Goal: Task Accomplishment & Management: Manage account settings

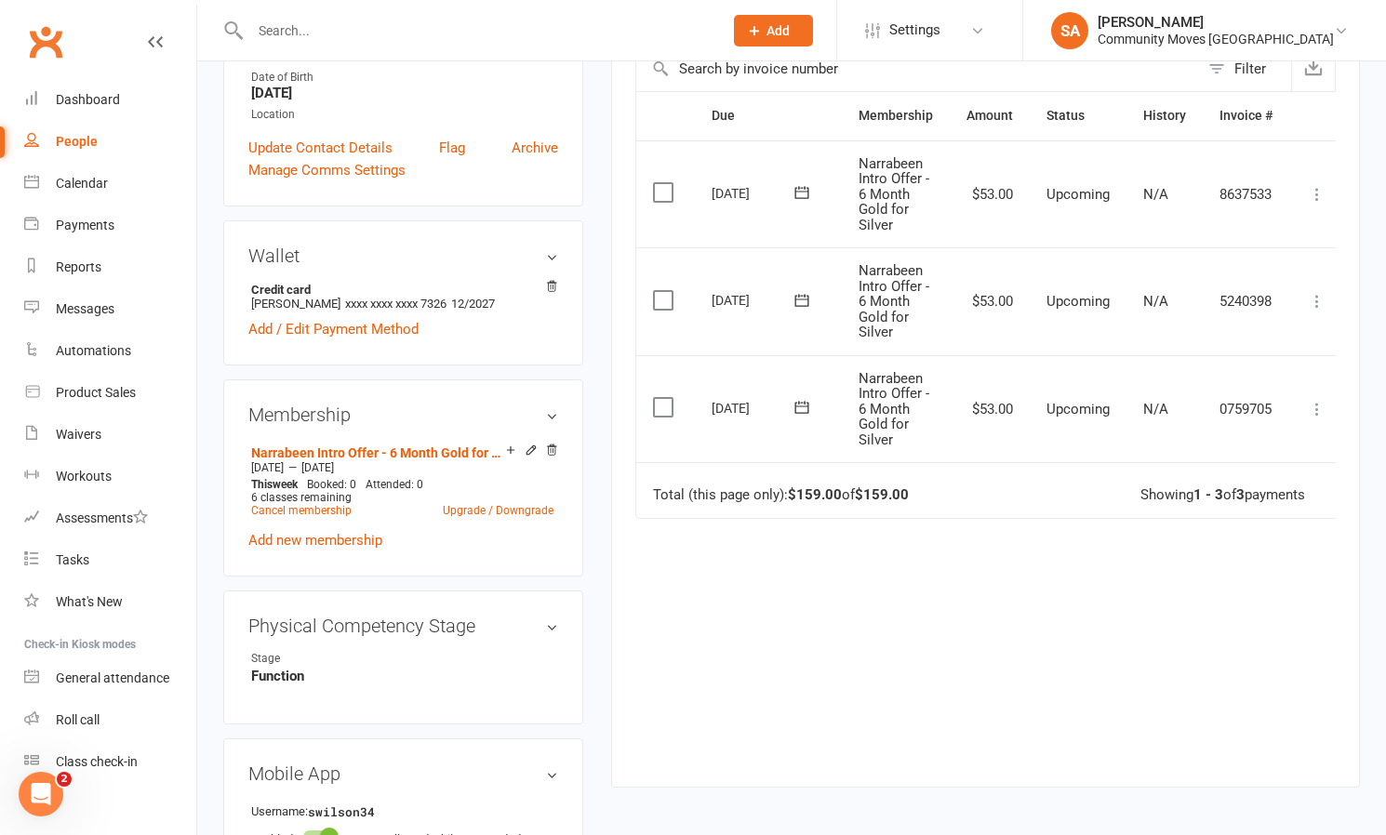
scroll to position [0, 8]
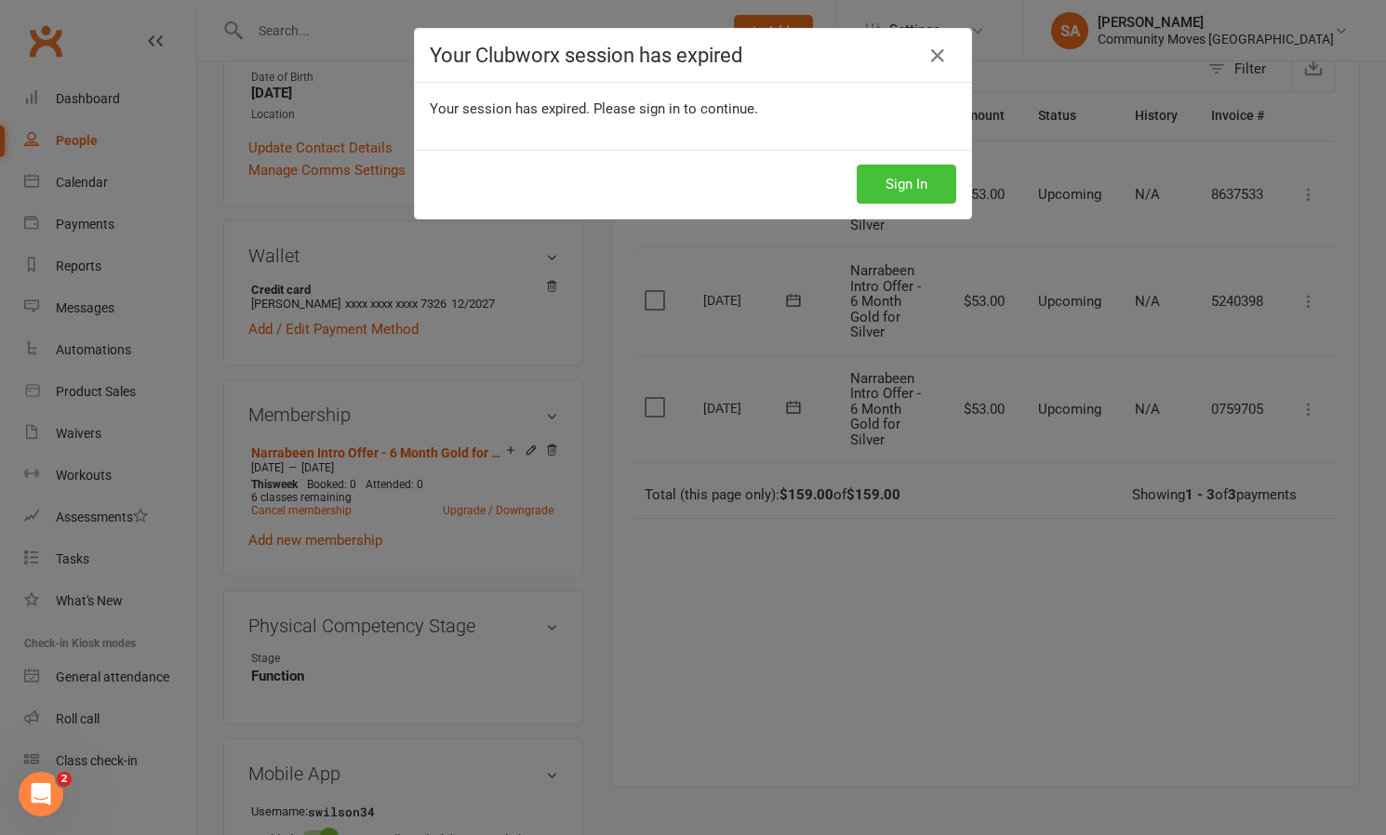
click at [913, 177] on button "Sign In" at bounding box center [907, 184] width 100 height 39
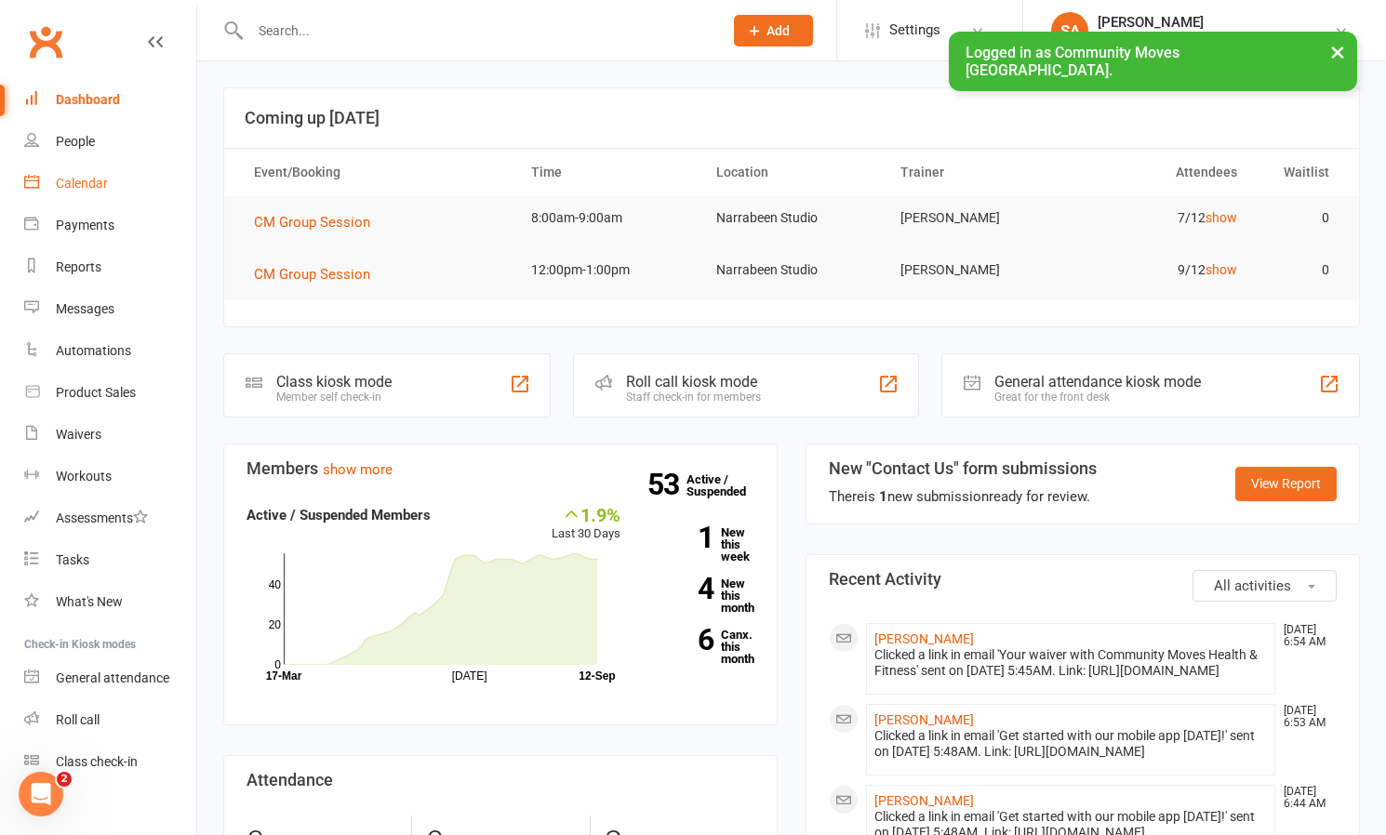
click at [92, 183] on div "Calendar" at bounding box center [82, 183] width 52 height 15
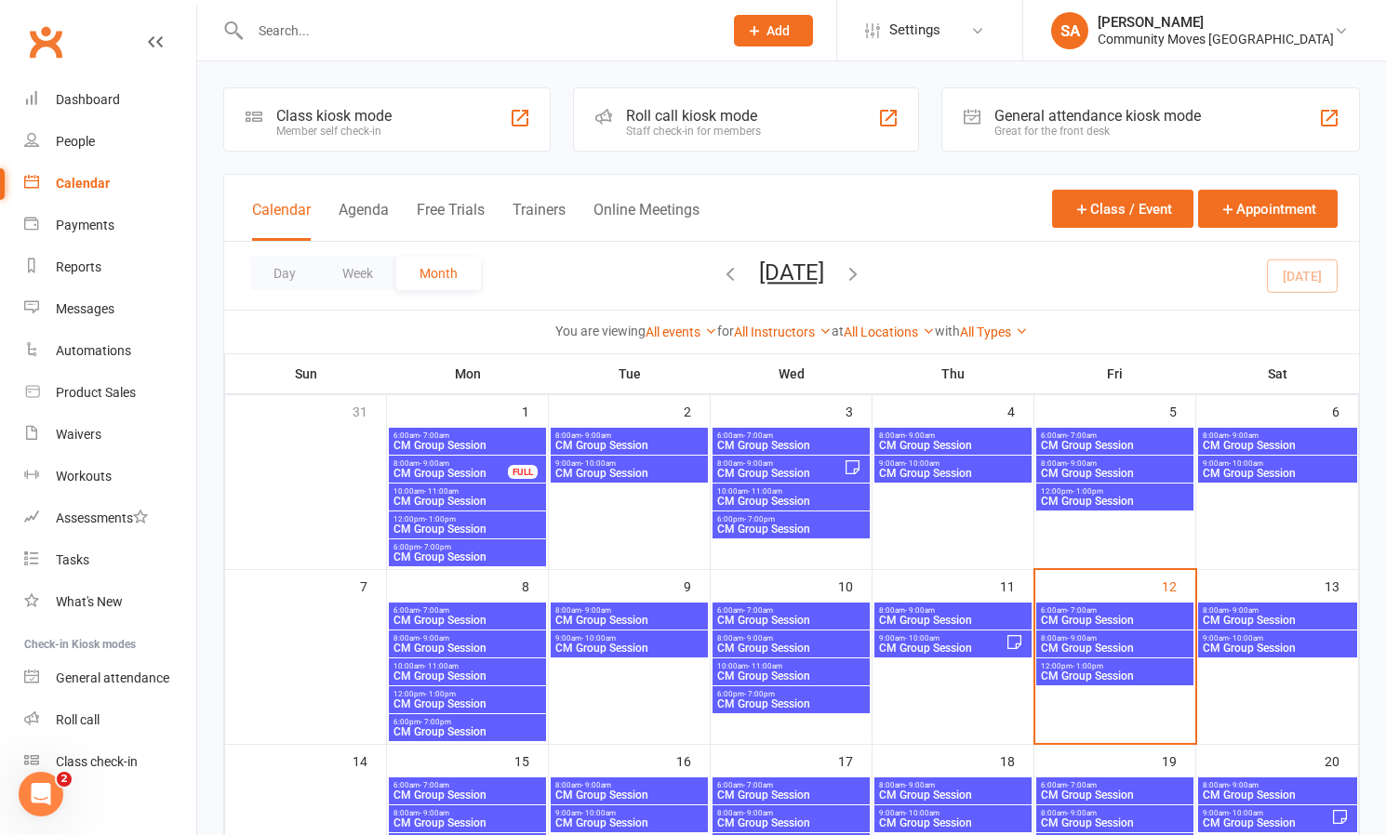
click at [1151, 615] on span "CM Group Session" at bounding box center [1115, 620] width 150 height 11
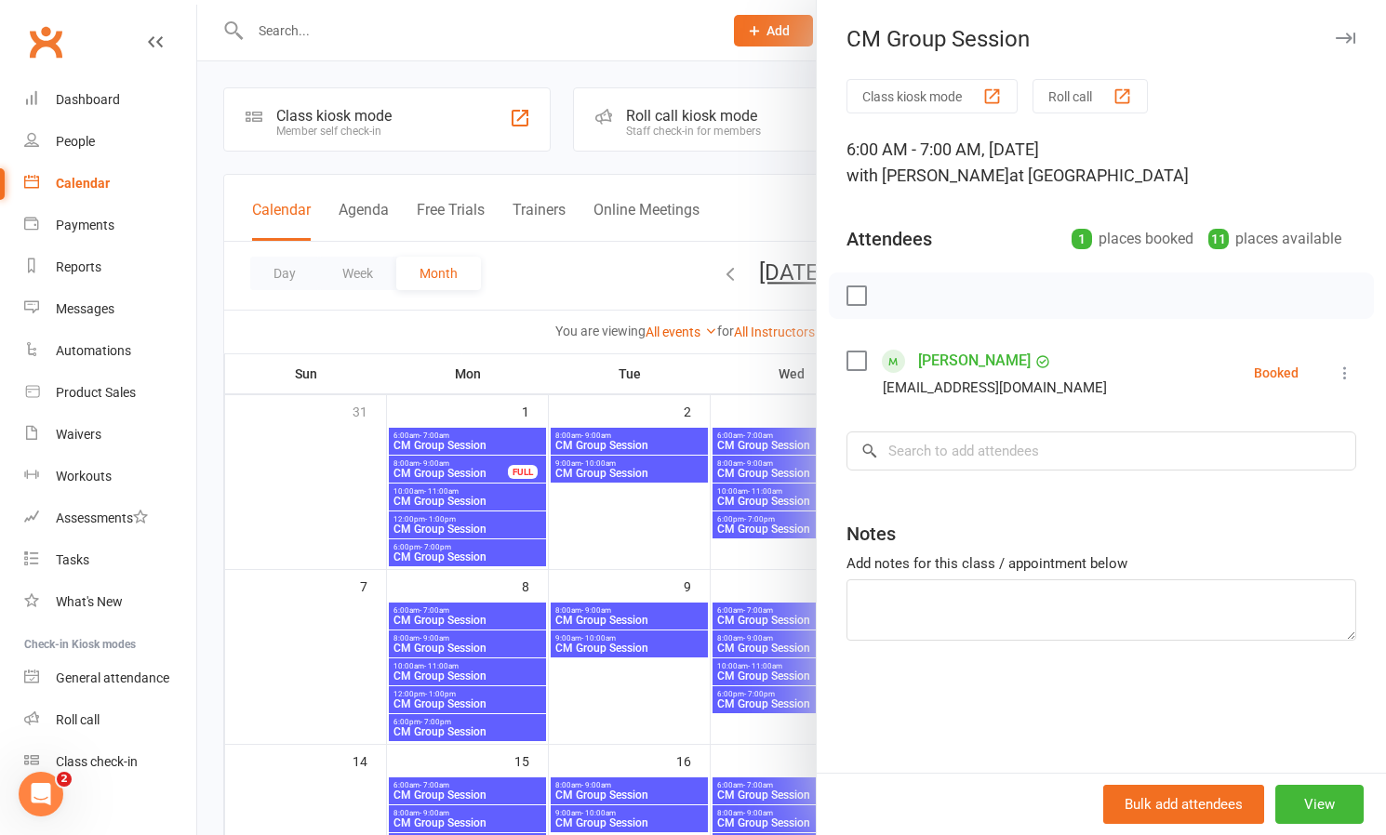
click at [1347, 366] on icon at bounding box center [1345, 373] width 19 height 19
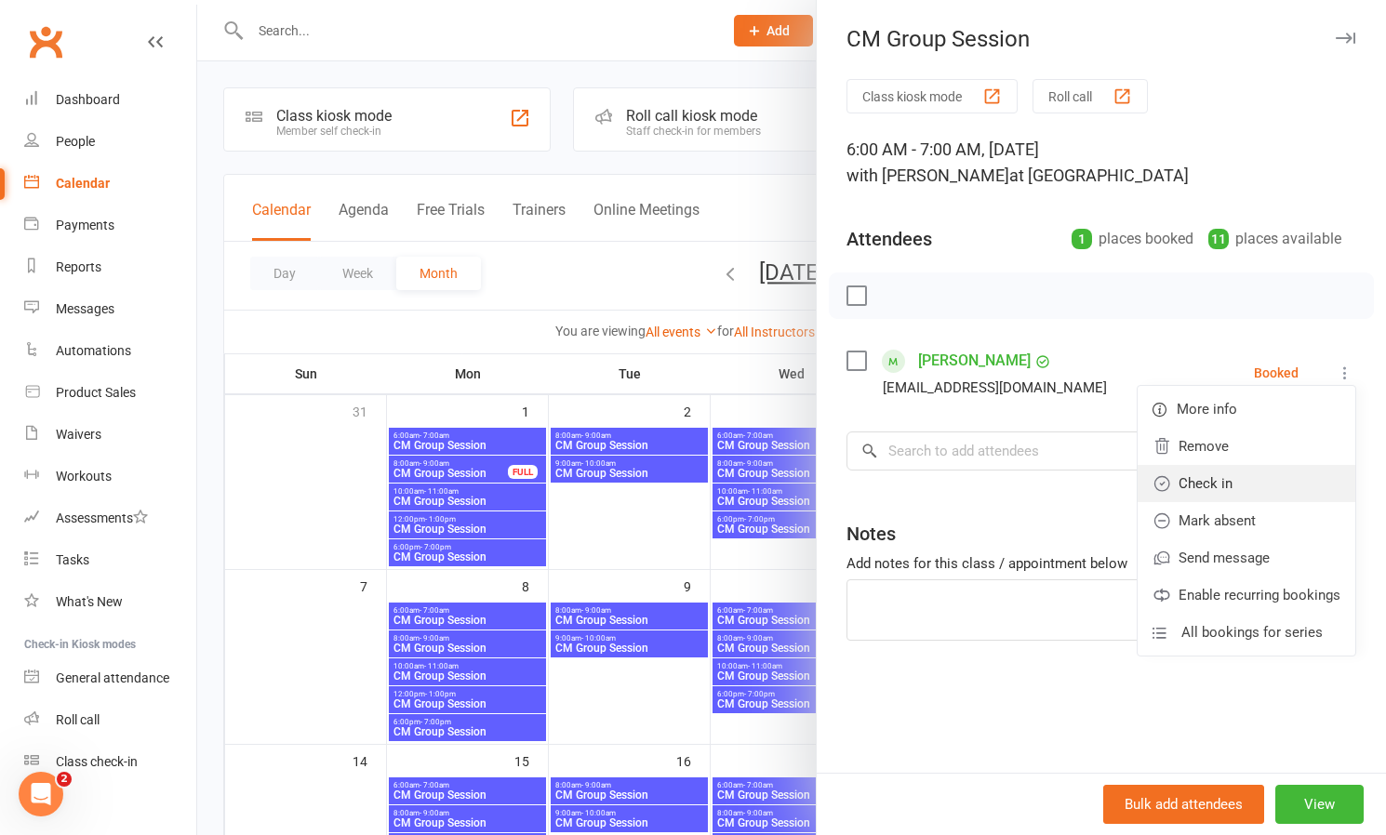
click at [1224, 481] on link "Check in" at bounding box center [1247, 483] width 218 height 37
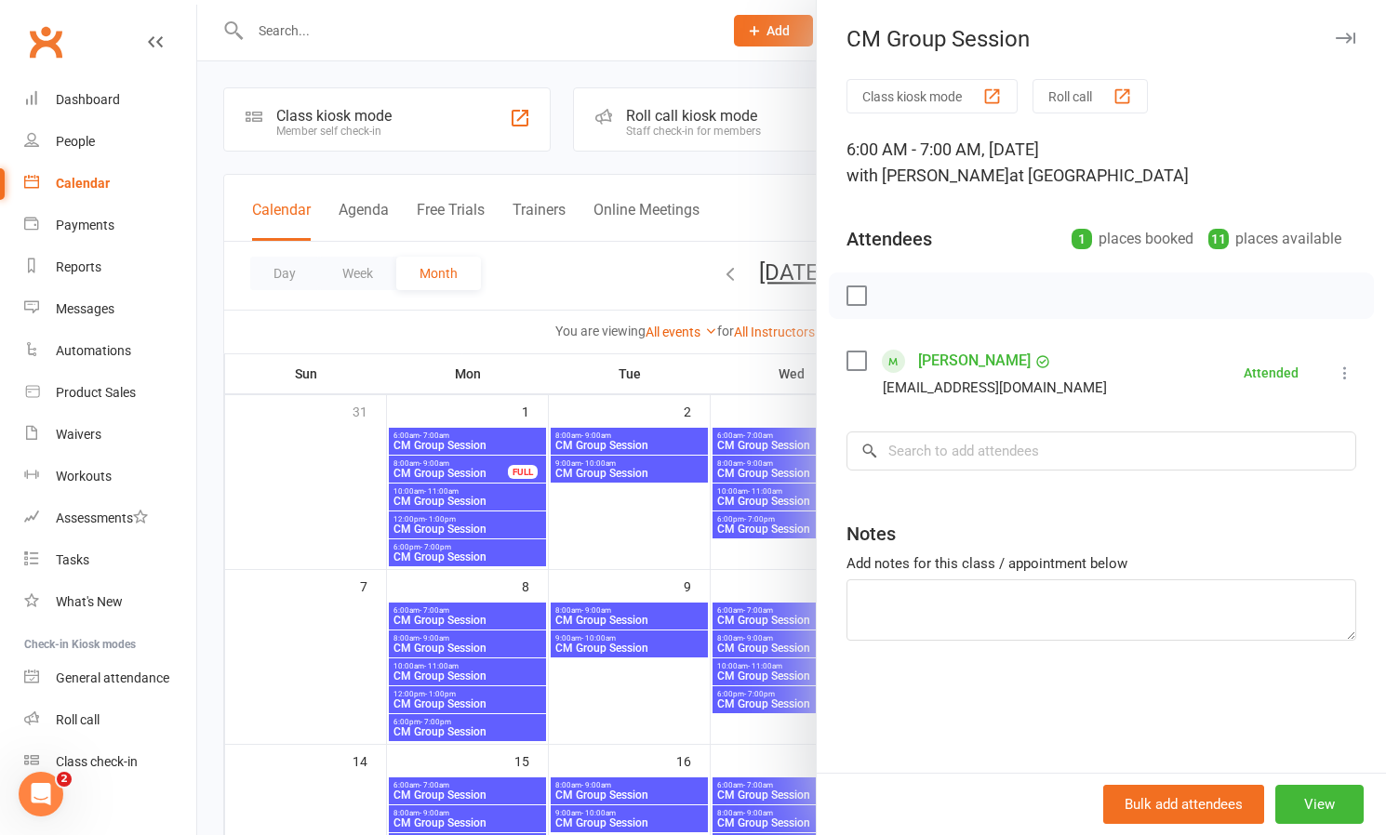
click at [626, 505] on div at bounding box center [791, 417] width 1189 height 835
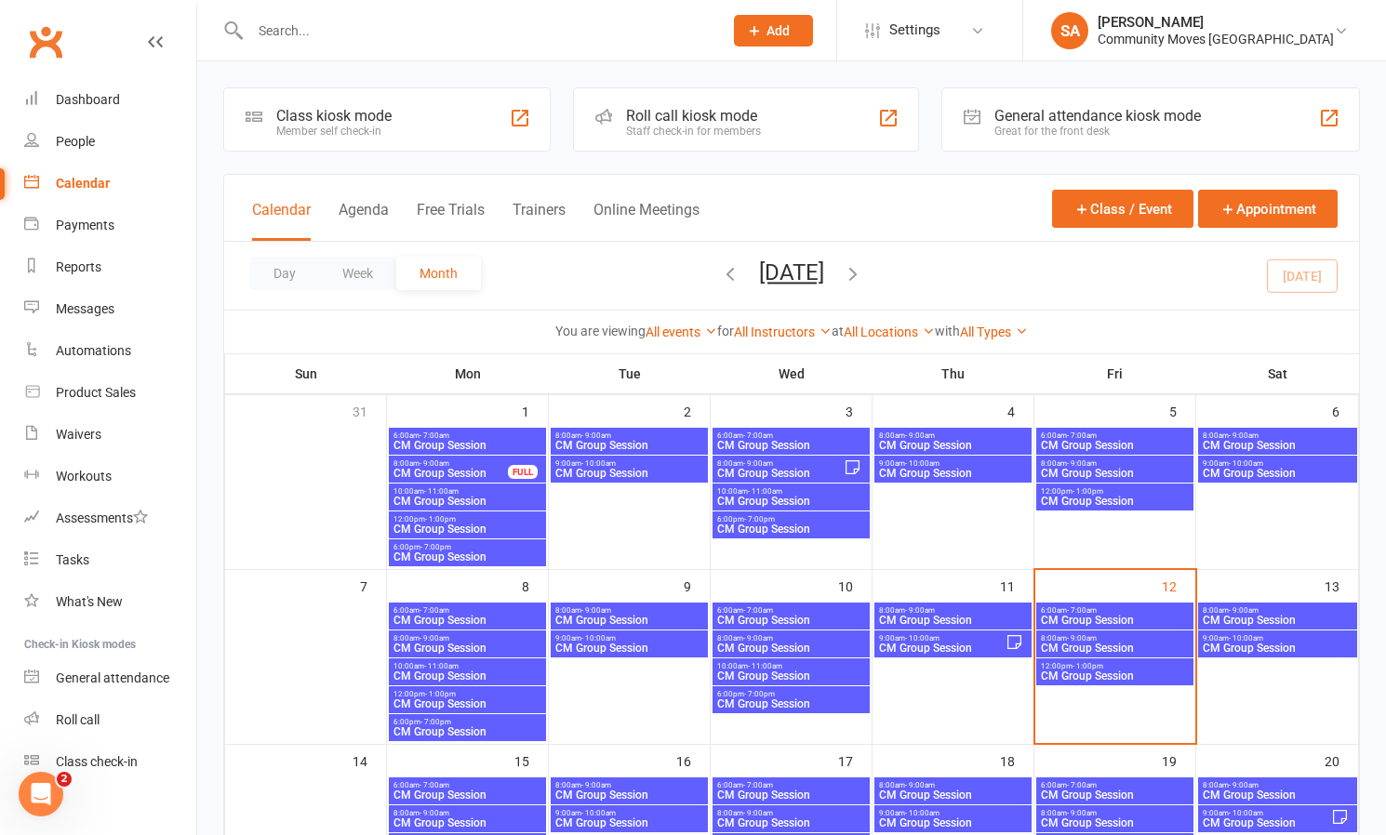
click at [1119, 645] on span "CM Group Session" at bounding box center [1115, 648] width 150 height 11
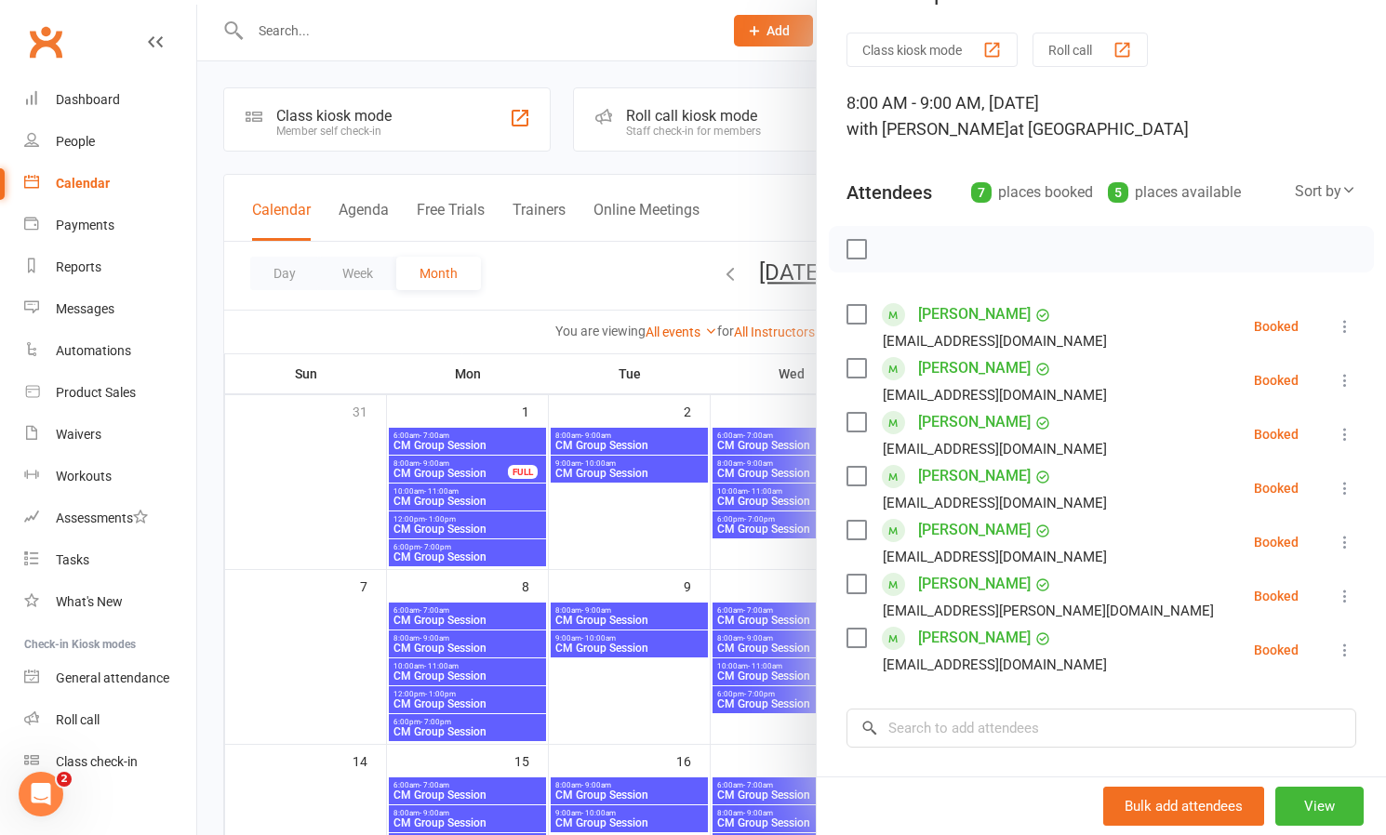
scroll to position [47, 0]
click at [1340, 436] on icon at bounding box center [1345, 433] width 19 height 19
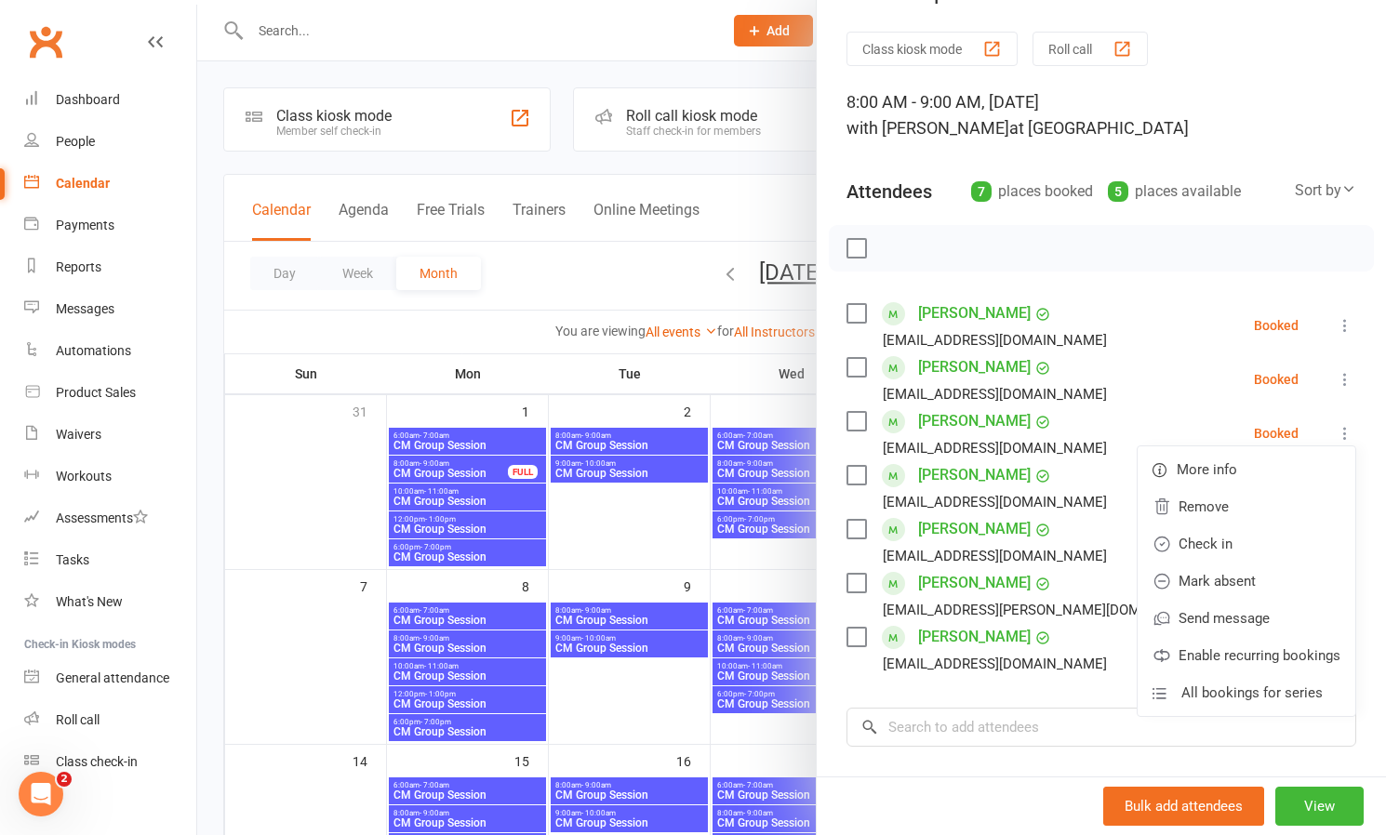
click at [1340, 436] on icon at bounding box center [1345, 433] width 19 height 19
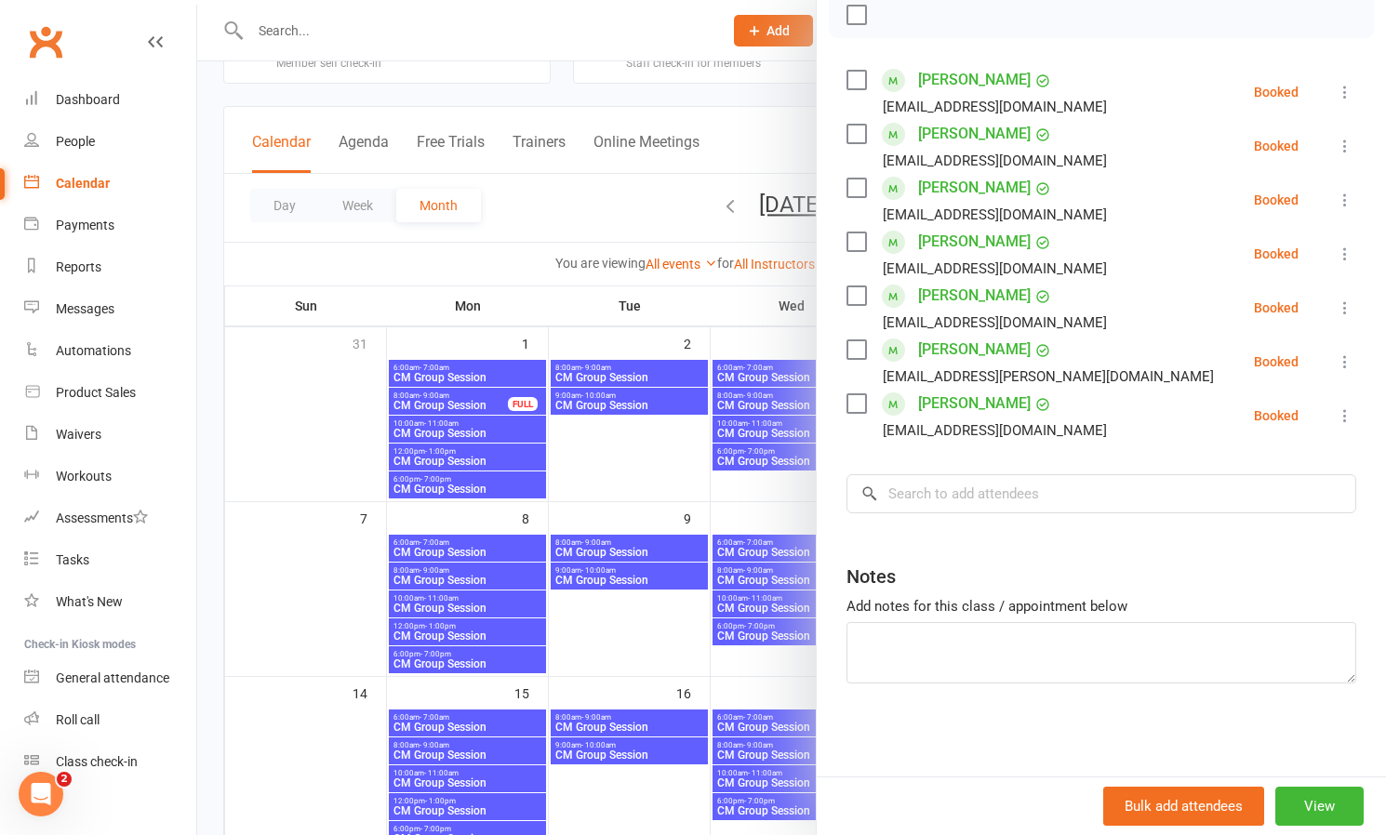
scroll to position [73, 0]
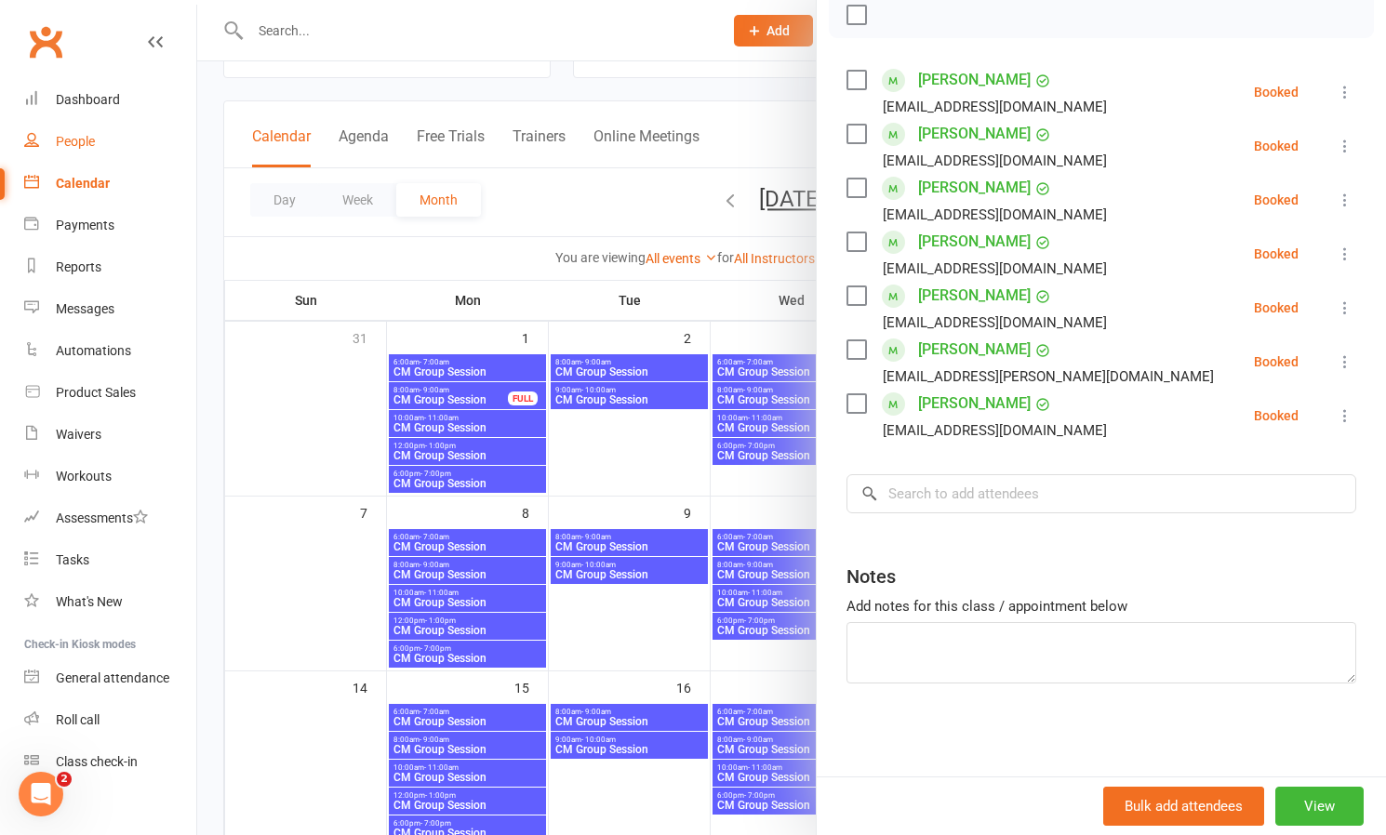
click at [77, 143] on div "People" at bounding box center [75, 141] width 39 height 15
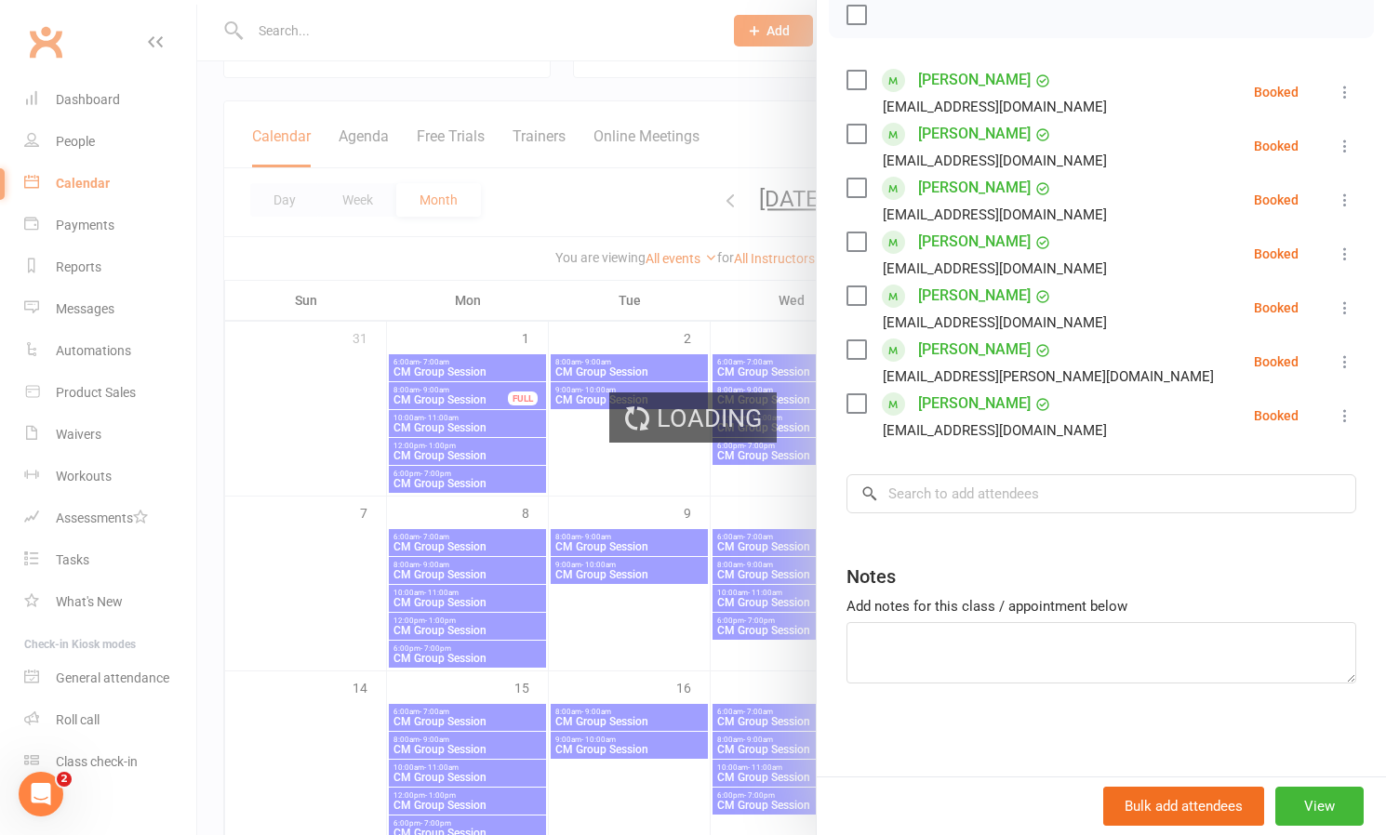
select select "100"
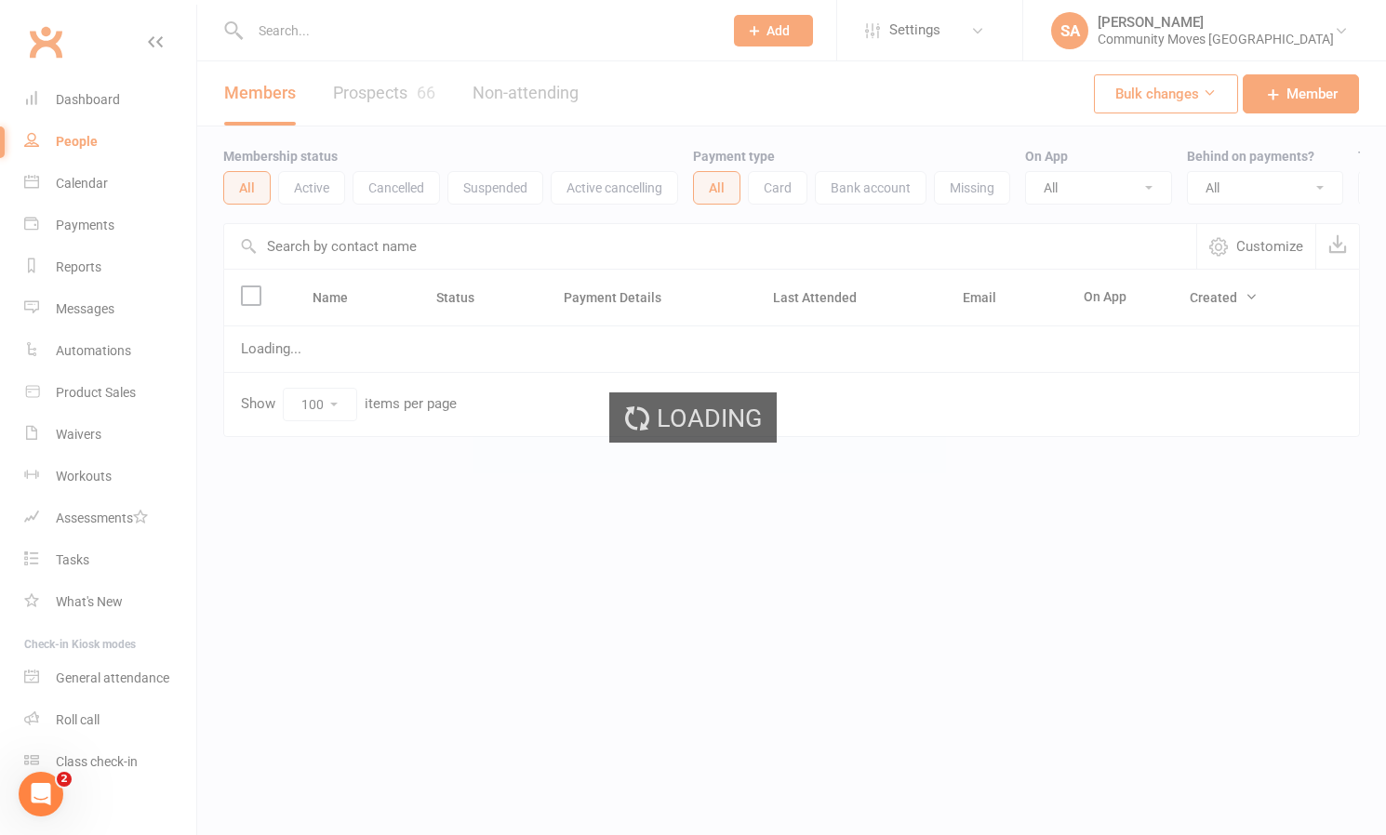
click at [338, 38] on div "Loading" at bounding box center [693, 417] width 1386 height 835
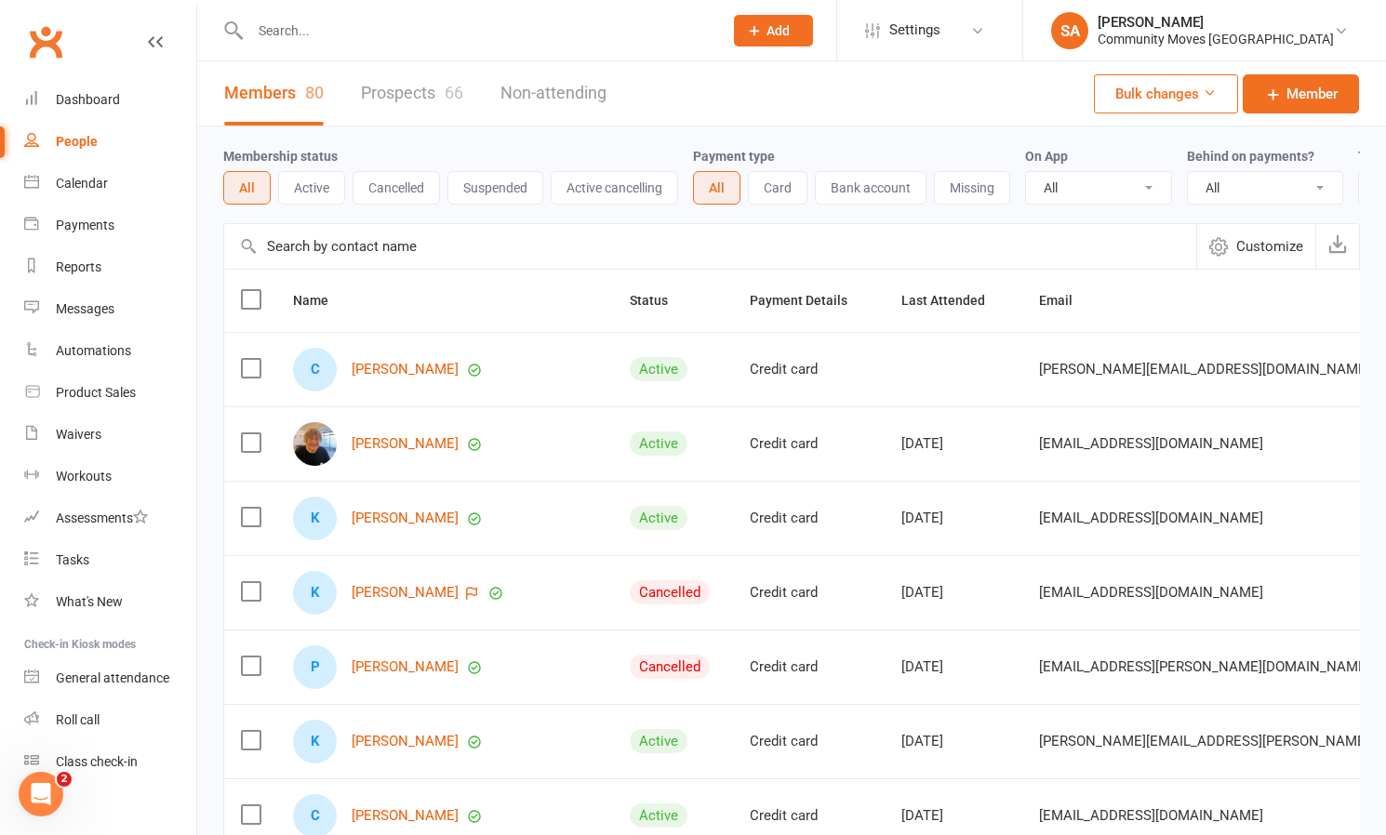
click at [327, 34] on input "text" at bounding box center [477, 31] width 465 height 26
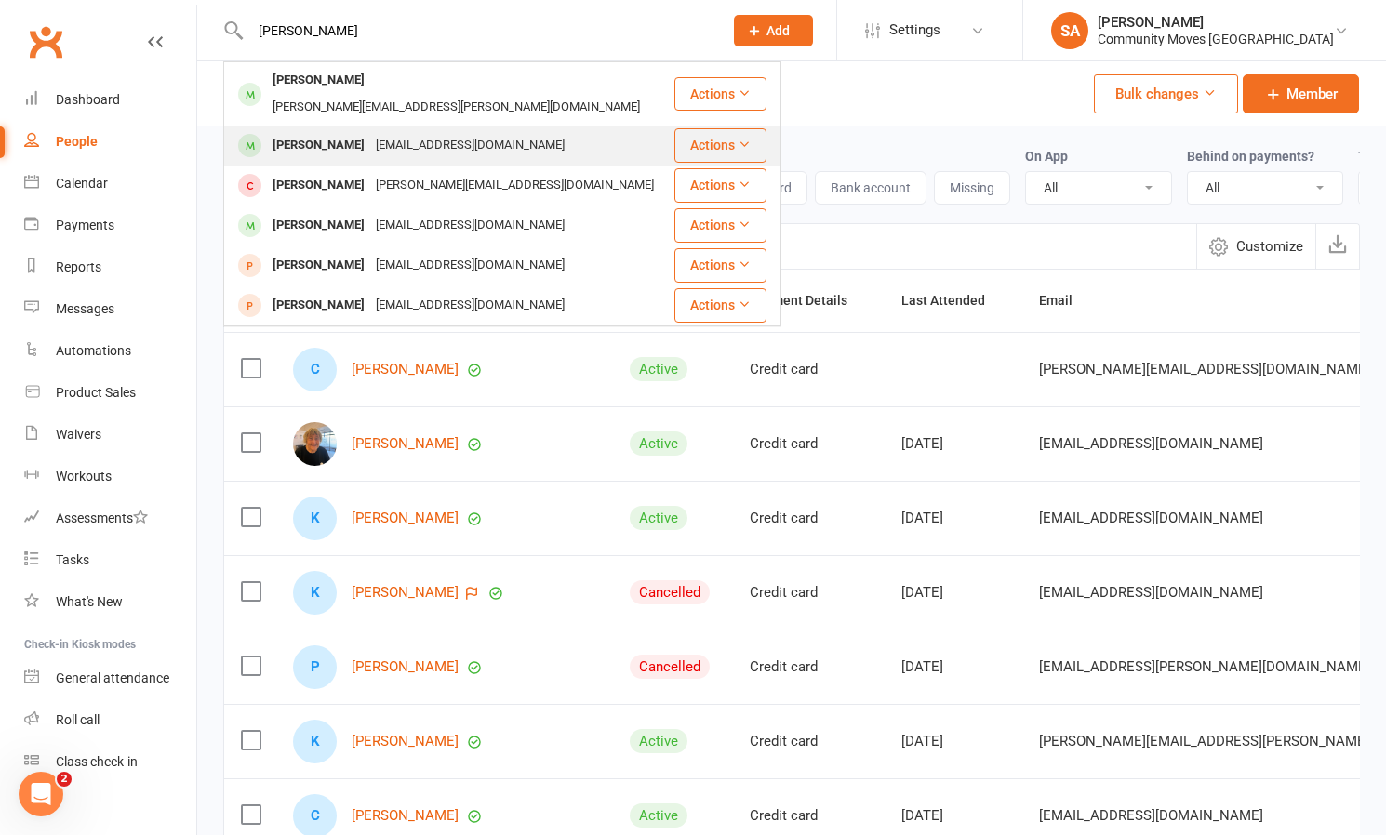
type input "[PERSON_NAME]"
click at [311, 132] on div "[PERSON_NAME]" at bounding box center [318, 145] width 103 height 27
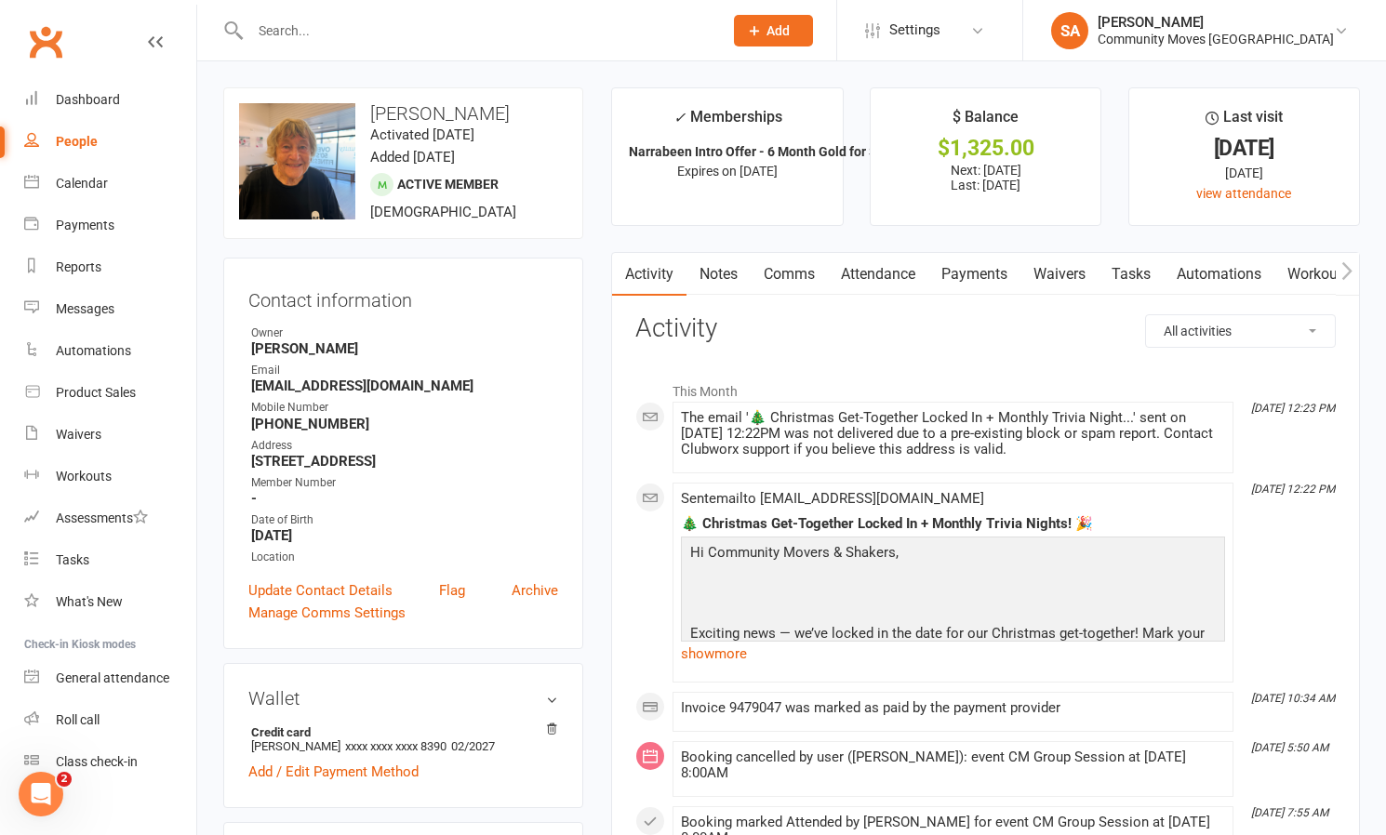
click at [792, 272] on link "Comms" at bounding box center [789, 274] width 77 height 43
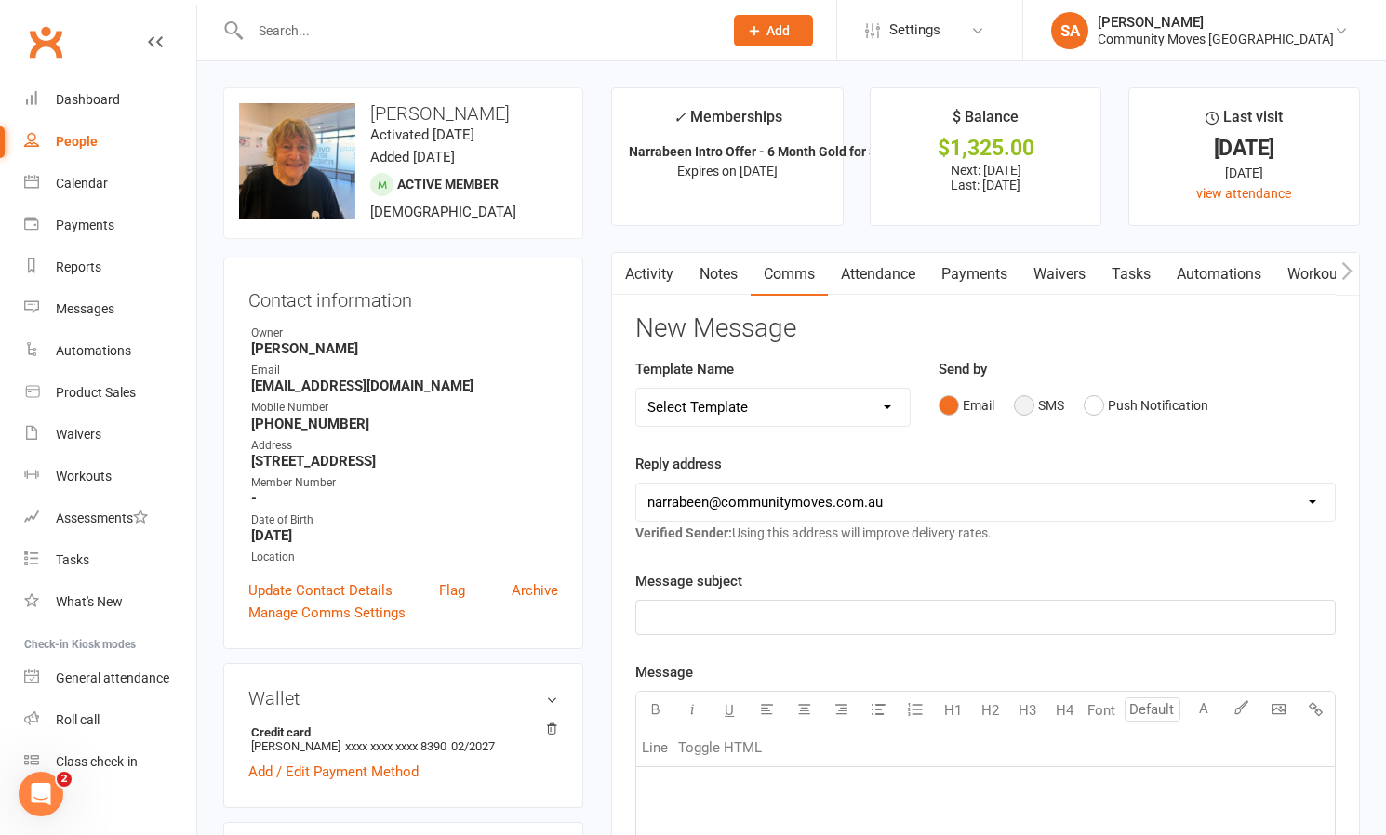
click at [1022, 406] on button "SMS" at bounding box center [1039, 405] width 50 height 35
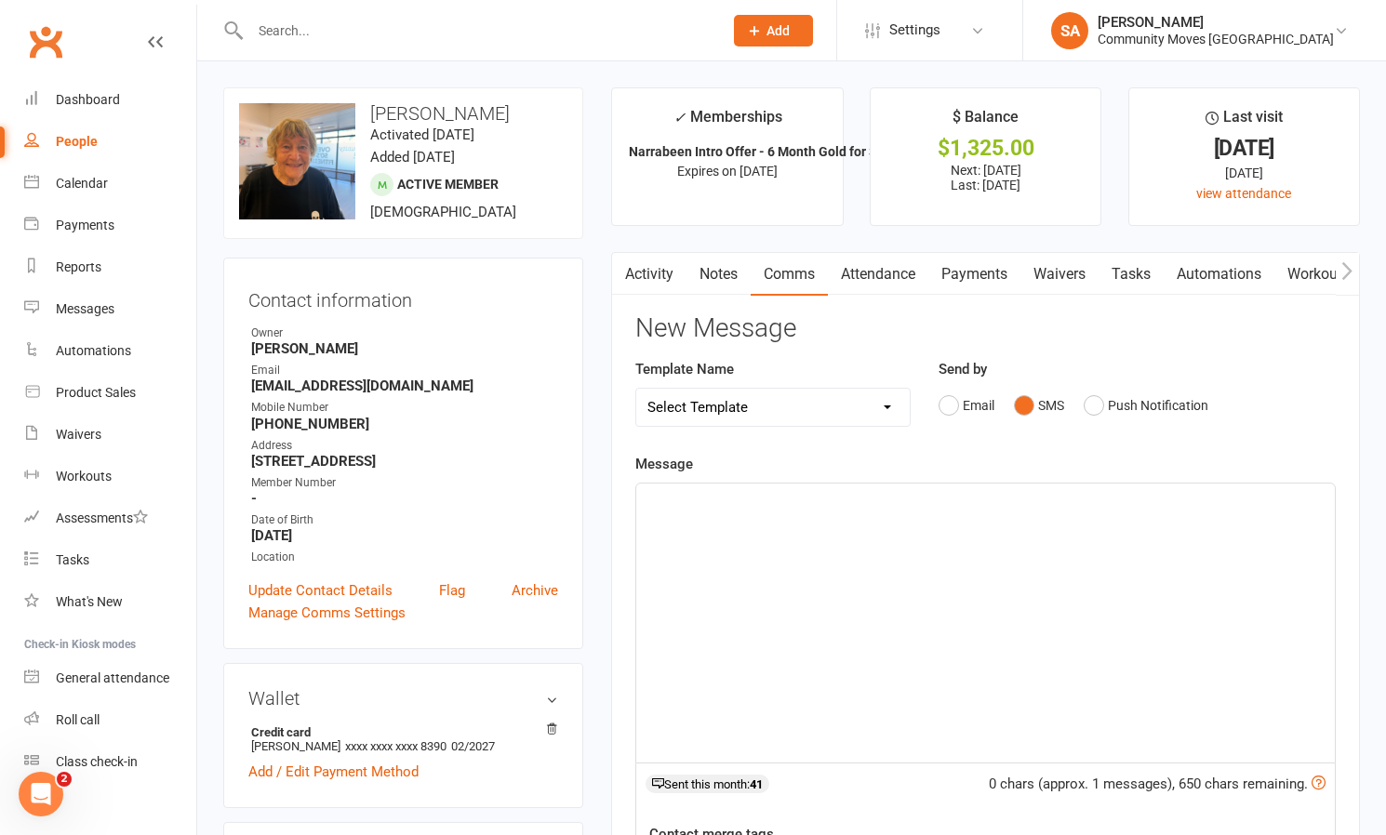
click at [781, 528] on div "﻿" at bounding box center [985, 623] width 699 height 279
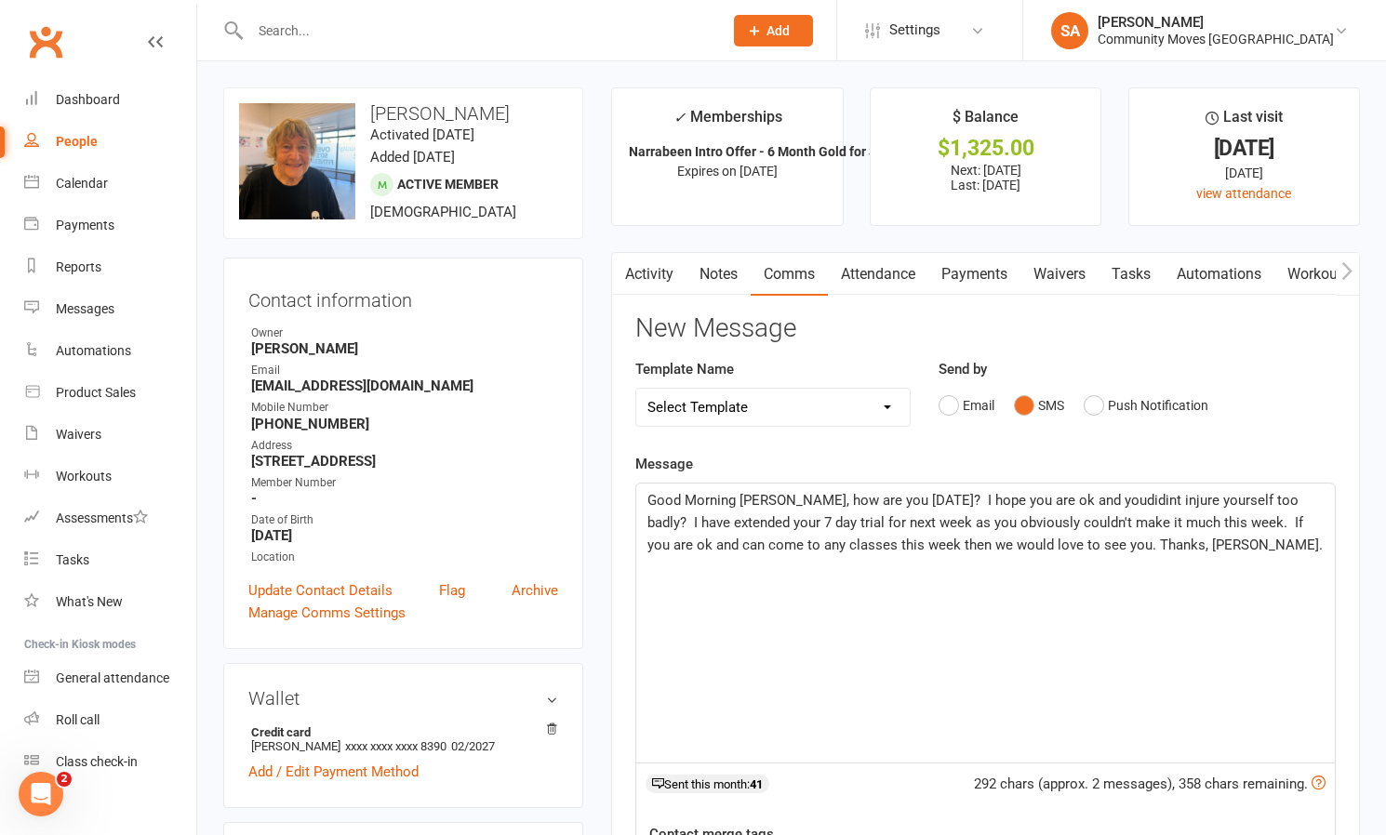
click at [1059, 494] on span "Good Morning [PERSON_NAME], how are you [DATE]? I hope you are ok and youdidint…" at bounding box center [984, 522] width 675 height 61
click at [1086, 497] on span "Good Morning [PERSON_NAME], how are you [DATE]? I hope you are ok and you didin…" at bounding box center [984, 522] width 675 height 61
click at [1178, 555] on div "Good Morning [PERSON_NAME], how are you [DATE]? I hope you are ok and you didnt…" at bounding box center [985, 623] width 699 height 279
drag, startPoint x: 1154, startPoint y: 548, endPoint x: 1061, endPoint y: 547, distance: 93.0
click at [1061, 548] on p "Good Morning [PERSON_NAME], how are you [DATE]? I hope you are ok and you didnt…" at bounding box center [985, 522] width 676 height 67
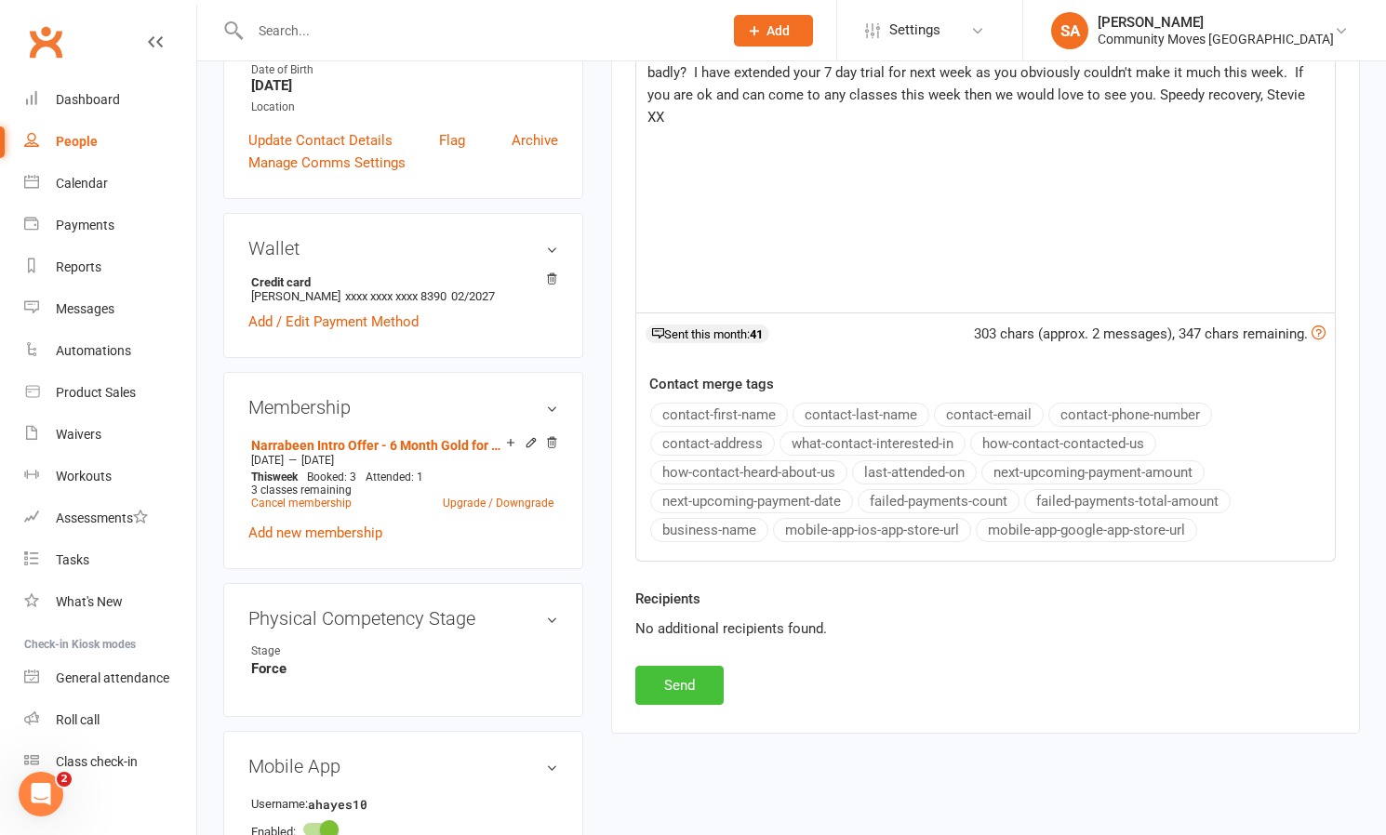
scroll to position [457, 0]
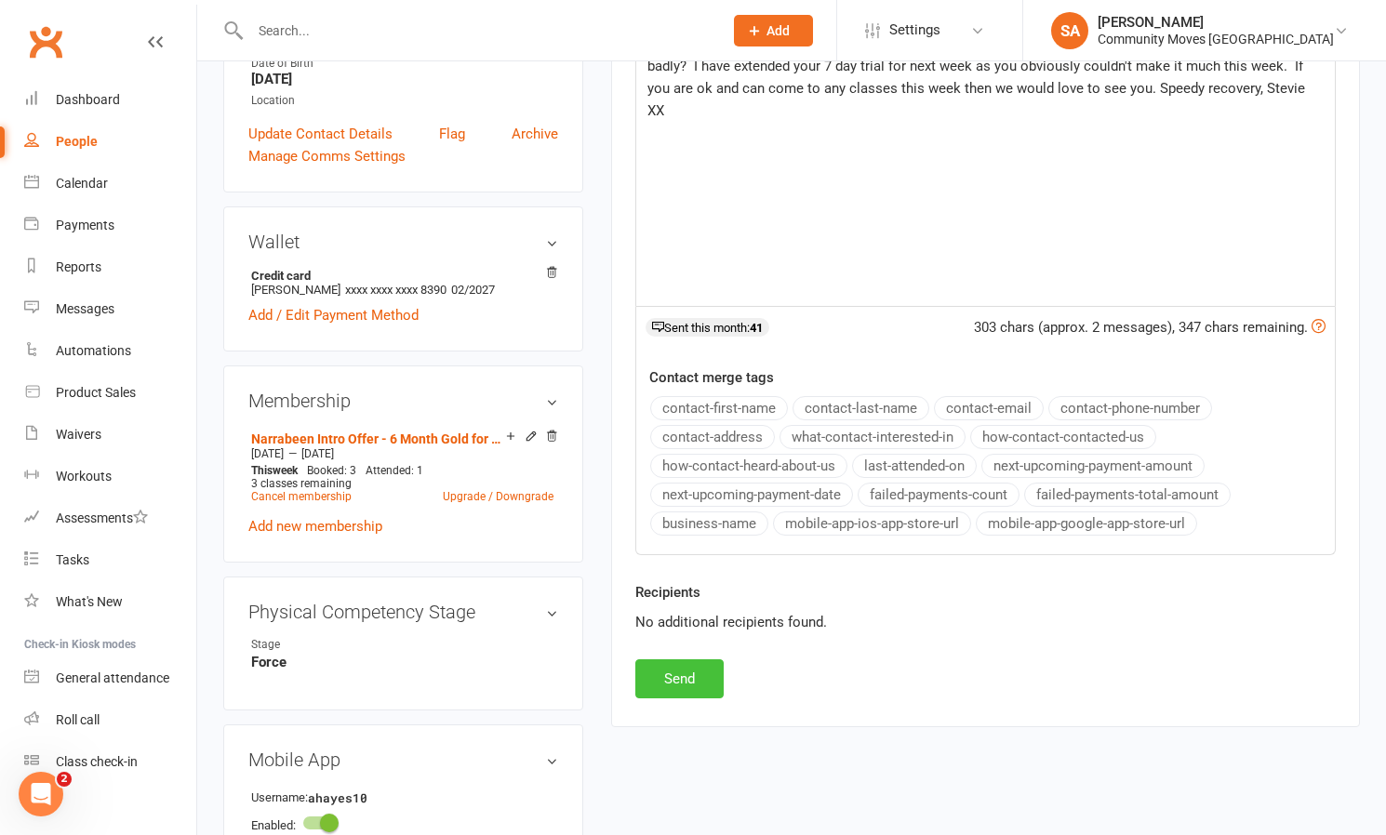
click at [696, 670] on button "Send" at bounding box center [679, 678] width 88 height 39
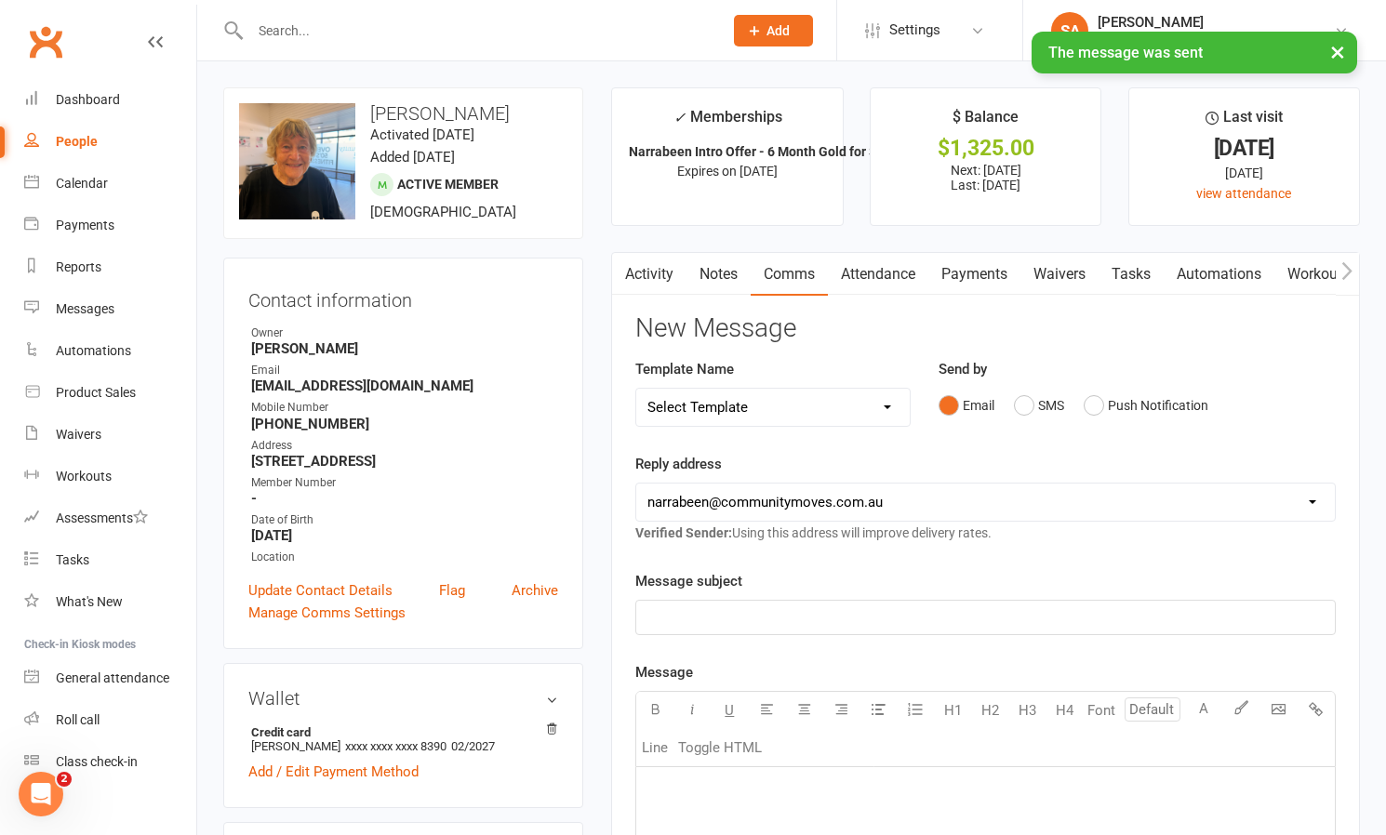
scroll to position [0, 0]
click at [976, 271] on link "Payments" at bounding box center [974, 274] width 92 height 43
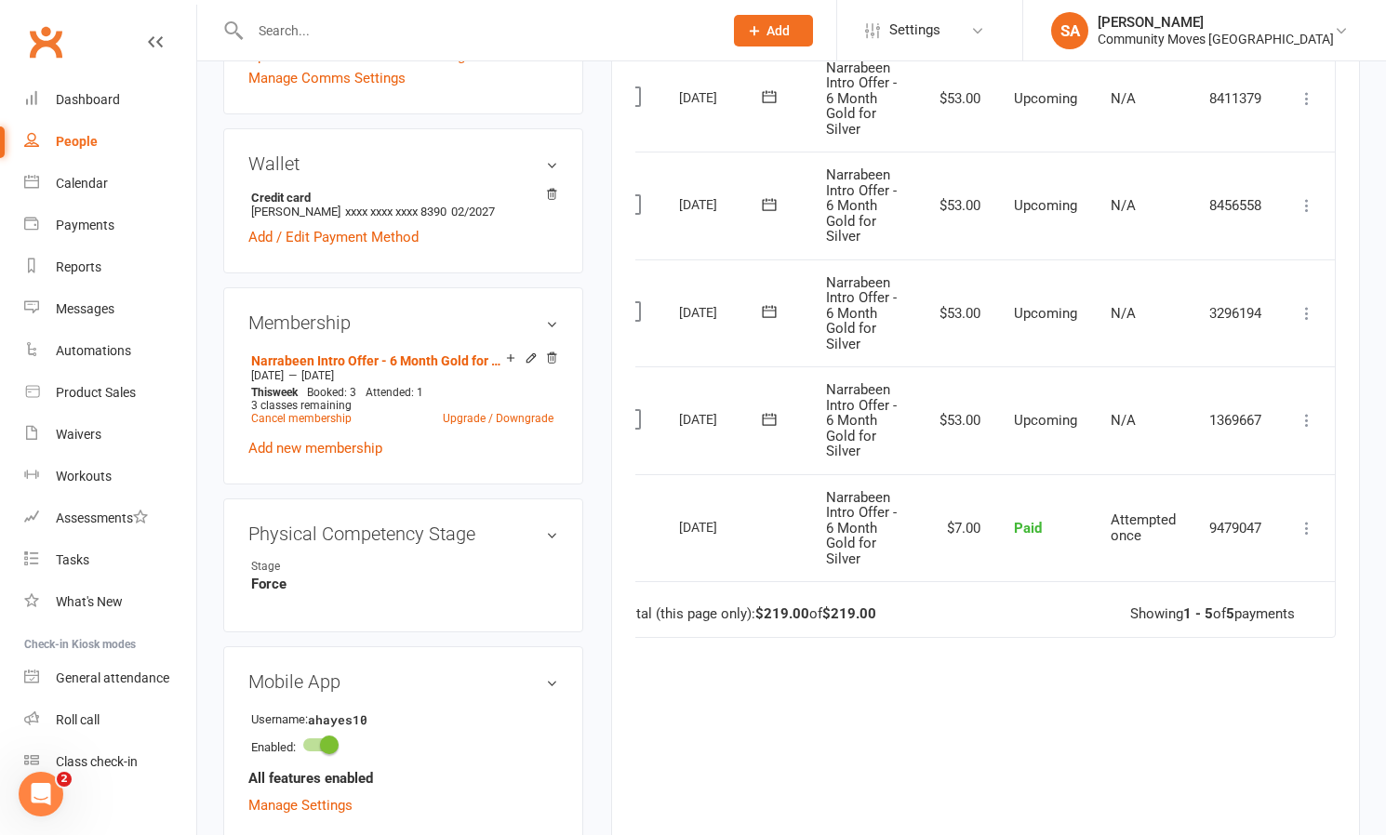
scroll to position [0, 33]
click at [1306, 411] on icon at bounding box center [1307, 420] width 19 height 19
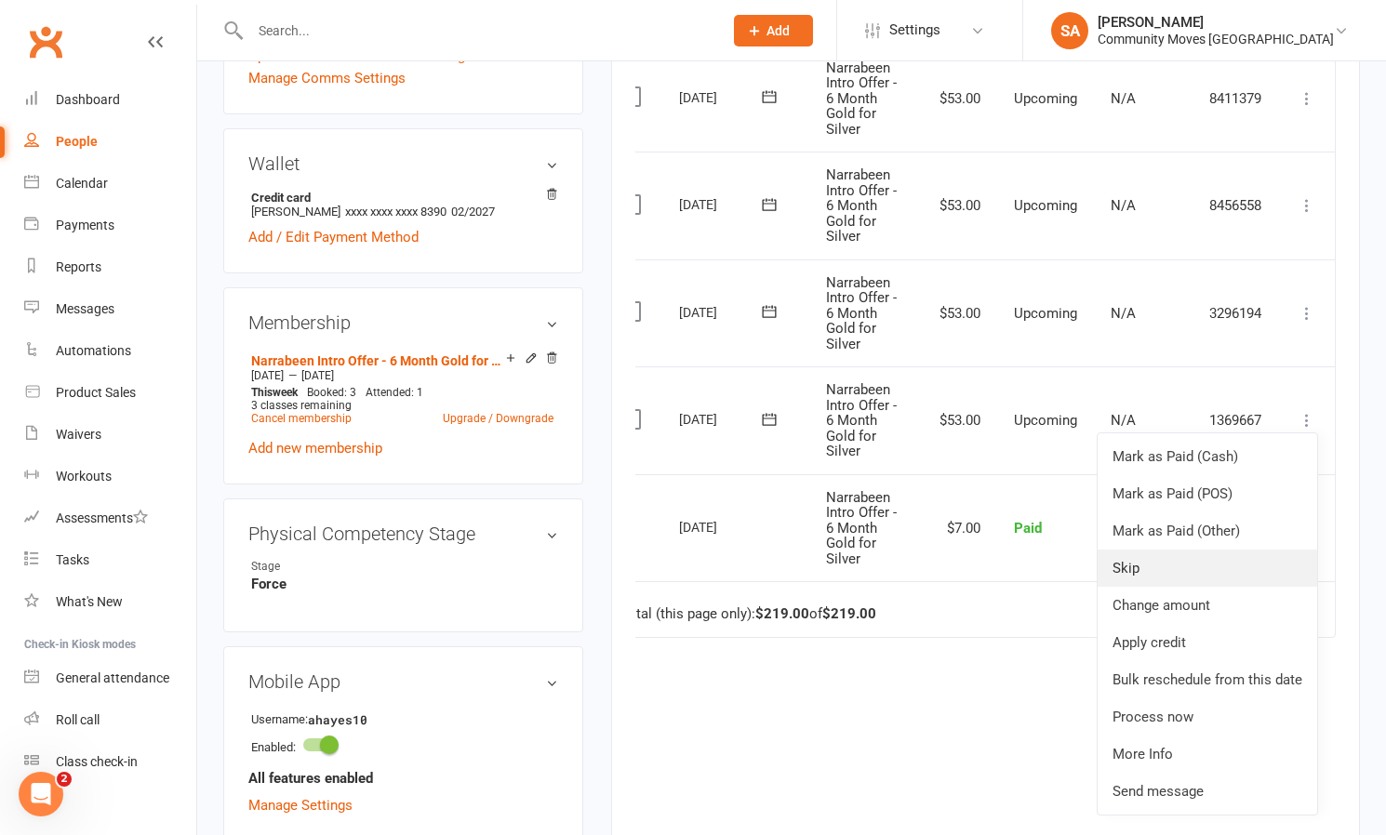
click at [1150, 553] on link "Skip" at bounding box center [1208, 568] width 220 height 37
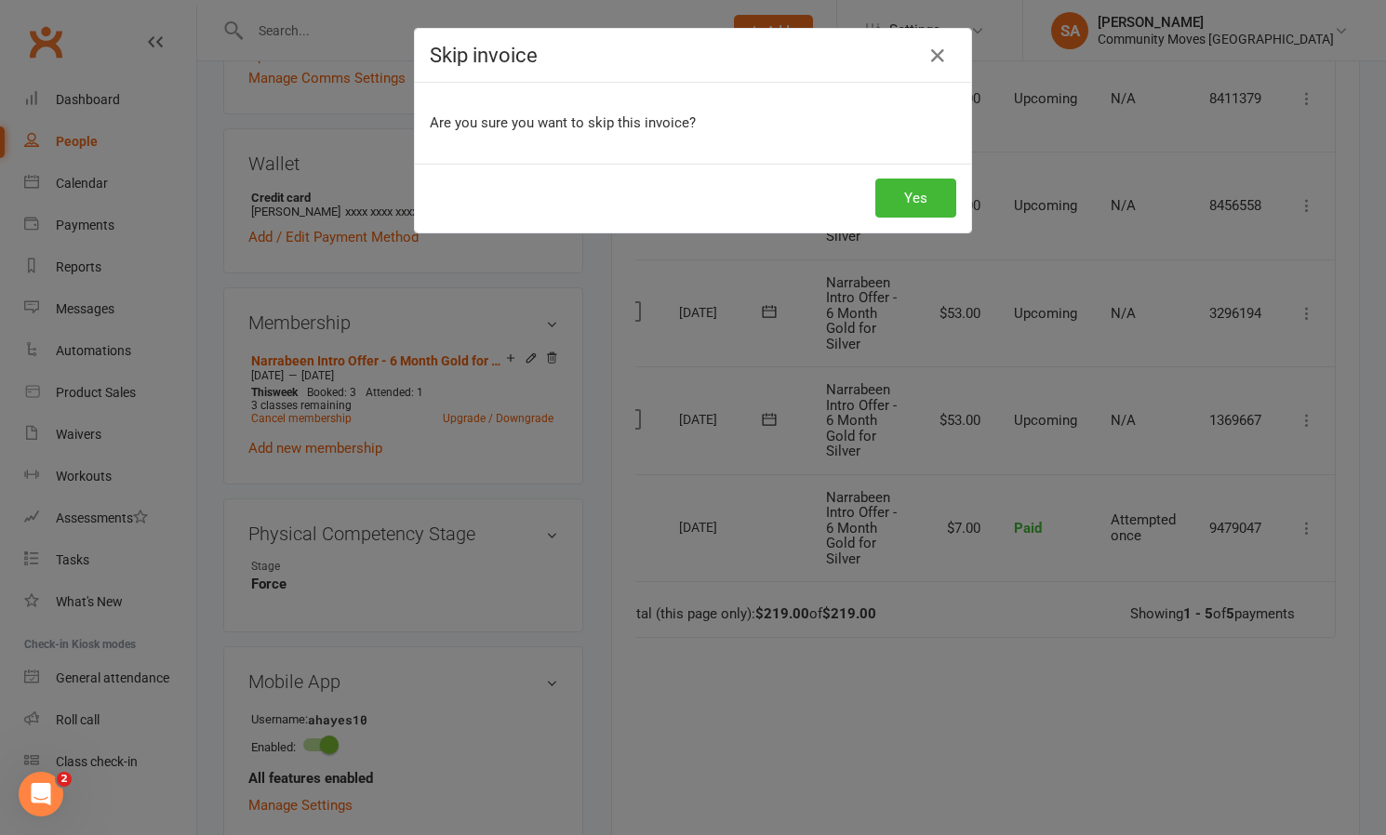
scroll to position [0, 33]
click at [902, 206] on button "Yes" at bounding box center [915, 198] width 81 height 39
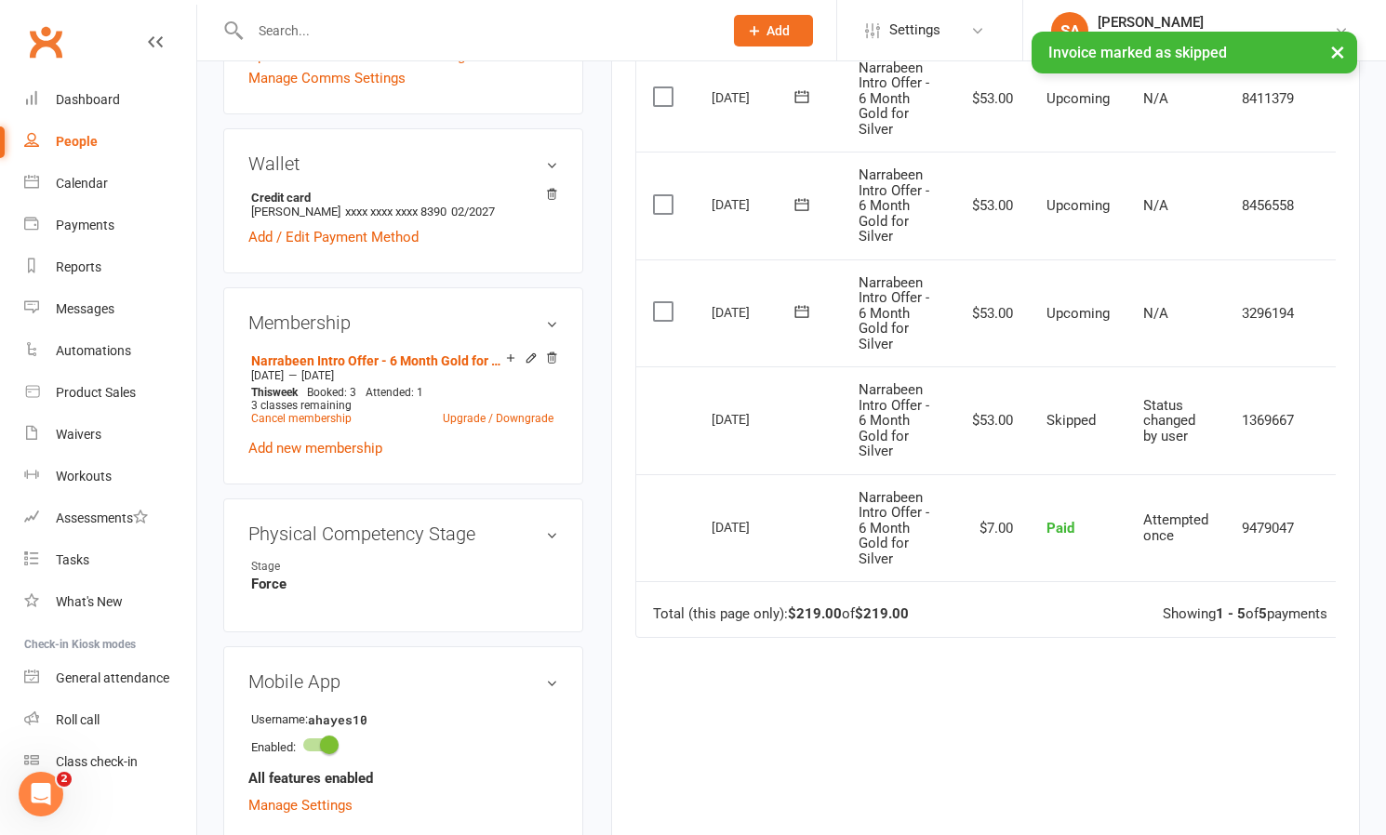
scroll to position [0, 0]
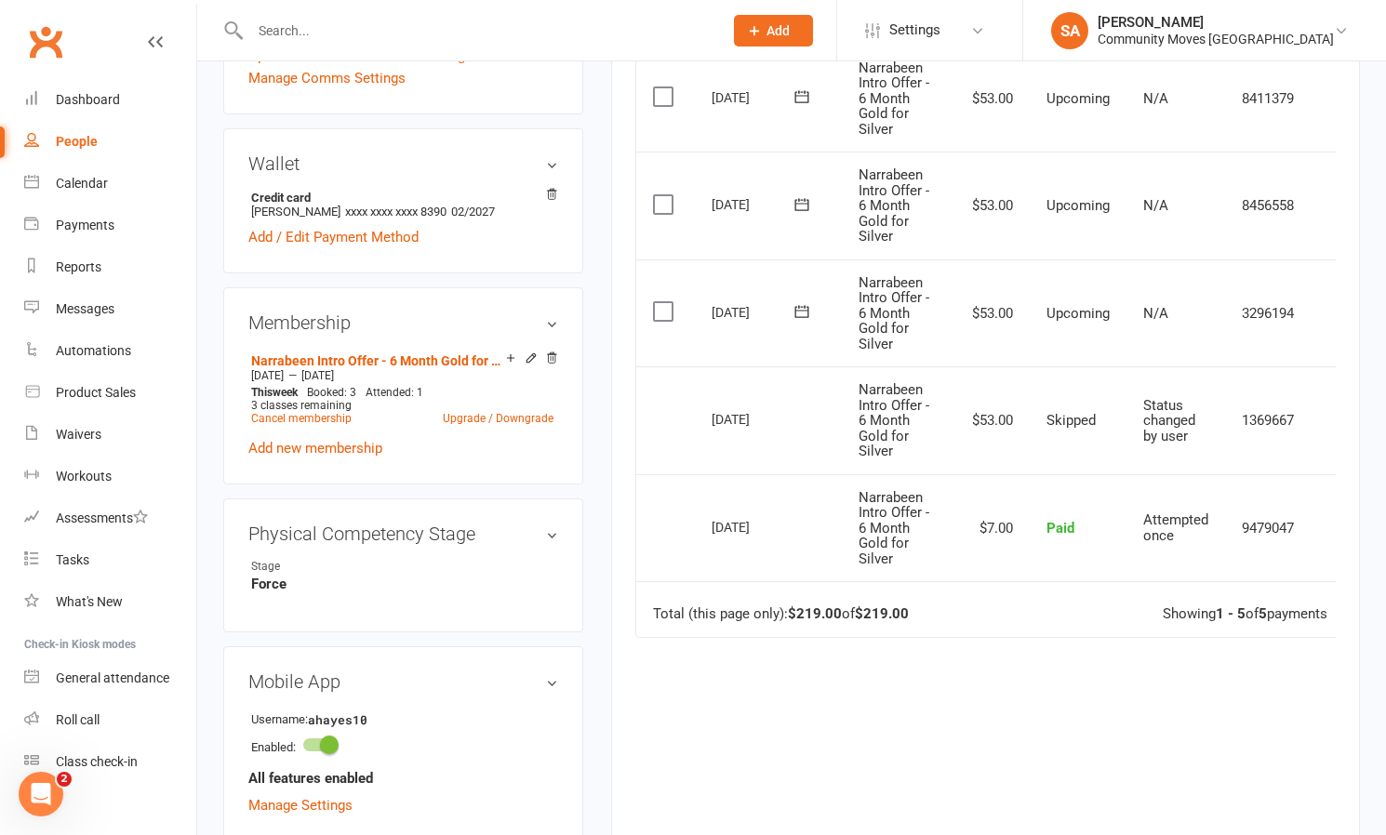
click at [89, 140] on div "People" at bounding box center [77, 141] width 42 height 15
select select "100"
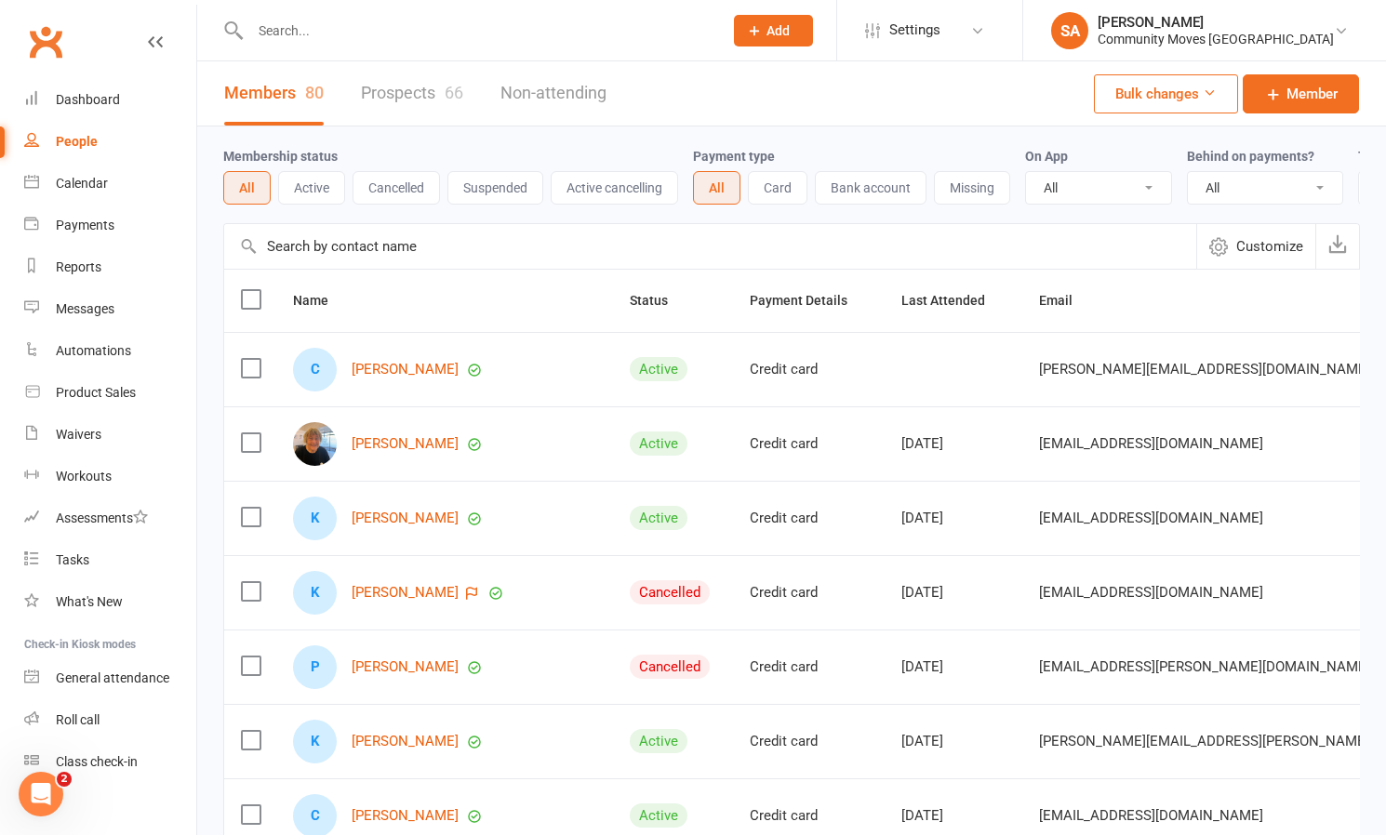
click at [86, 132] on link "People" at bounding box center [110, 142] width 172 height 42
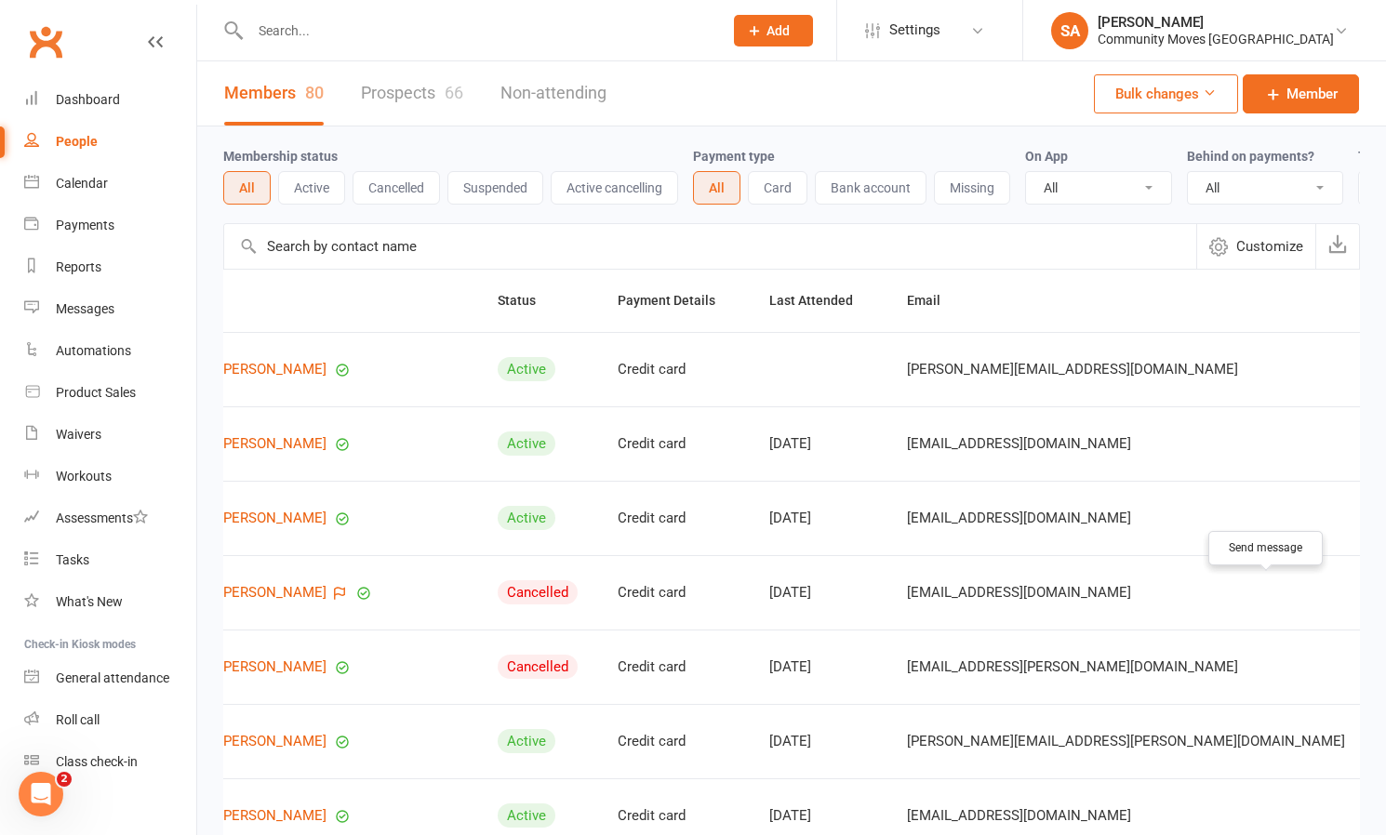
scroll to position [0, 129]
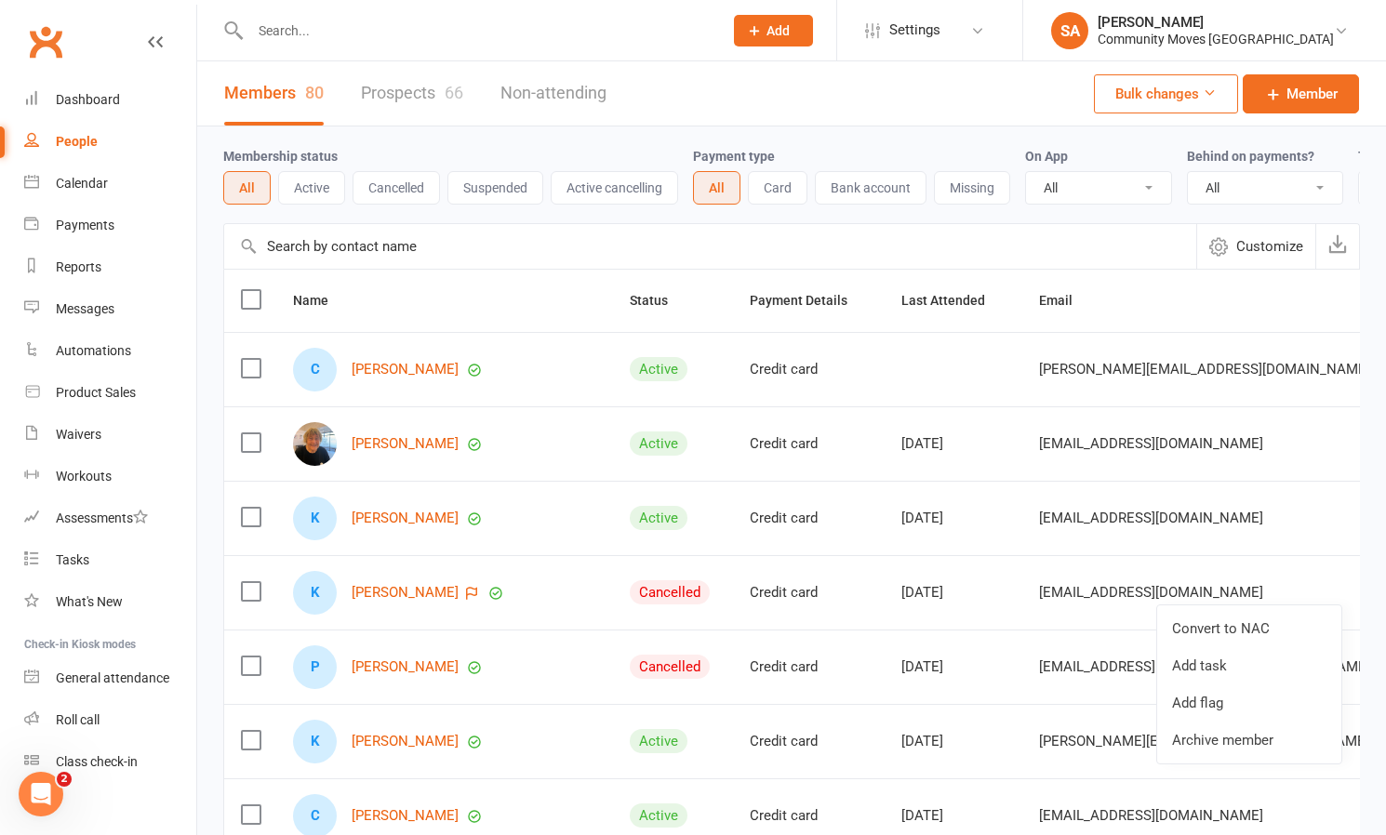
scroll to position [0, 0]
click at [319, 183] on button "Active" at bounding box center [311, 187] width 67 height 33
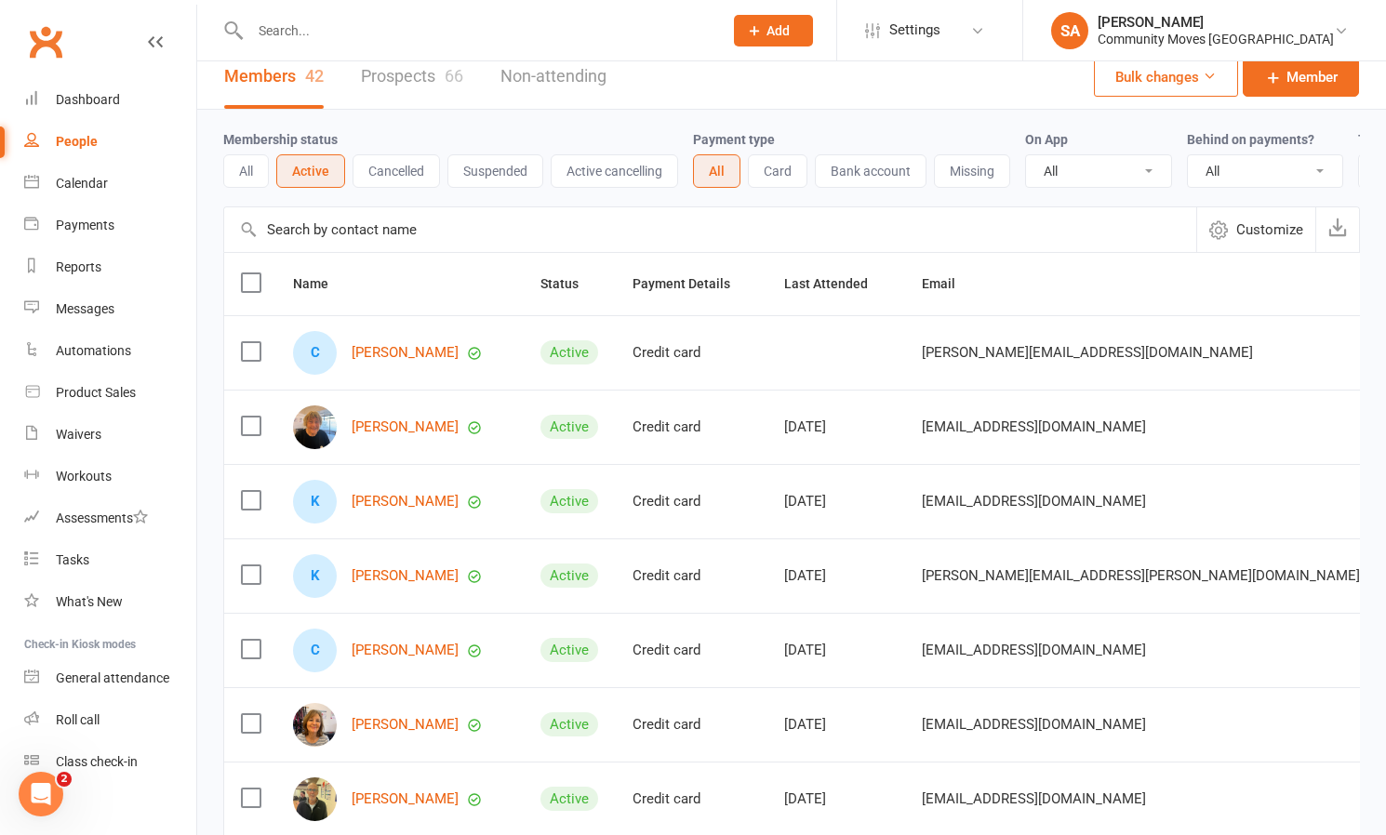
scroll to position [19, 0]
click at [407, 496] on link "[PERSON_NAME]" at bounding box center [405, 500] width 107 height 16
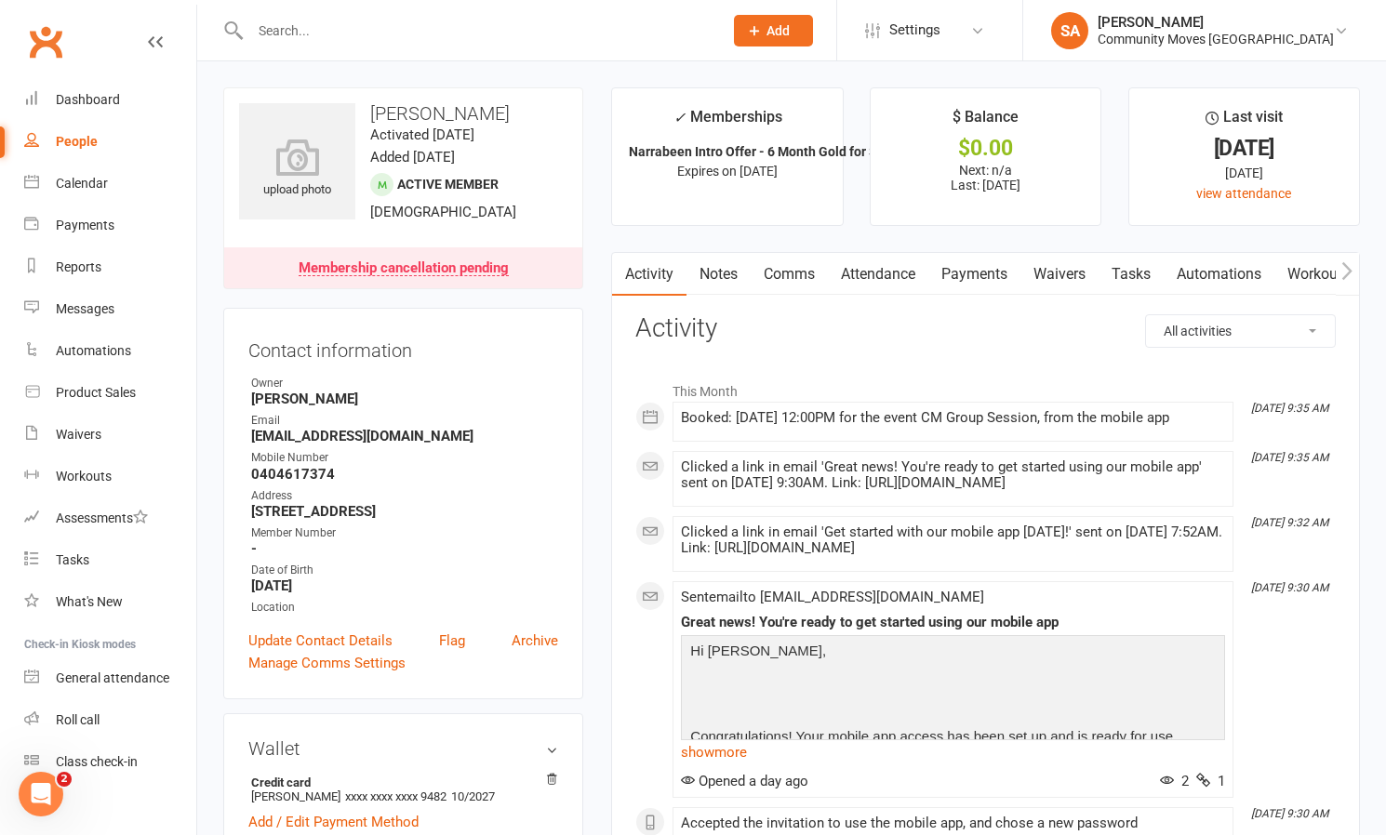
click at [955, 268] on link "Payments" at bounding box center [974, 274] width 92 height 43
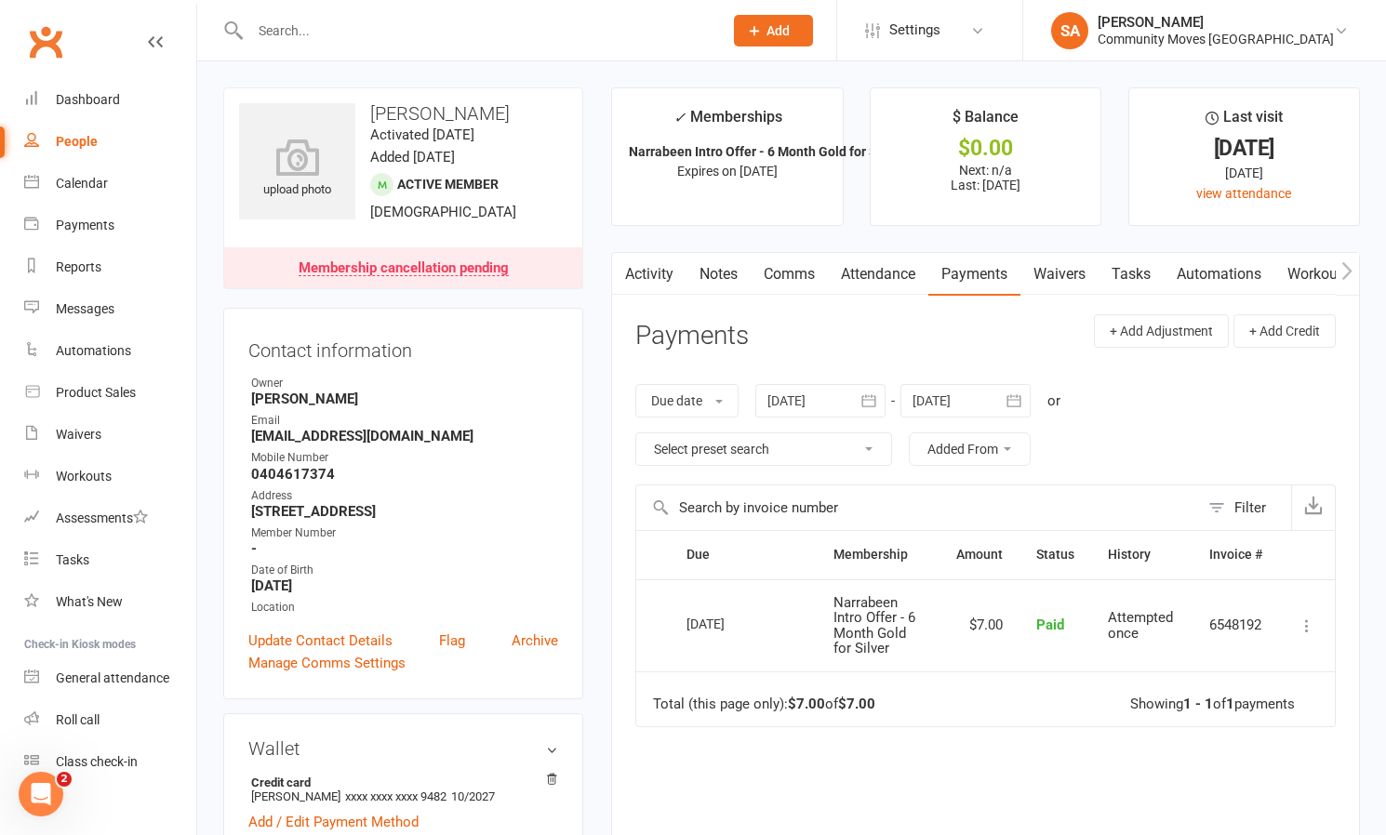
click at [89, 135] on div "People" at bounding box center [77, 141] width 42 height 15
select select "100"
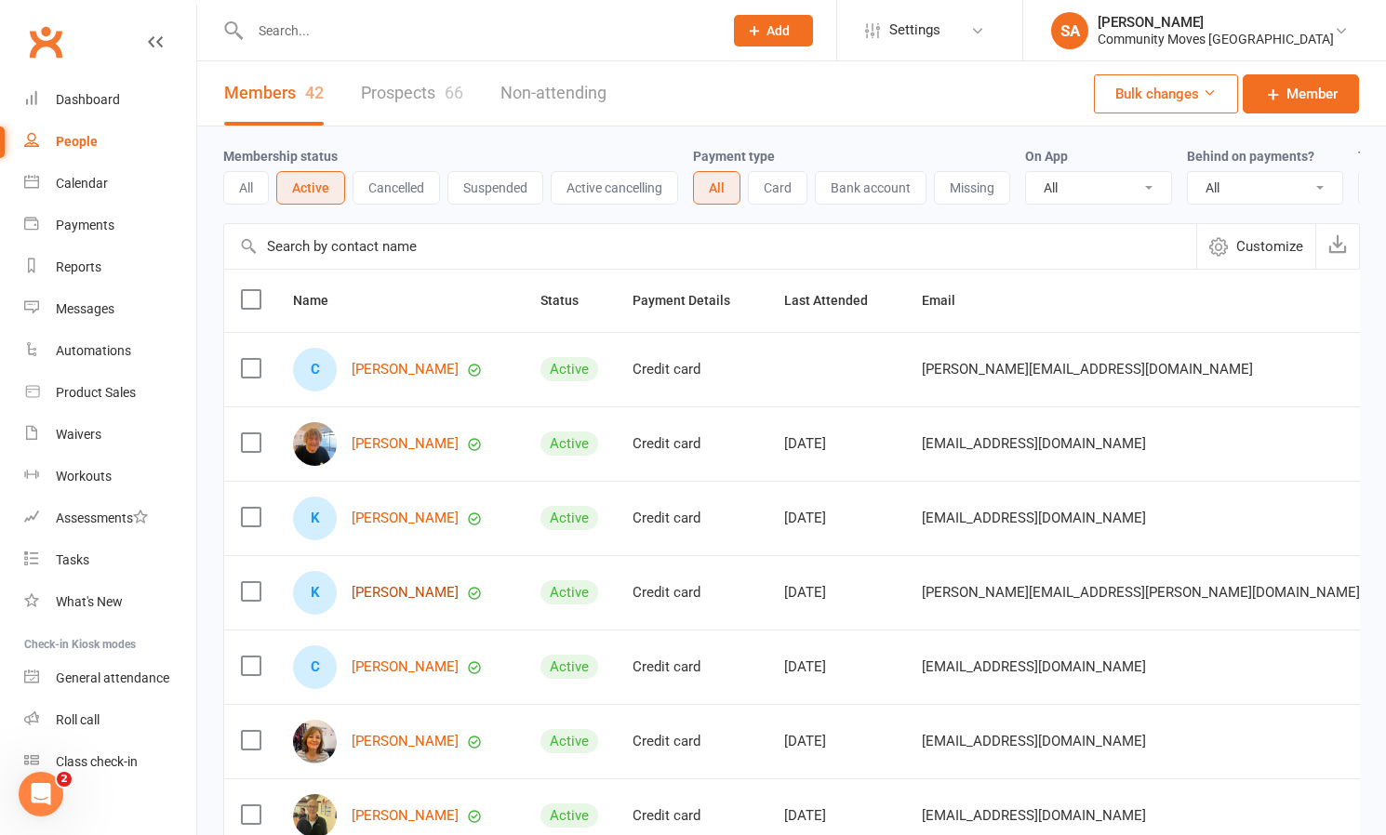
click at [417, 591] on link "[PERSON_NAME]" at bounding box center [405, 593] width 107 height 16
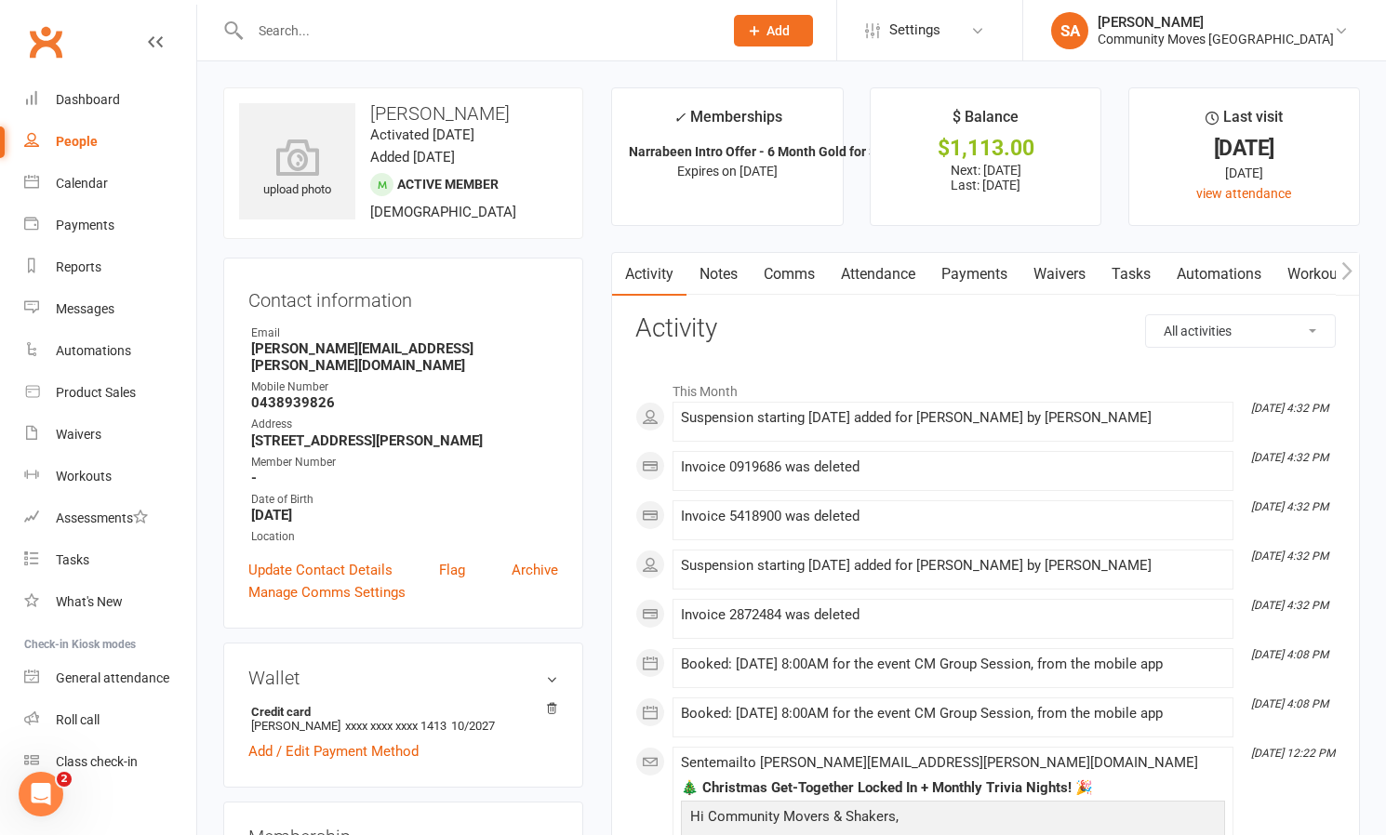
click at [995, 271] on link "Payments" at bounding box center [974, 274] width 92 height 43
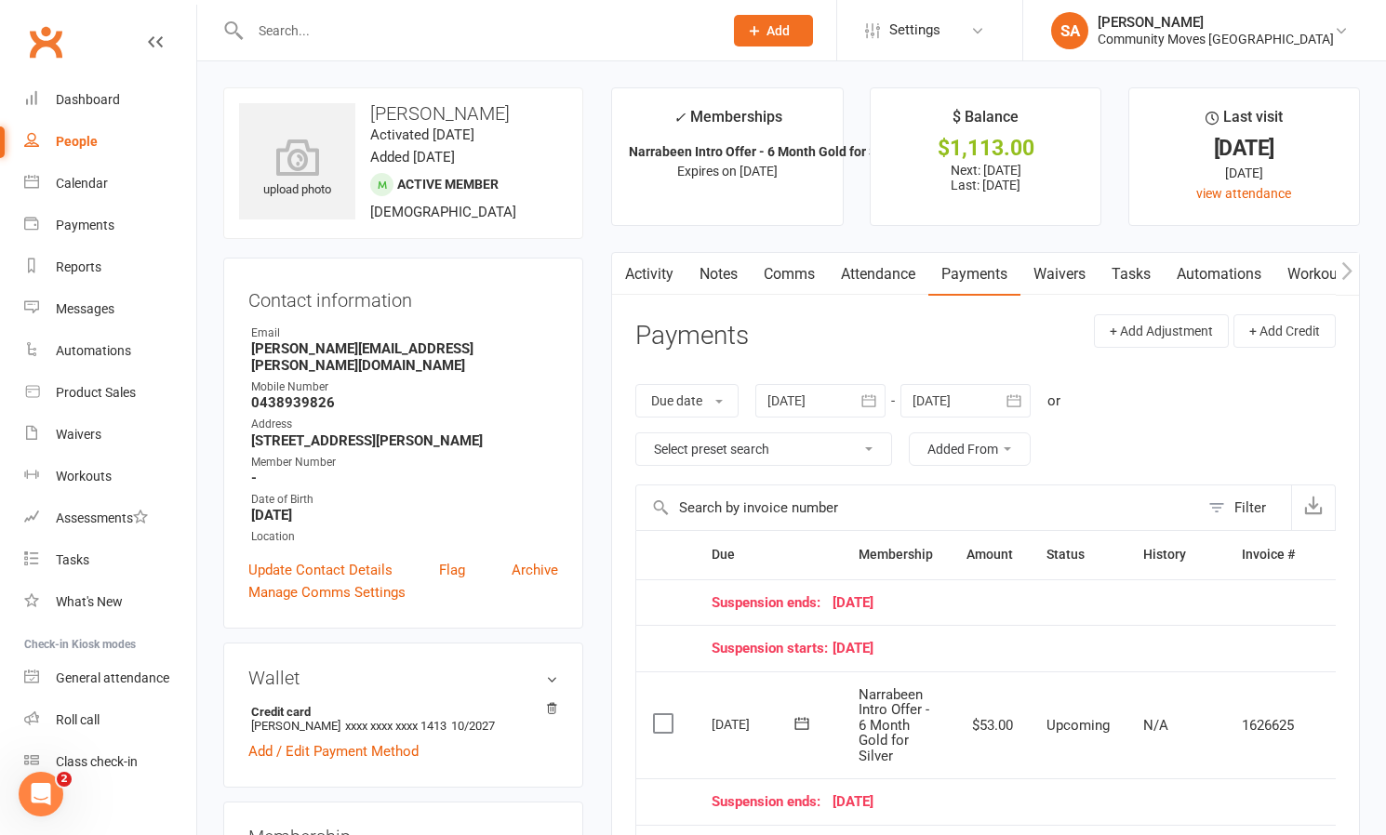
click at [90, 148] on div "People" at bounding box center [77, 141] width 42 height 15
select select "100"
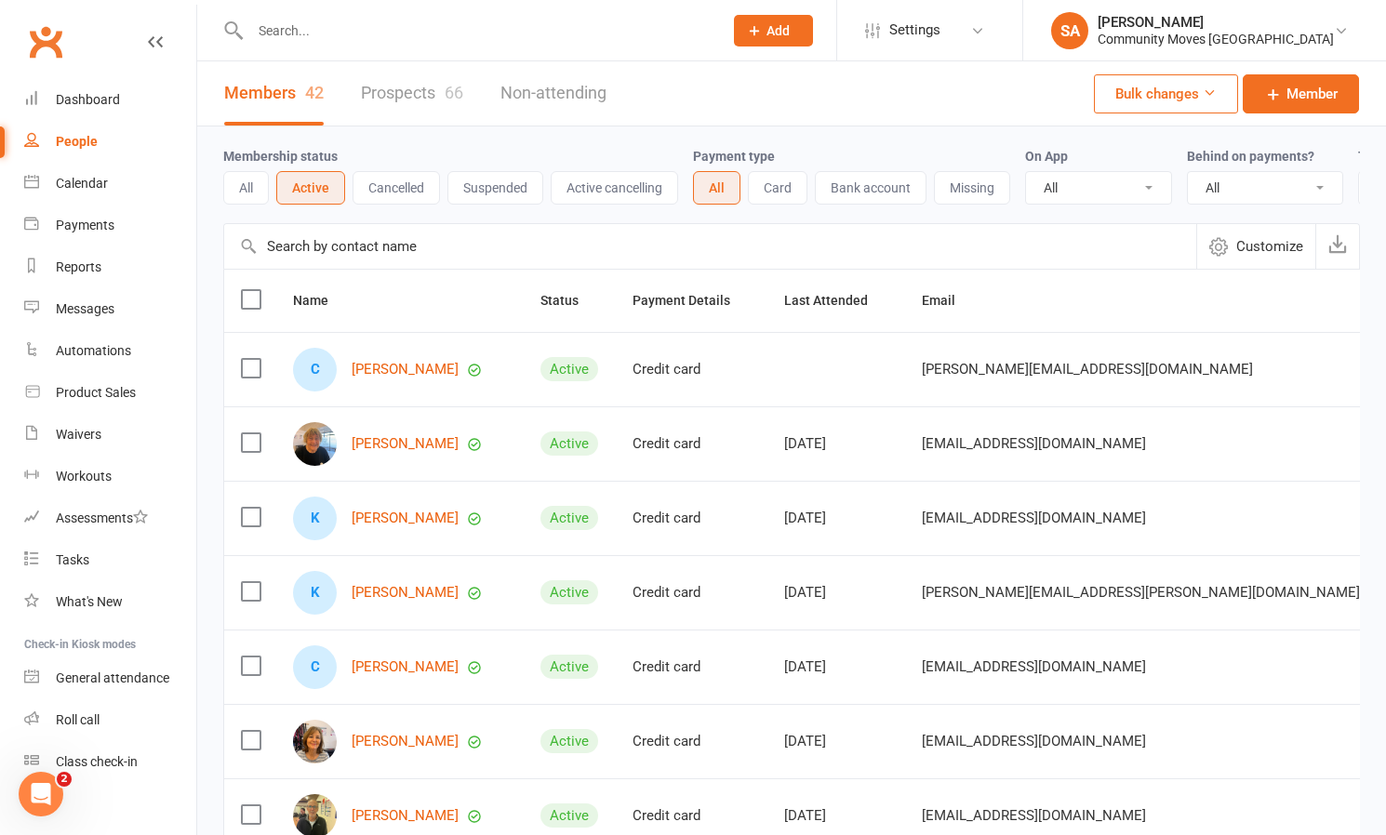
scroll to position [32, 0]
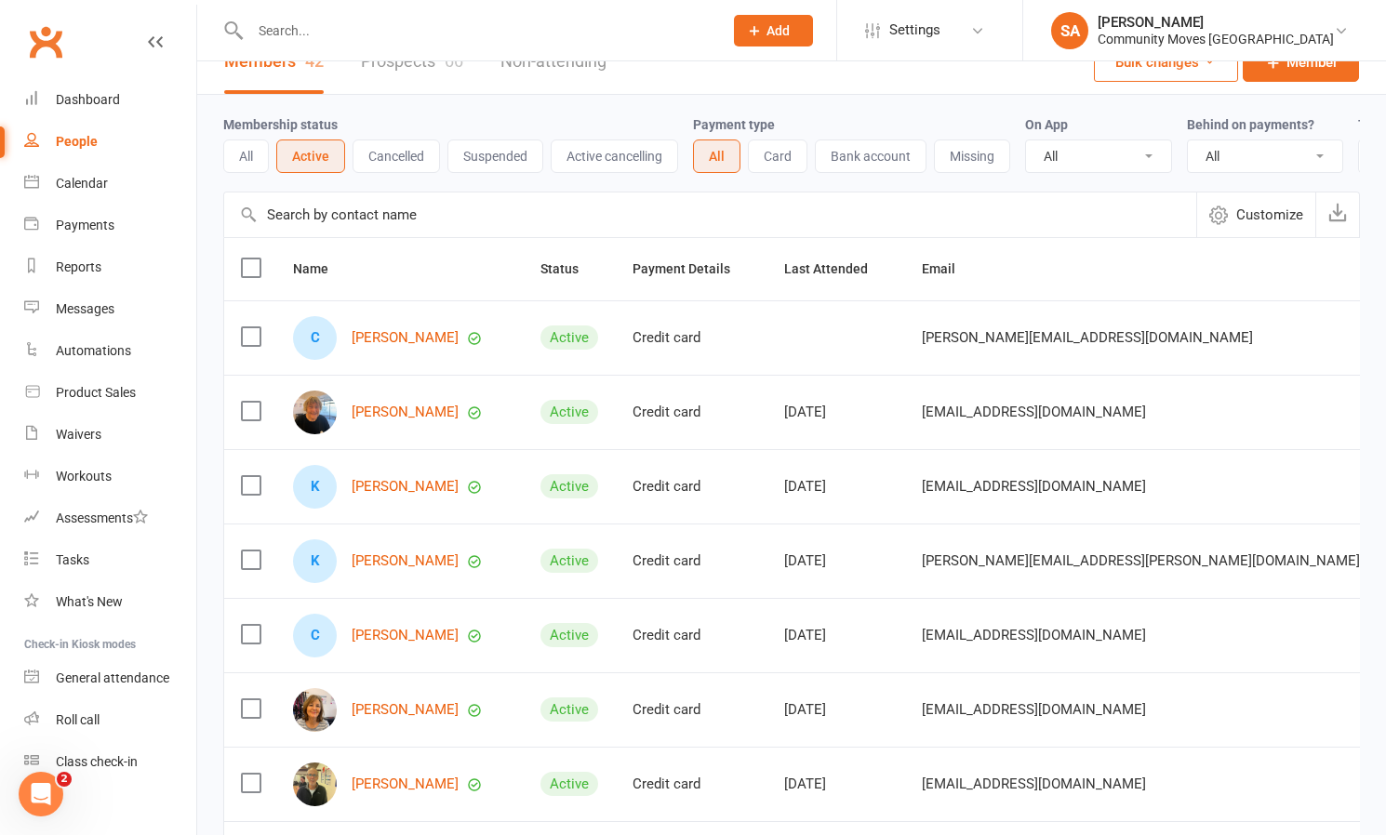
click at [407, 150] on button "Cancelled" at bounding box center [396, 156] width 87 height 33
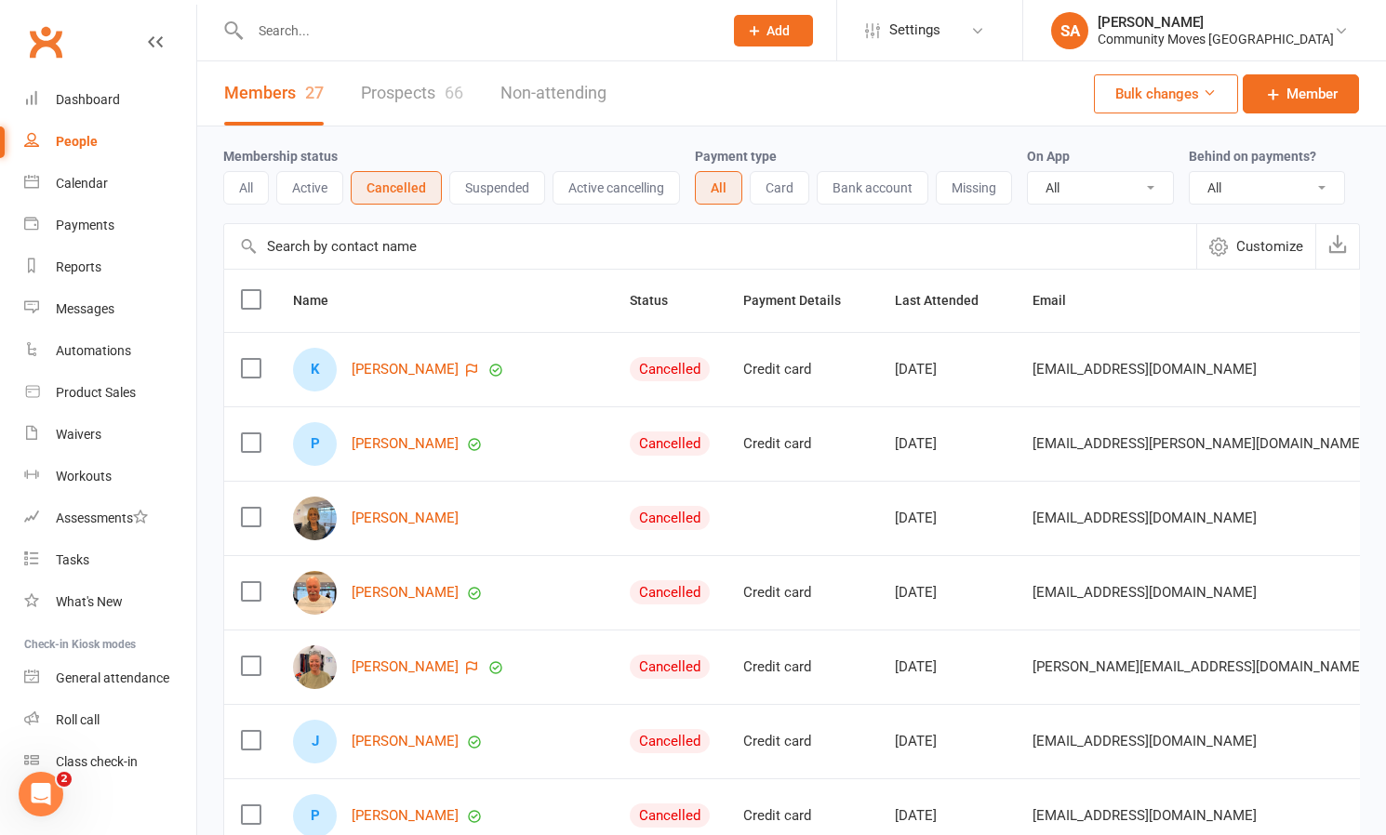
scroll to position [0, 0]
click at [303, 177] on button "Active" at bounding box center [309, 187] width 67 height 33
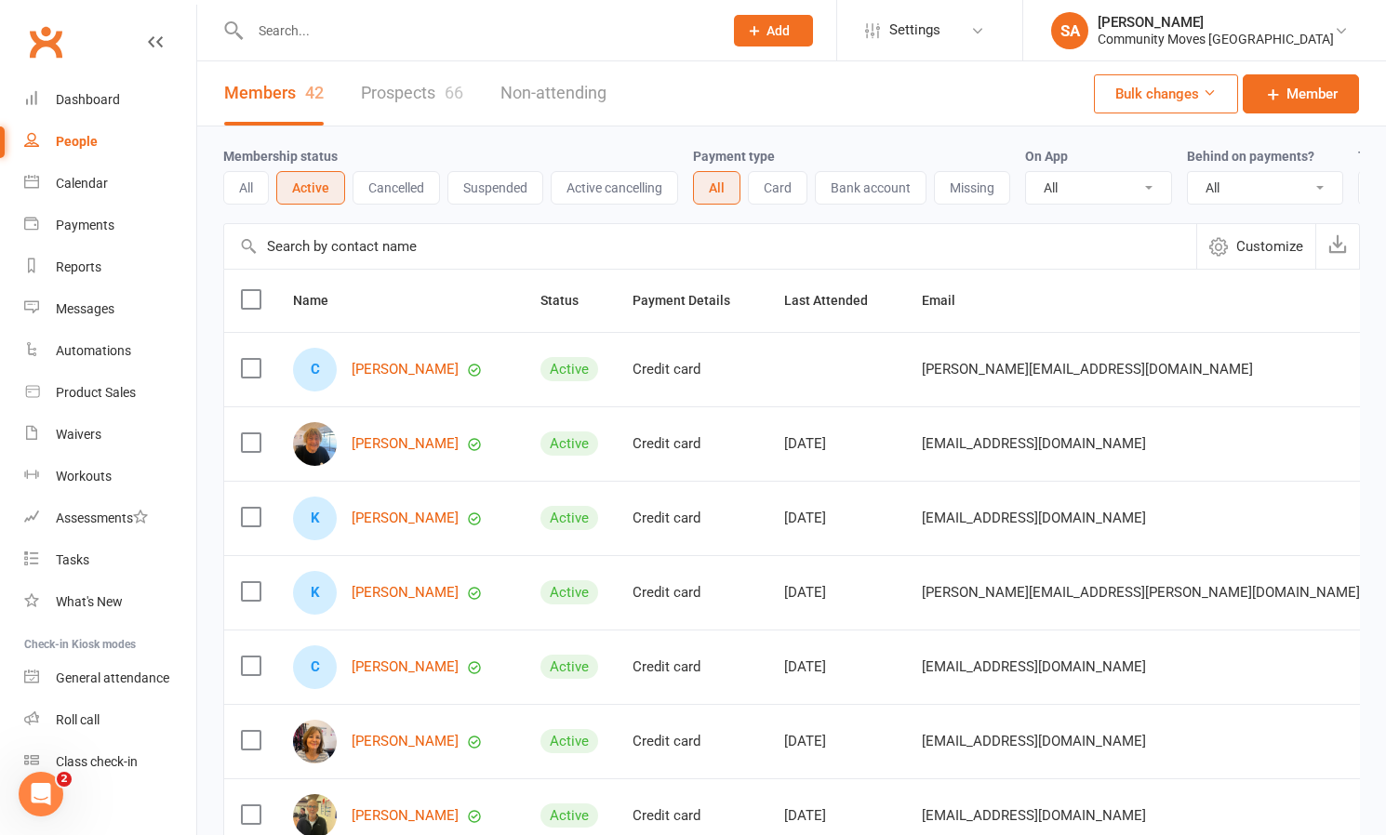
click at [420, 193] on button "Cancelled" at bounding box center [396, 187] width 87 height 33
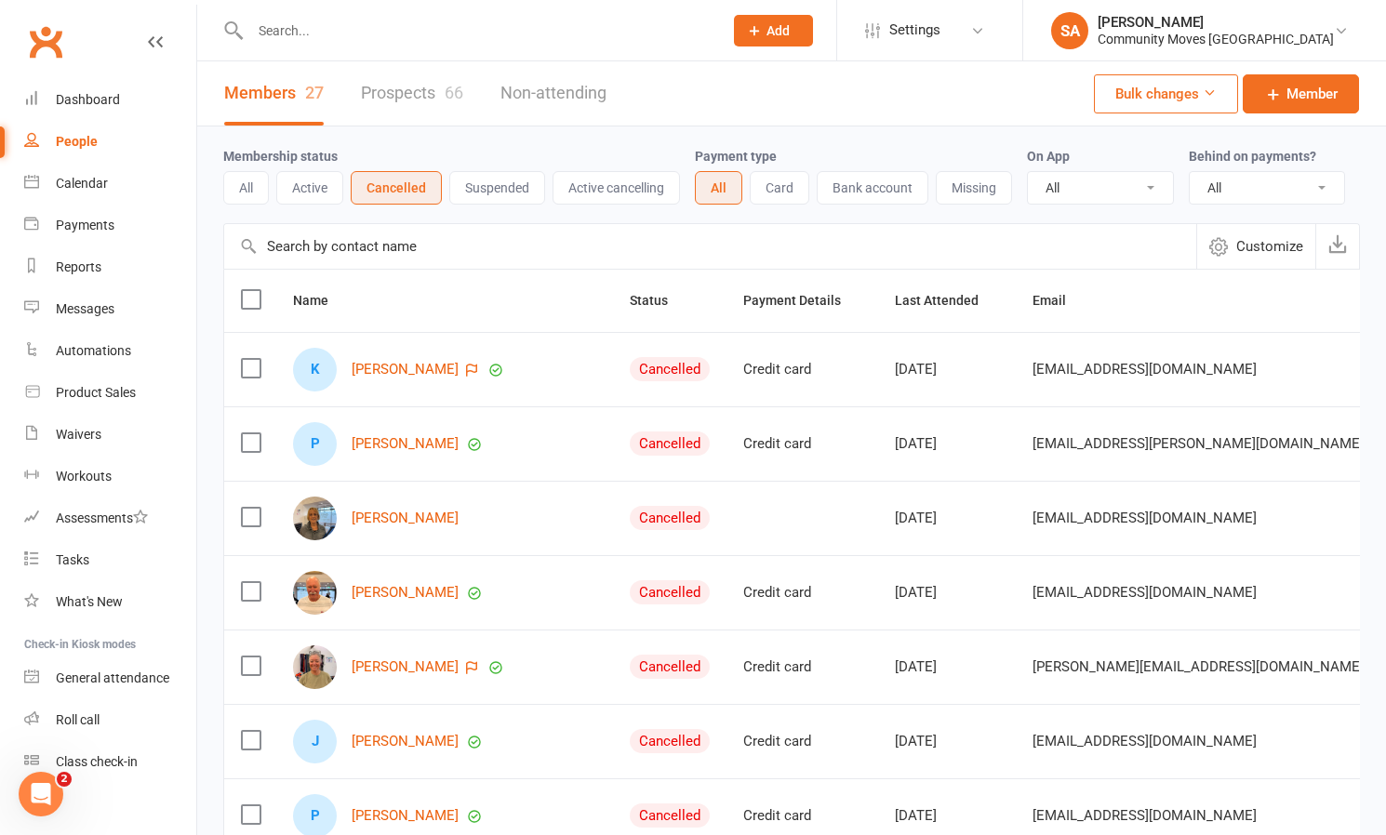
click at [502, 176] on button "Suspended" at bounding box center [497, 187] width 96 height 33
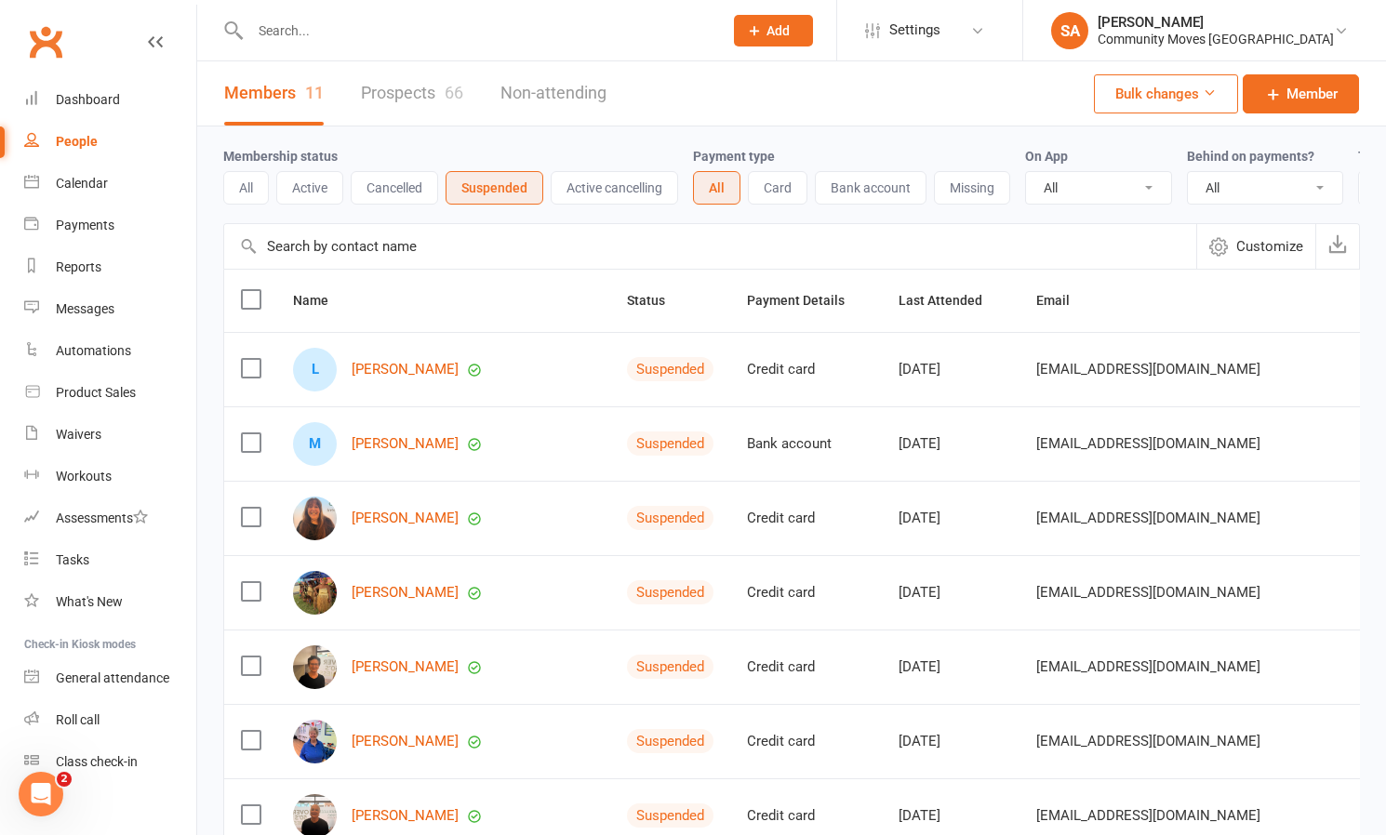
scroll to position [1, 0]
click at [67, 179] on div "Calendar" at bounding box center [82, 183] width 52 height 15
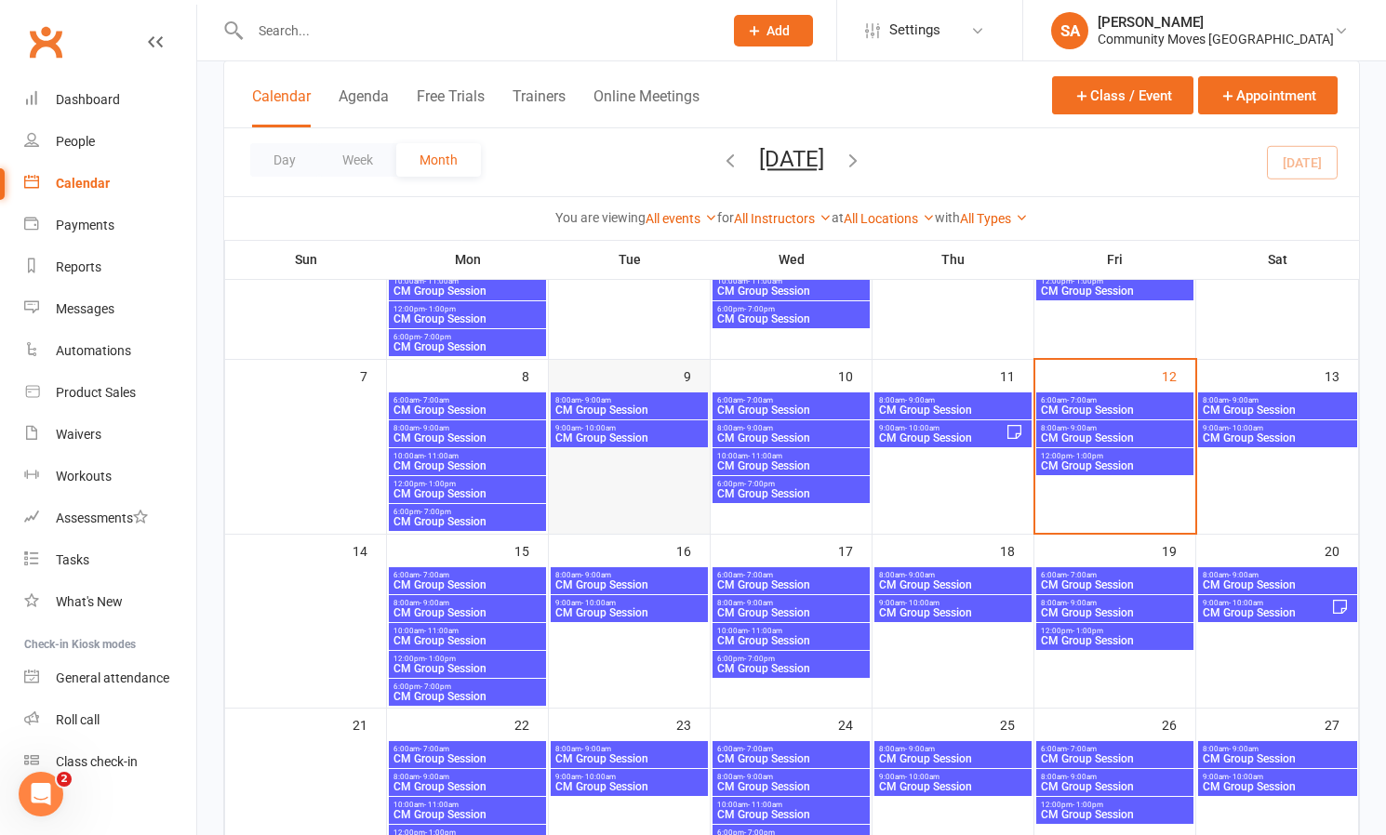
scroll to position [210, 0]
click at [494, 398] on span "6:00am - 7:00am" at bounding box center [468, 400] width 150 height 8
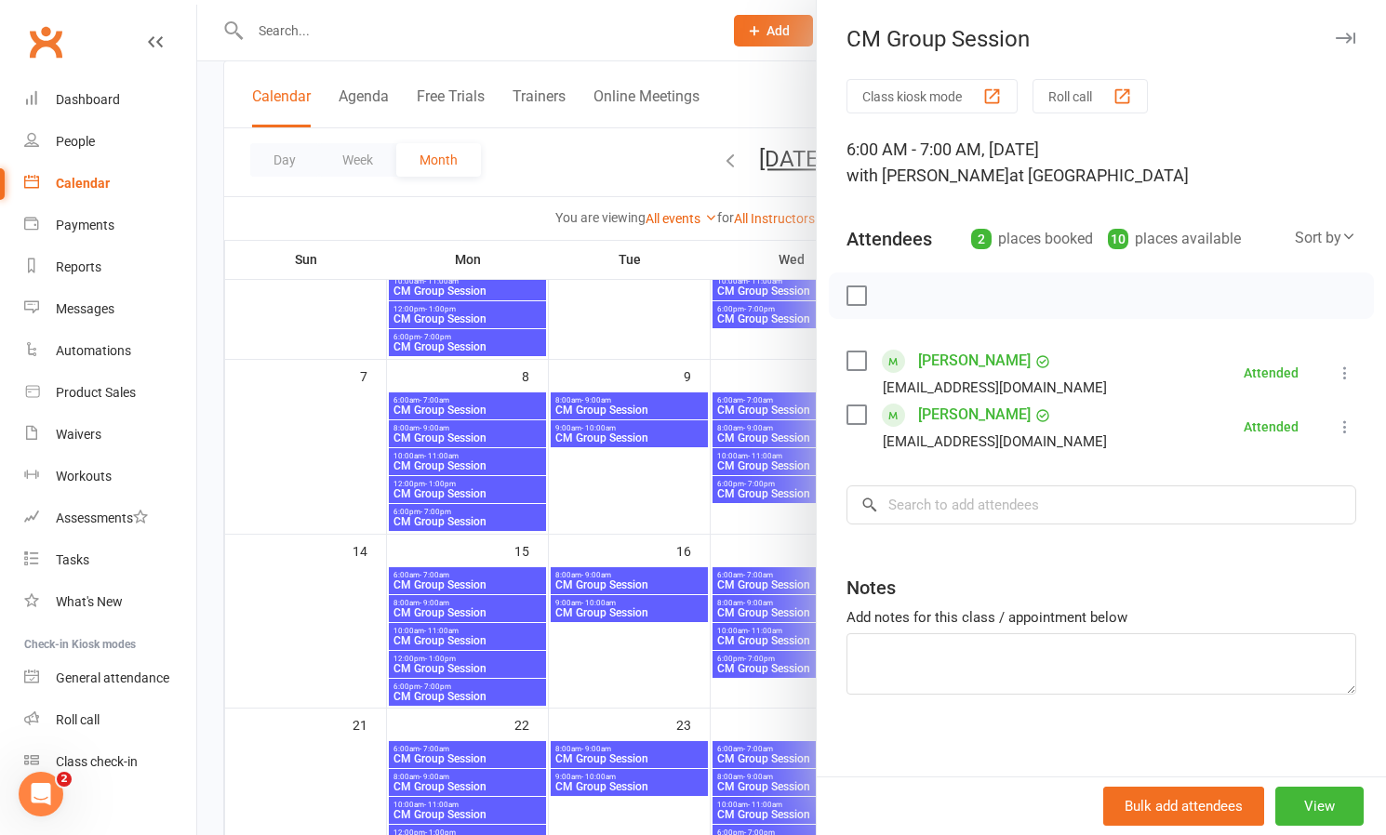
click at [511, 434] on div at bounding box center [791, 417] width 1189 height 835
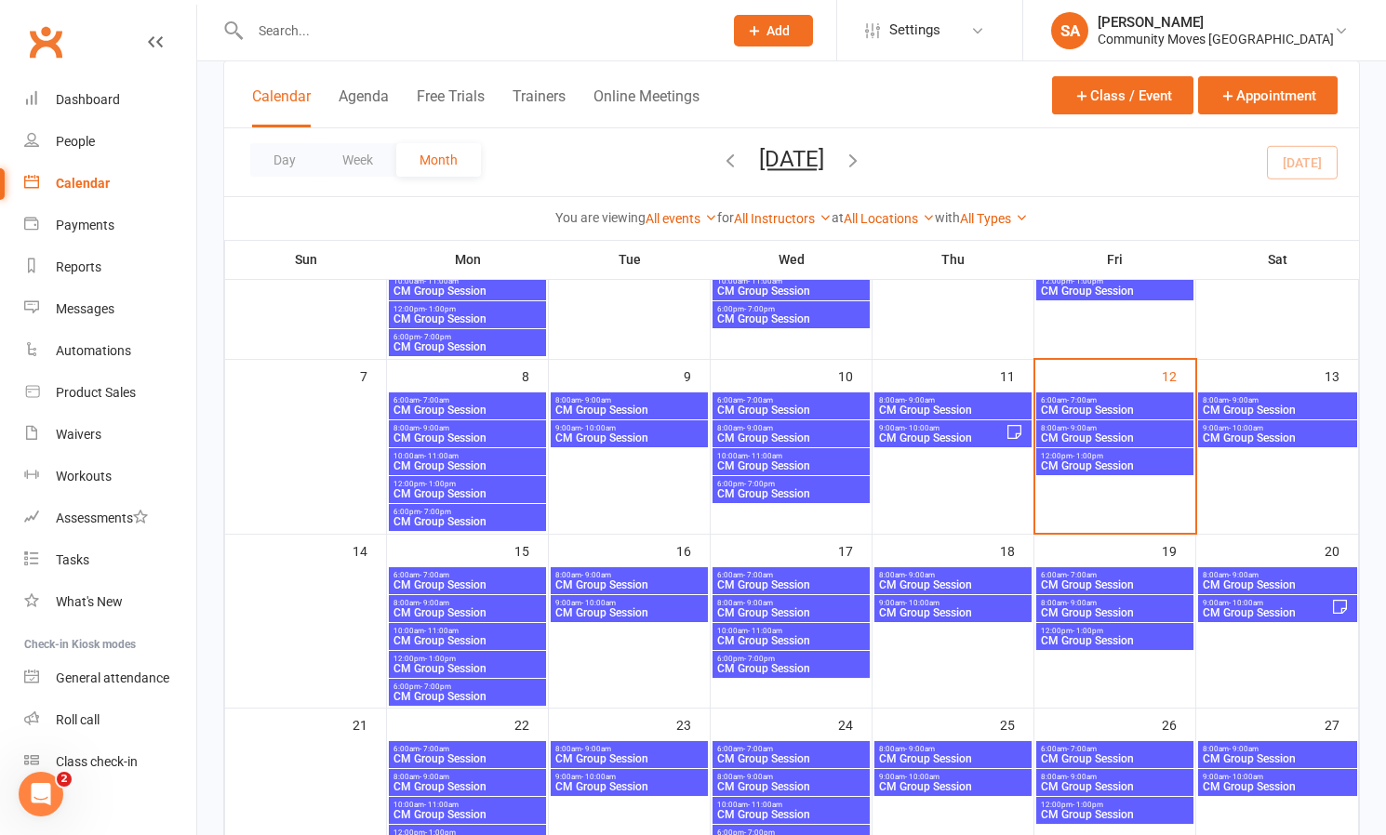
click at [511, 434] on span "CM Group Session" at bounding box center [468, 438] width 150 height 11
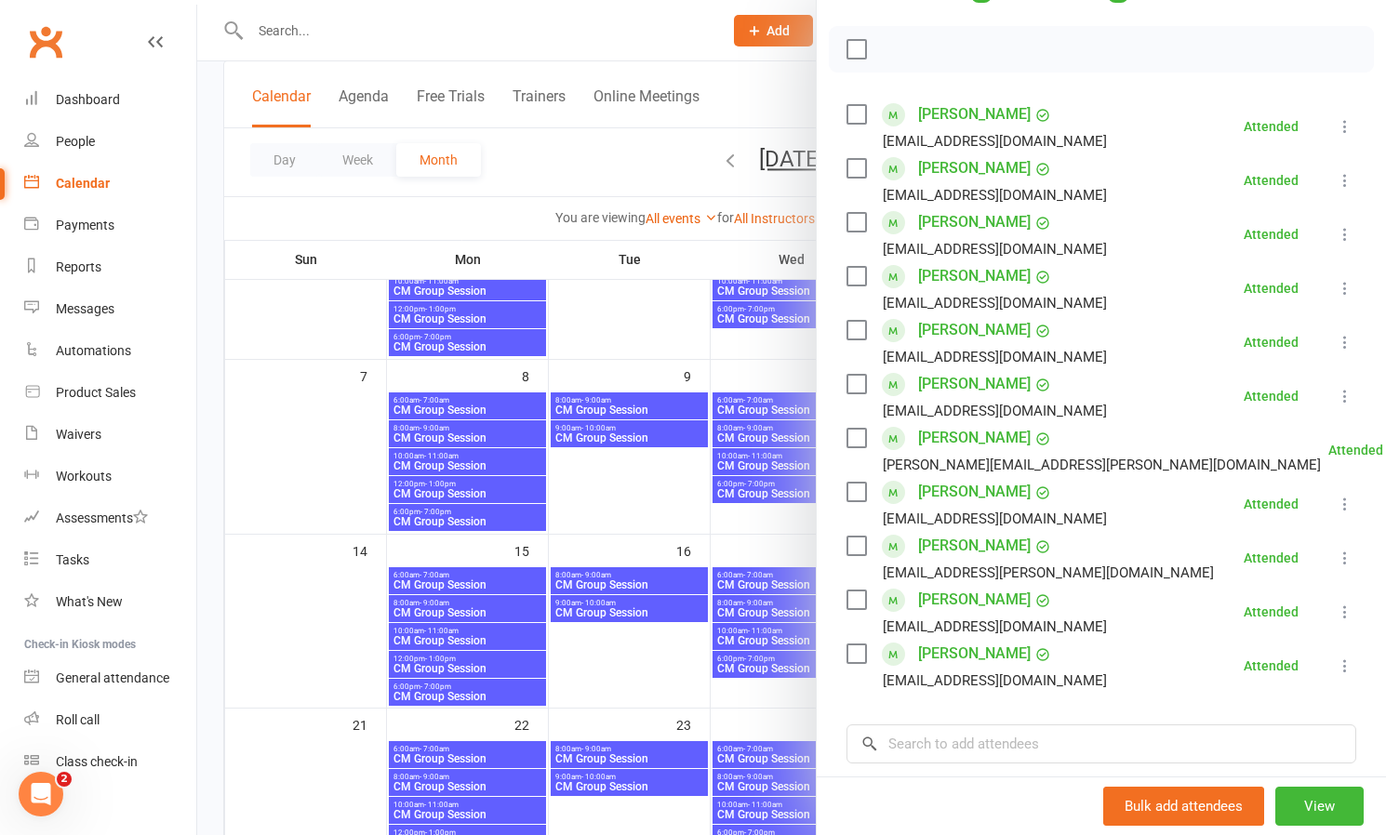
scroll to position [251, 0]
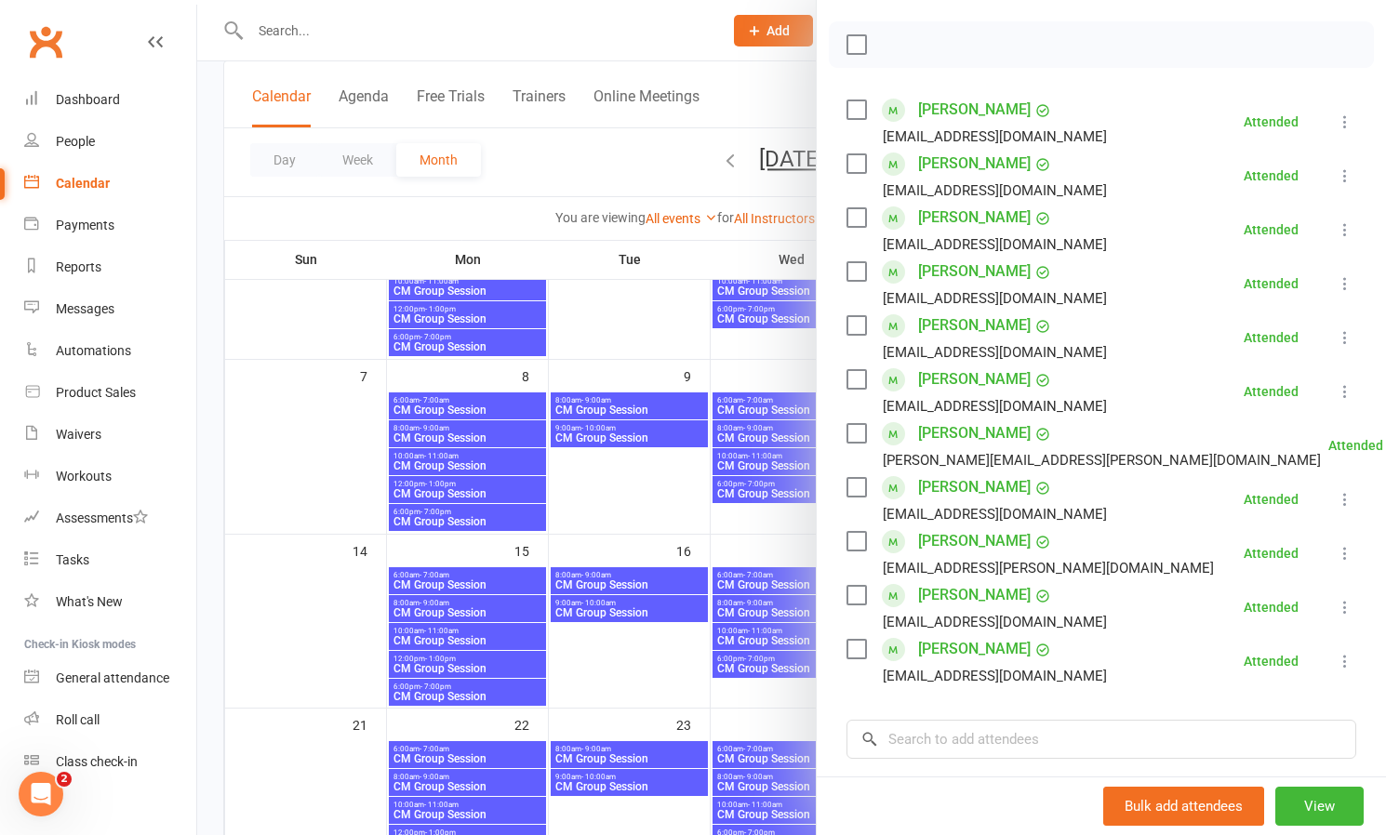
click at [509, 462] on div at bounding box center [791, 417] width 1189 height 835
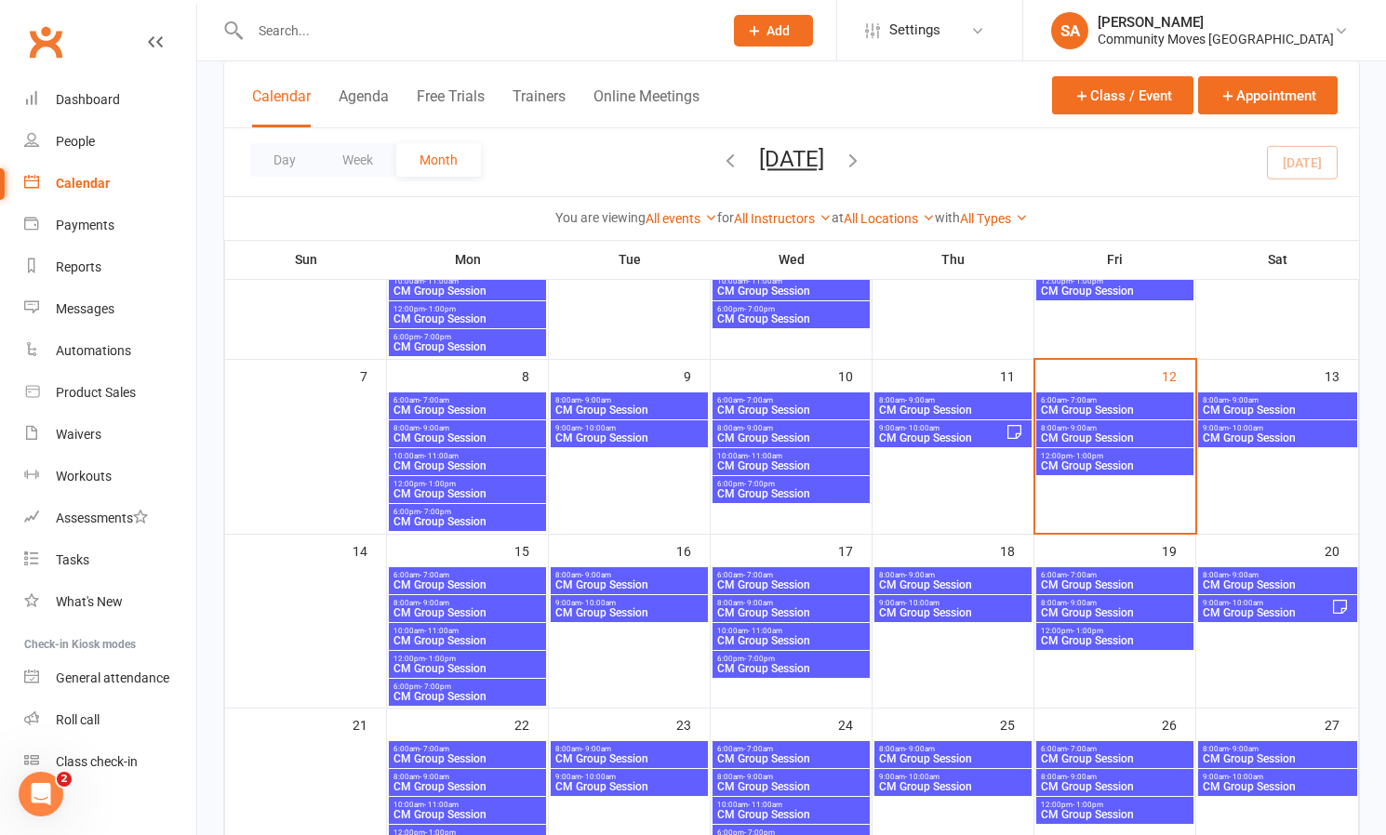
click at [509, 462] on span "CM Group Session" at bounding box center [468, 465] width 150 height 11
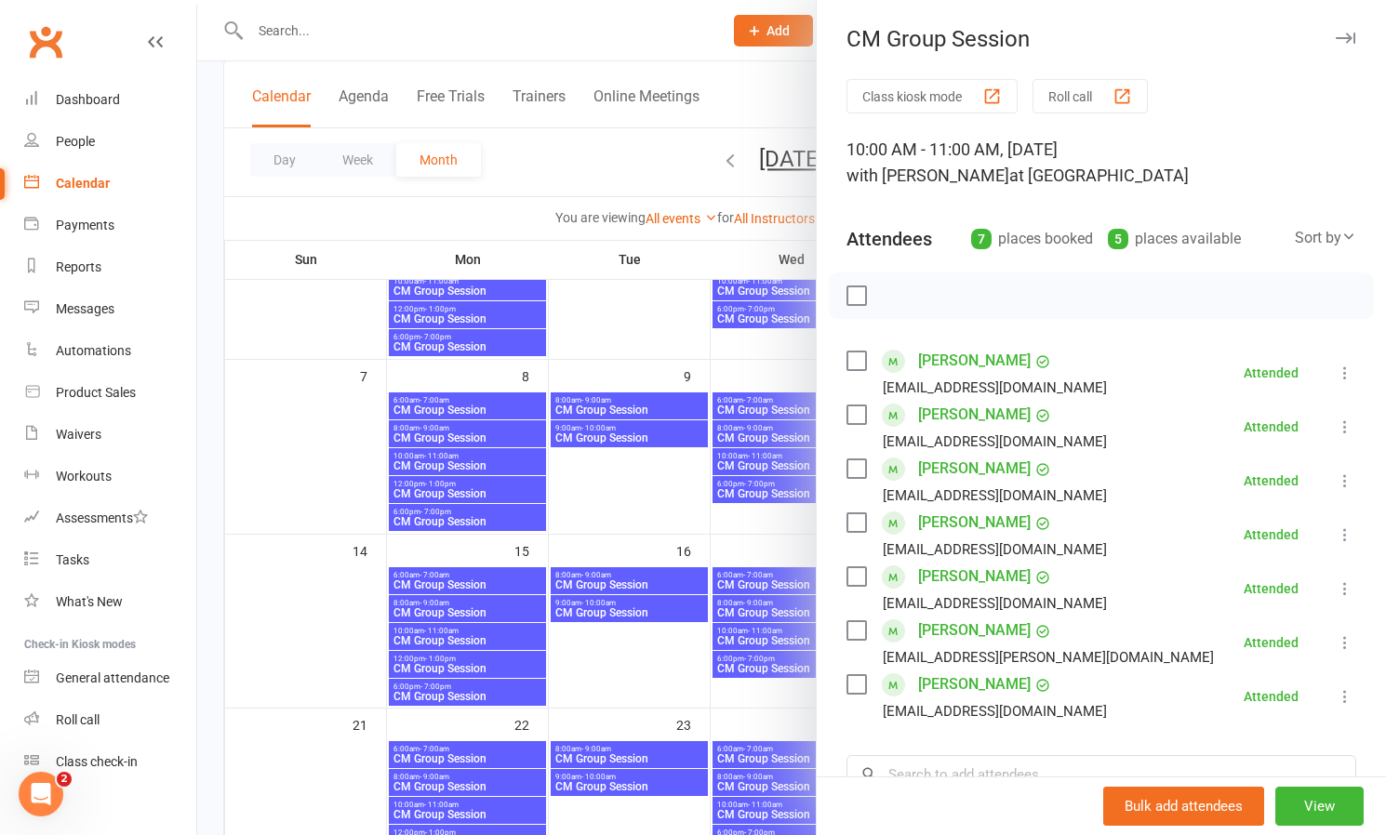
click at [494, 488] on div at bounding box center [791, 417] width 1189 height 835
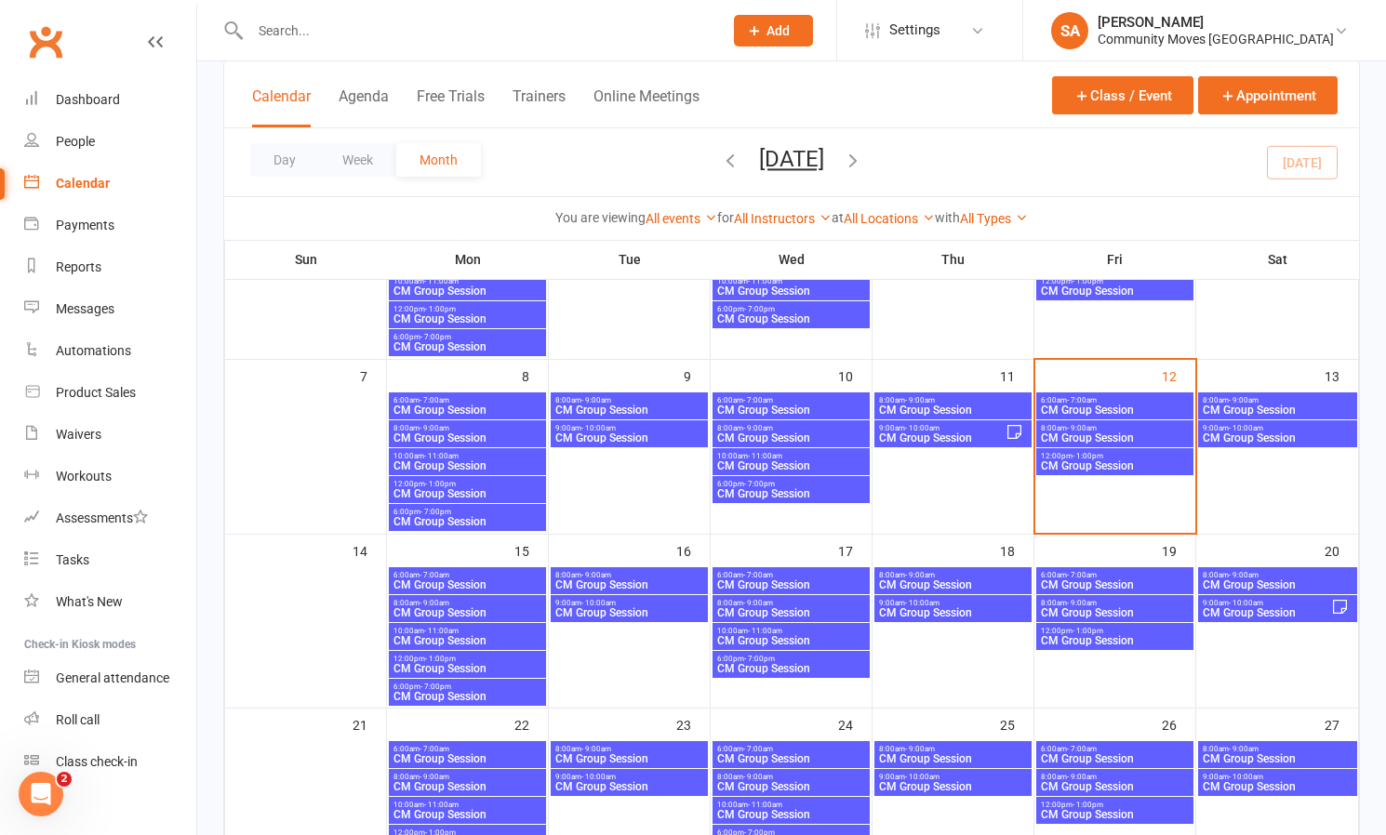
click at [494, 488] on span "CM Group Session" at bounding box center [468, 493] width 150 height 11
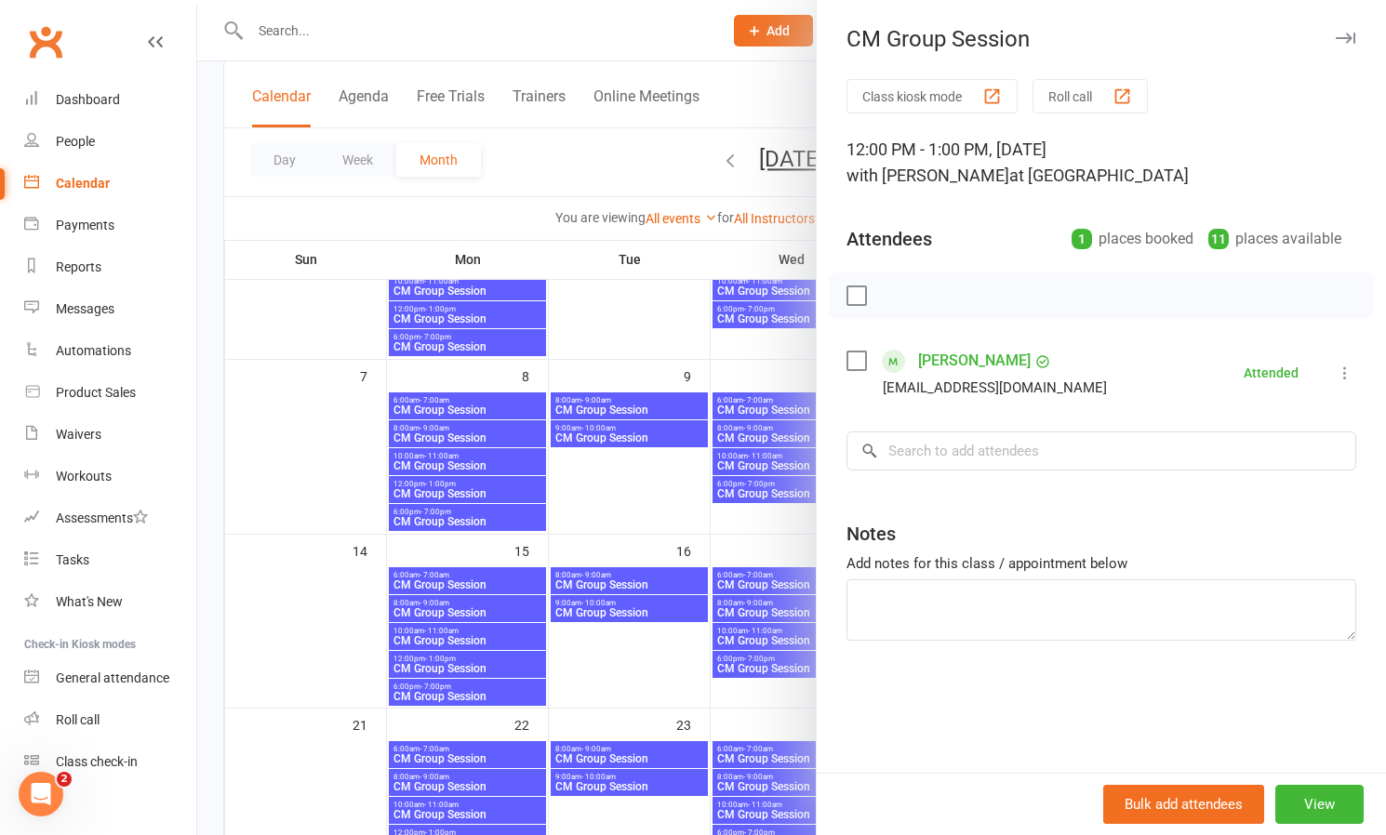
click at [487, 512] on div at bounding box center [791, 417] width 1189 height 835
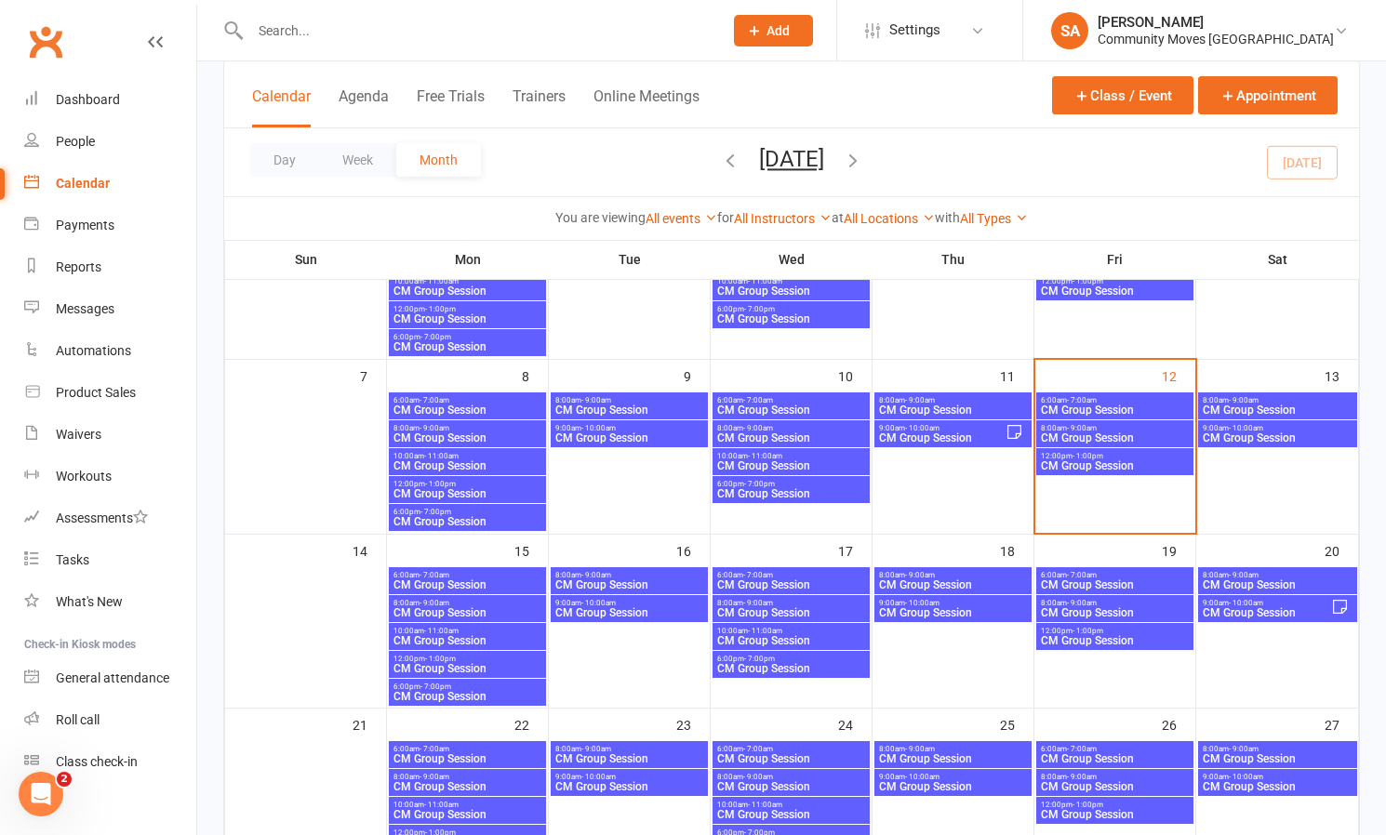
click at [487, 512] on span "6:00pm - 7:00pm" at bounding box center [468, 512] width 150 height 8
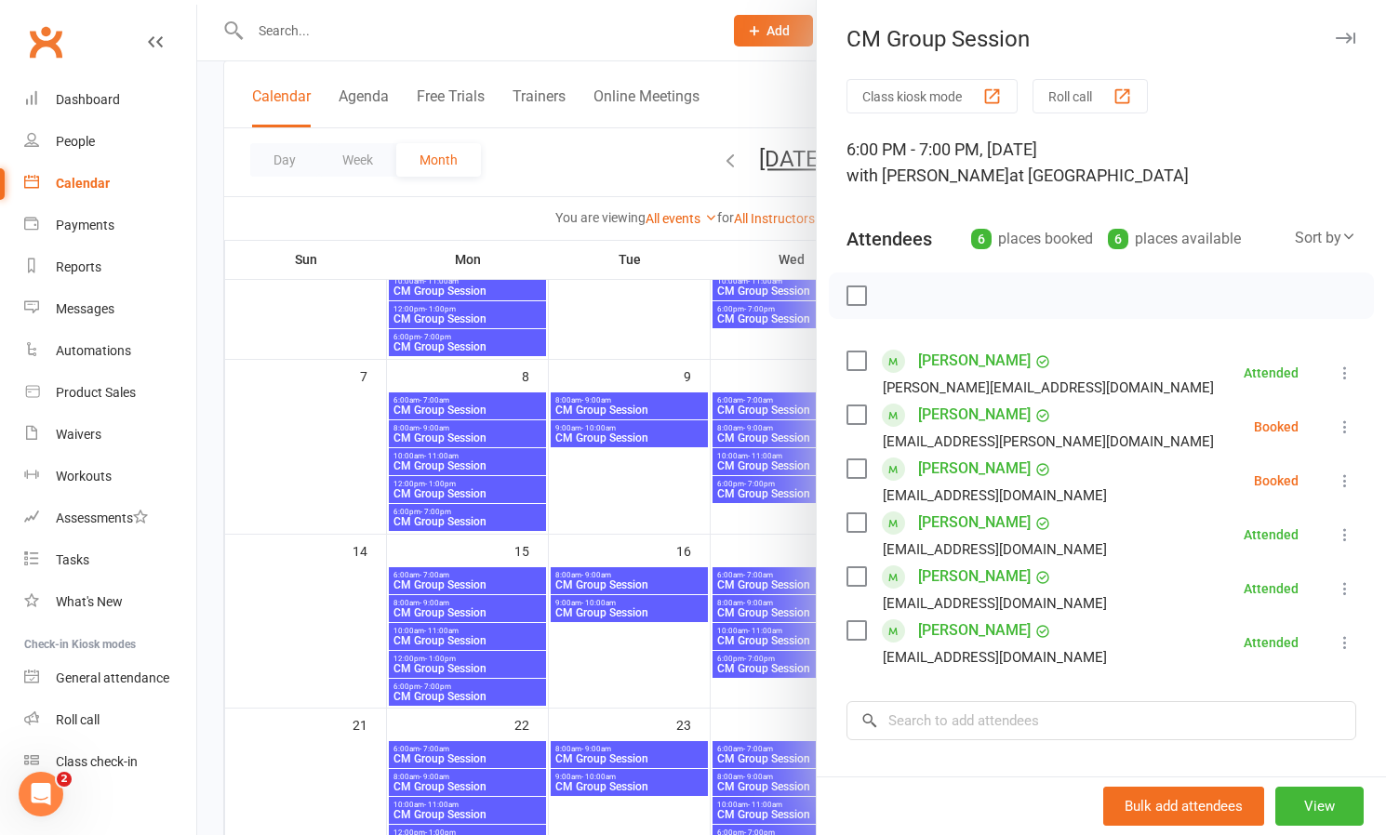
click at [1345, 425] on icon at bounding box center [1345, 427] width 19 height 19
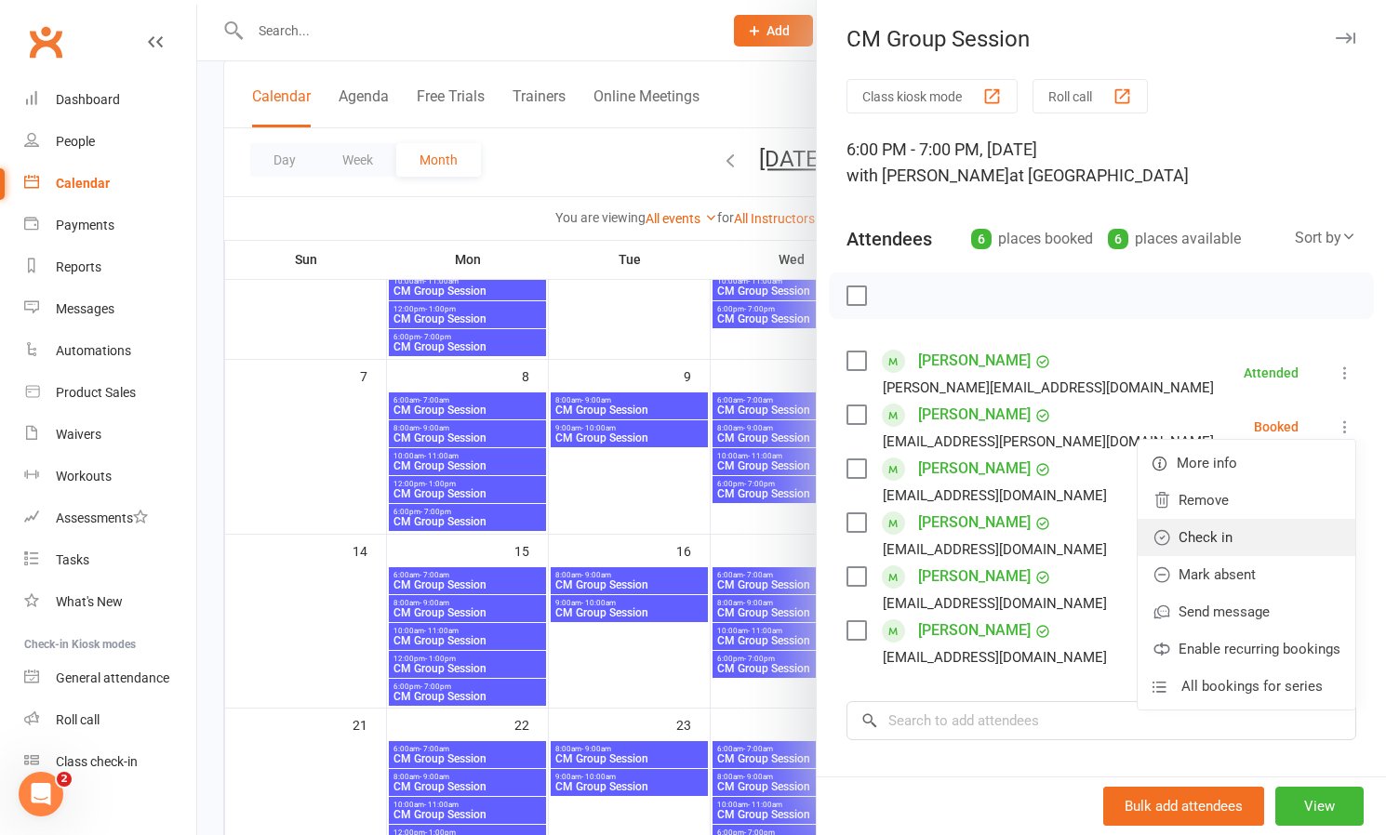
click at [1226, 539] on link "Check in" at bounding box center [1247, 537] width 218 height 37
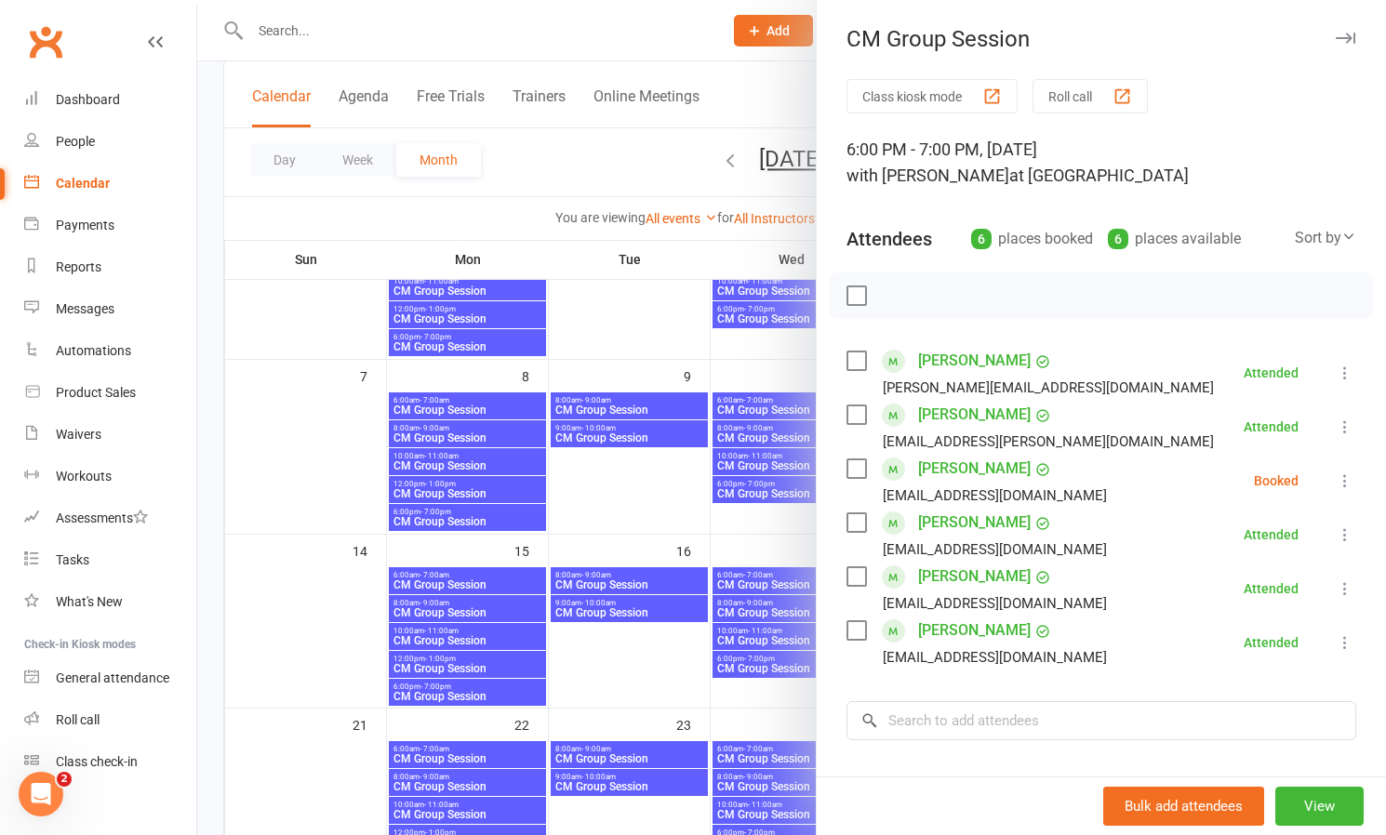
click at [1345, 480] on icon at bounding box center [1345, 481] width 19 height 19
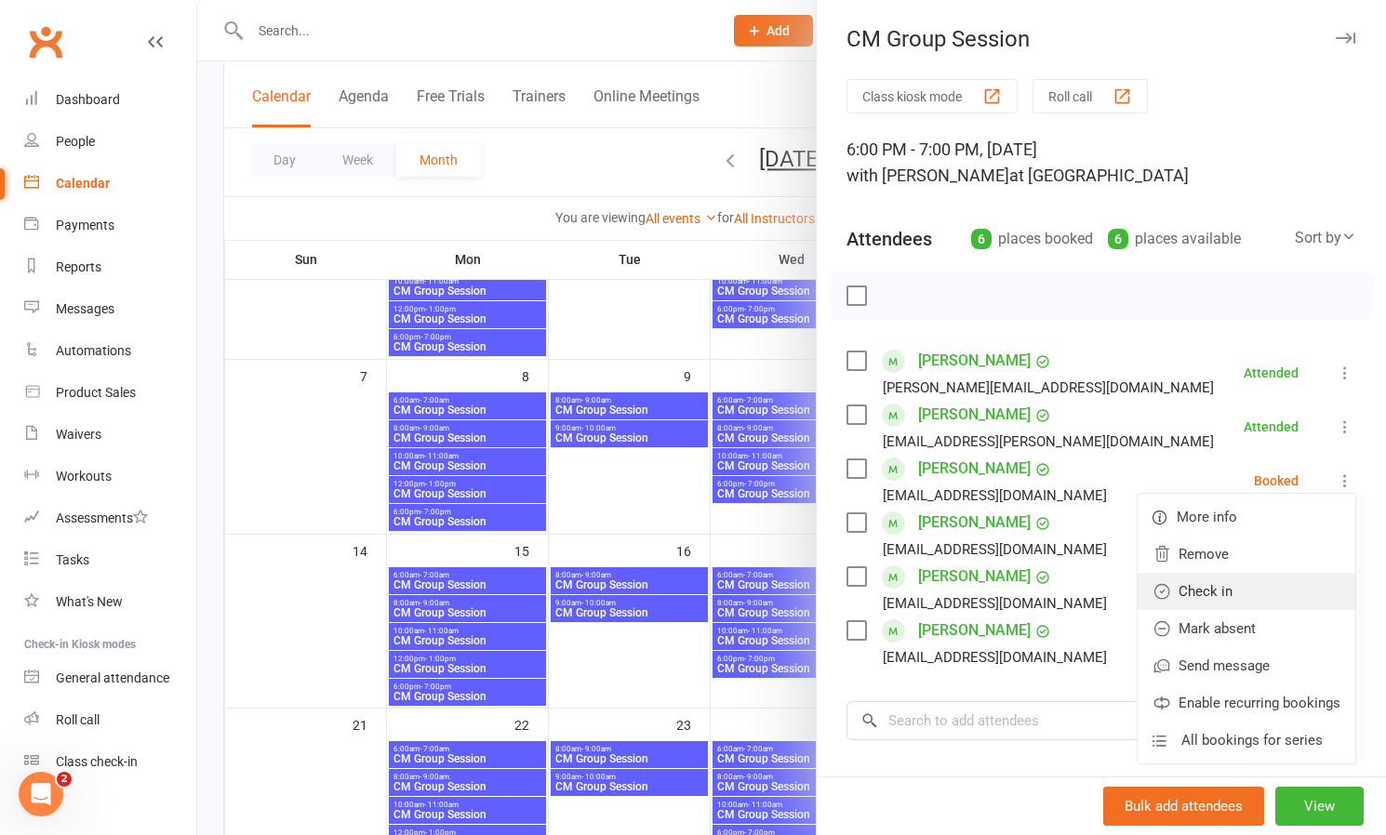
click at [1227, 588] on link "Check in" at bounding box center [1247, 591] width 218 height 37
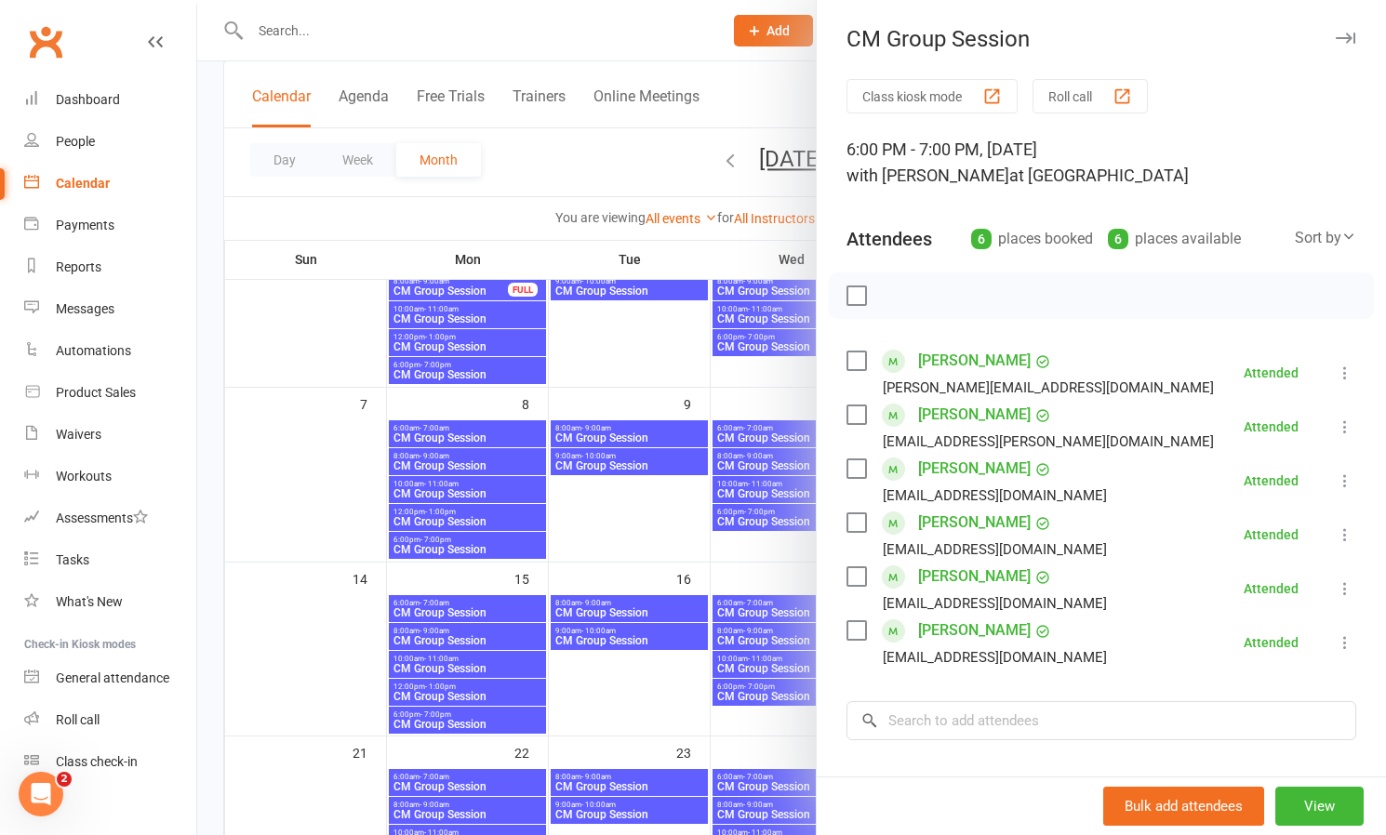
scroll to position [181, 0]
click at [621, 433] on div at bounding box center [791, 417] width 1189 height 835
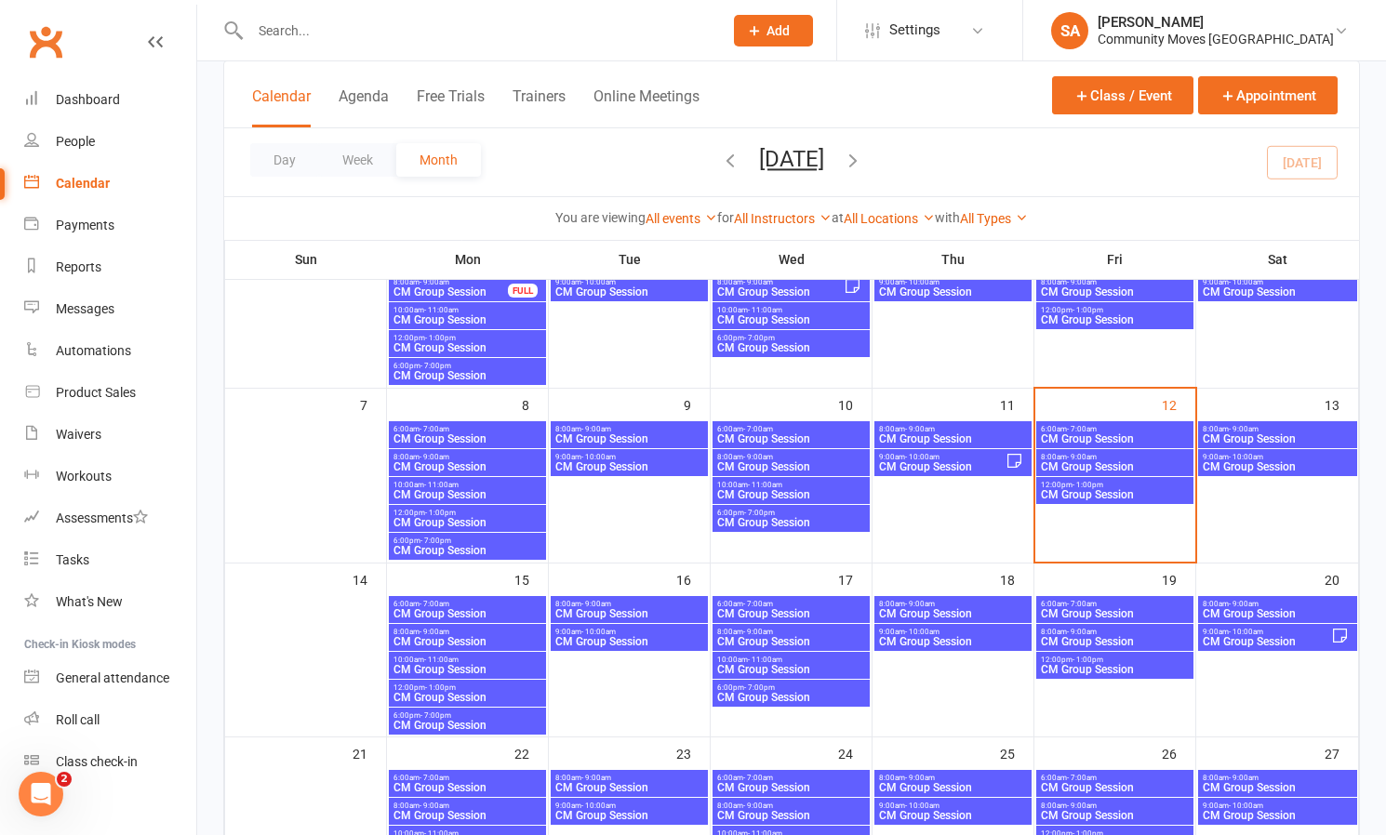
click at [621, 433] on span "CM Group Session" at bounding box center [629, 438] width 150 height 11
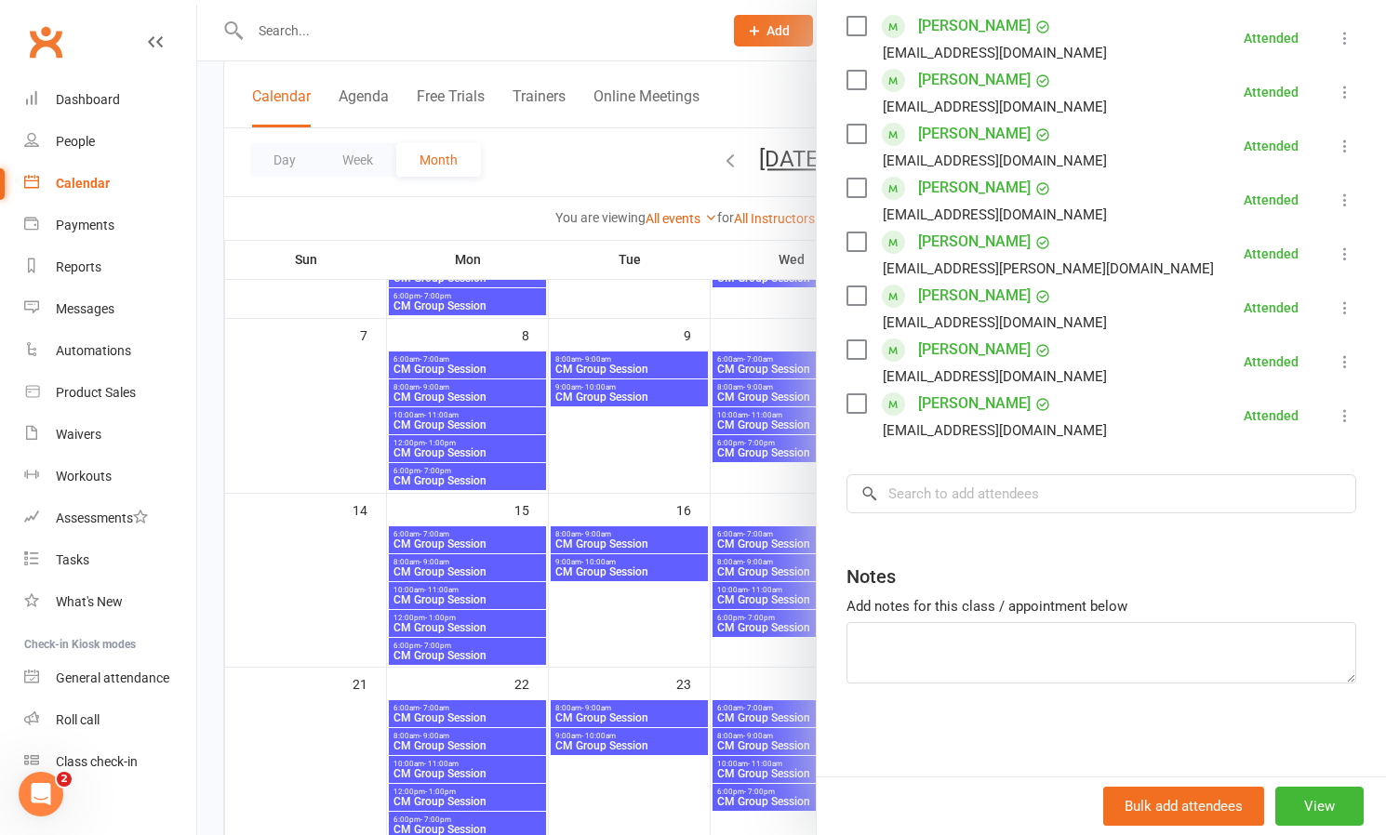
scroll to position [254, 0]
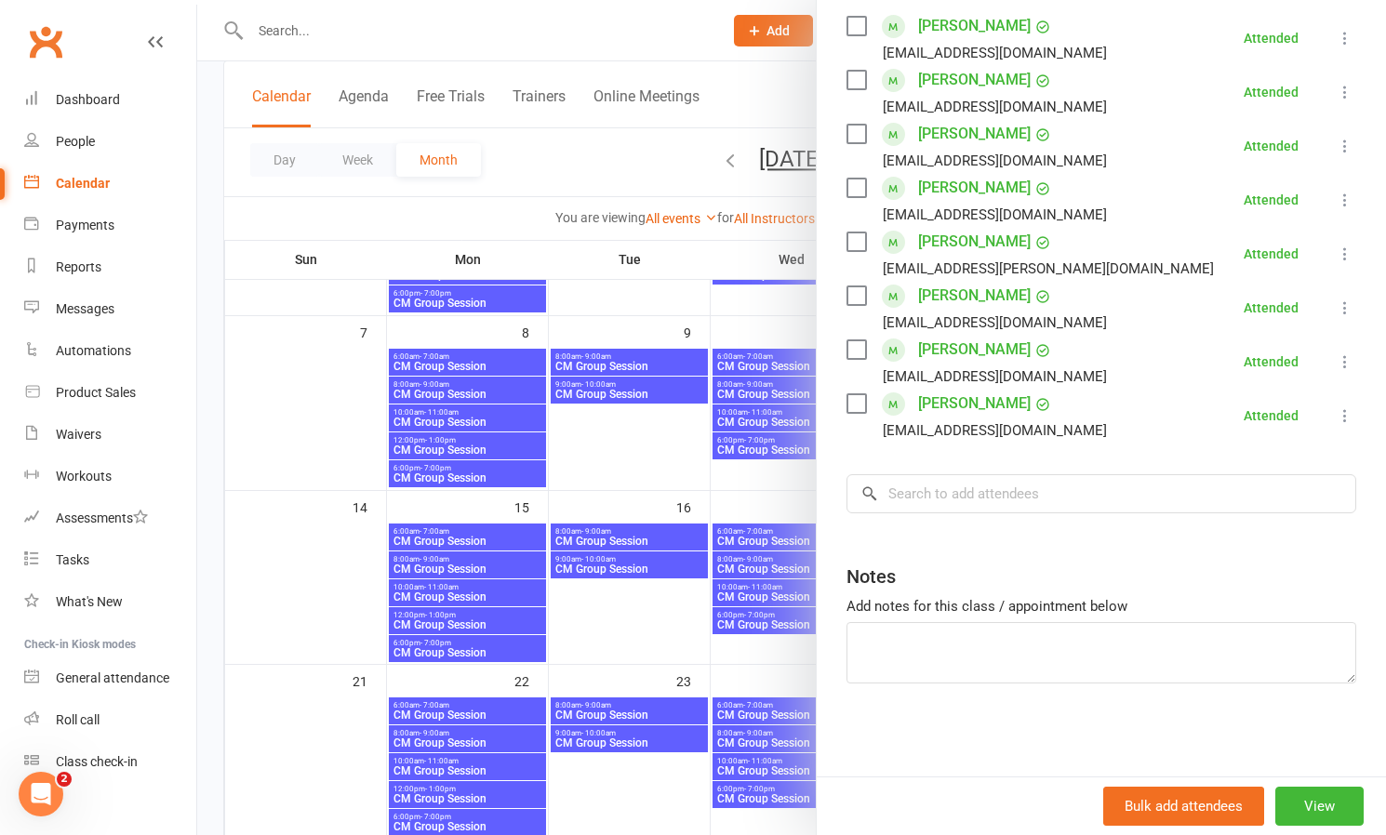
click at [656, 388] on div at bounding box center [791, 417] width 1189 height 835
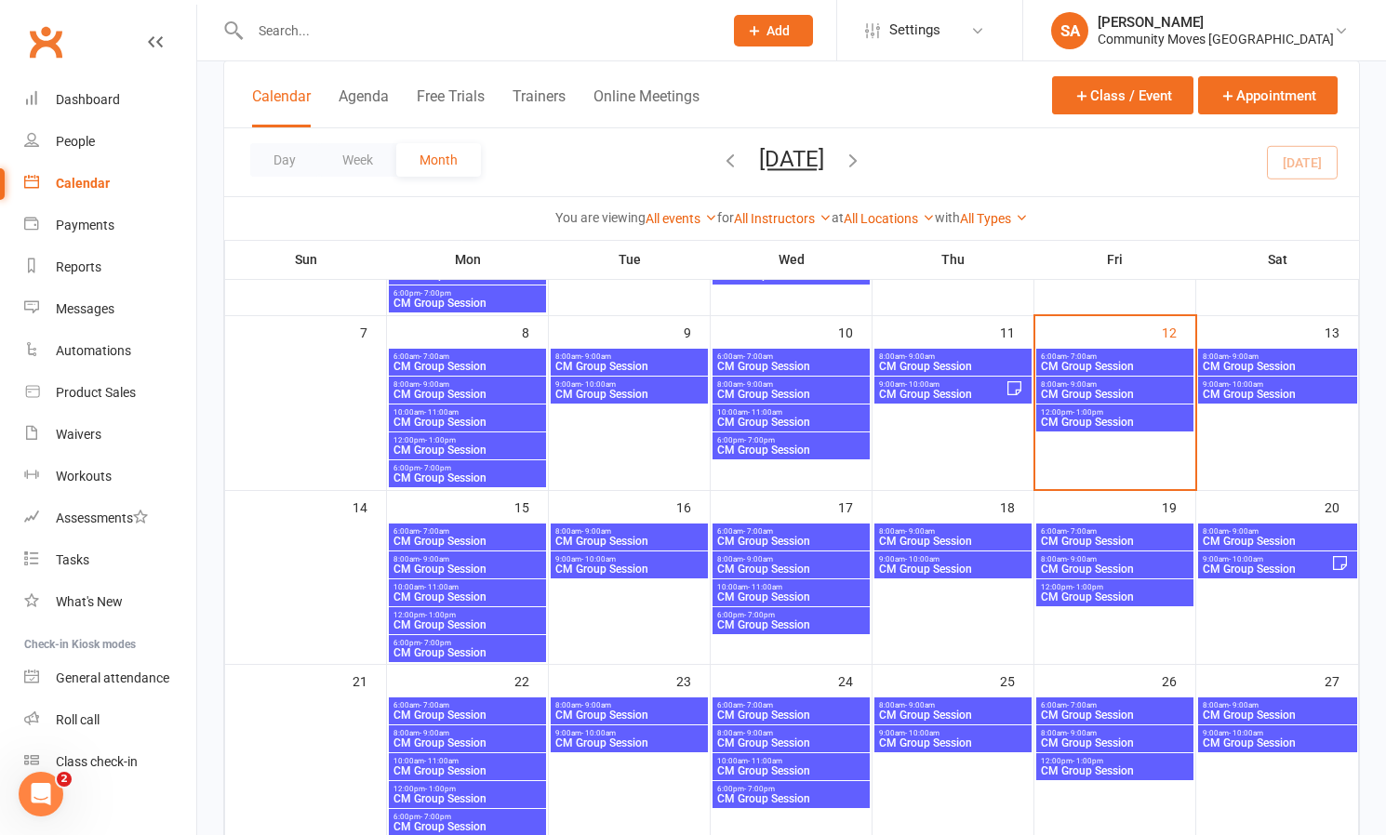
click at [652, 392] on span "CM Group Session" at bounding box center [629, 394] width 150 height 11
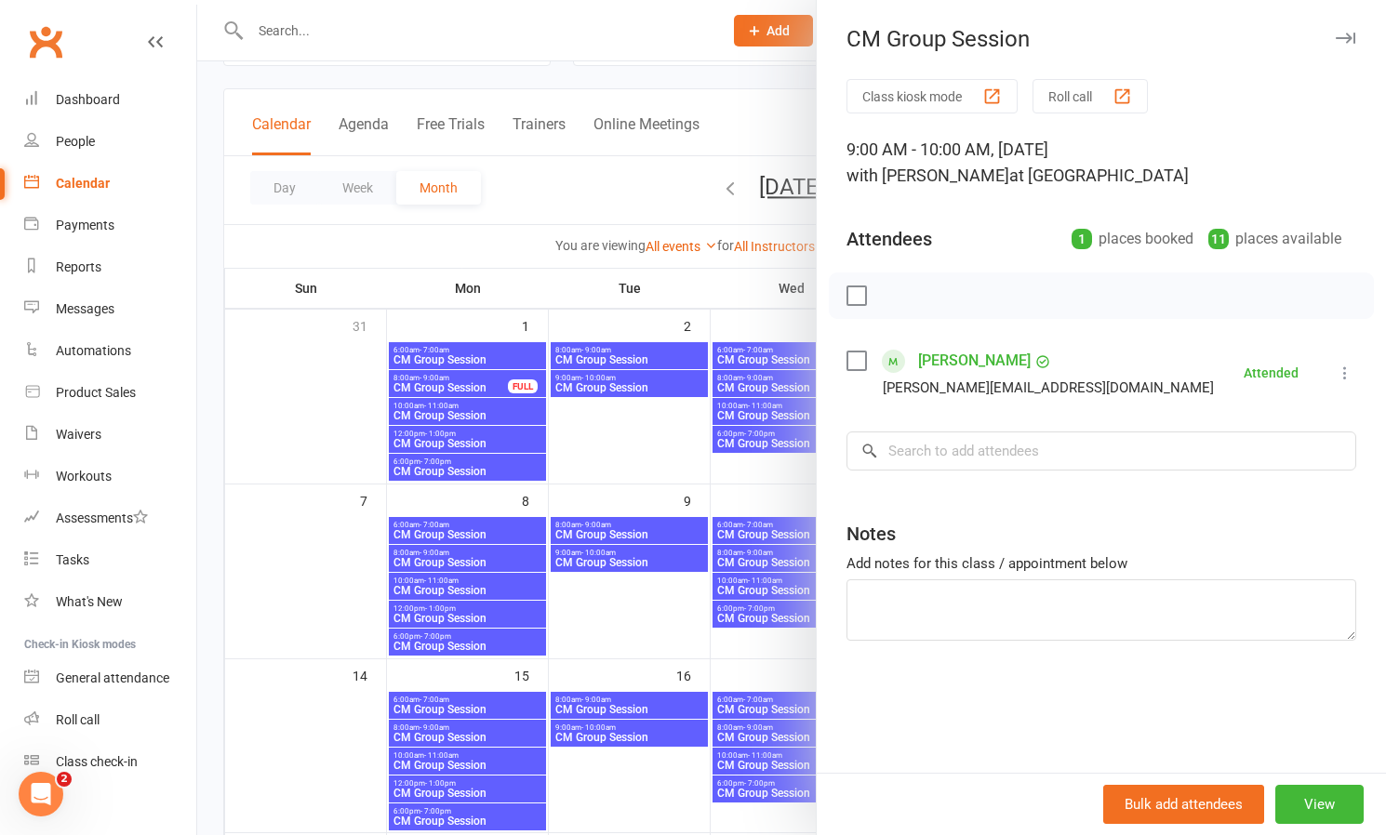
scroll to position [86, 0]
click at [777, 527] on div at bounding box center [791, 417] width 1189 height 835
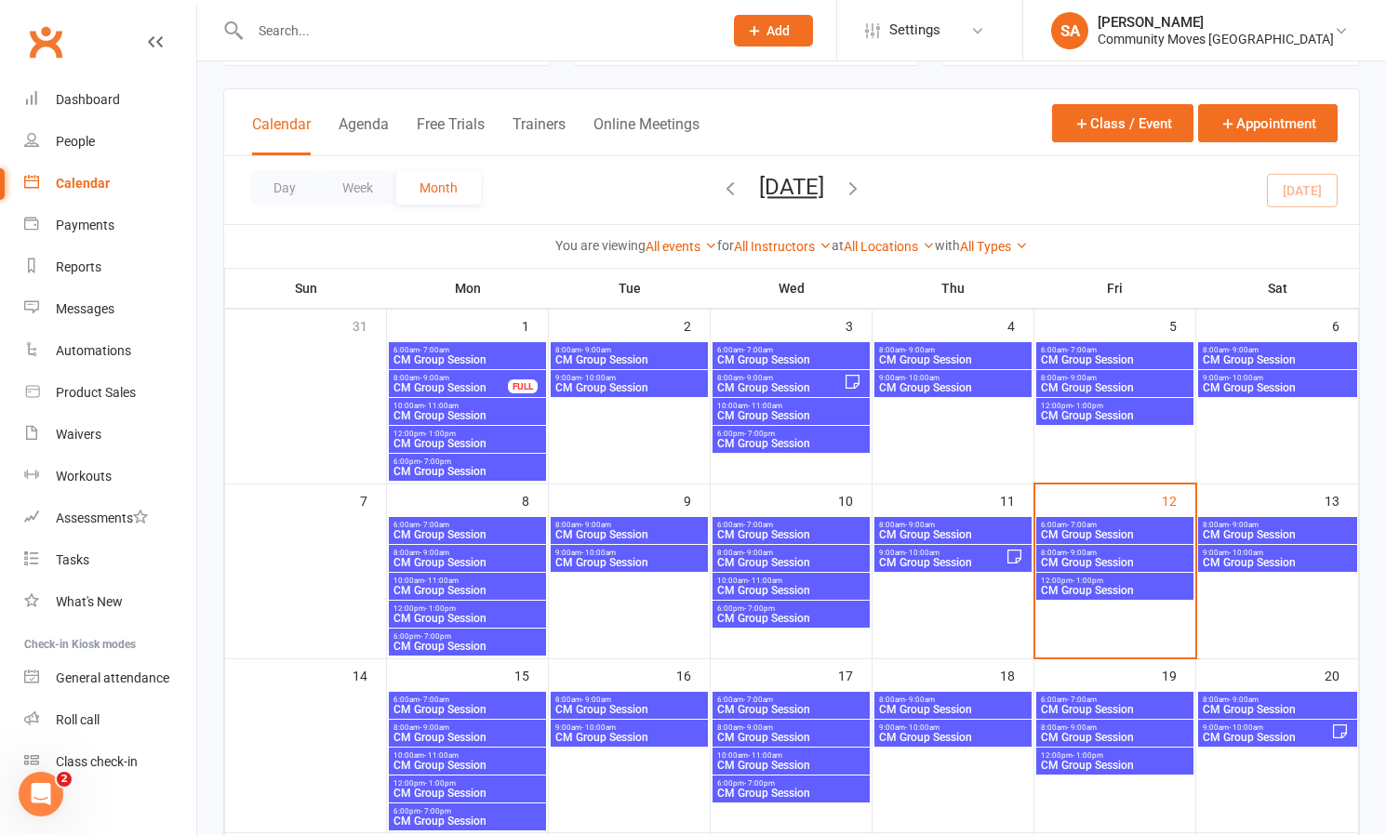
click at [777, 529] on span "CM Group Session" at bounding box center [791, 534] width 150 height 11
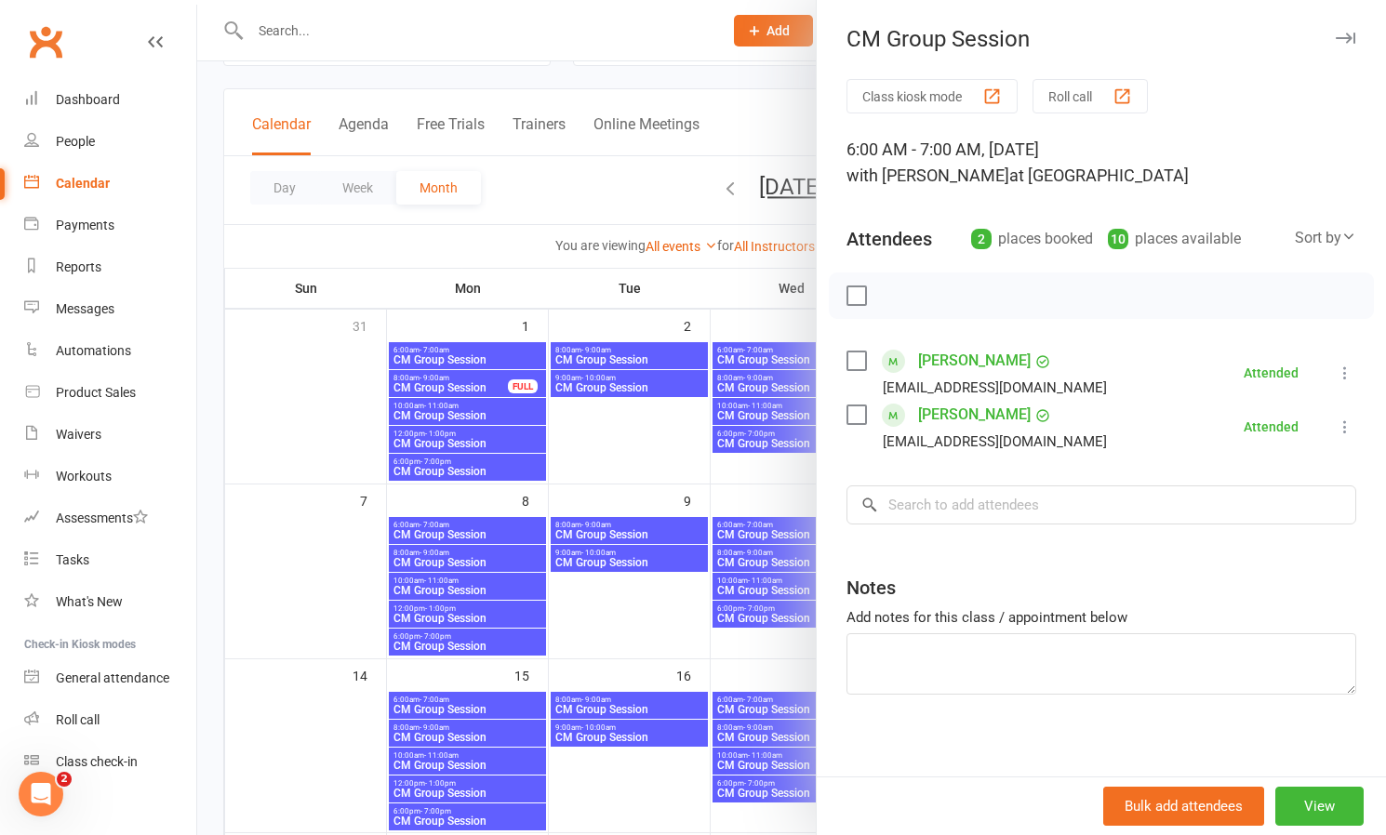
click at [764, 559] on div at bounding box center [791, 417] width 1189 height 835
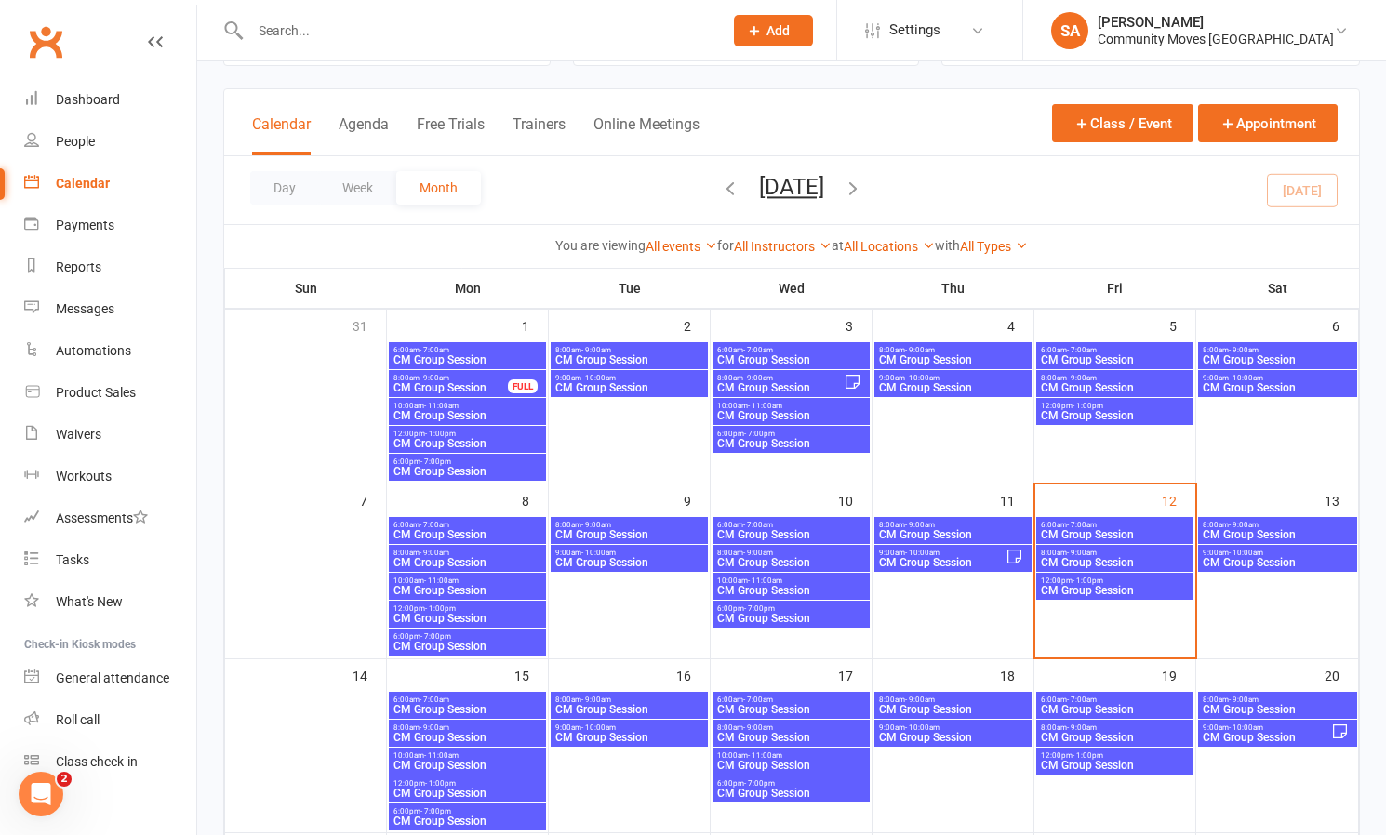
click at [764, 559] on span "CM Group Session" at bounding box center [791, 562] width 150 height 11
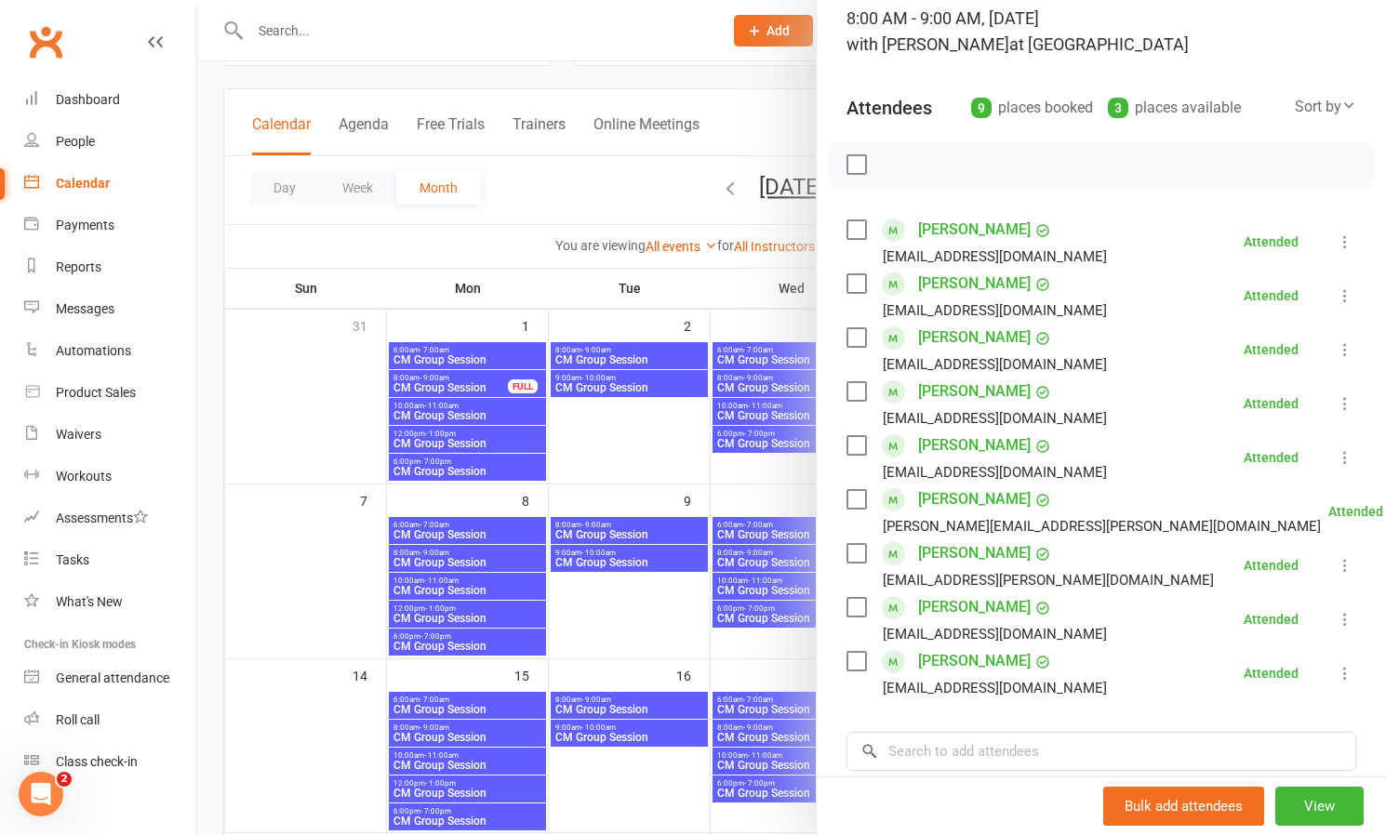
scroll to position [142, 0]
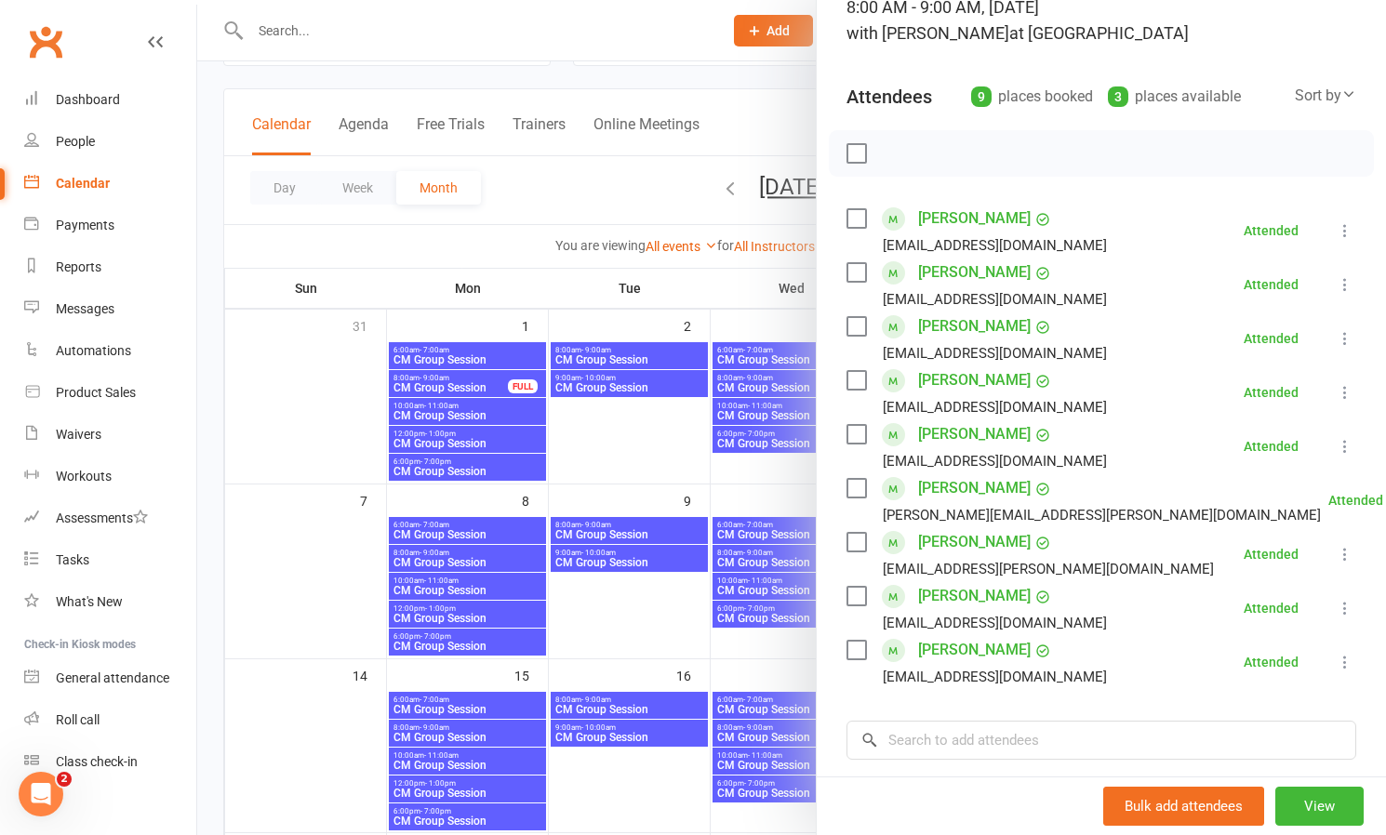
click at [752, 582] on div at bounding box center [791, 417] width 1189 height 835
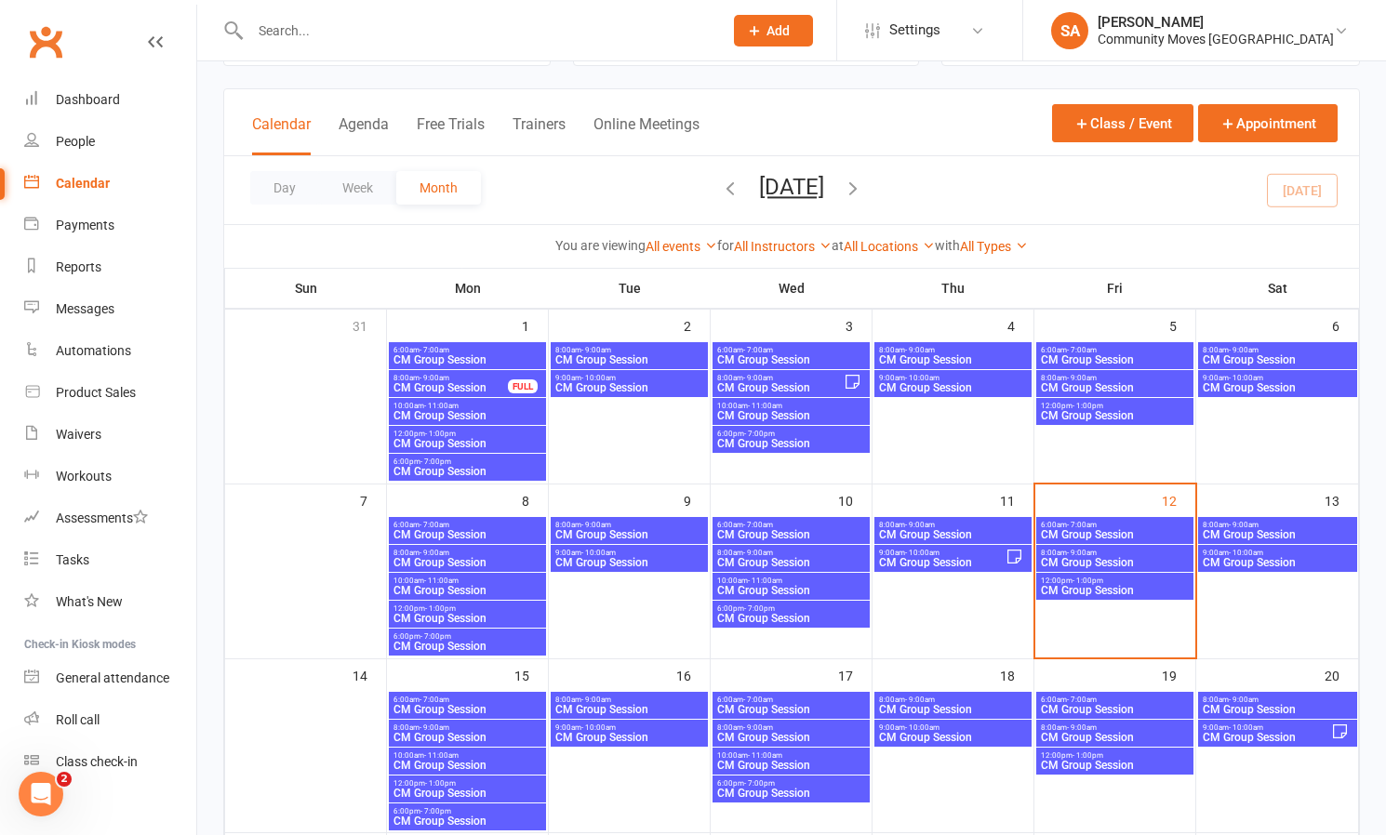
click at [752, 582] on span "- 11:00am" at bounding box center [765, 581] width 34 height 8
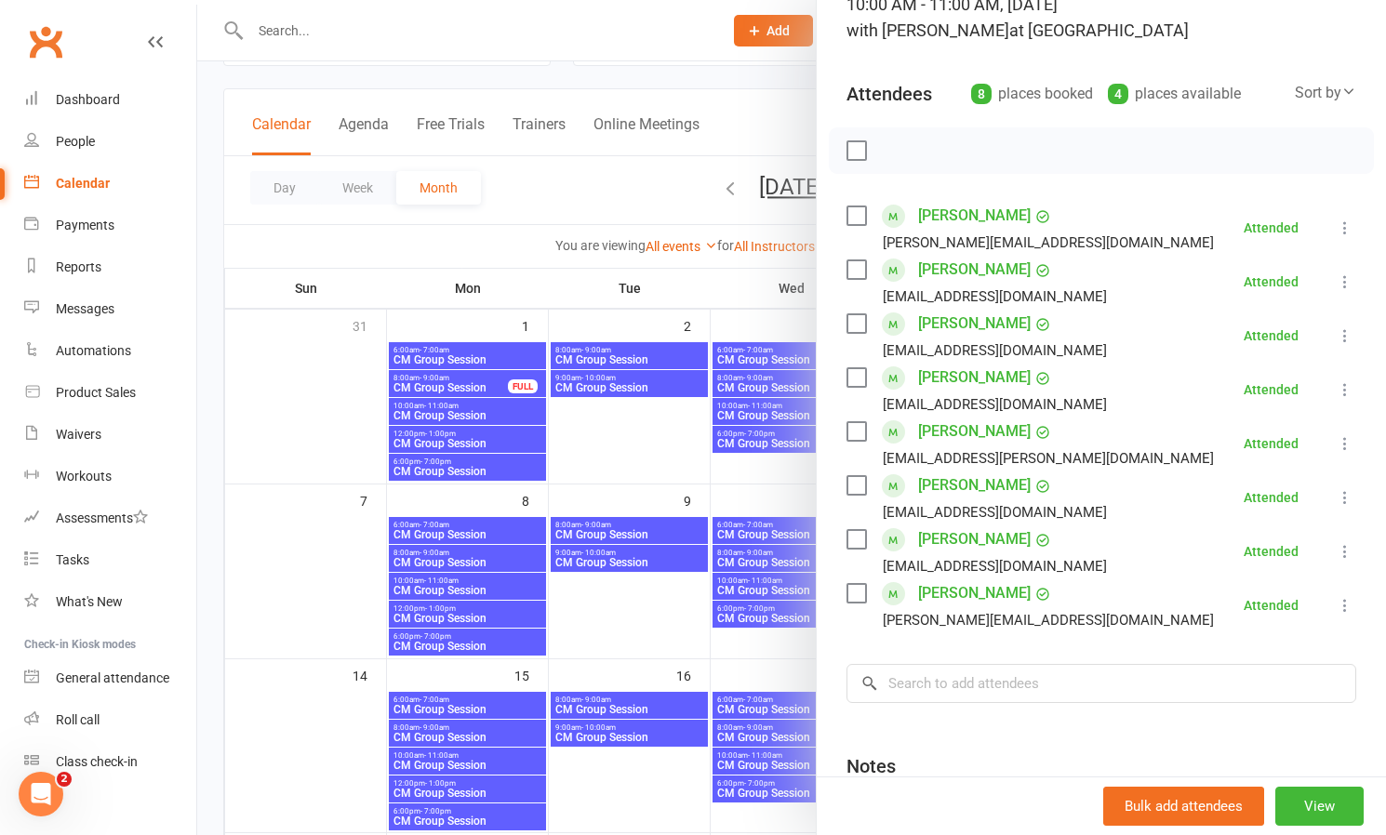
scroll to position [146, 0]
click at [790, 619] on div at bounding box center [791, 417] width 1189 height 835
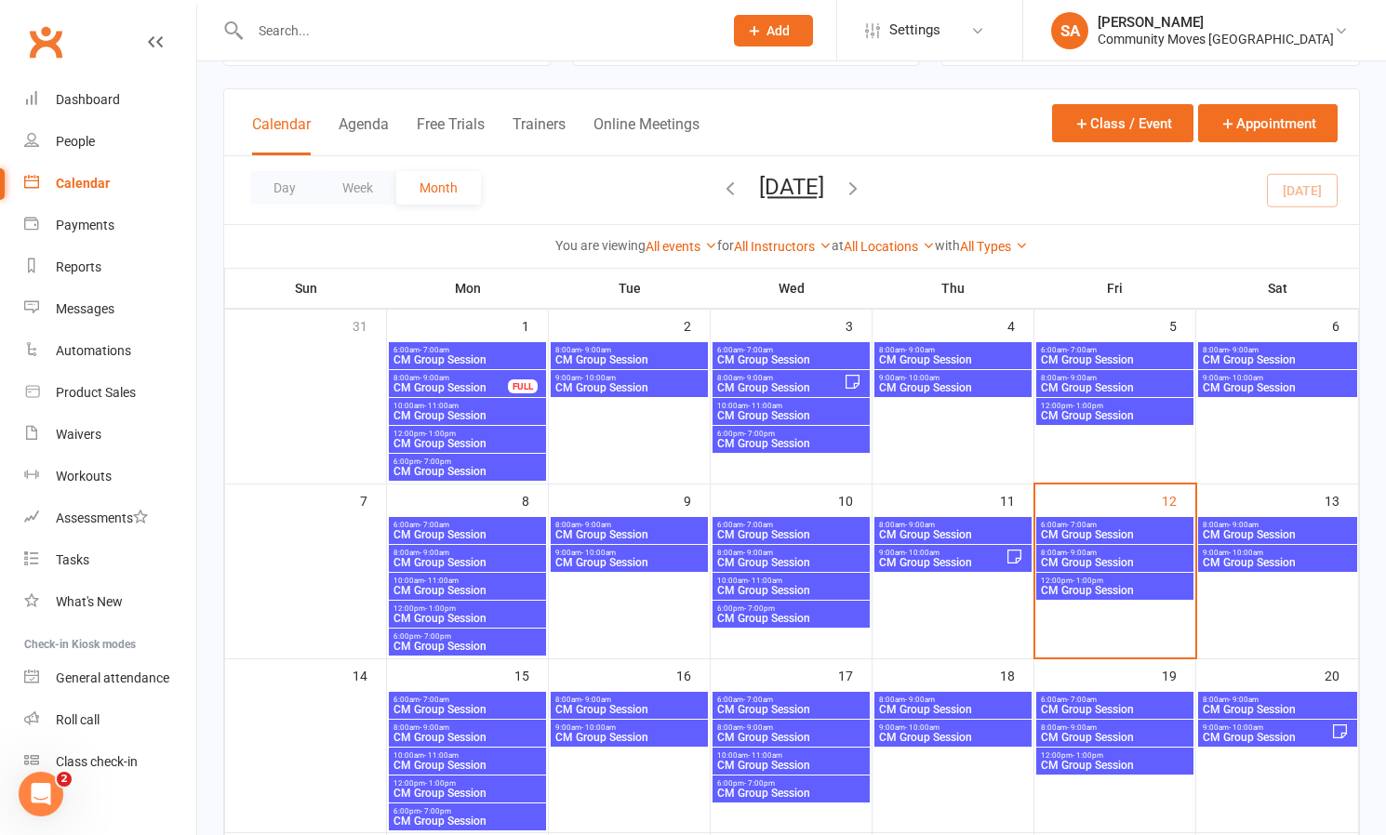
click at [790, 619] on span "CM Group Session" at bounding box center [791, 618] width 150 height 11
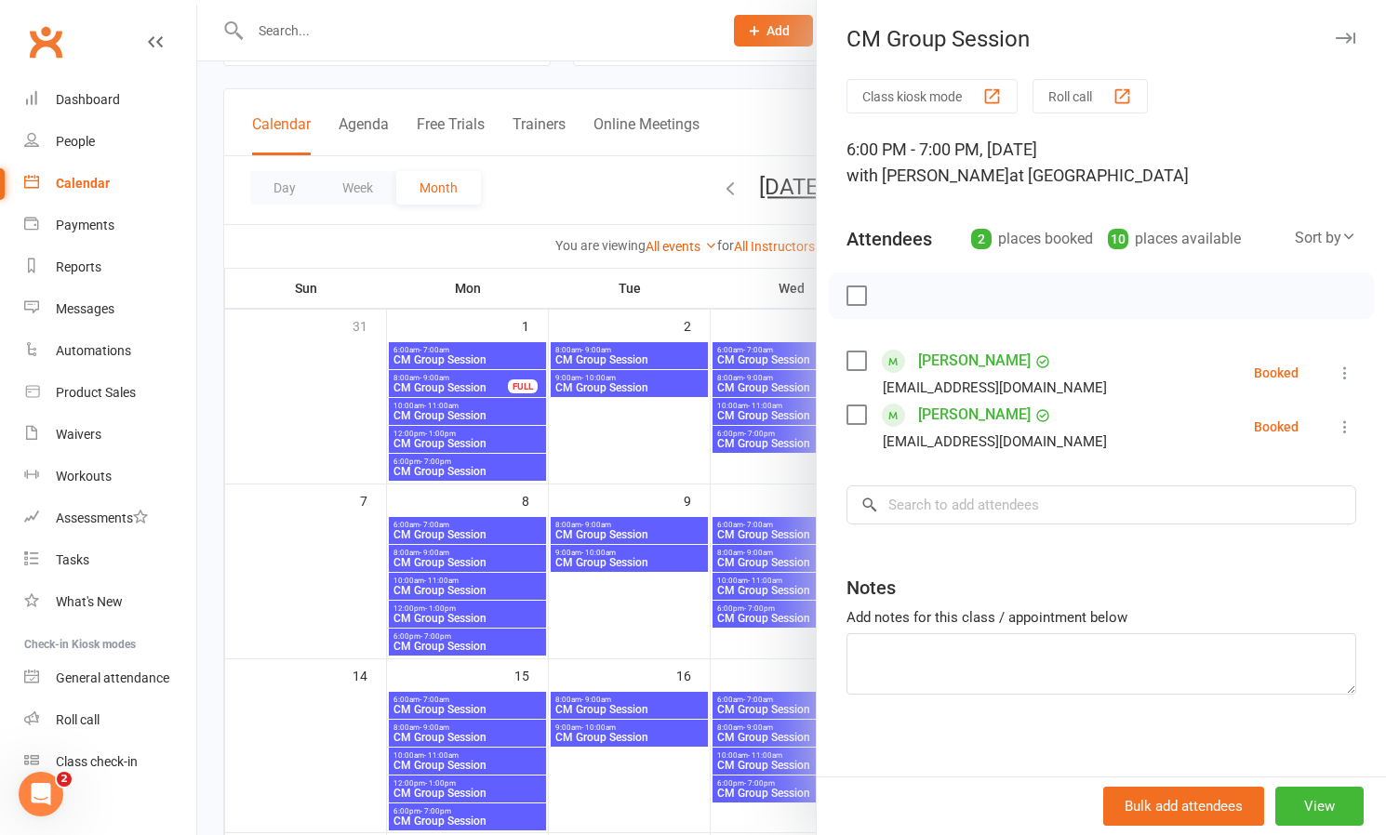
click at [1348, 367] on icon at bounding box center [1345, 373] width 19 height 19
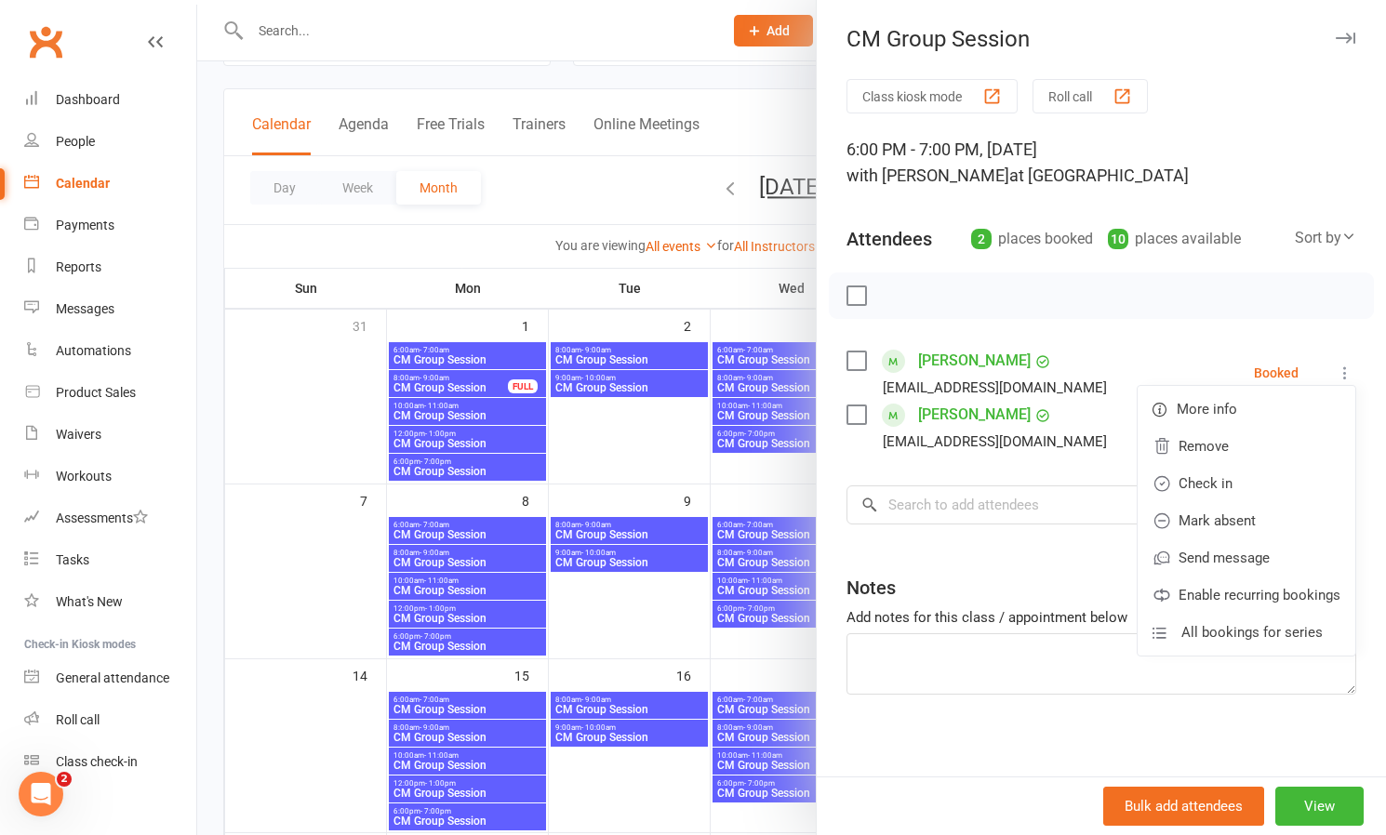
click at [1209, 483] on link "Check in" at bounding box center [1247, 483] width 218 height 37
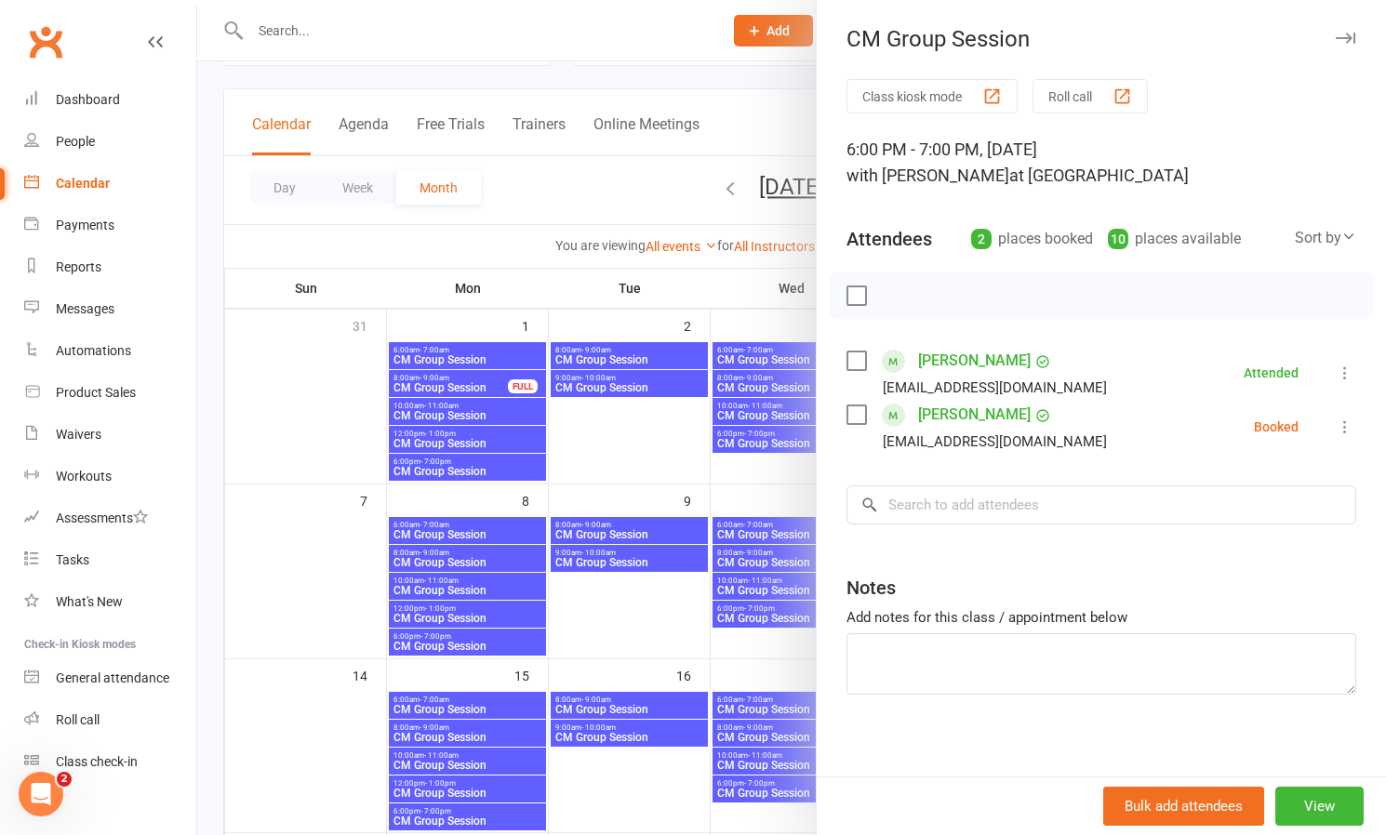
click at [1347, 425] on icon at bounding box center [1345, 427] width 19 height 19
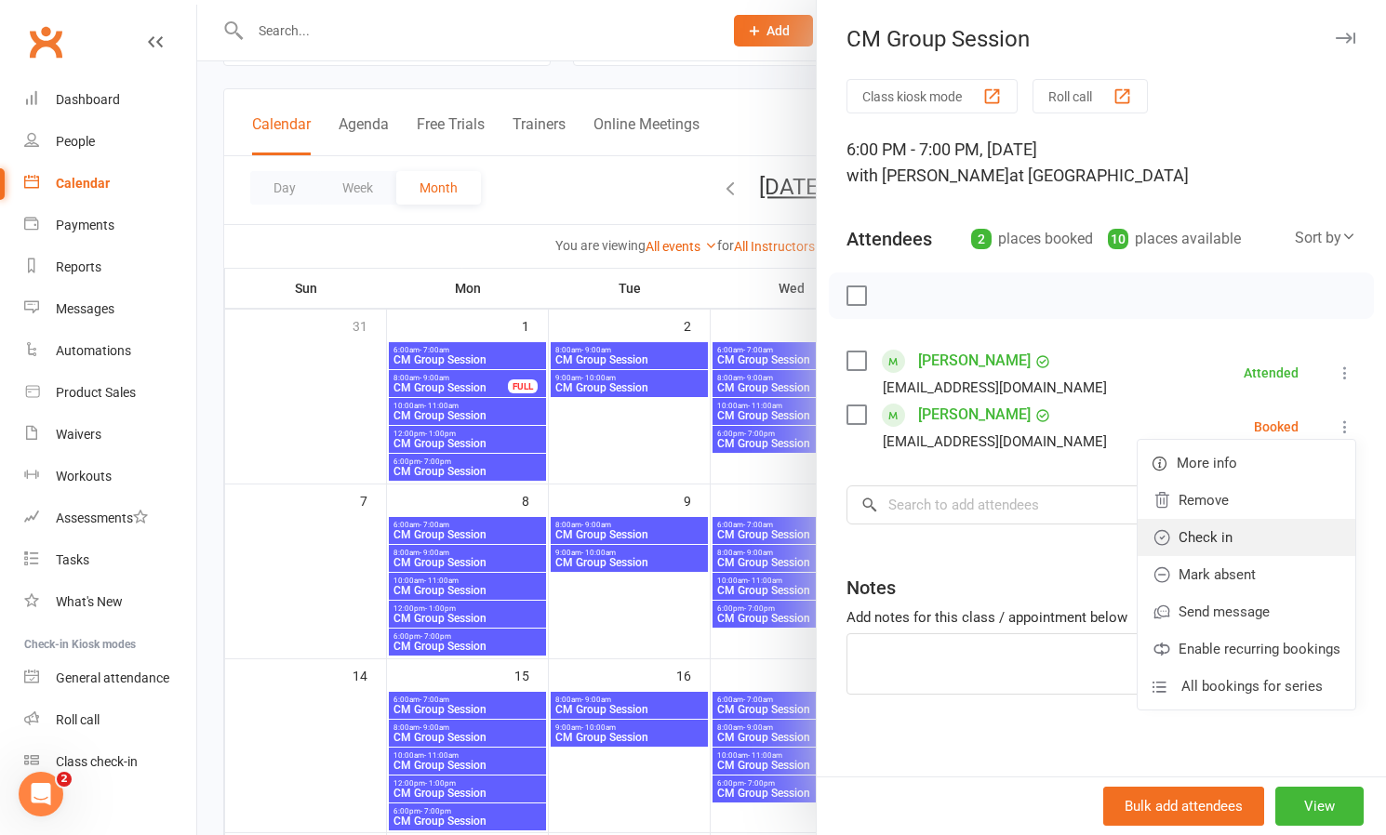
click at [1222, 538] on link "Check in" at bounding box center [1247, 537] width 218 height 37
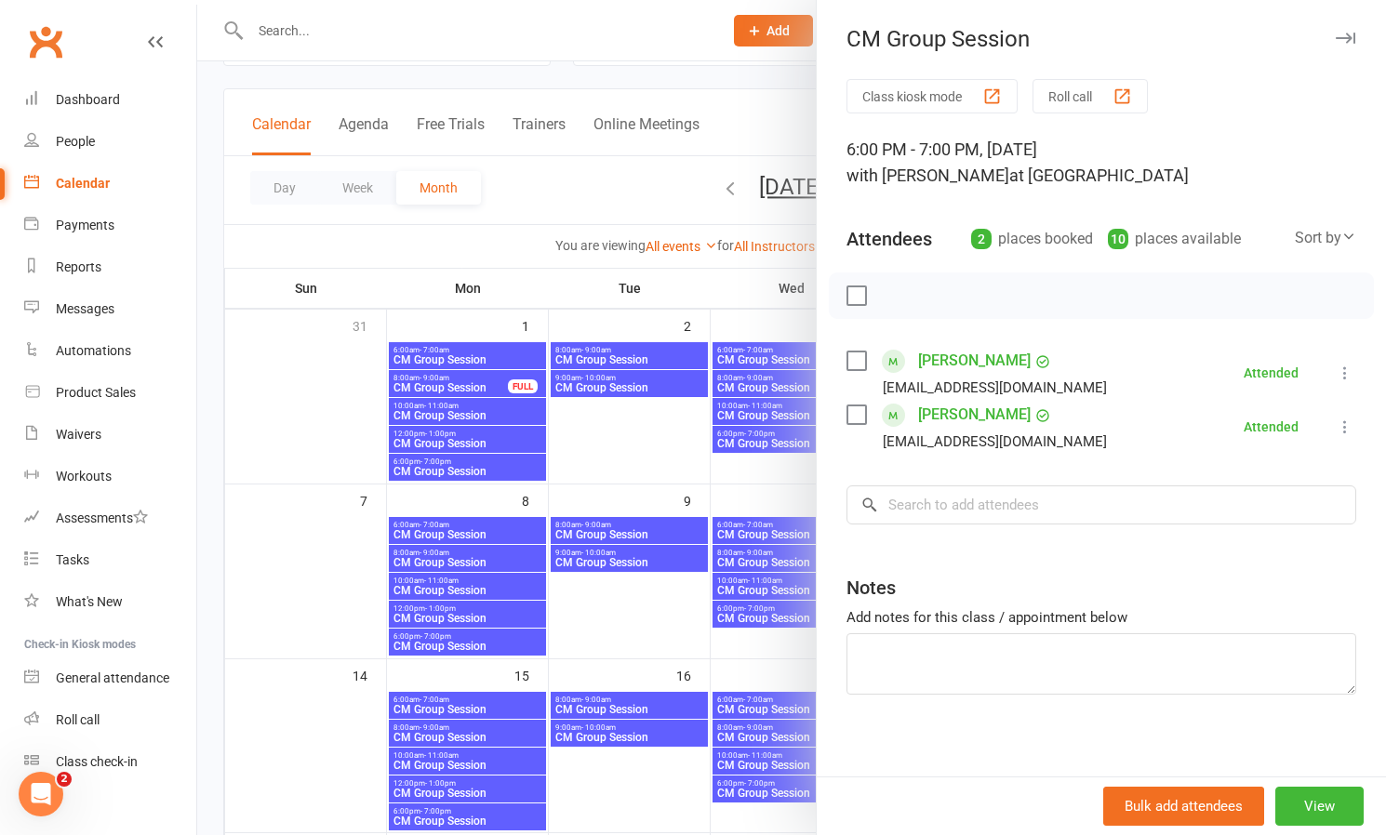
scroll to position [86, 0]
click at [728, 492] on div at bounding box center [791, 417] width 1189 height 835
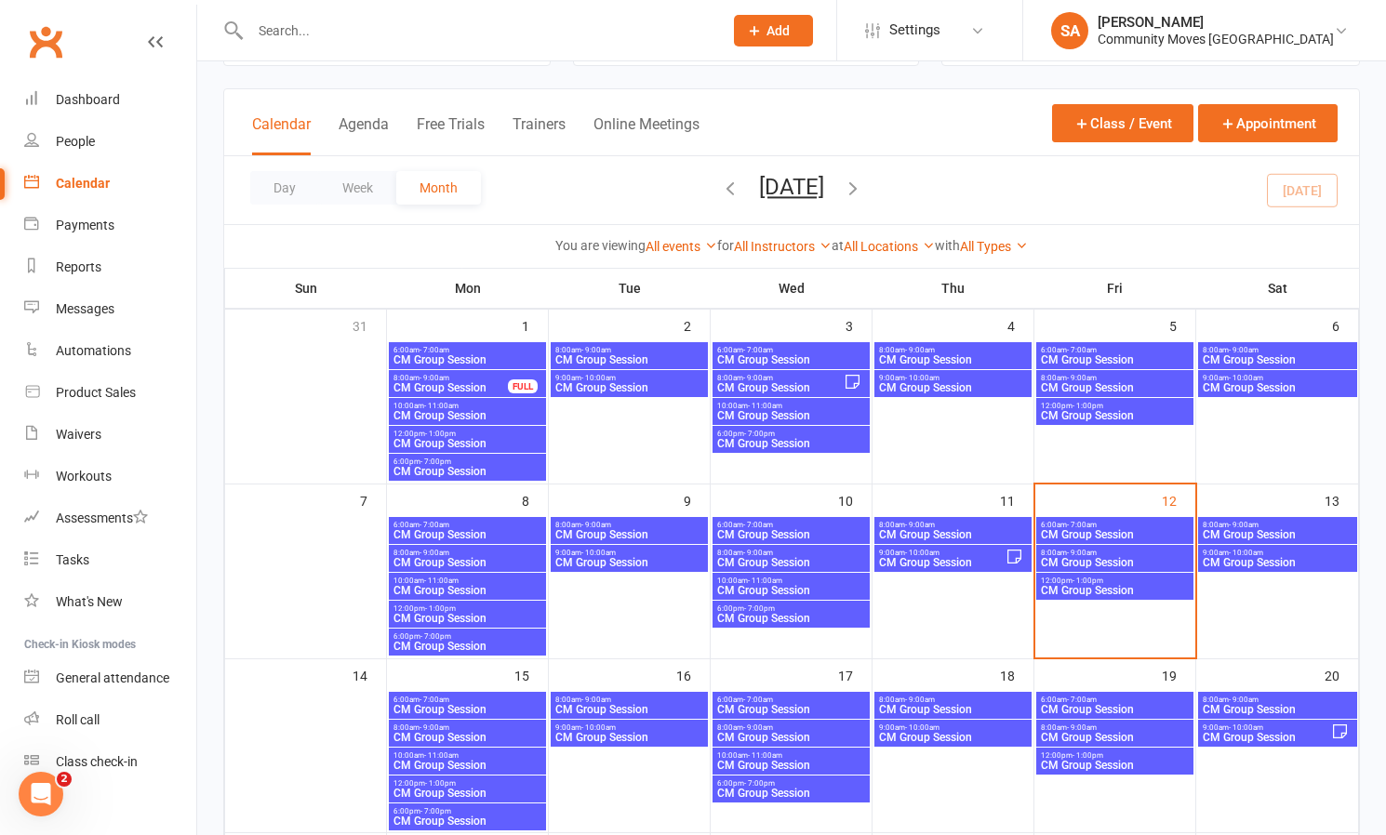
click at [954, 526] on span "8:00am - 9:00am" at bounding box center [953, 525] width 150 height 8
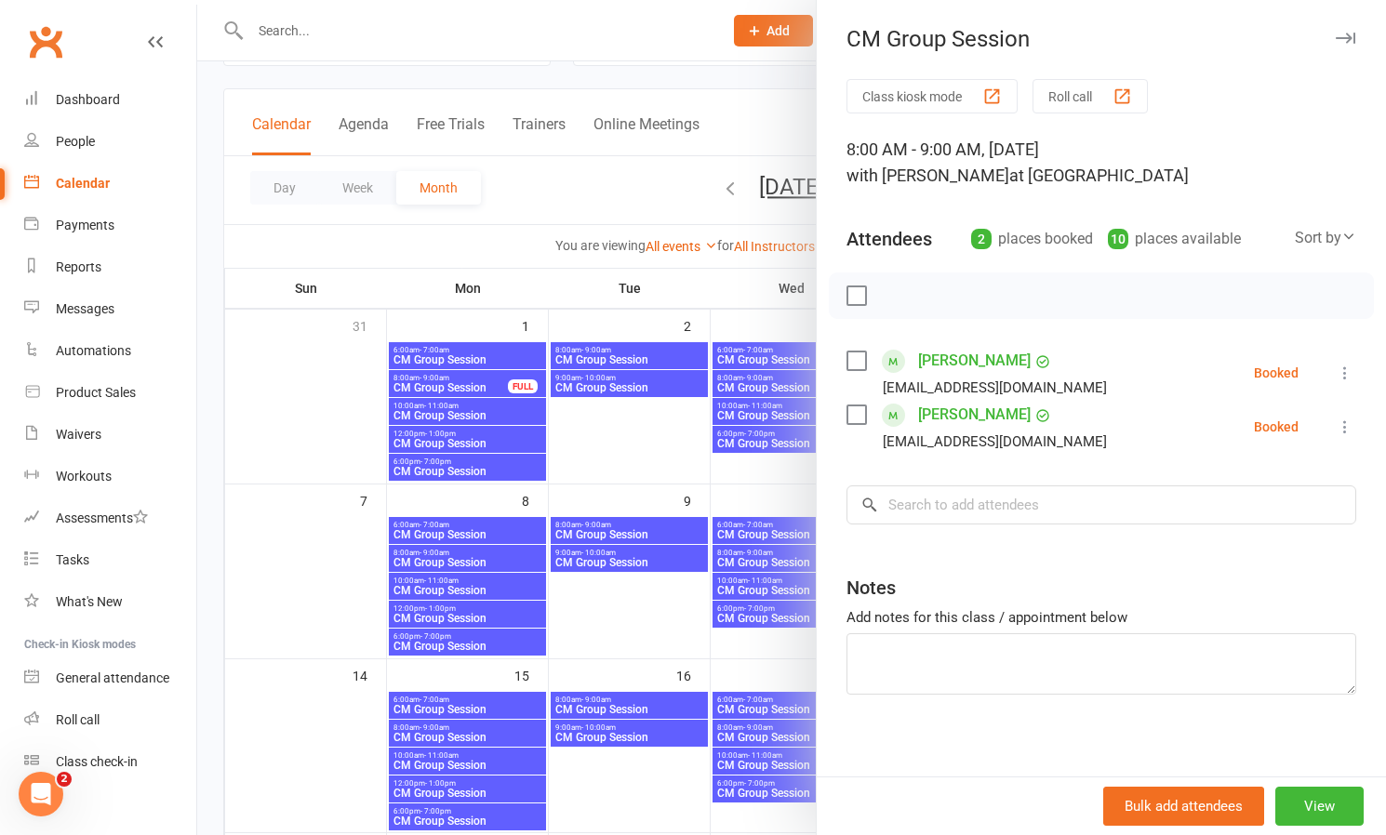
click at [1367, 365] on div "Class kiosk mode Roll call 8:00 AM - 9:00 AM, [DATE] with [PERSON_NAME] at [GEO…" at bounding box center [1101, 433] width 569 height 709
click at [1345, 370] on icon at bounding box center [1345, 373] width 19 height 19
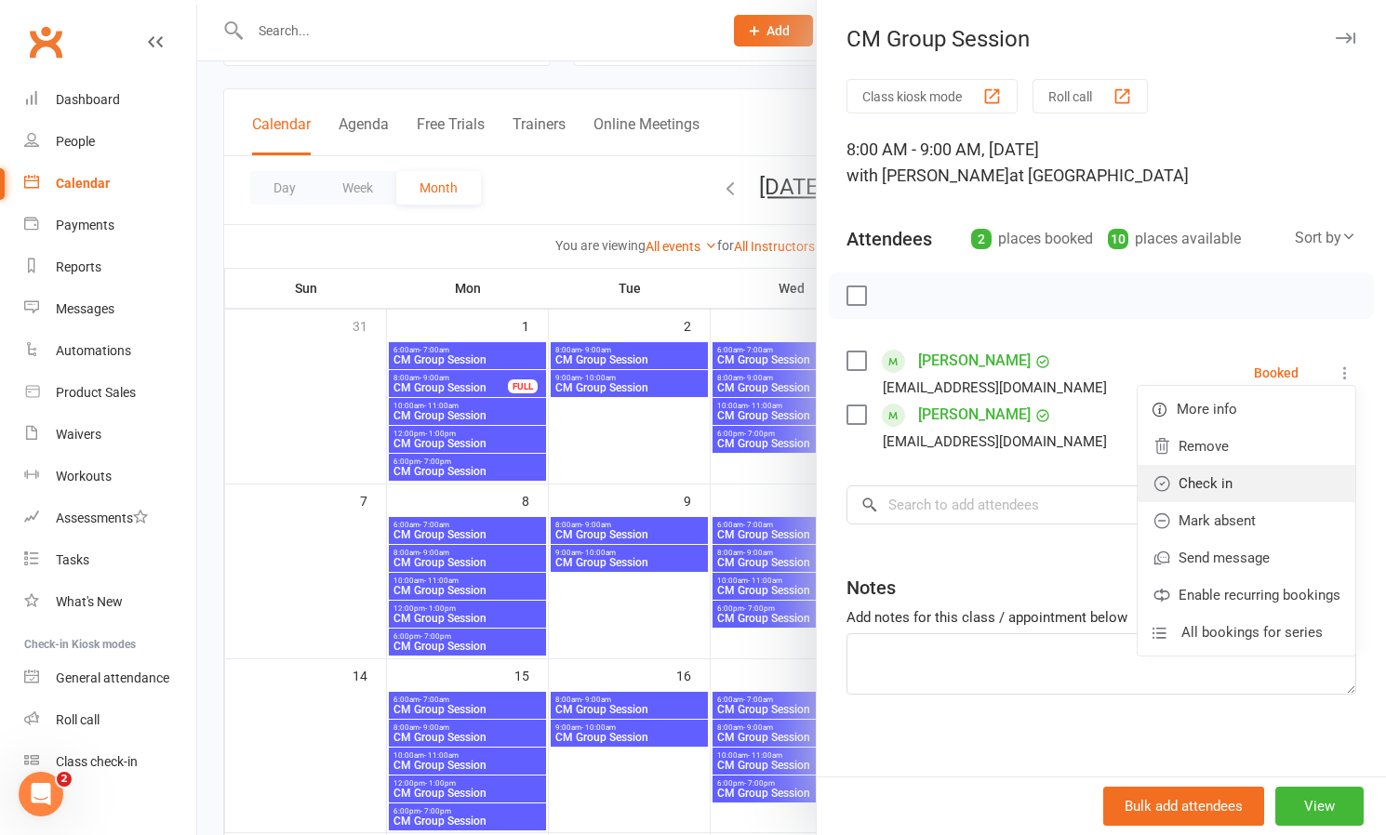
click at [1229, 483] on link "Check in" at bounding box center [1247, 483] width 218 height 37
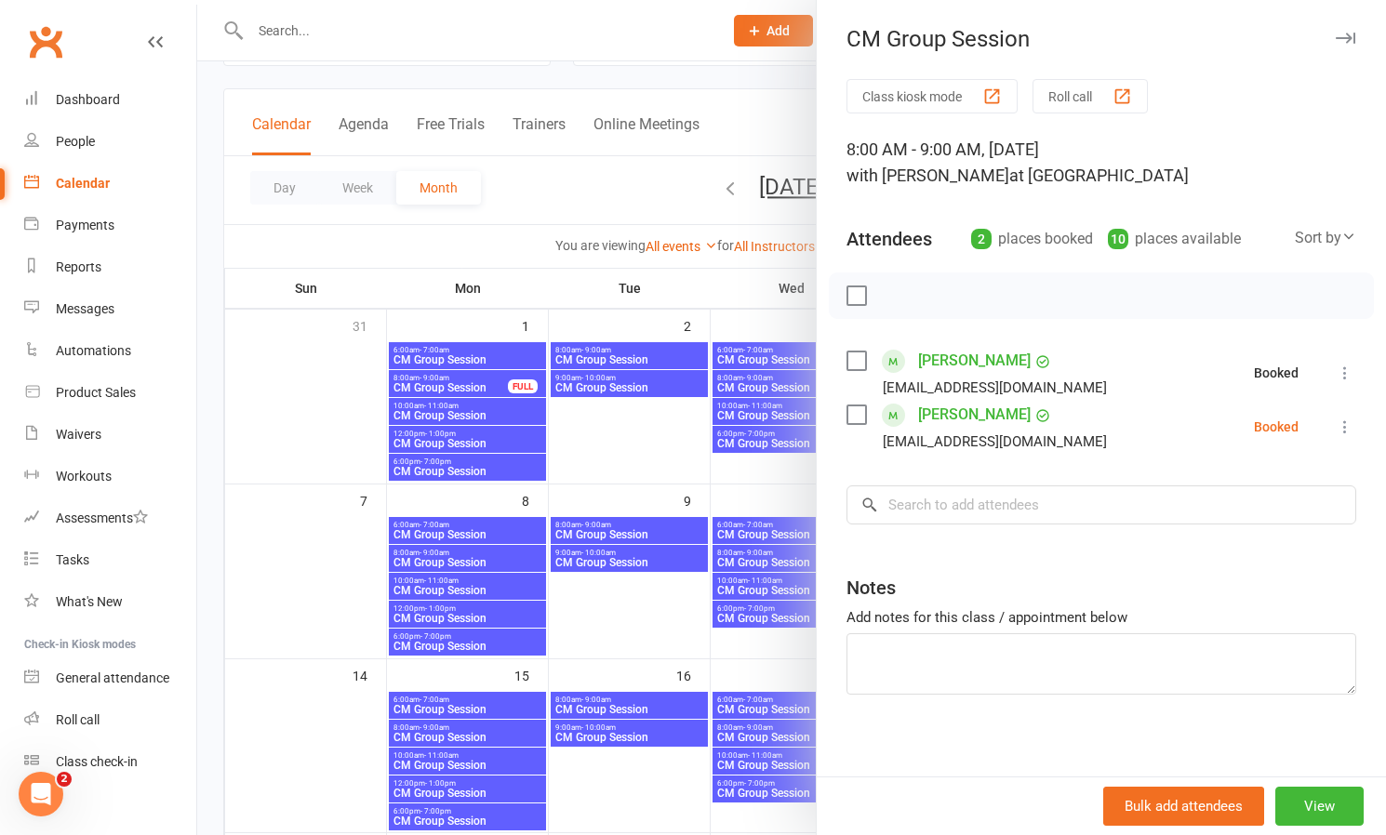
click at [1348, 429] on icon at bounding box center [1345, 427] width 19 height 19
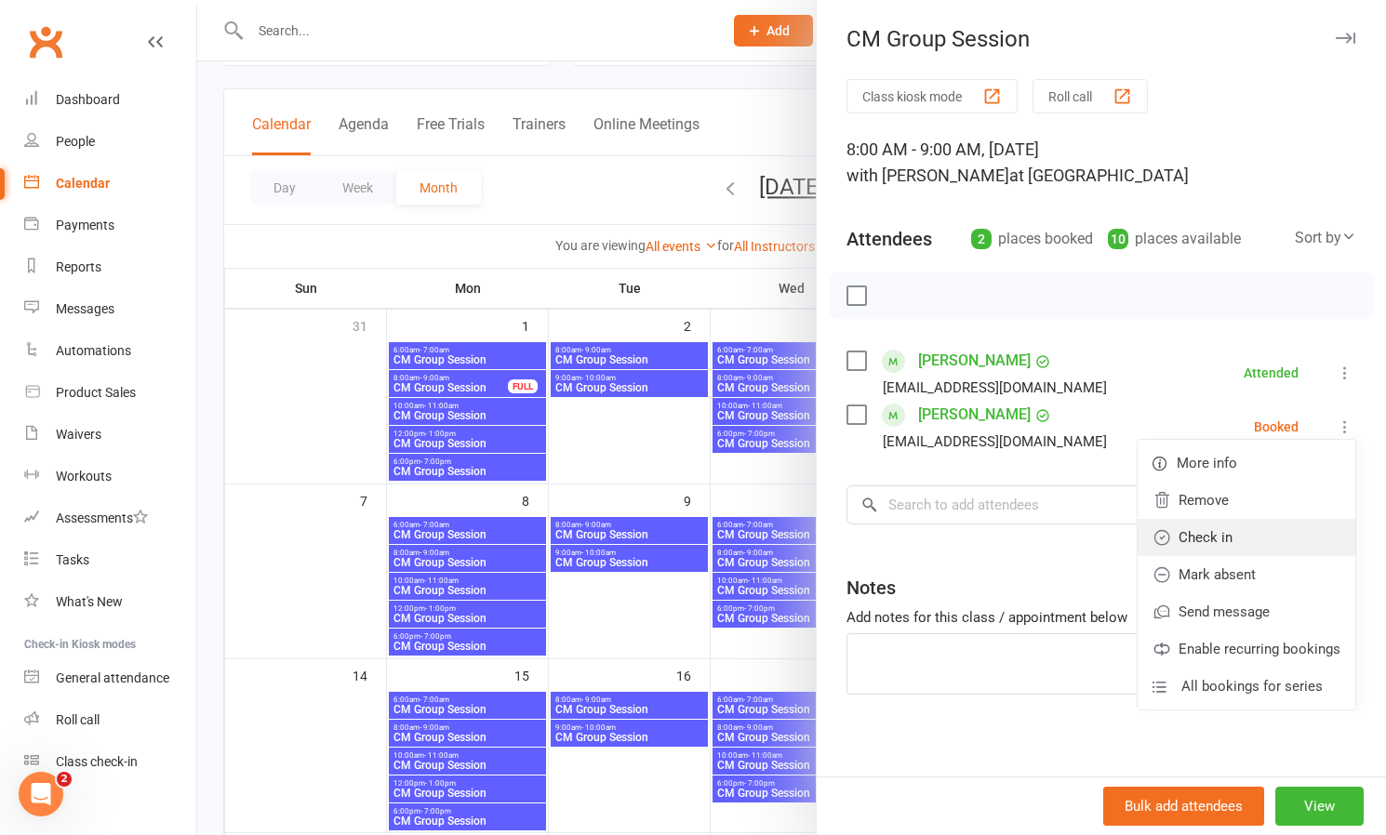
click at [1223, 527] on link "Check in" at bounding box center [1247, 537] width 218 height 37
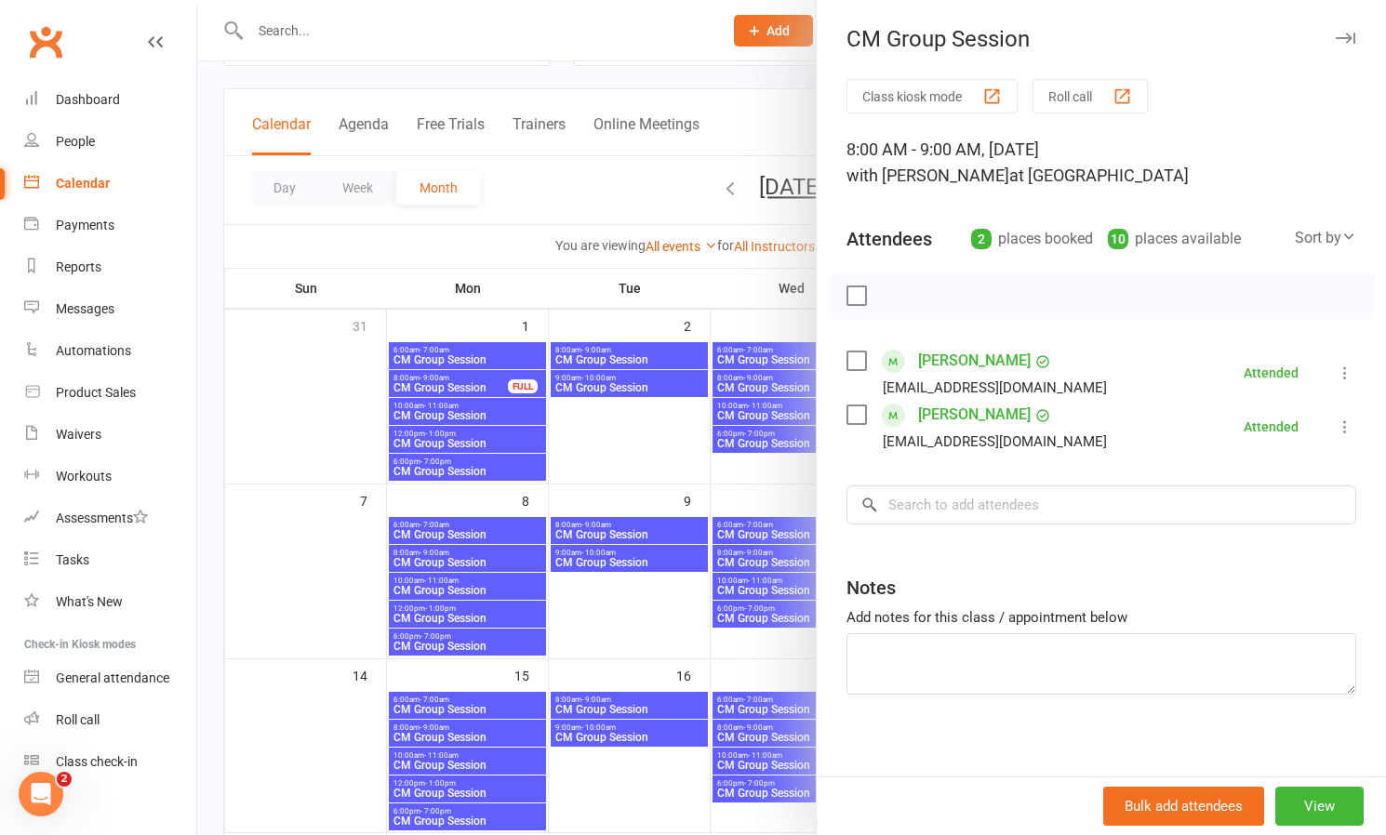
click at [639, 593] on div at bounding box center [791, 417] width 1189 height 835
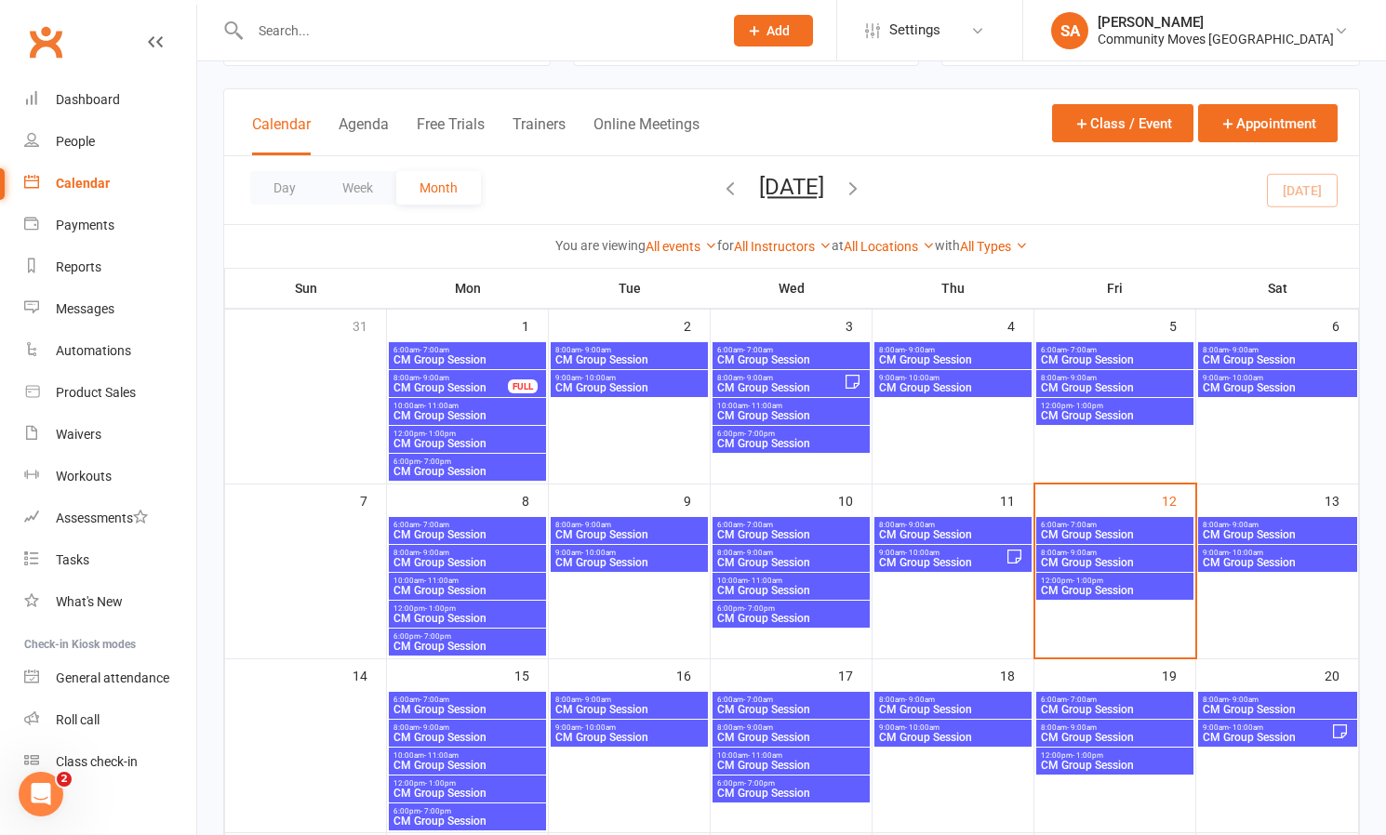
click at [988, 560] on span "CM Group Session" at bounding box center [941, 562] width 127 height 11
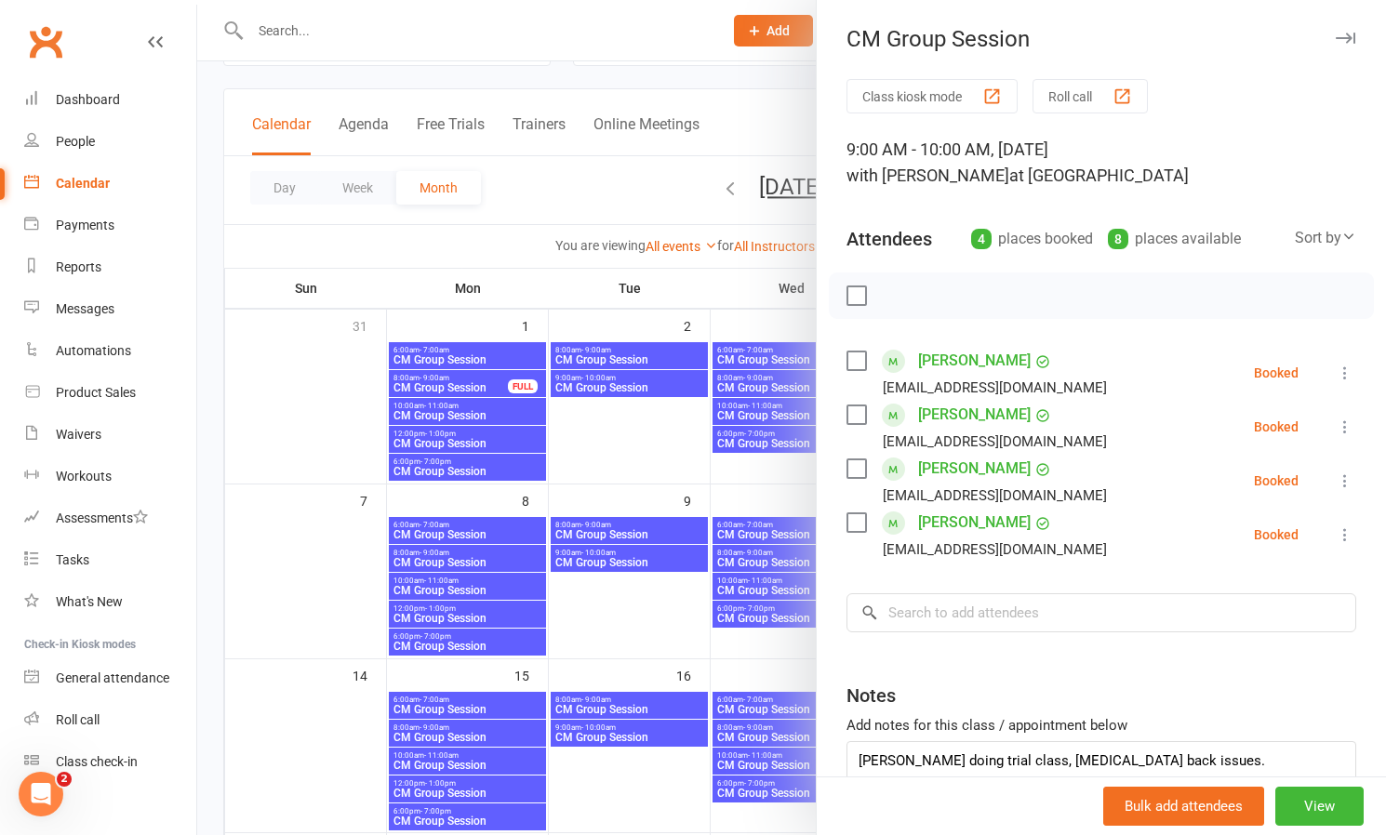
click at [1345, 369] on icon at bounding box center [1345, 373] width 19 height 19
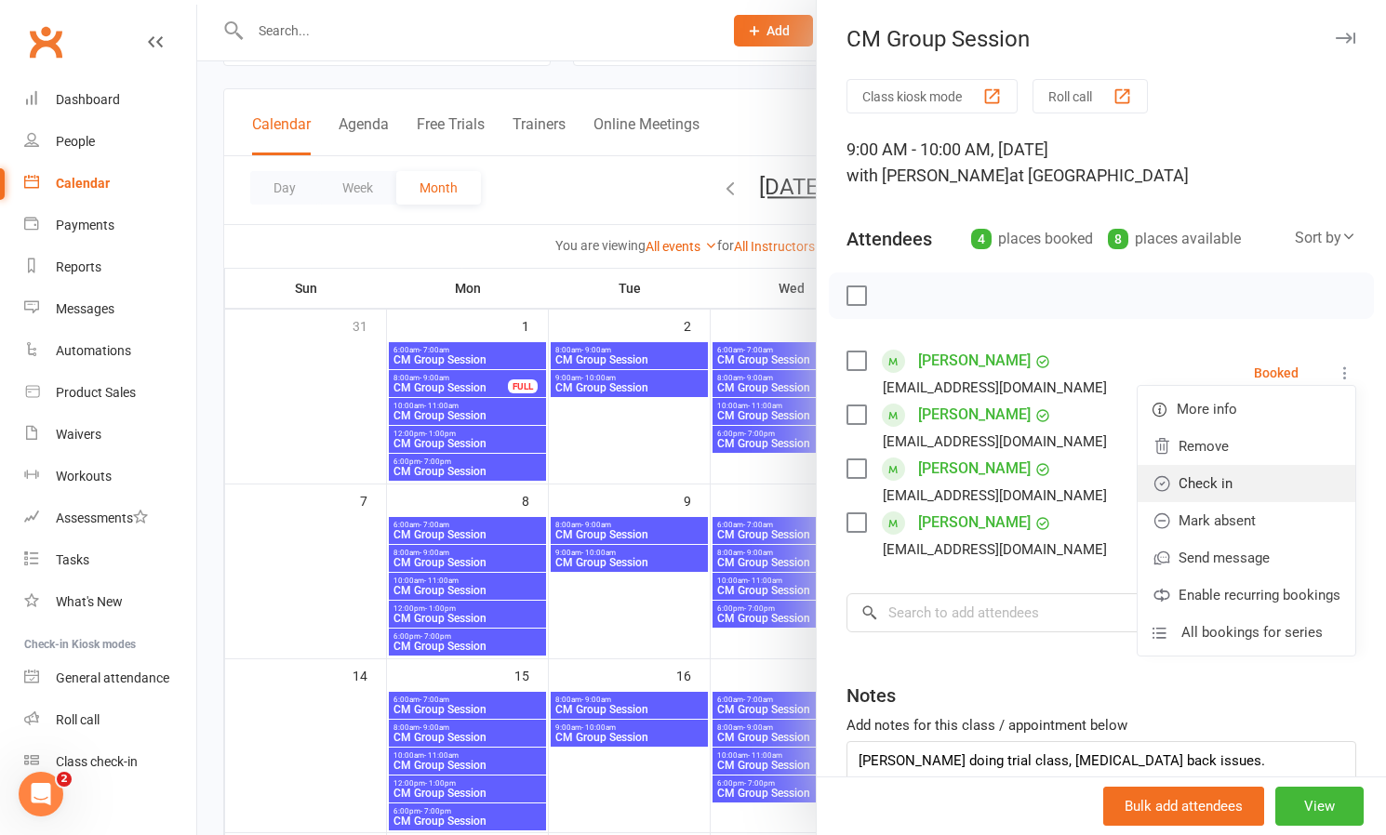
click at [1218, 486] on link "Check in" at bounding box center [1247, 483] width 218 height 37
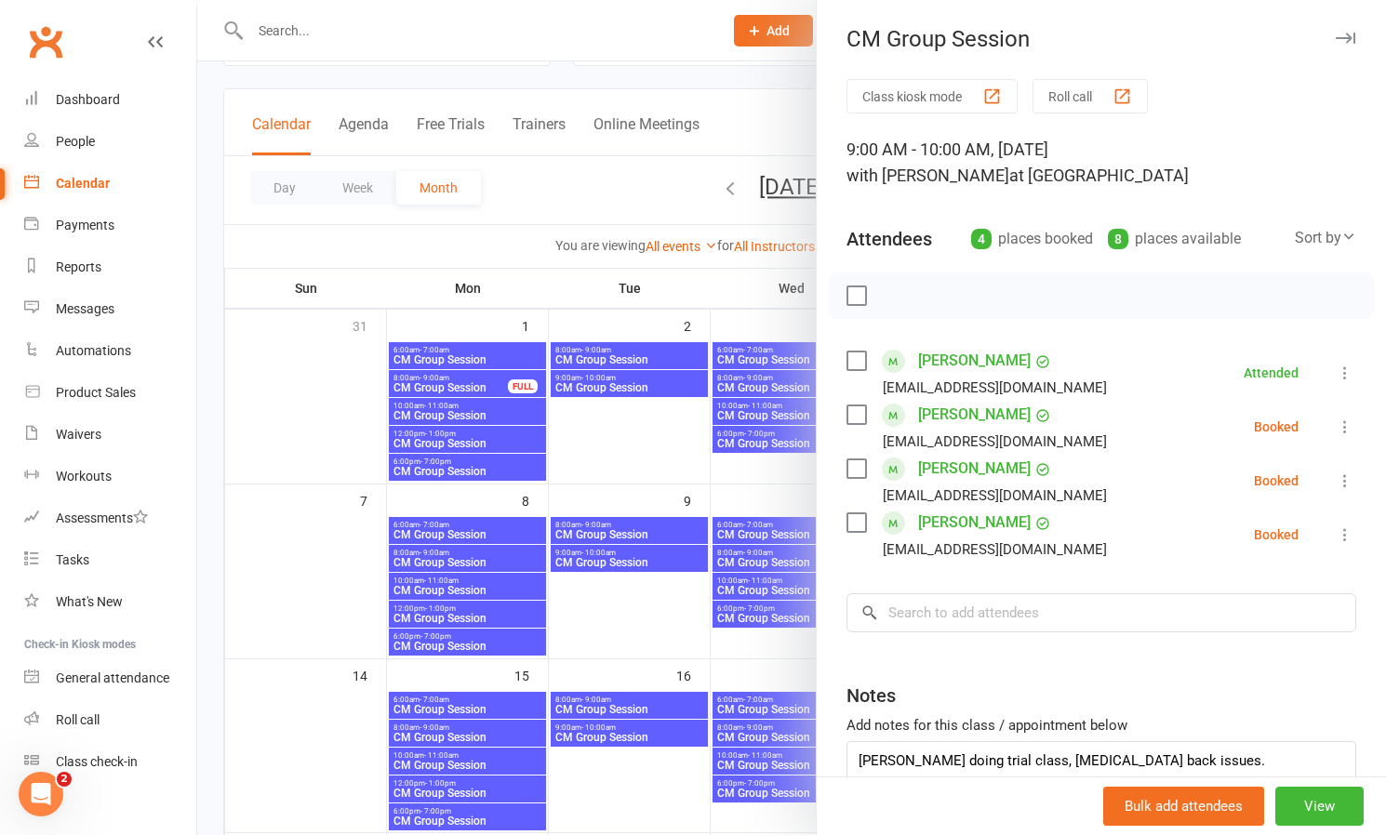
click at [1342, 422] on icon at bounding box center [1345, 427] width 19 height 19
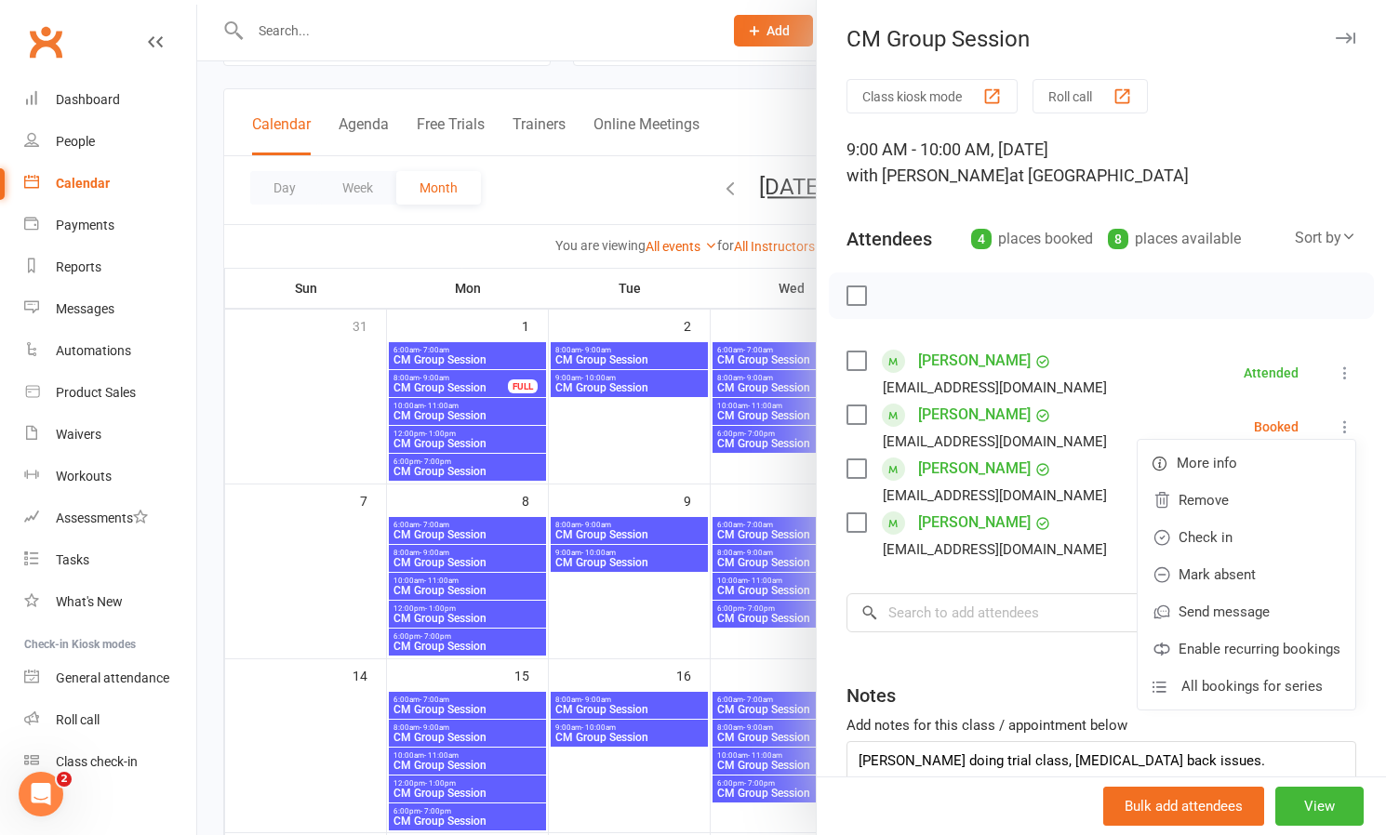
drag, startPoint x: 1205, startPoint y: 536, endPoint x: 1284, endPoint y: 517, distance: 80.3
click at [1209, 533] on link "Check in" at bounding box center [1247, 537] width 218 height 37
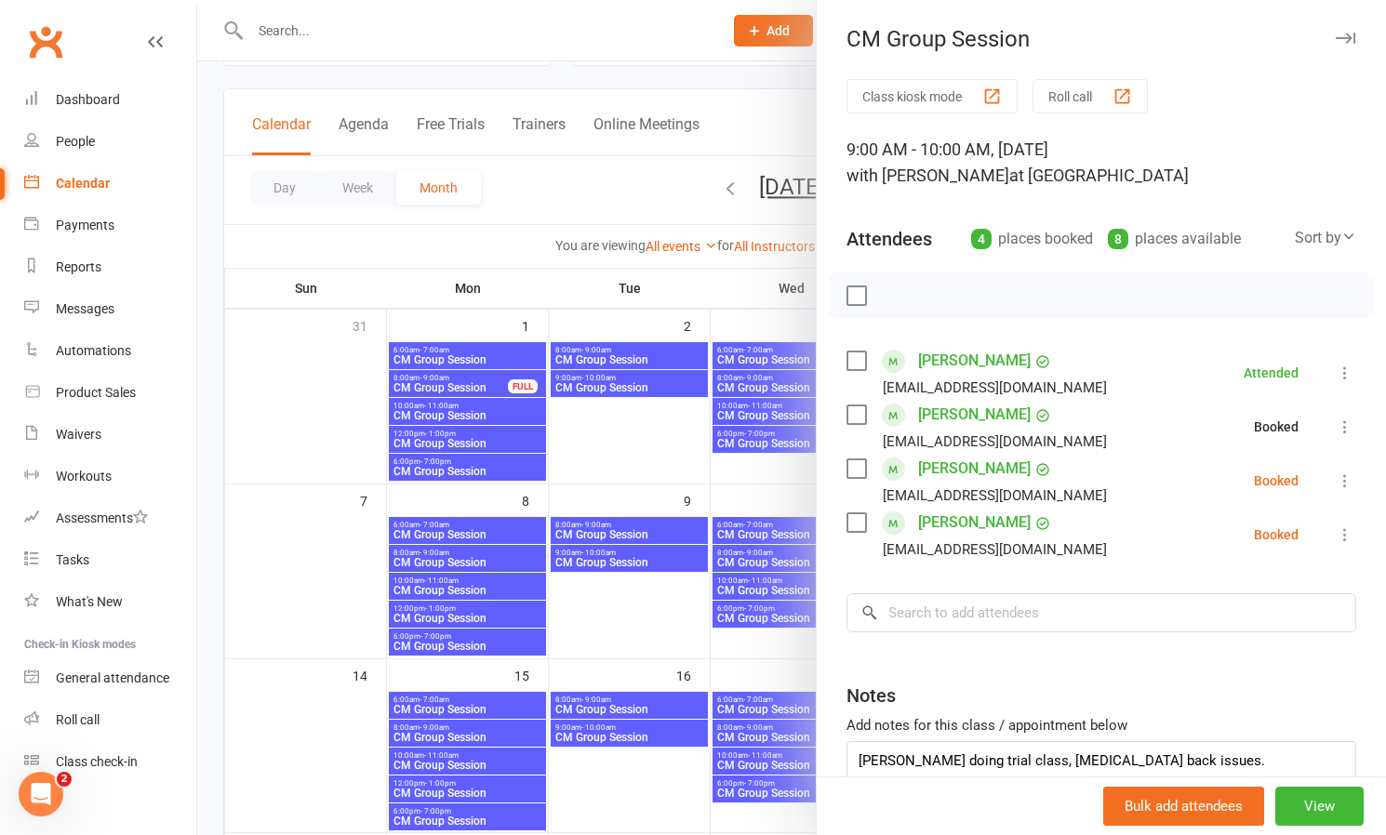
click at [1345, 478] on icon at bounding box center [1345, 481] width 19 height 19
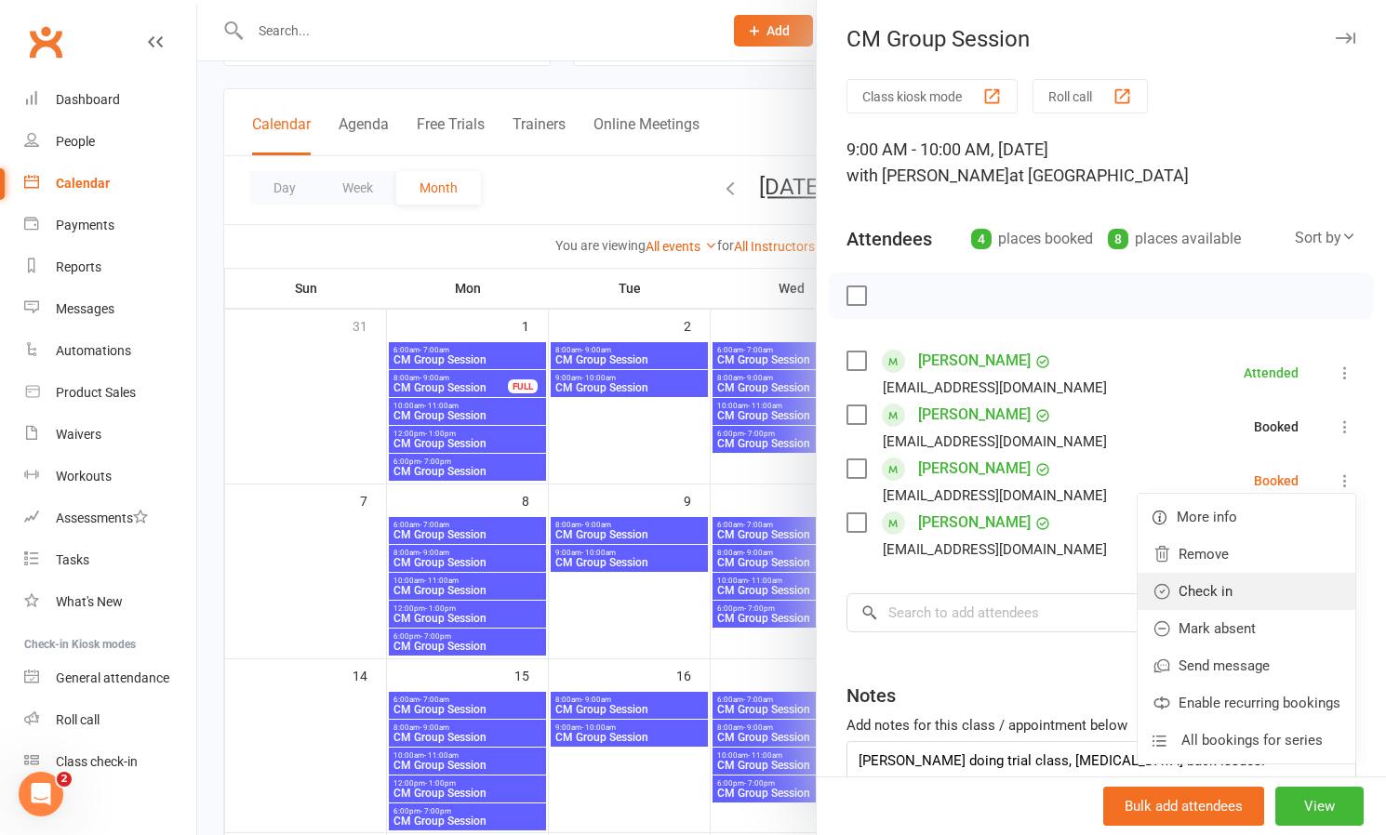
click at [1252, 580] on link "Check in" at bounding box center [1247, 591] width 218 height 37
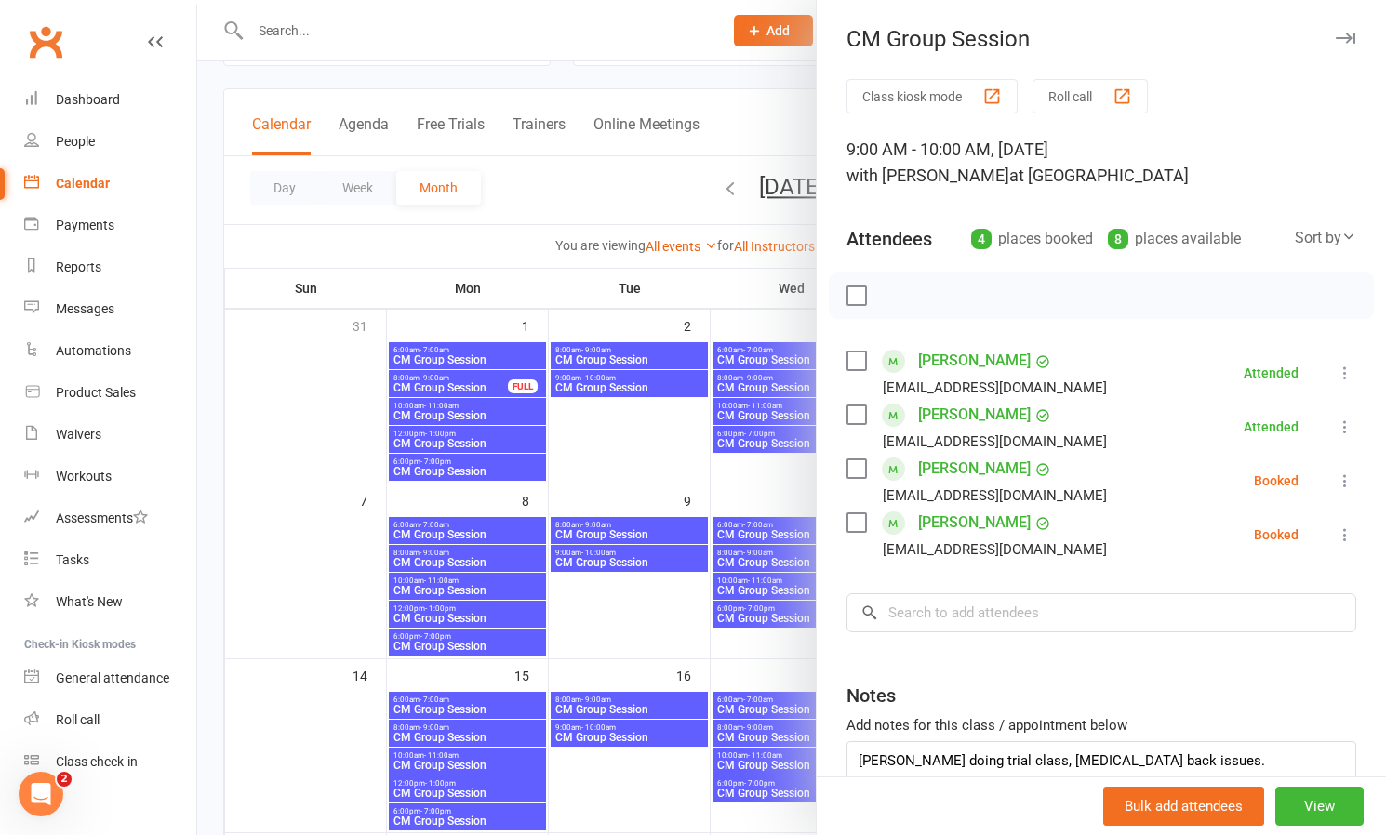
click at [1343, 529] on icon at bounding box center [1345, 535] width 19 height 19
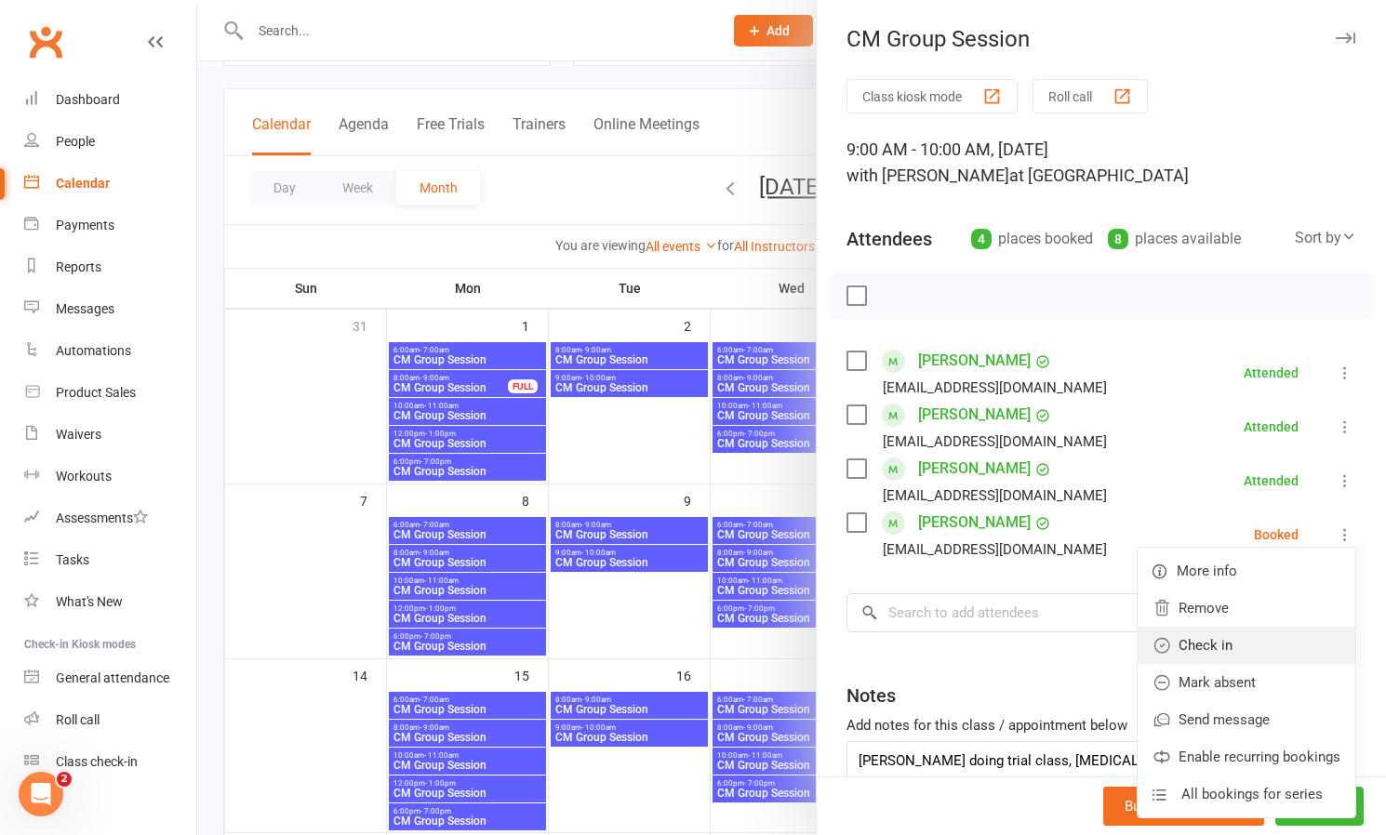
click at [1245, 647] on link "Check in" at bounding box center [1247, 645] width 218 height 37
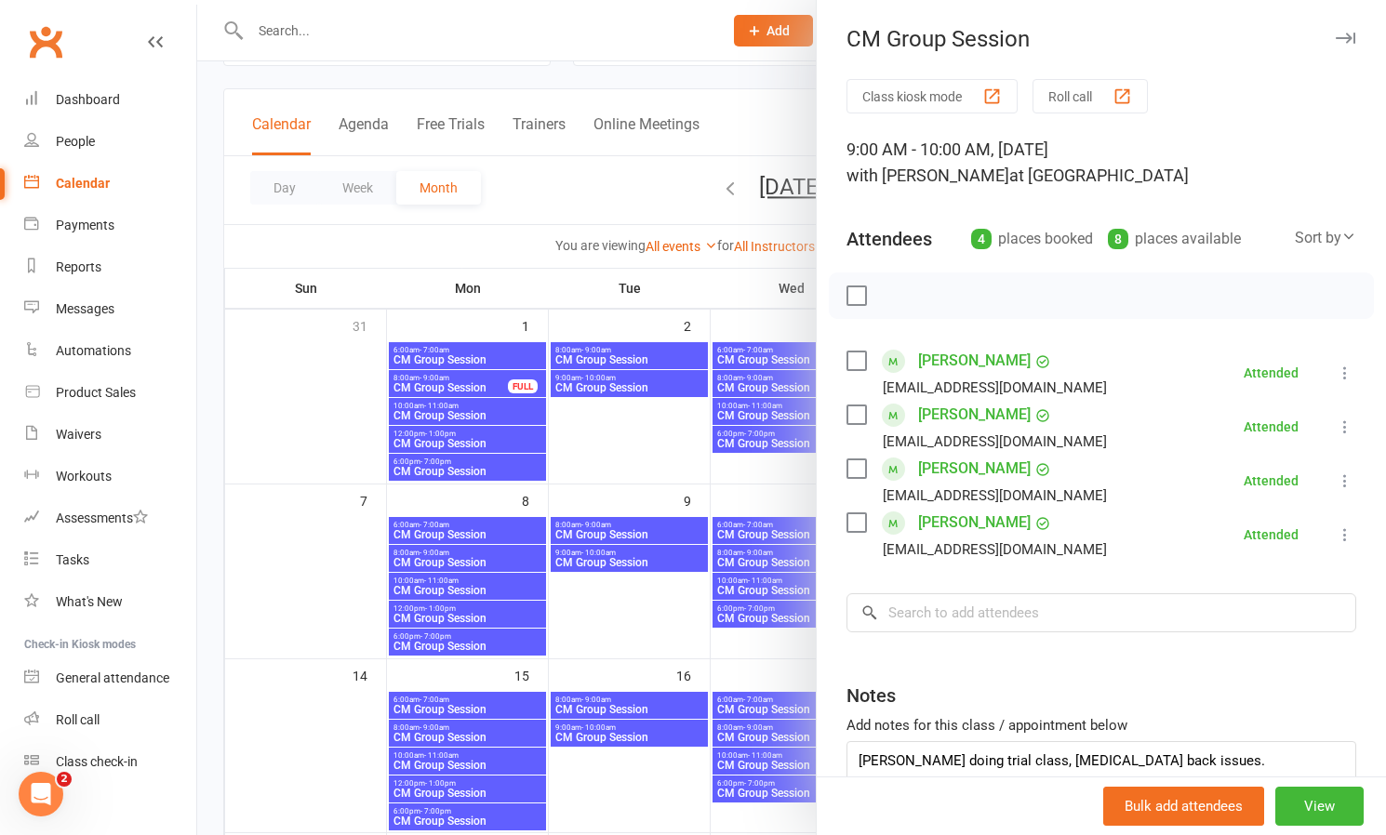
click at [648, 610] on div at bounding box center [791, 417] width 1189 height 835
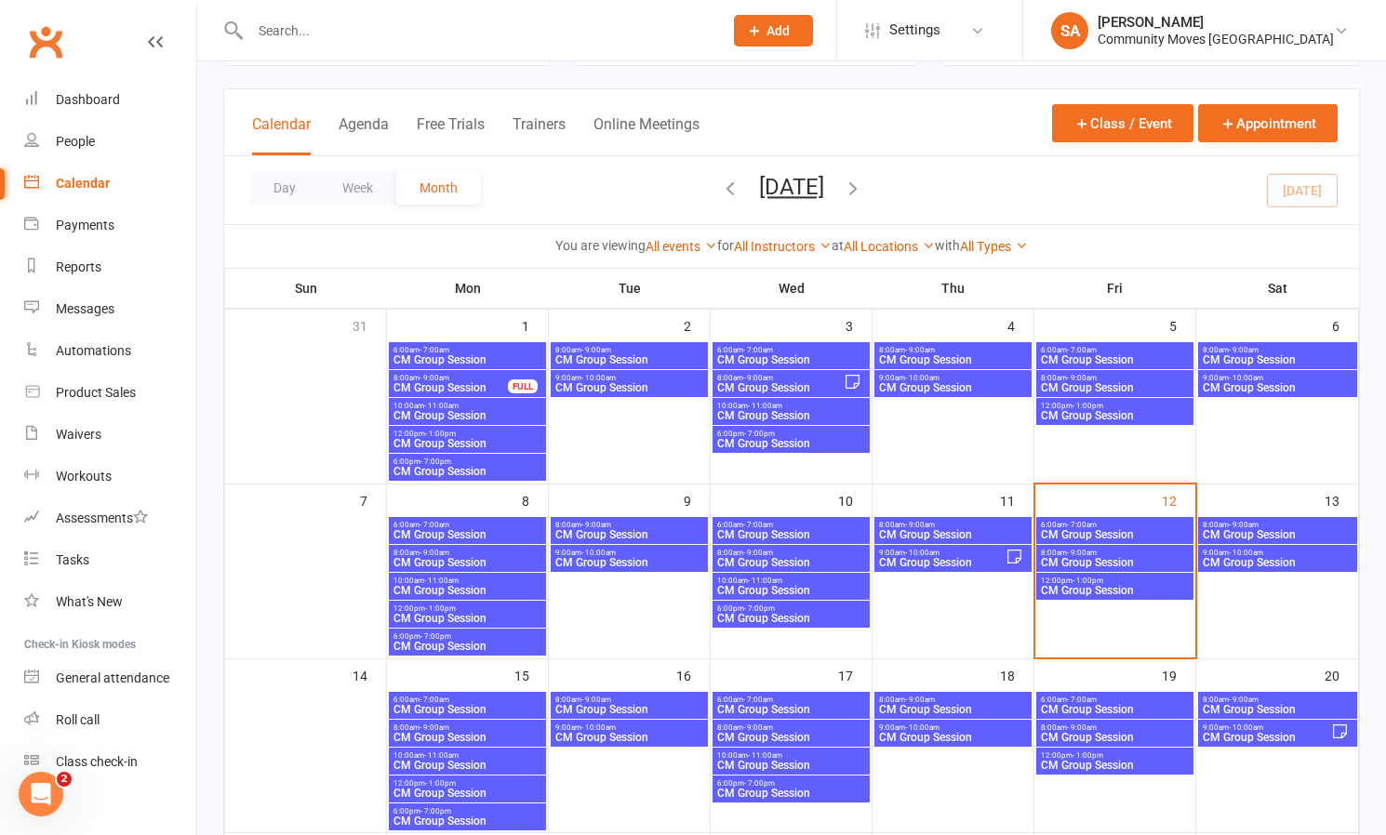
click at [1067, 526] on span "- 7:00am" at bounding box center [1082, 525] width 30 height 8
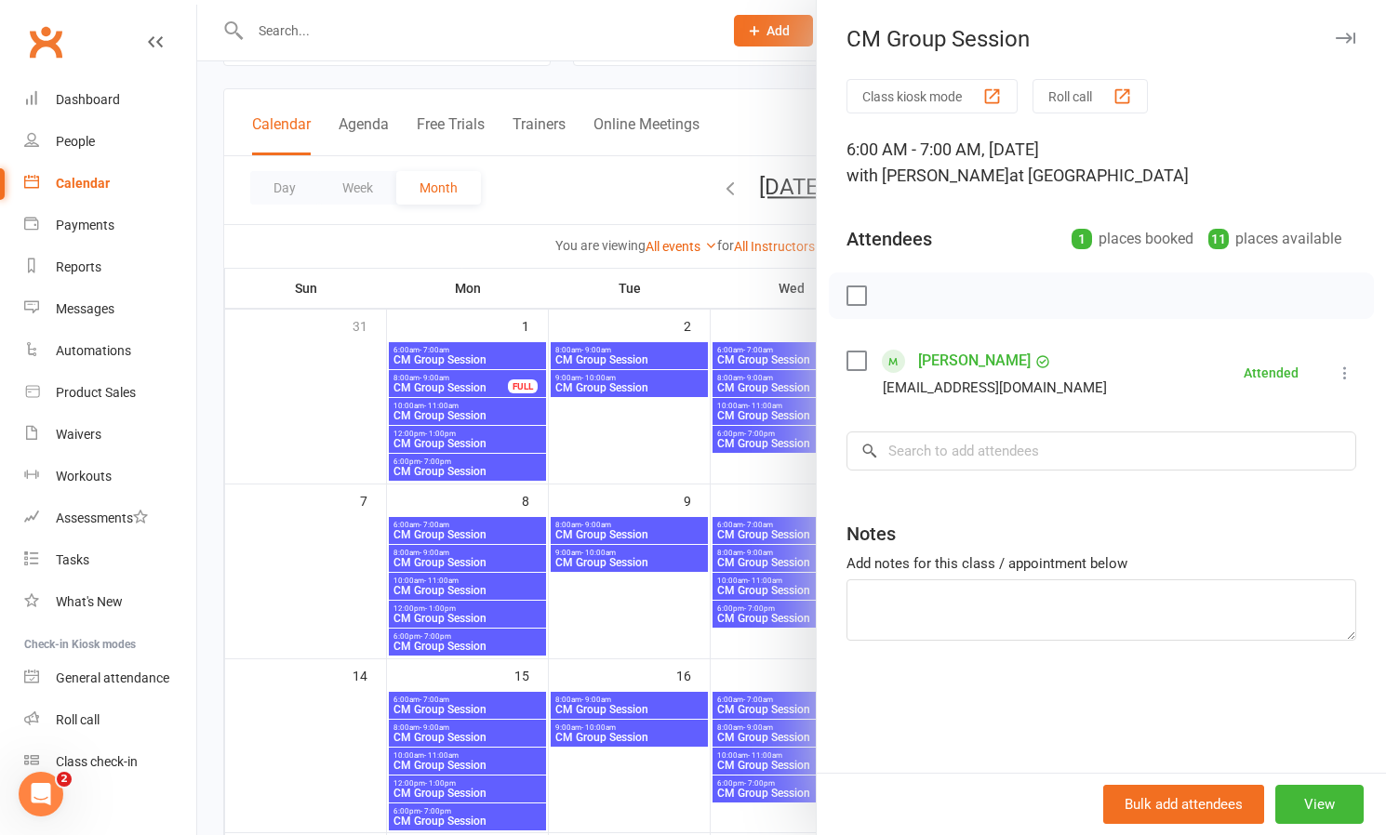
click at [686, 590] on div at bounding box center [791, 417] width 1189 height 835
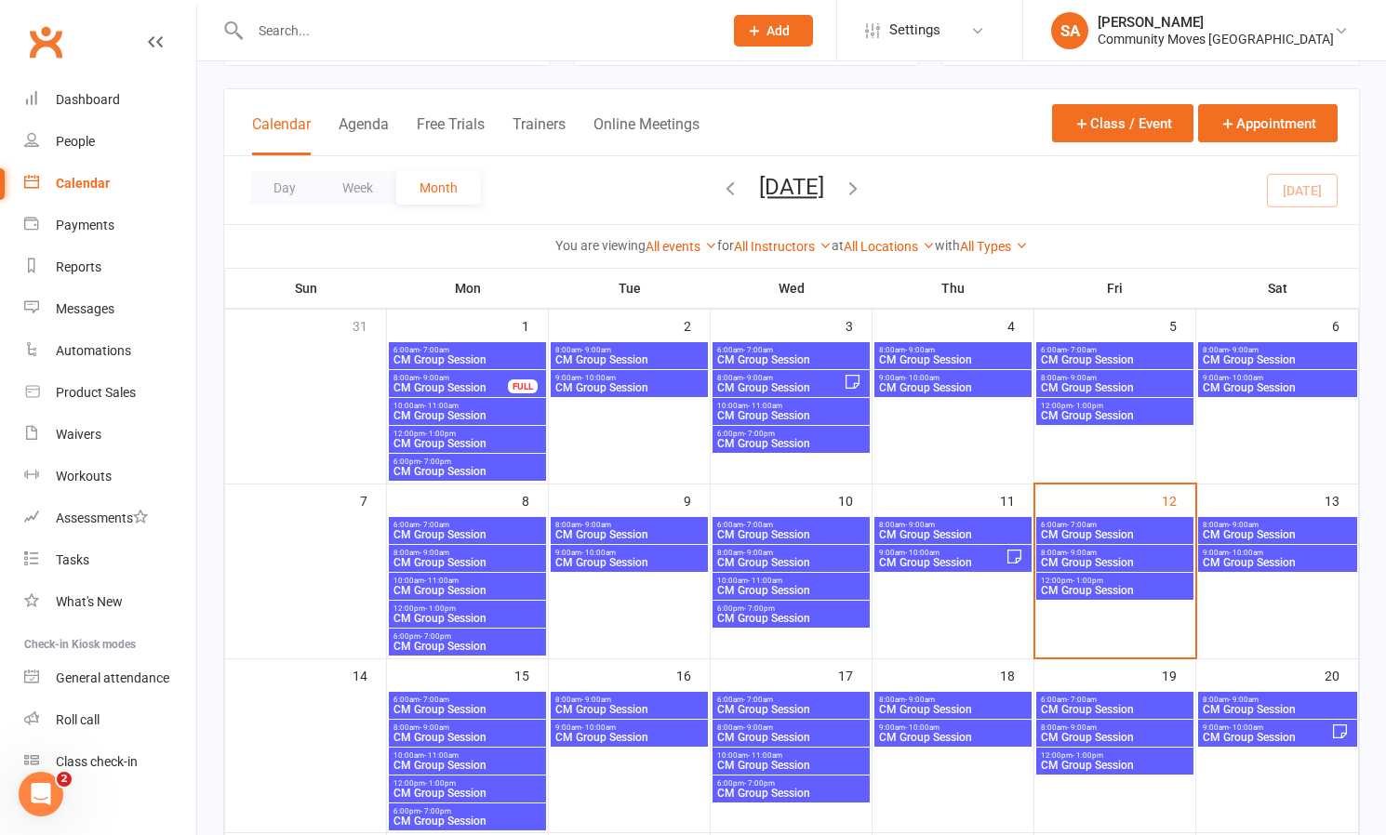
click at [1087, 557] on span "CM Group Session" at bounding box center [1115, 562] width 150 height 11
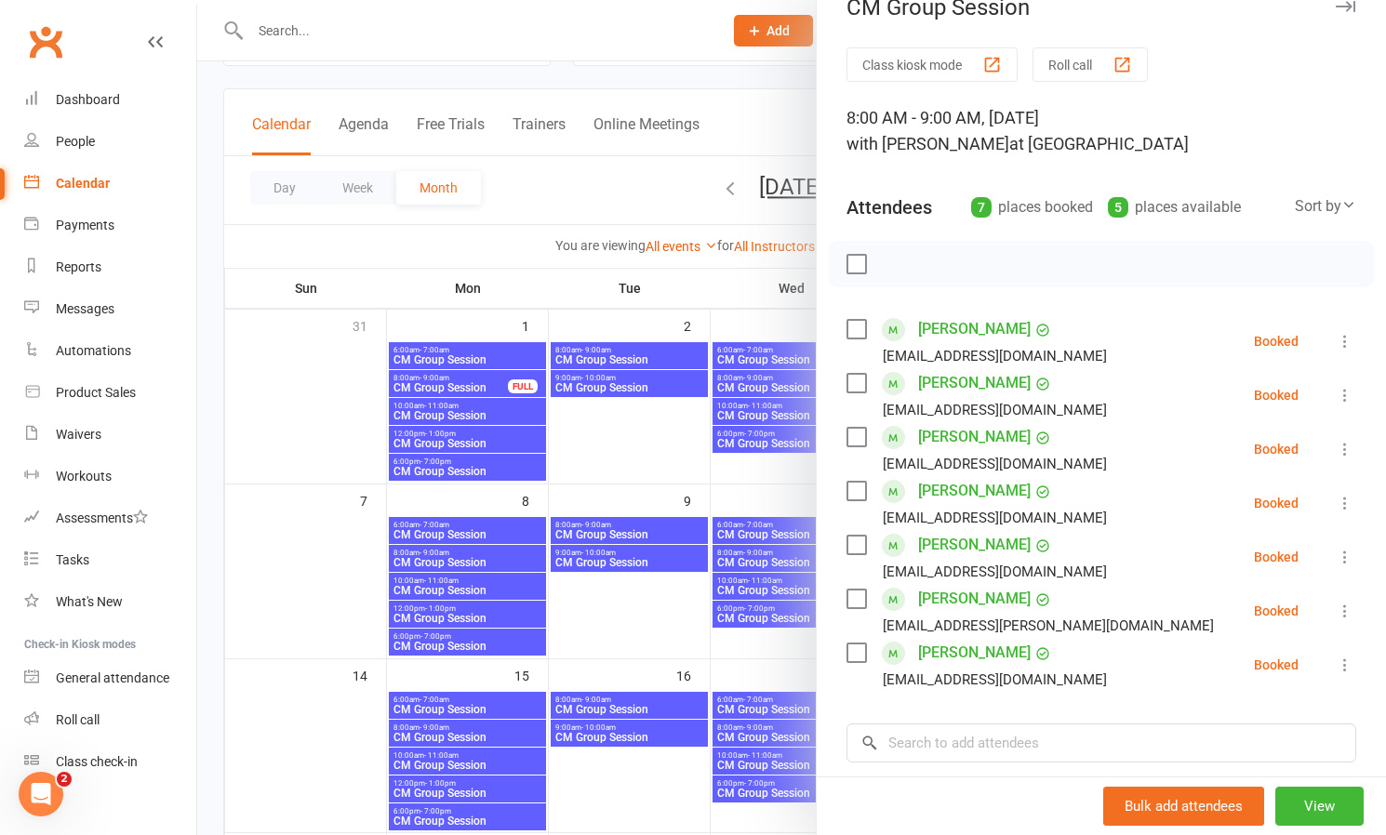
scroll to position [31, 0]
click at [650, 606] on div at bounding box center [791, 417] width 1189 height 835
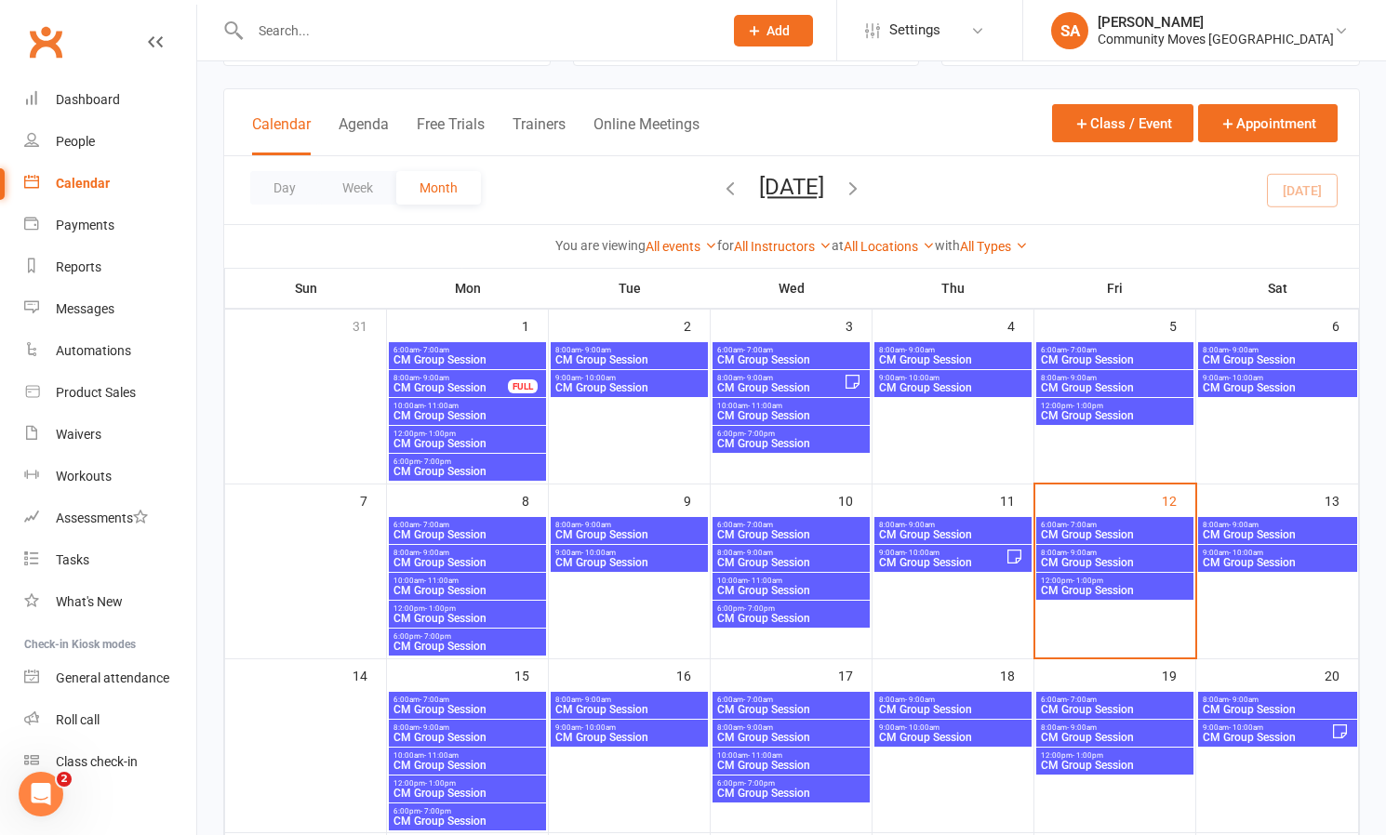
click at [1065, 586] on span "CM Group Session" at bounding box center [1115, 590] width 150 height 11
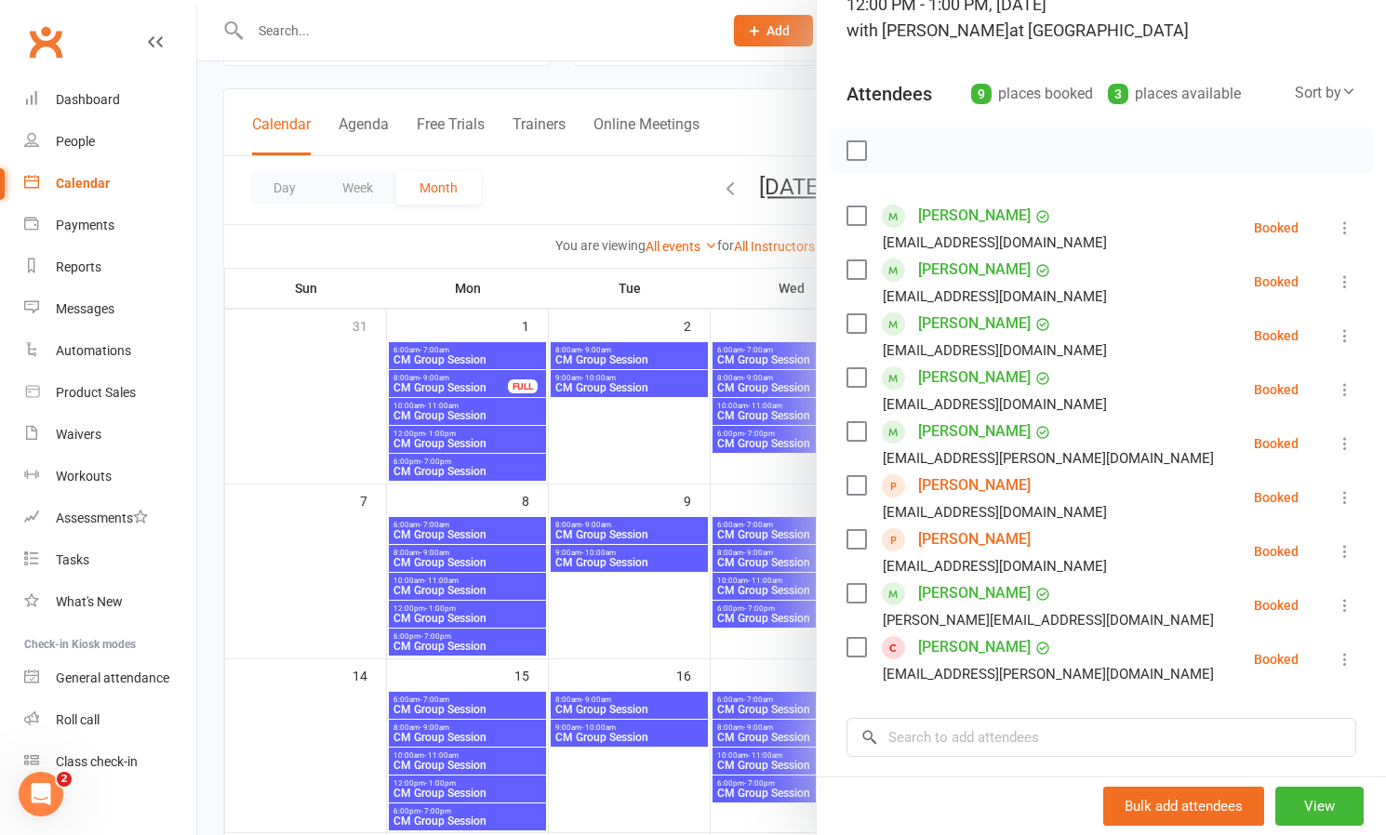
scroll to position [166, 0]
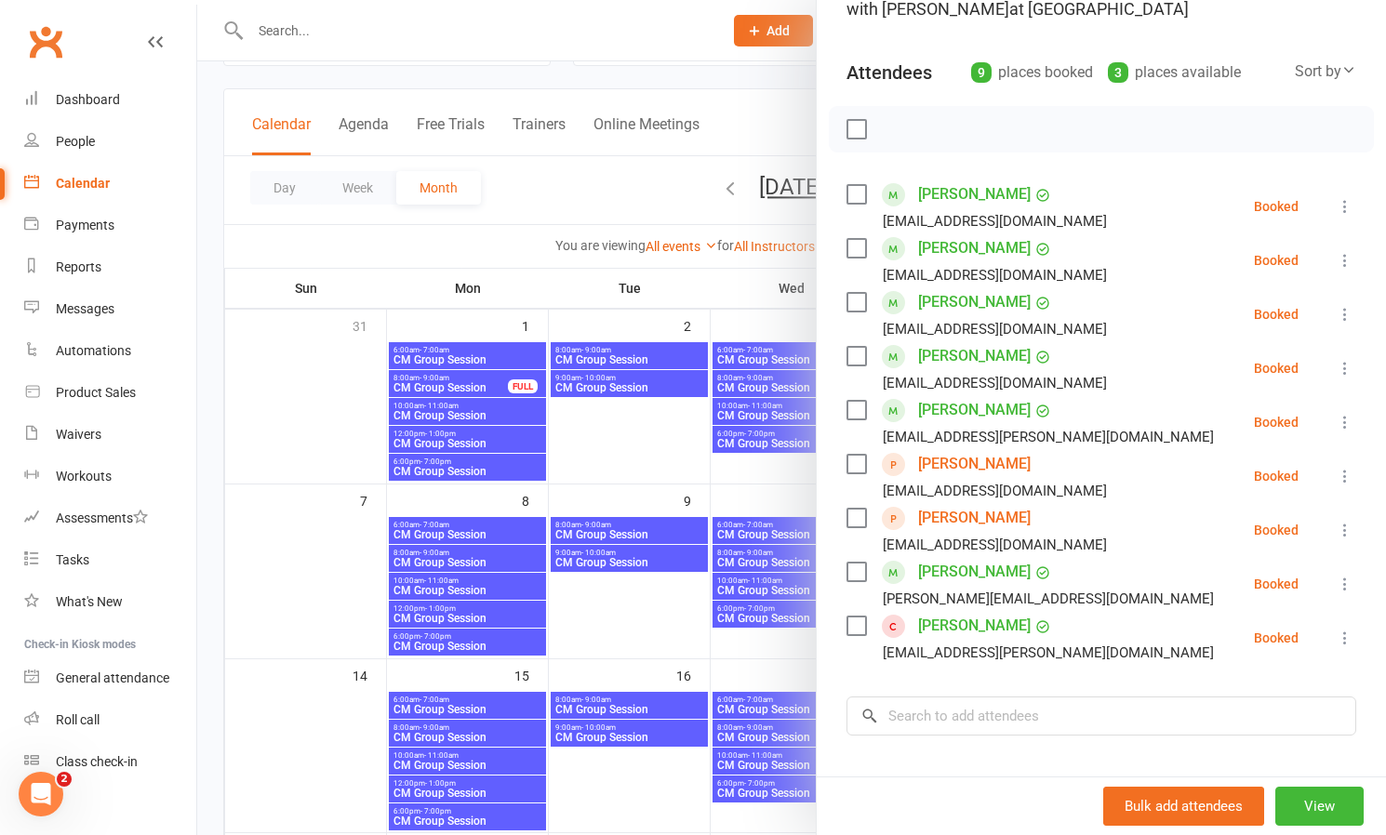
click at [1346, 644] on icon at bounding box center [1345, 638] width 19 height 19
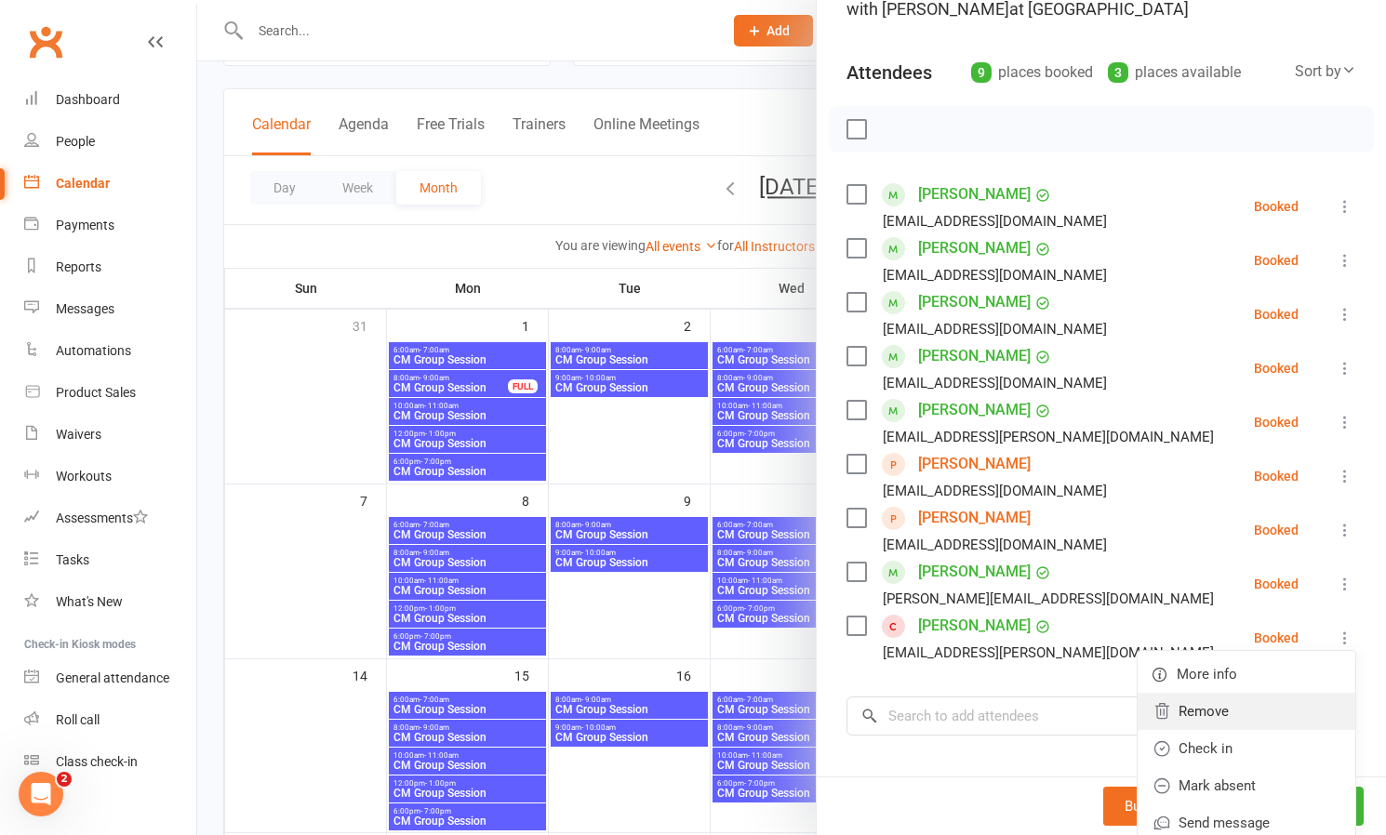
click at [1209, 710] on link "Remove" at bounding box center [1247, 711] width 218 height 37
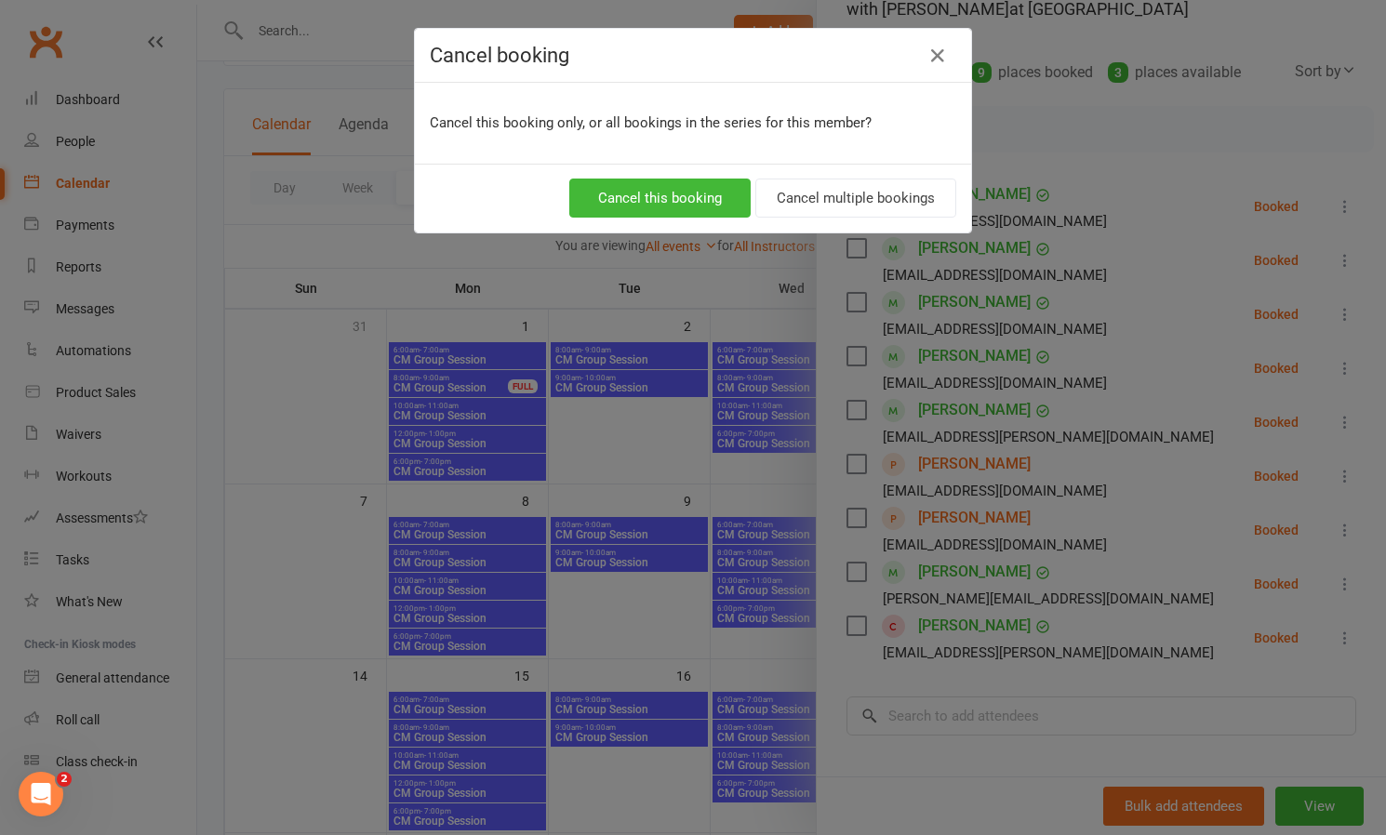
scroll to position [113, 0]
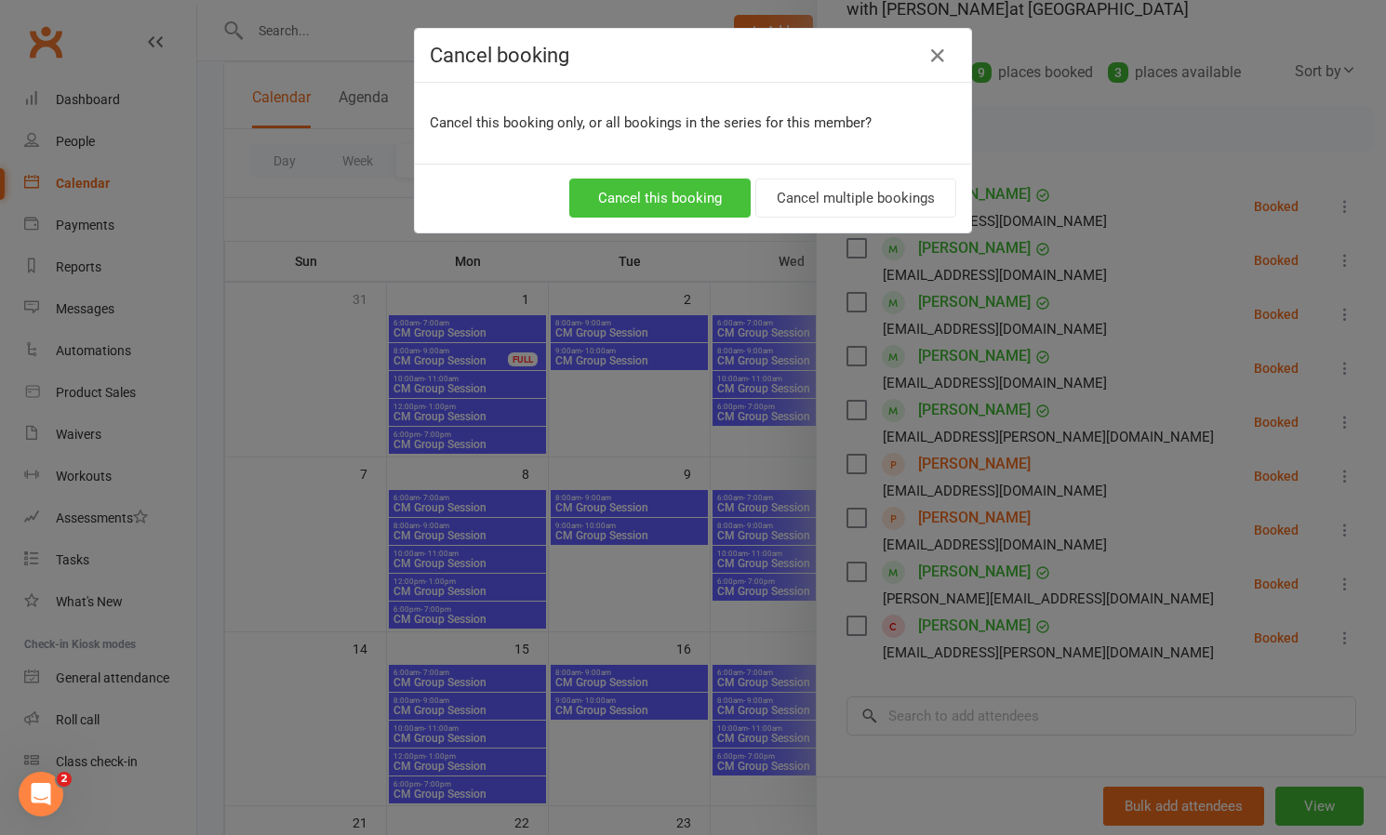
click at [657, 199] on button "Cancel this booking" at bounding box center [659, 198] width 181 height 39
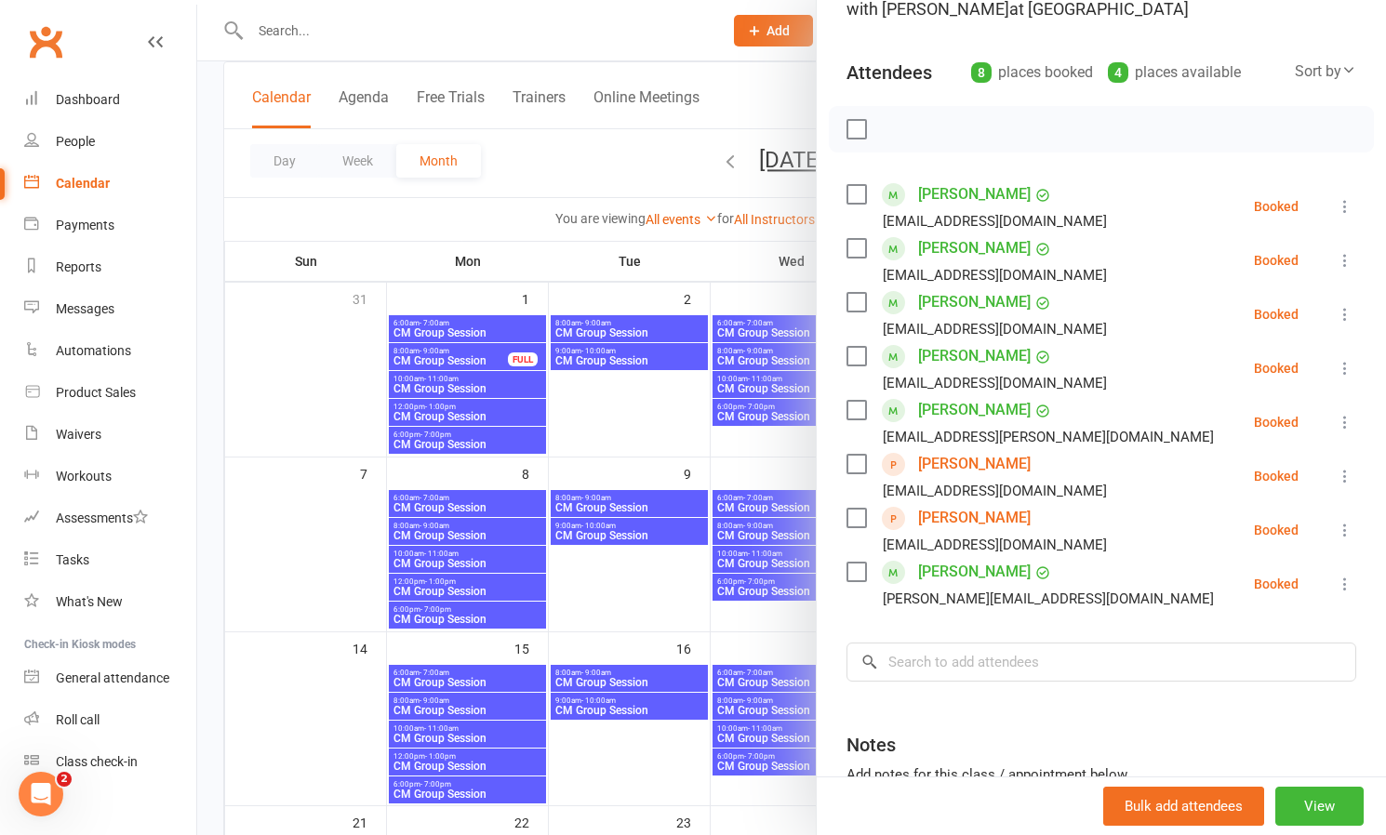
scroll to position [113, 0]
click at [646, 599] on div at bounding box center [791, 417] width 1189 height 835
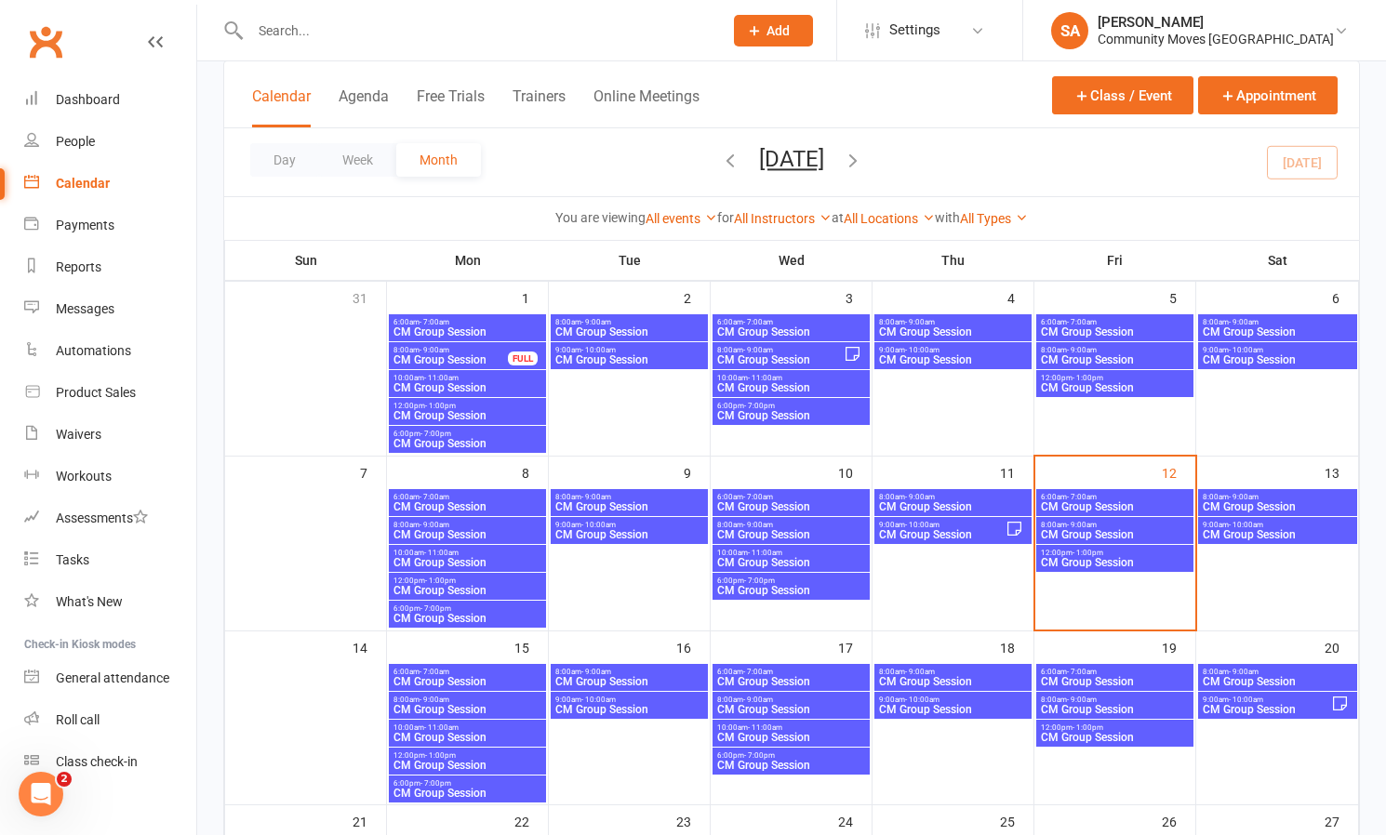
click at [1257, 501] on span "CM Group Session" at bounding box center [1278, 506] width 152 height 11
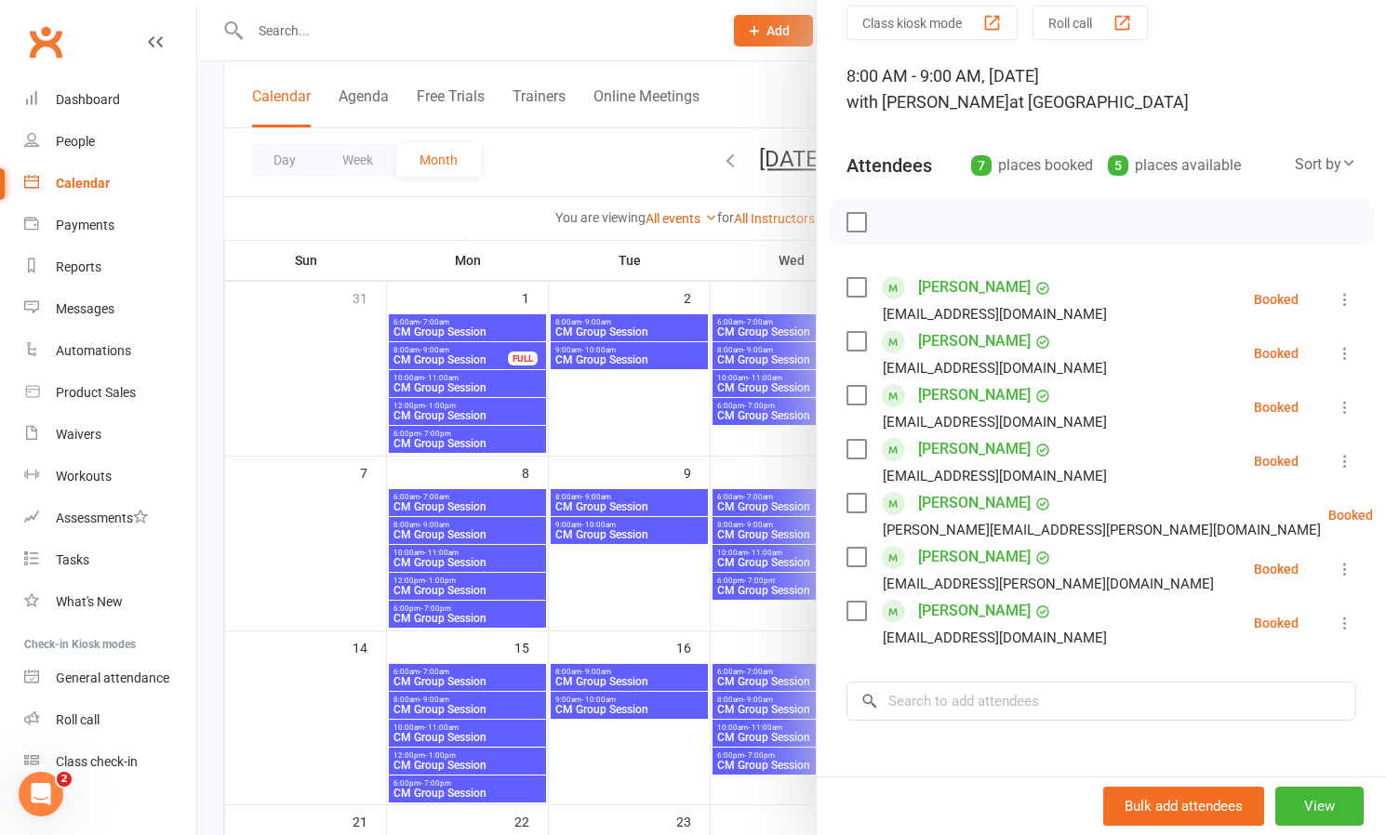
scroll to position [75, 0]
click at [678, 612] on div at bounding box center [791, 417] width 1189 height 835
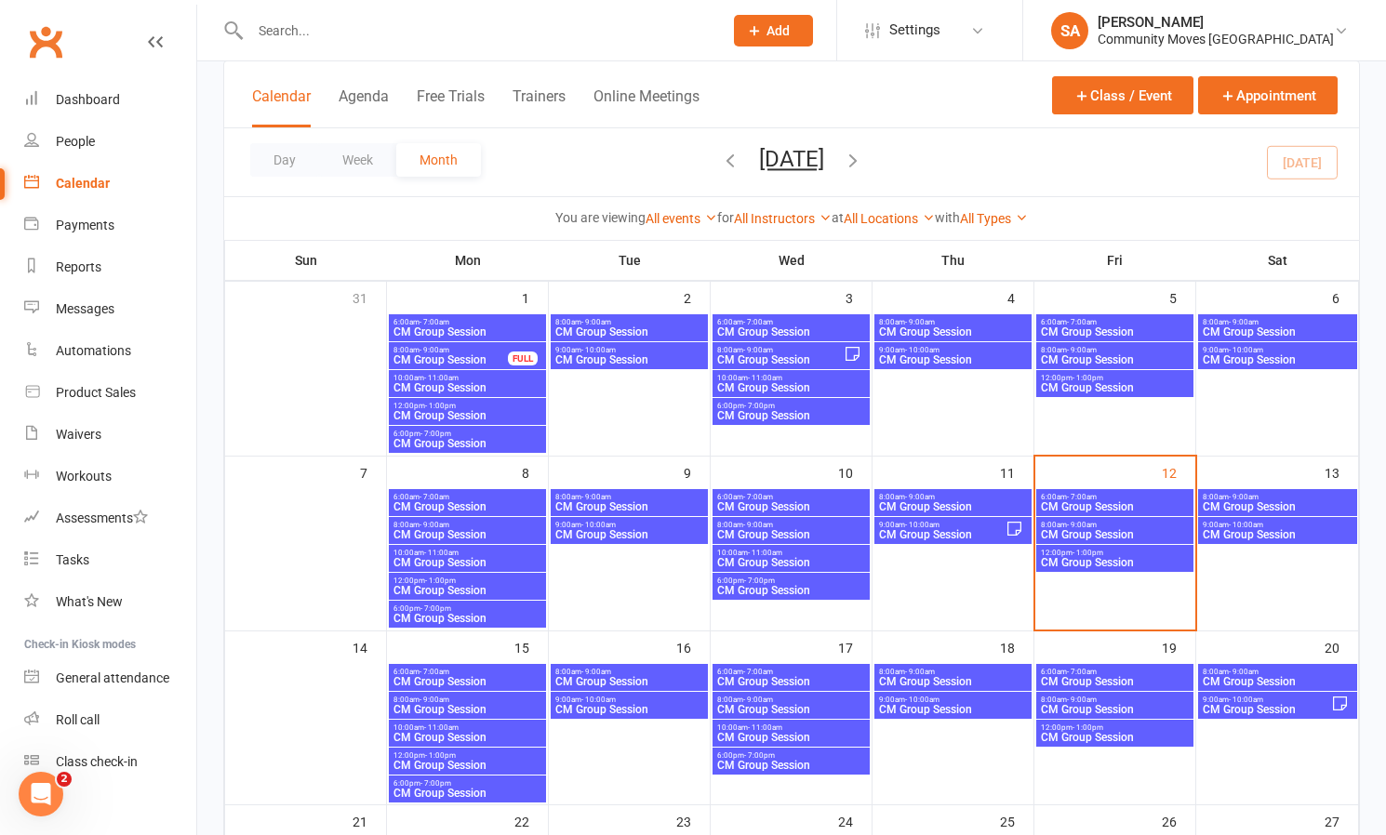
scroll to position [113, 0]
click at [1253, 524] on span "- 10:00am" at bounding box center [1246, 526] width 34 height 8
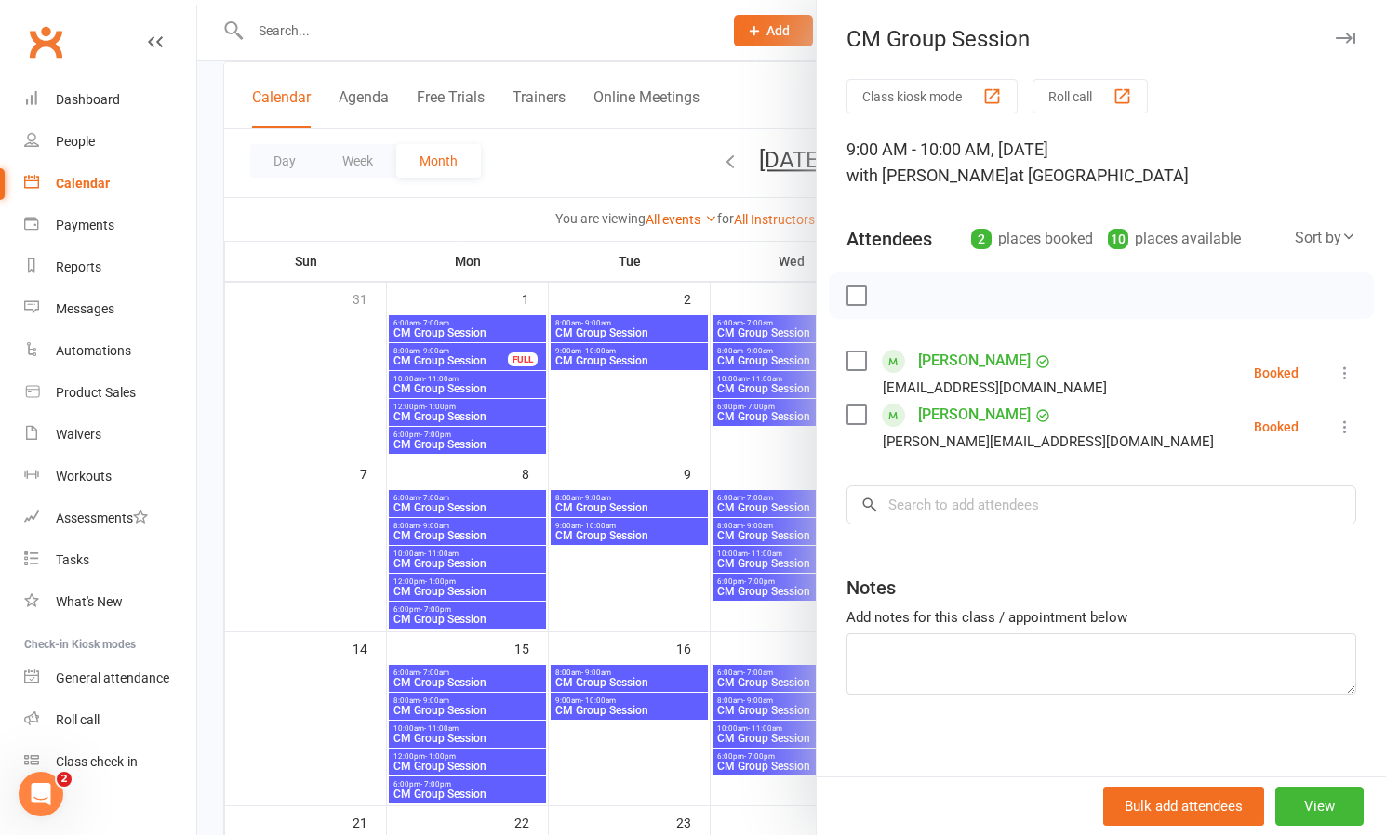
click at [619, 601] on div at bounding box center [791, 417] width 1189 height 835
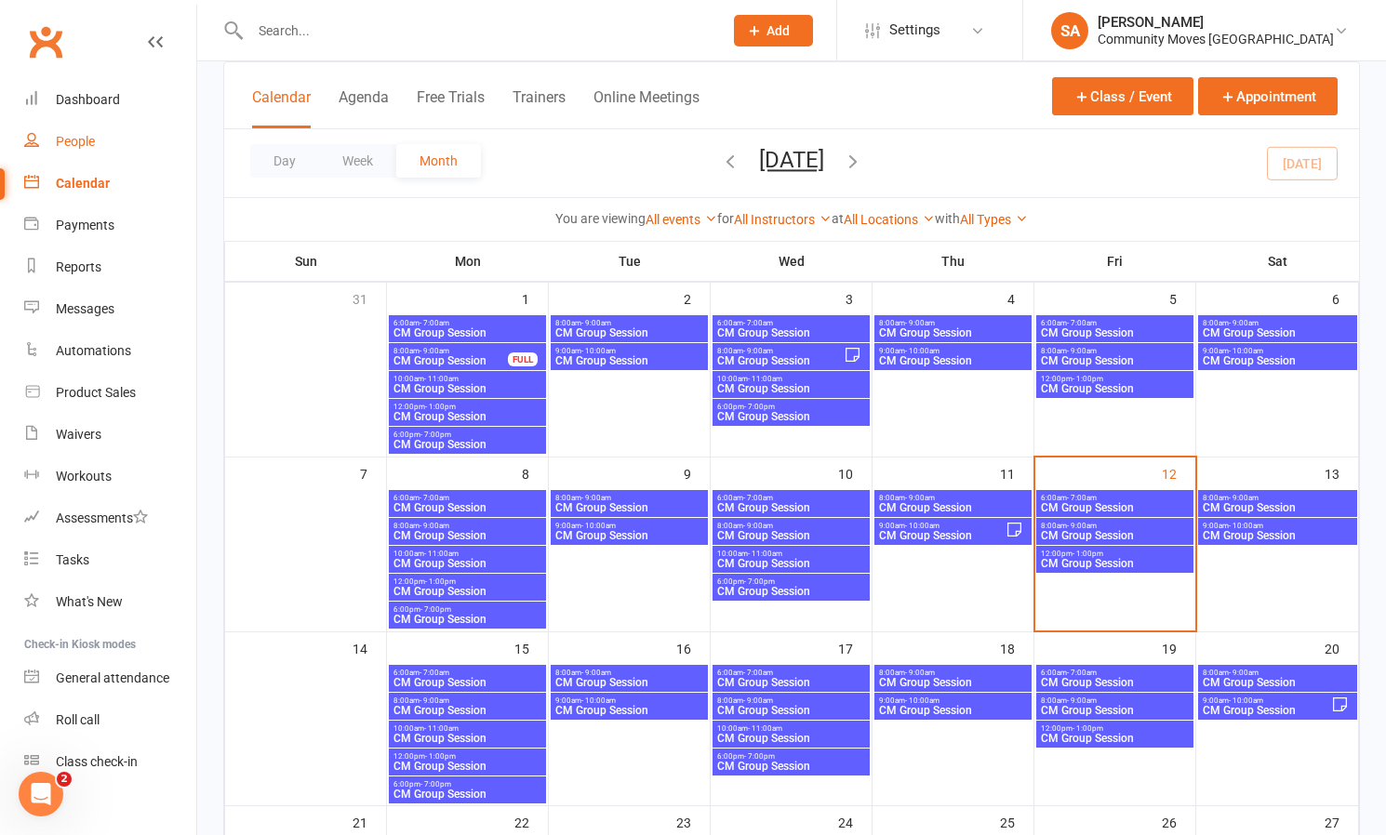
click at [65, 140] on div "People" at bounding box center [75, 141] width 39 height 15
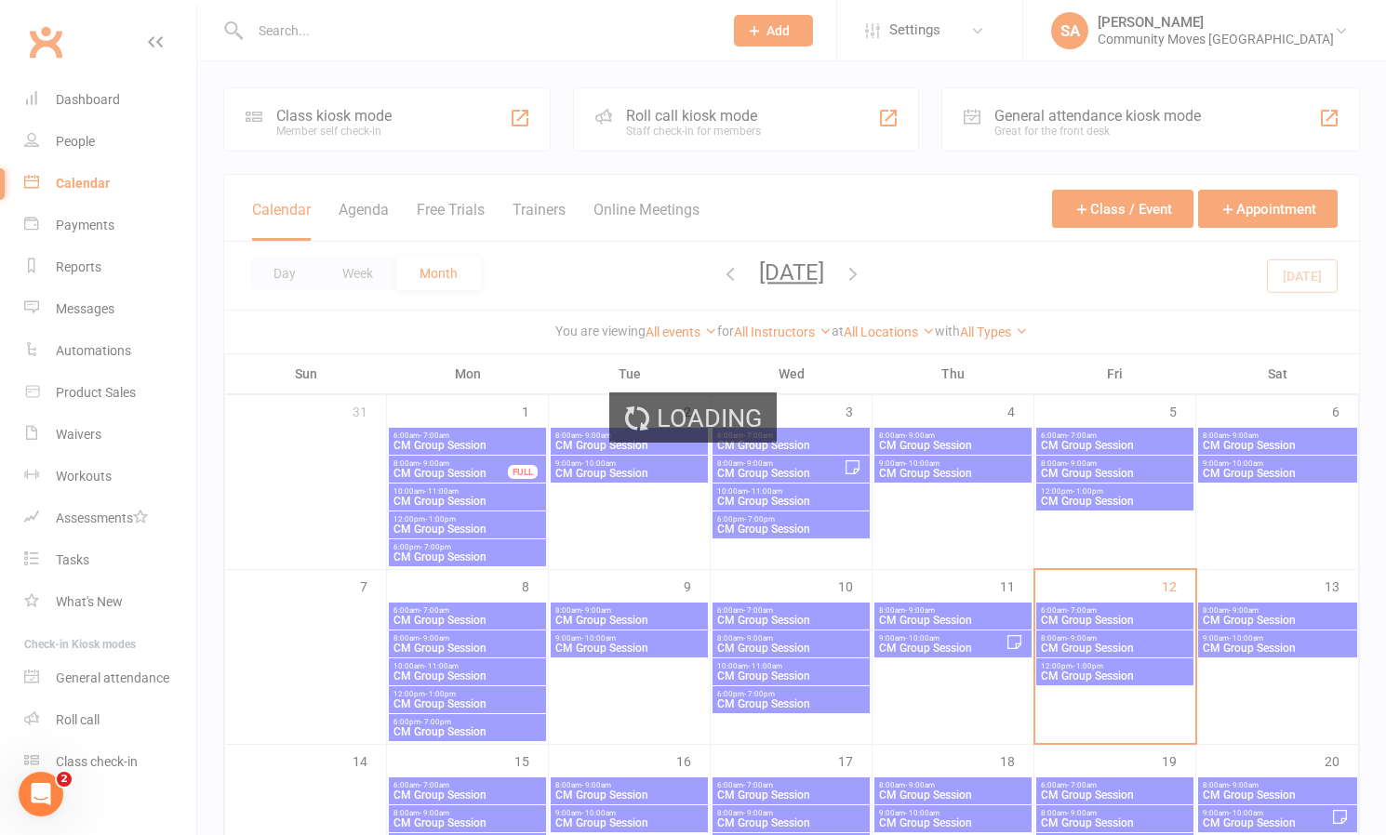
select select "100"
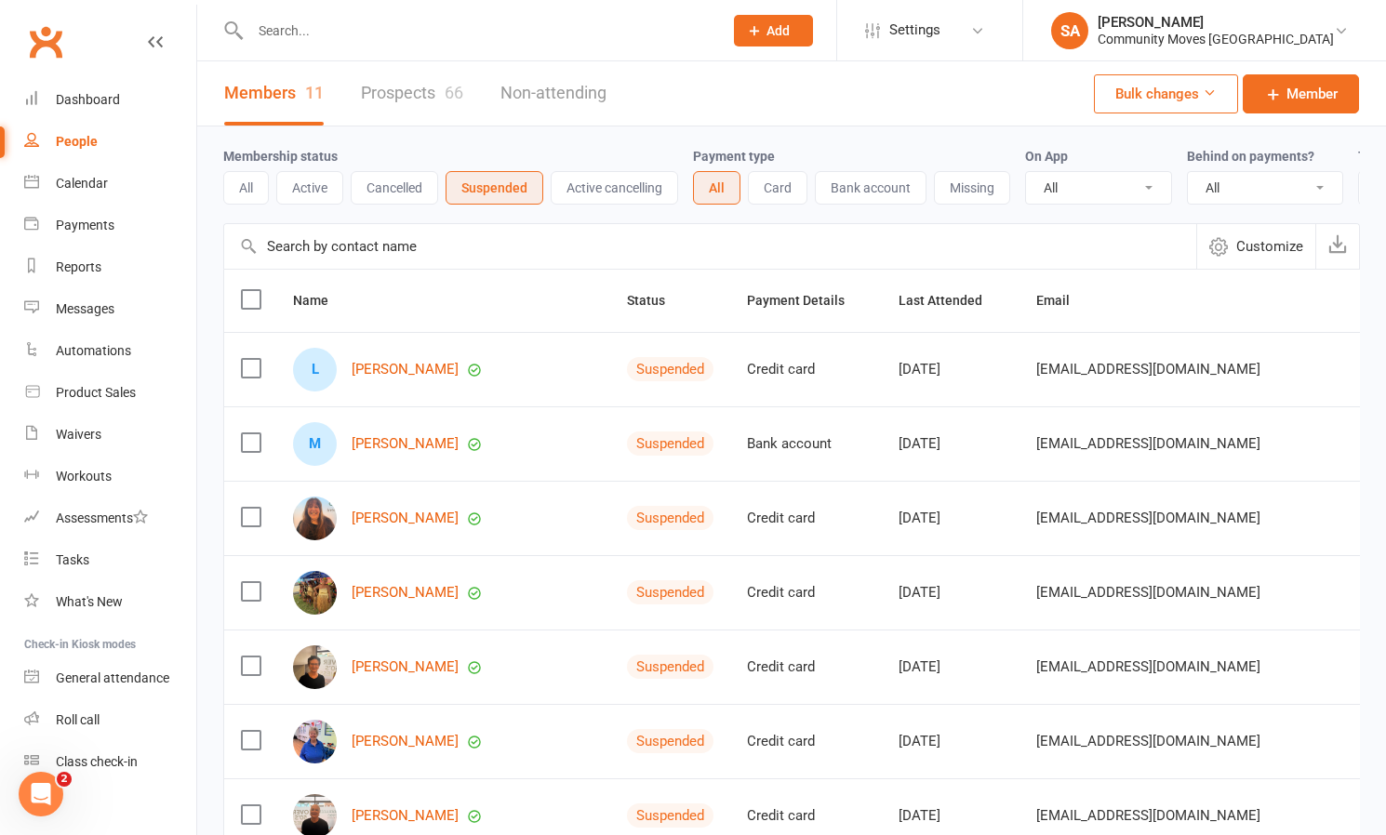
click at [318, 178] on button "Active" at bounding box center [309, 187] width 67 height 33
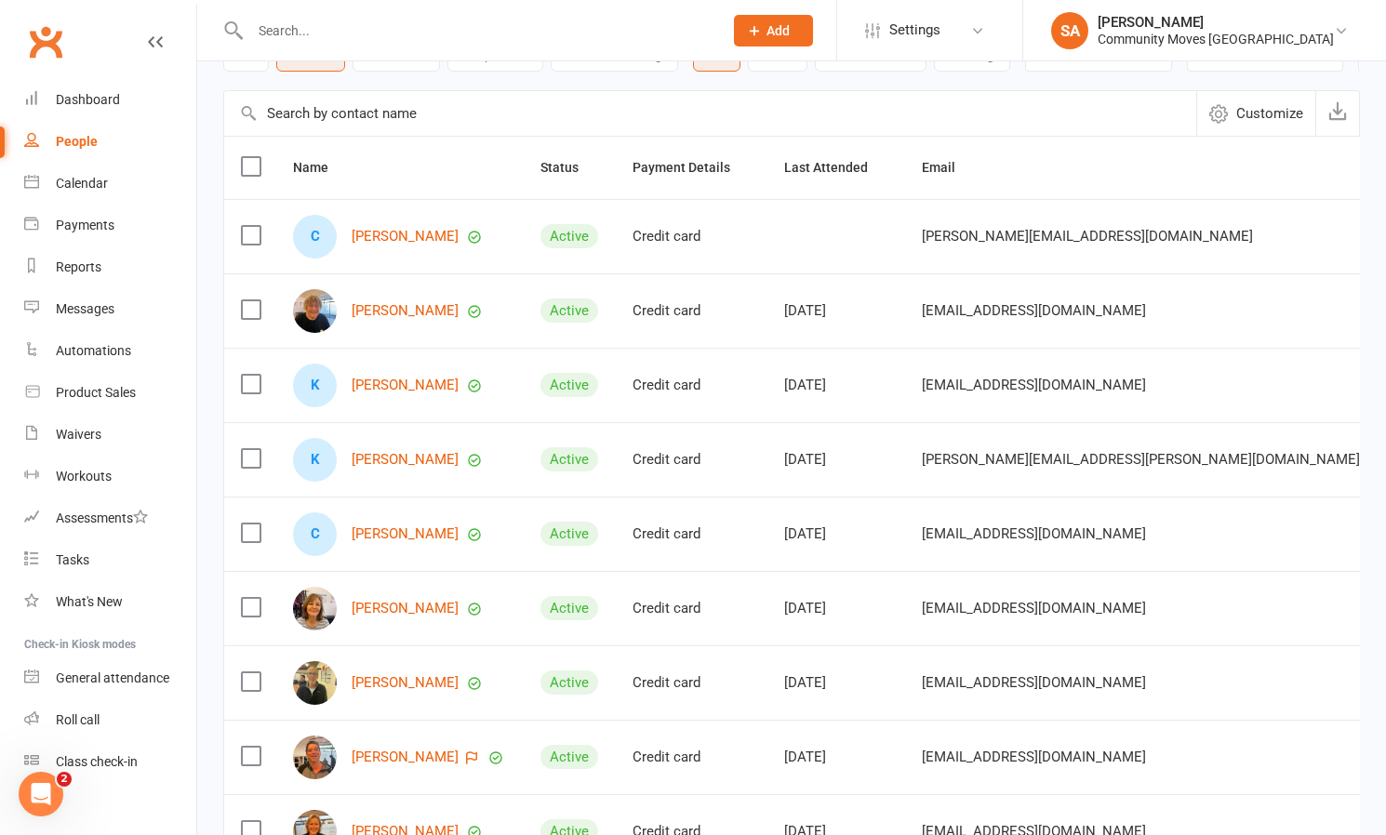
scroll to position [129, 0]
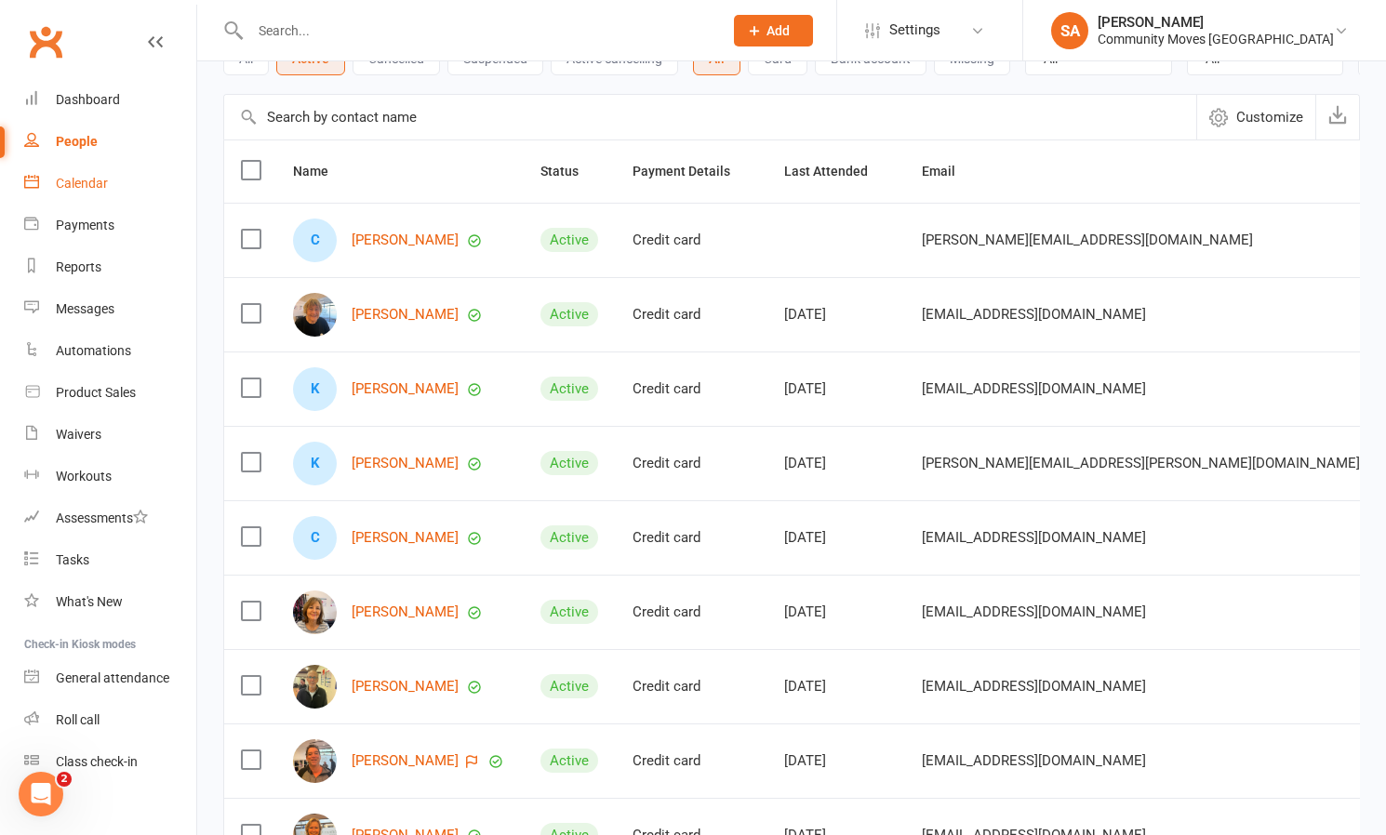
click at [89, 180] on div "Calendar" at bounding box center [82, 183] width 52 height 15
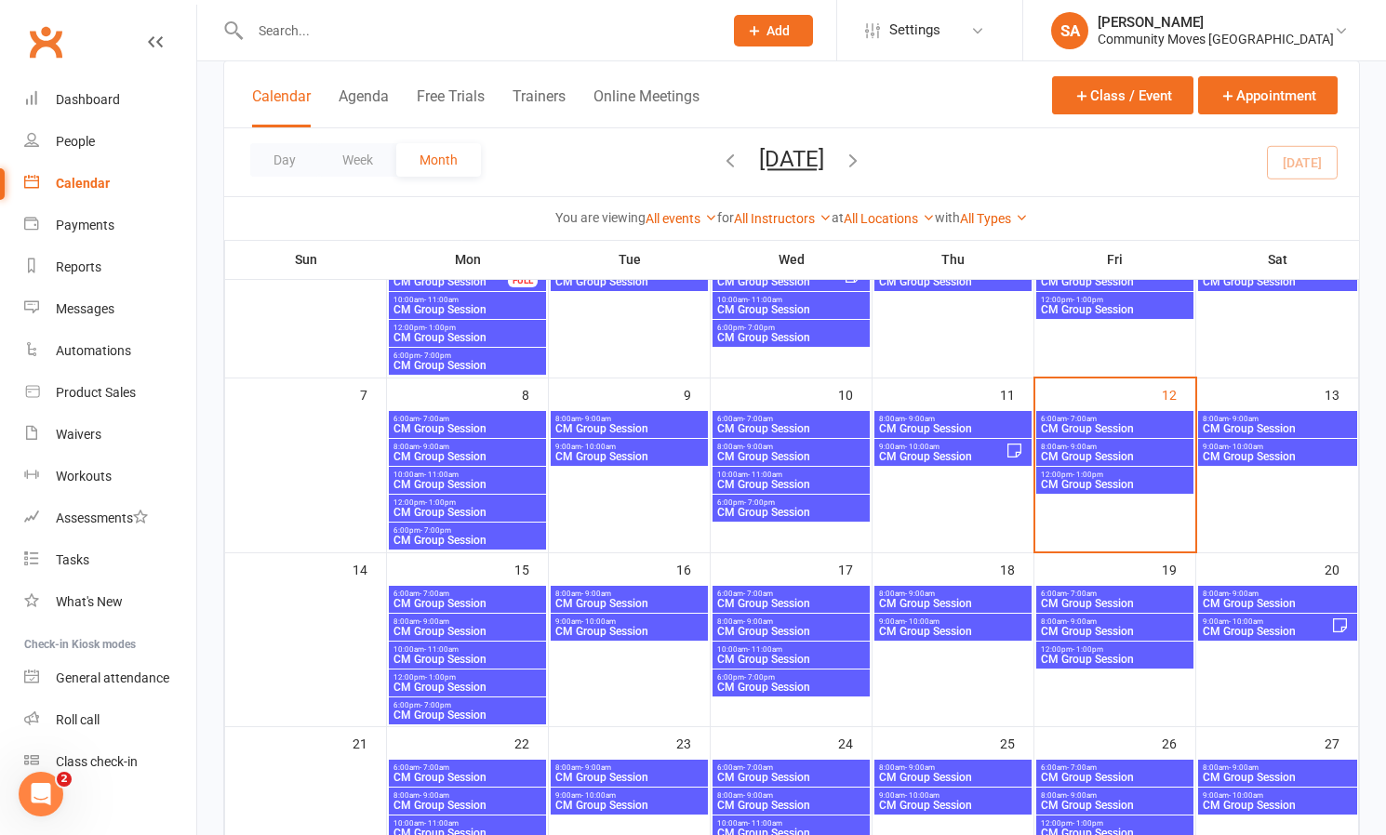
scroll to position [193, 0]
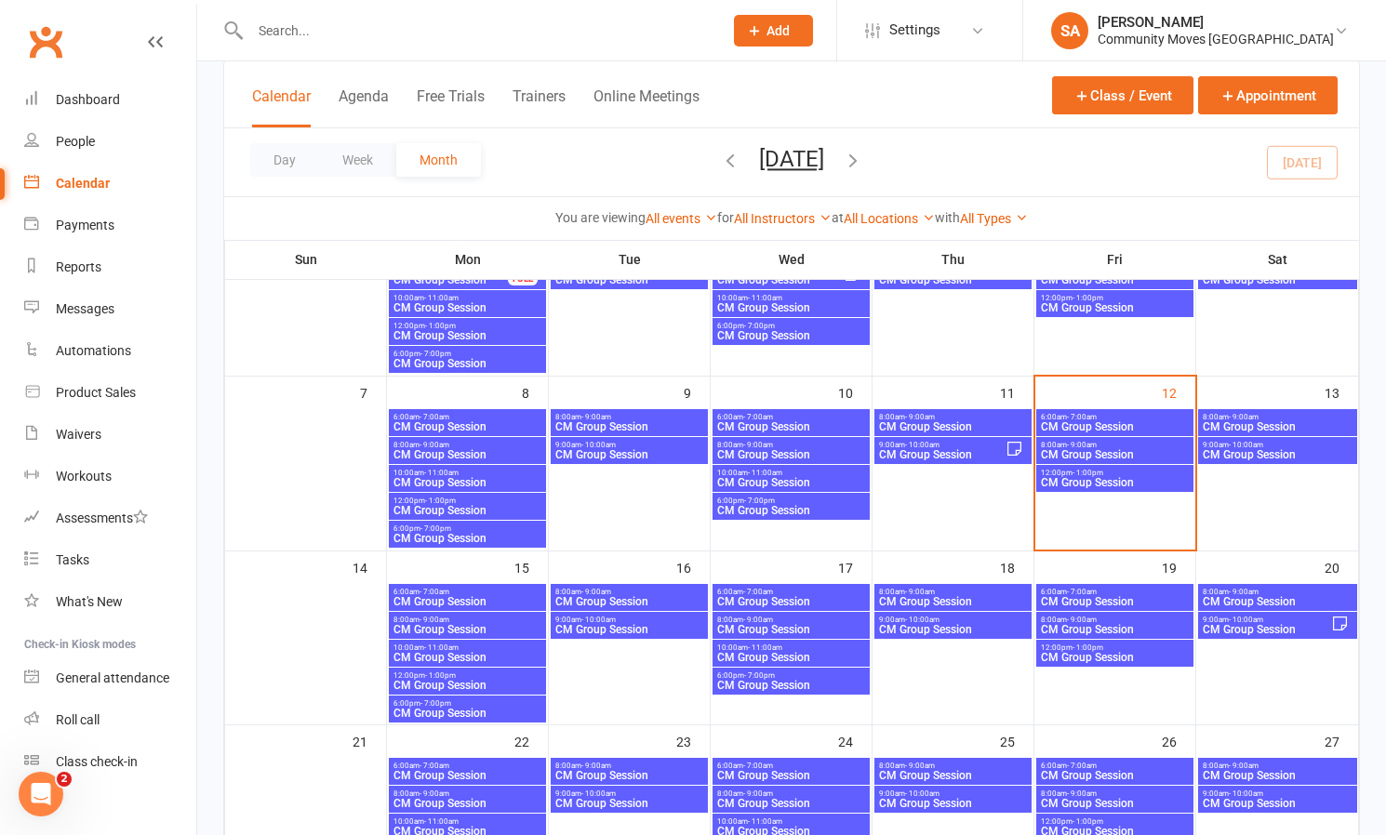
click at [1079, 442] on span "- 9:00am" at bounding box center [1082, 445] width 30 height 8
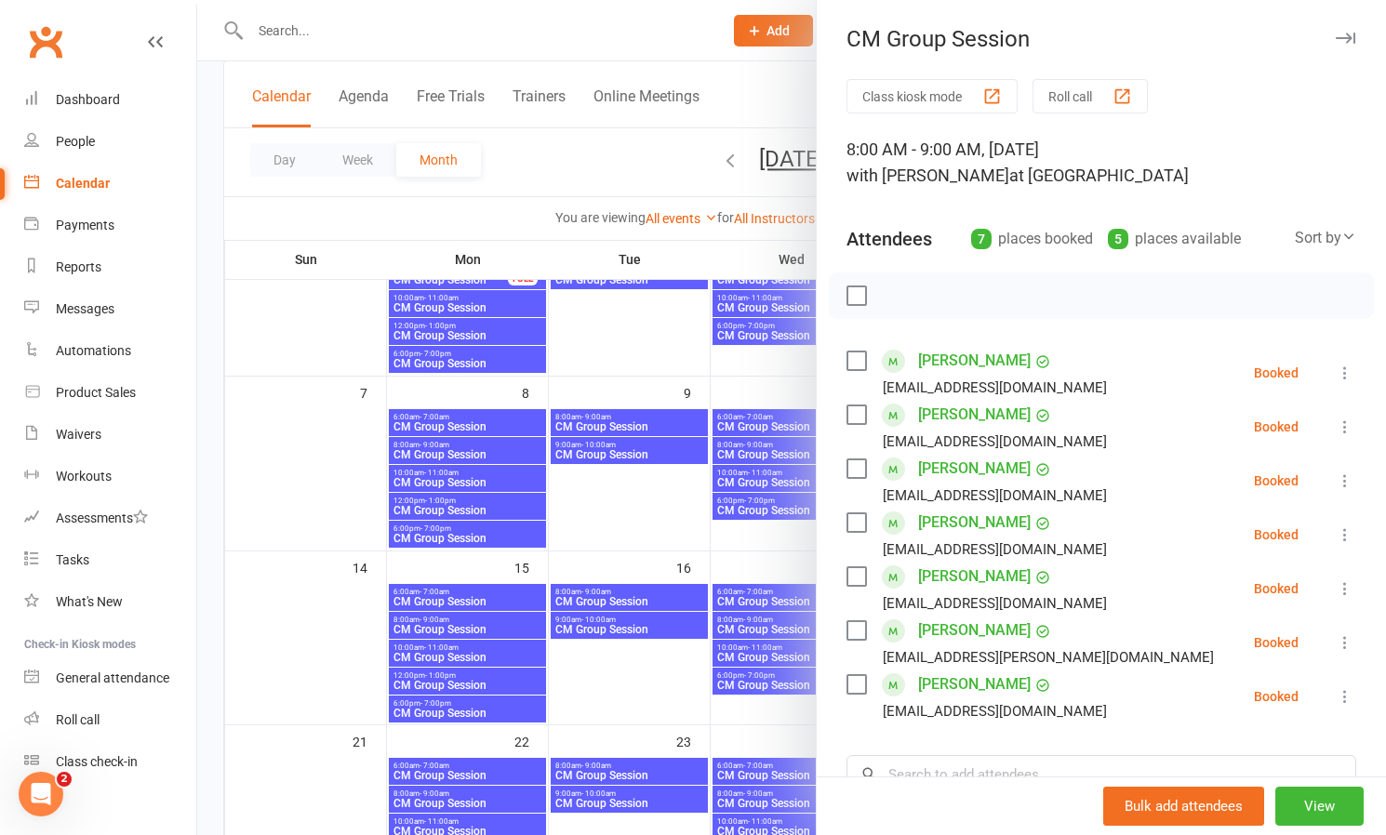
click at [1350, 376] on icon at bounding box center [1345, 373] width 19 height 19
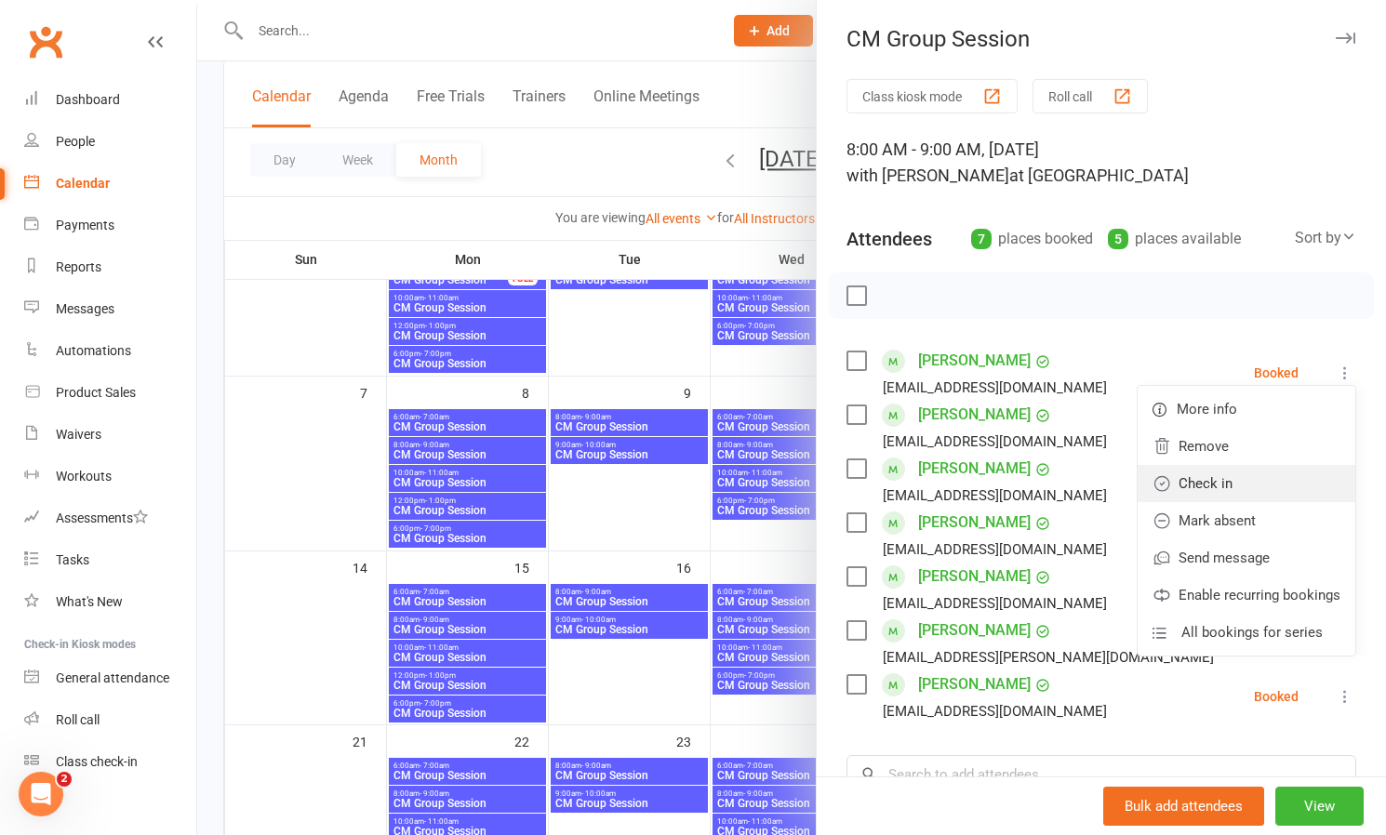
click at [1221, 490] on link "Check in" at bounding box center [1247, 483] width 218 height 37
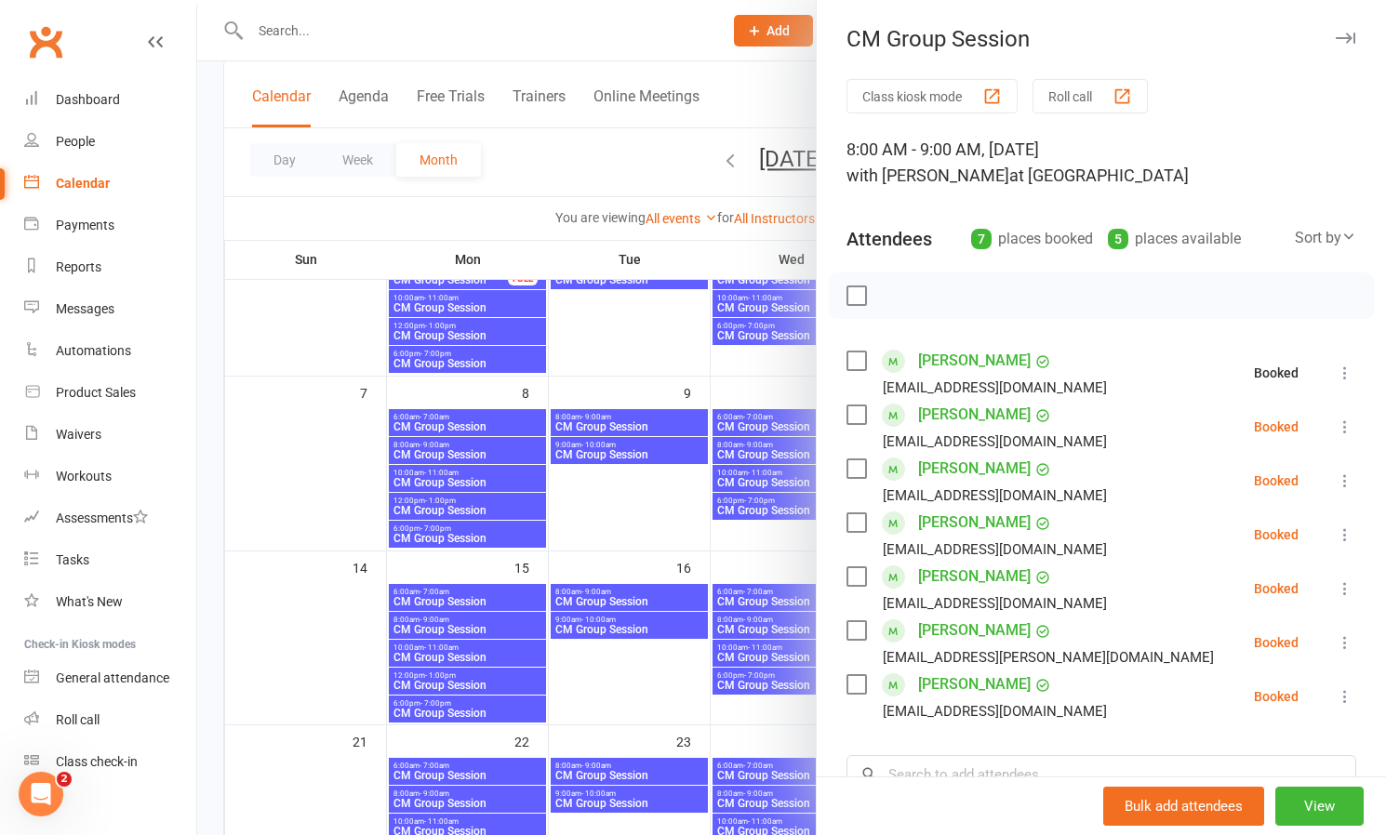
click at [1340, 419] on icon at bounding box center [1345, 427] width 19 height 19
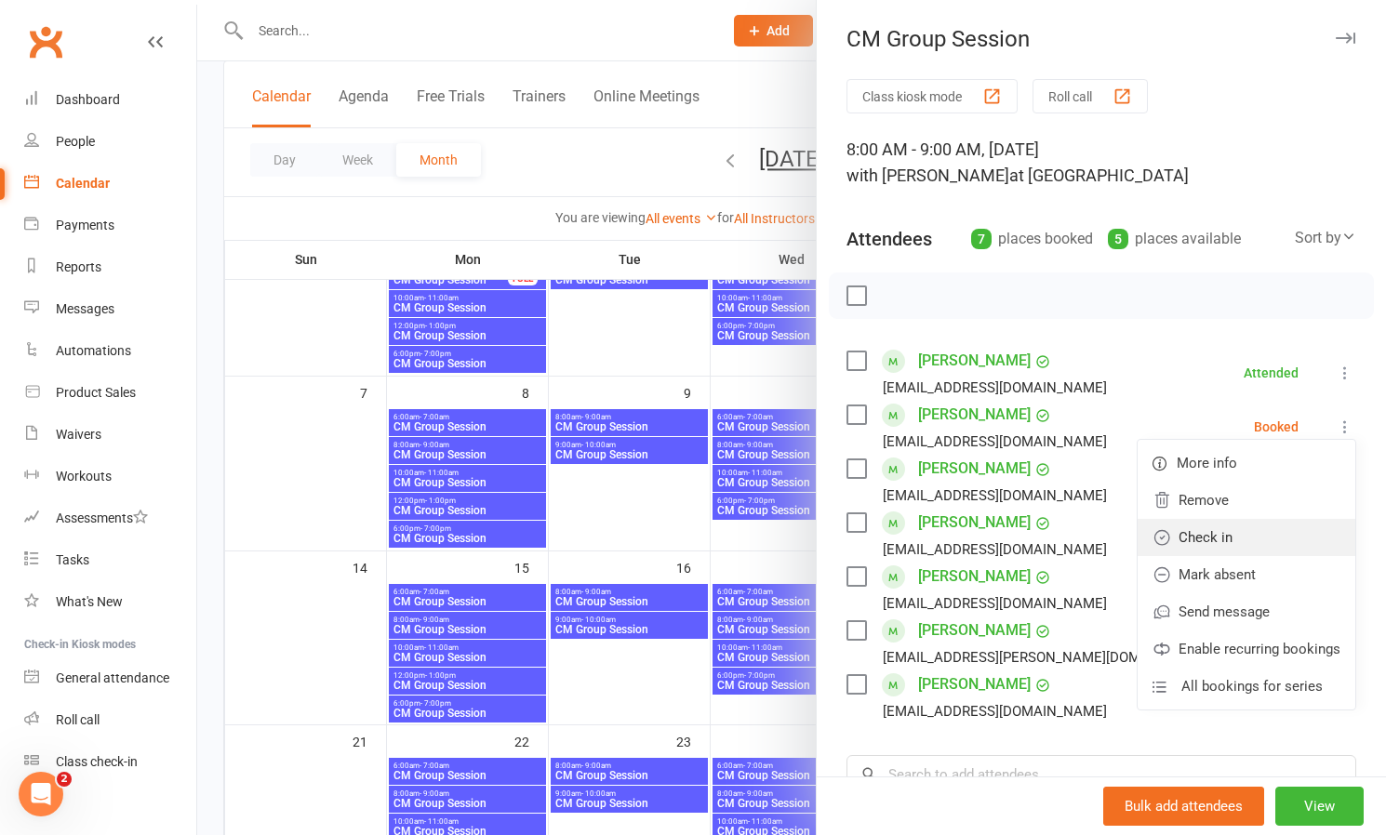
click at [1220, 542] on link "Check in" at bounding box center [1247, 537] width 218 height 37
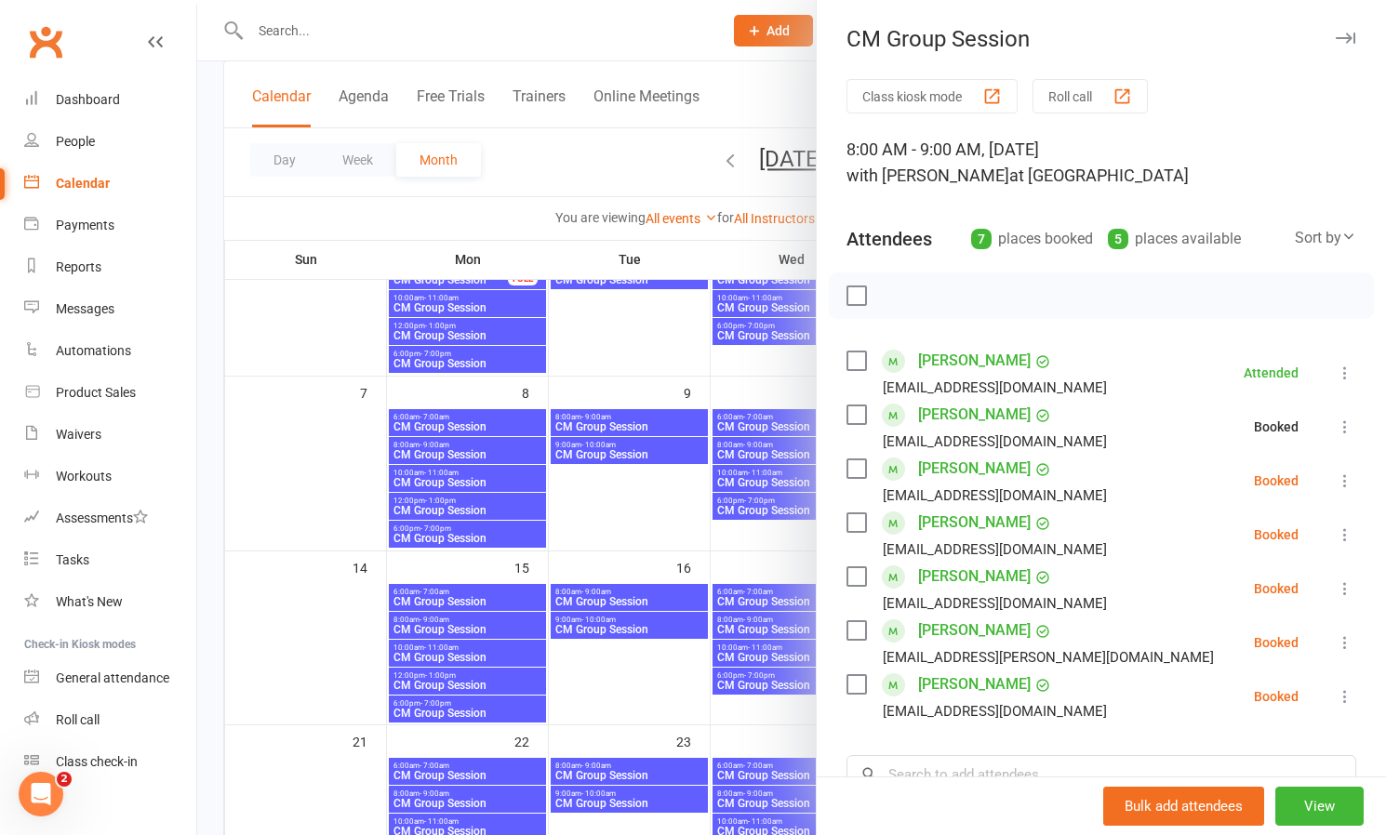
click at [1342, 538] on icon at bounding box center [1345, 535] width 19 height 19
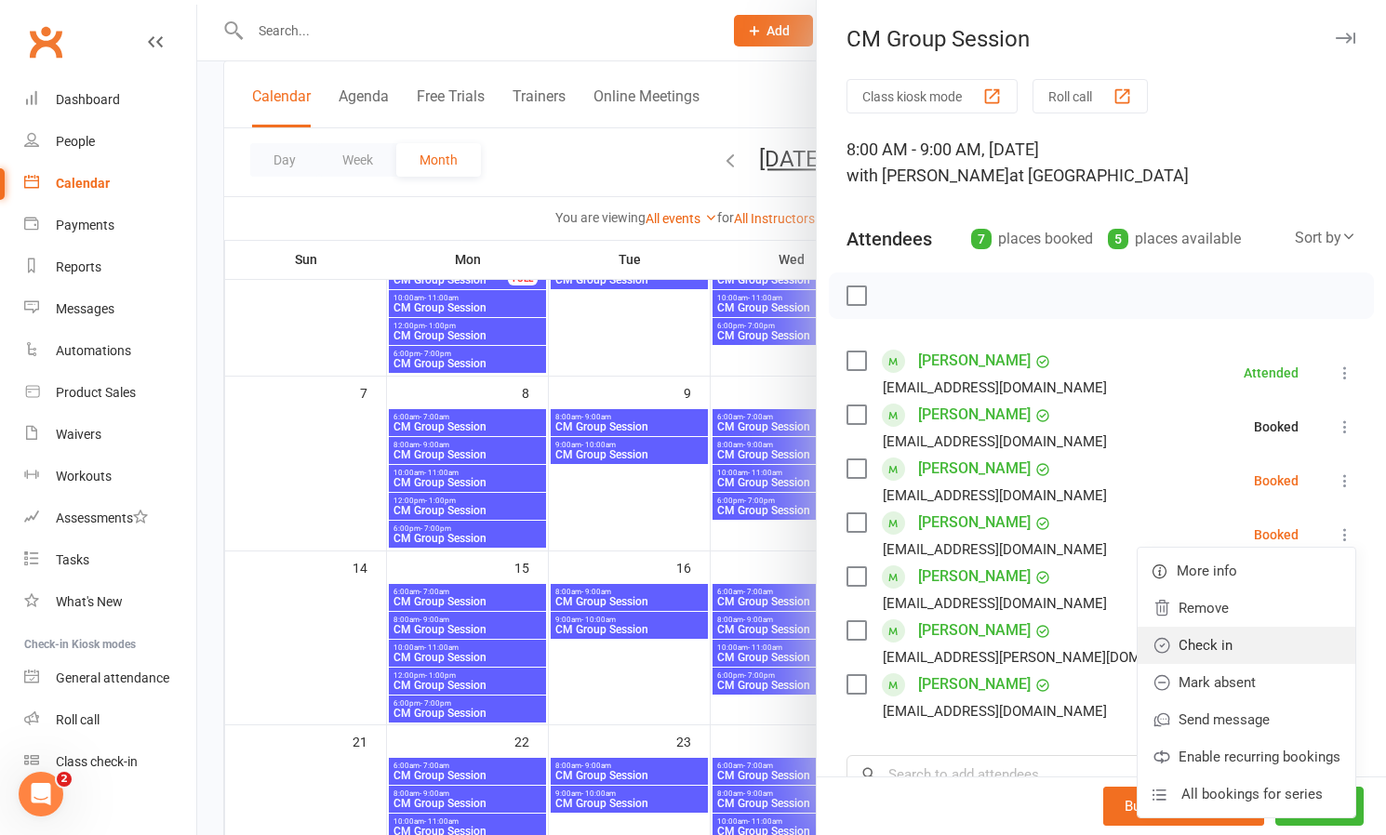
click at [1236, 642] on link "Check in" at bounding box center [1247, 645] width 218 height 37
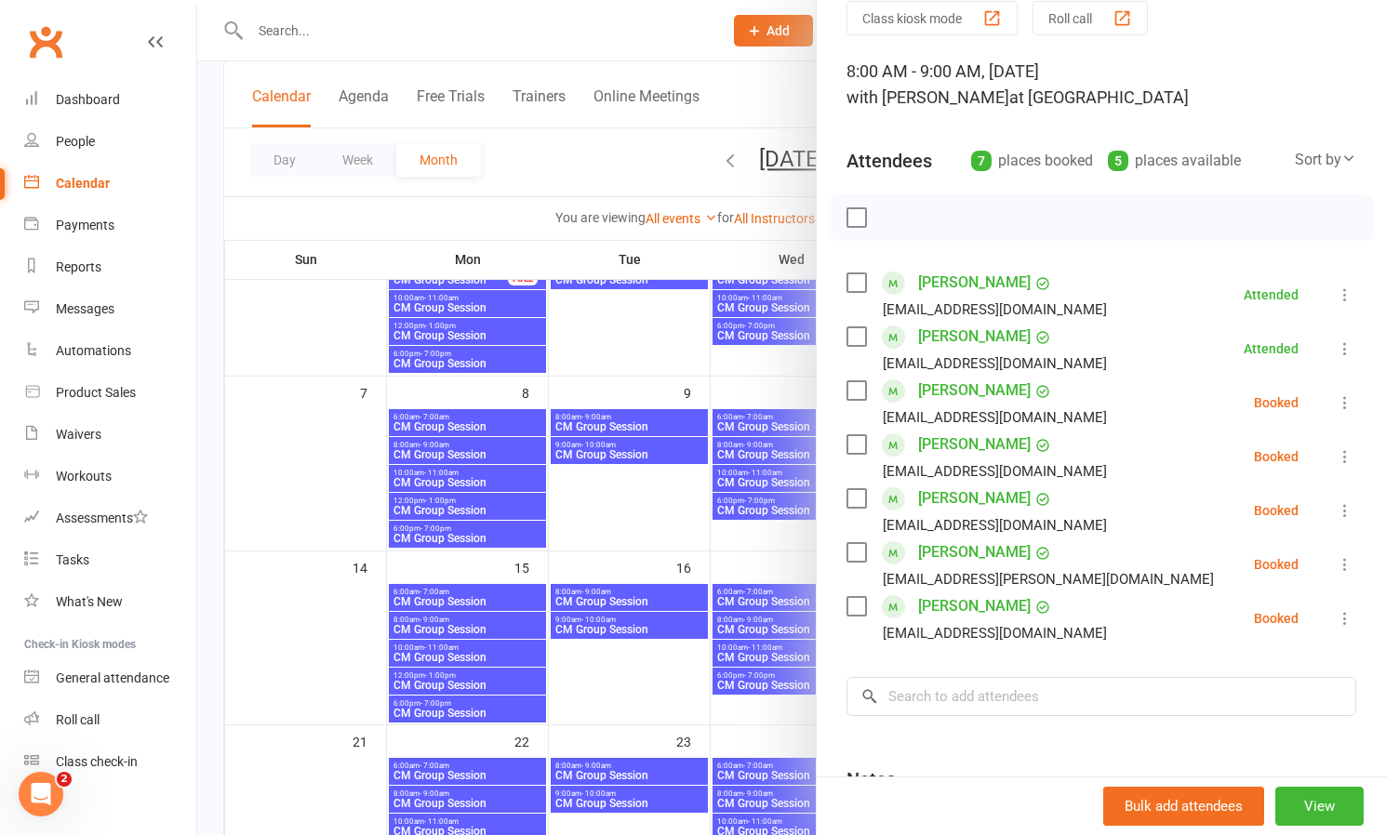
scroll to position [81, 0]
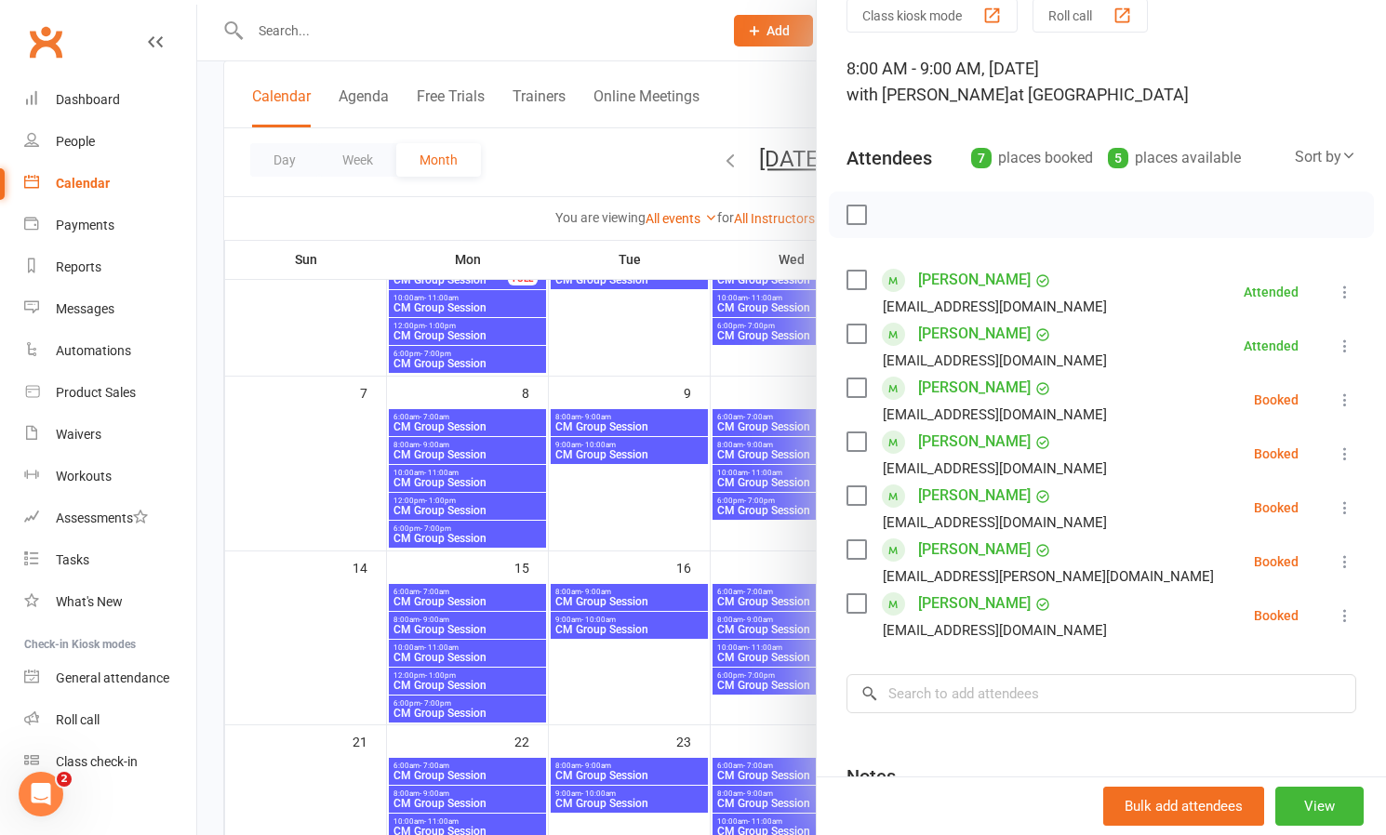
click at [1347, 555] on icon at bounding box center [1345, 562] width 19 height 19
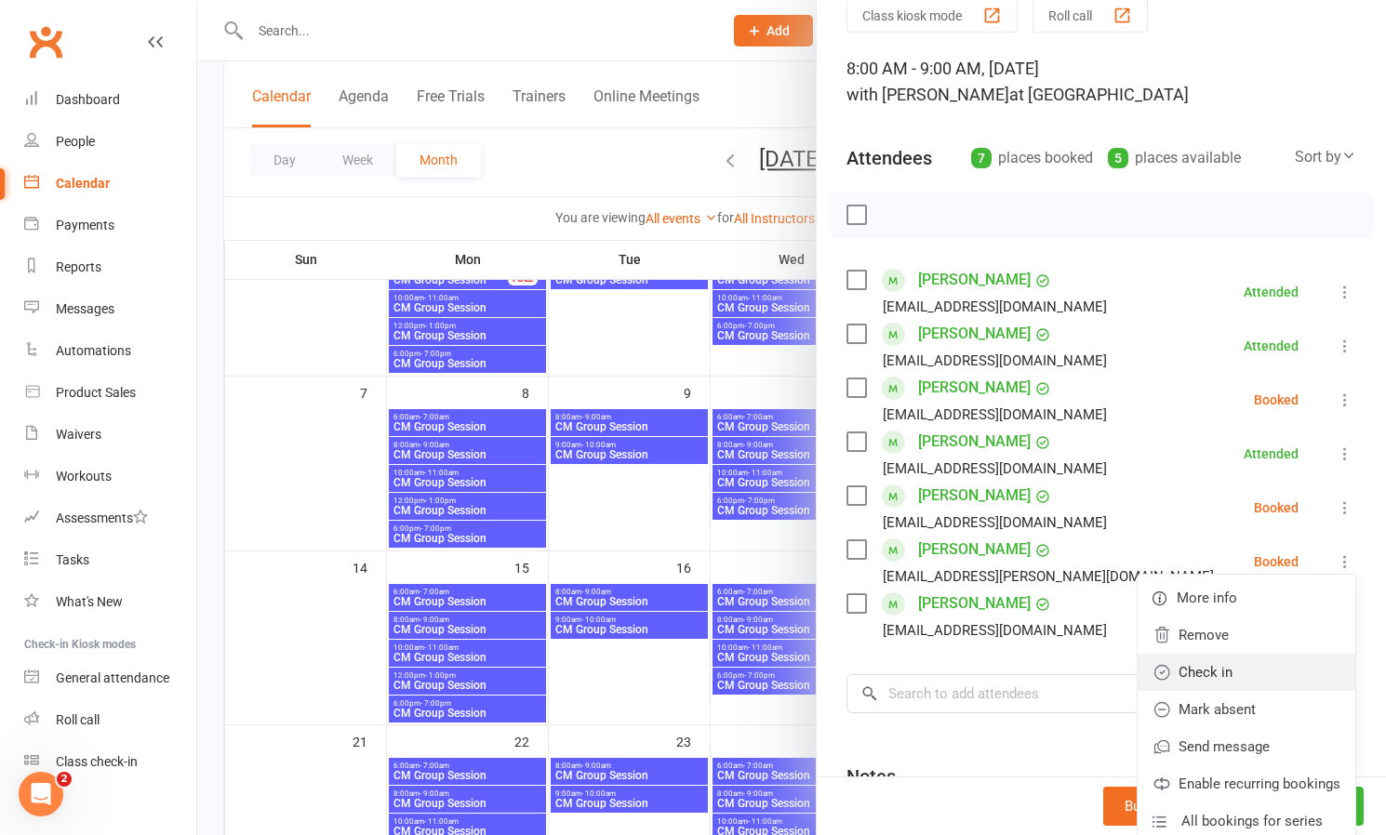
click at [1218, 674] on link "Check in" at bounding box center [1247, 672] width 218 height 37
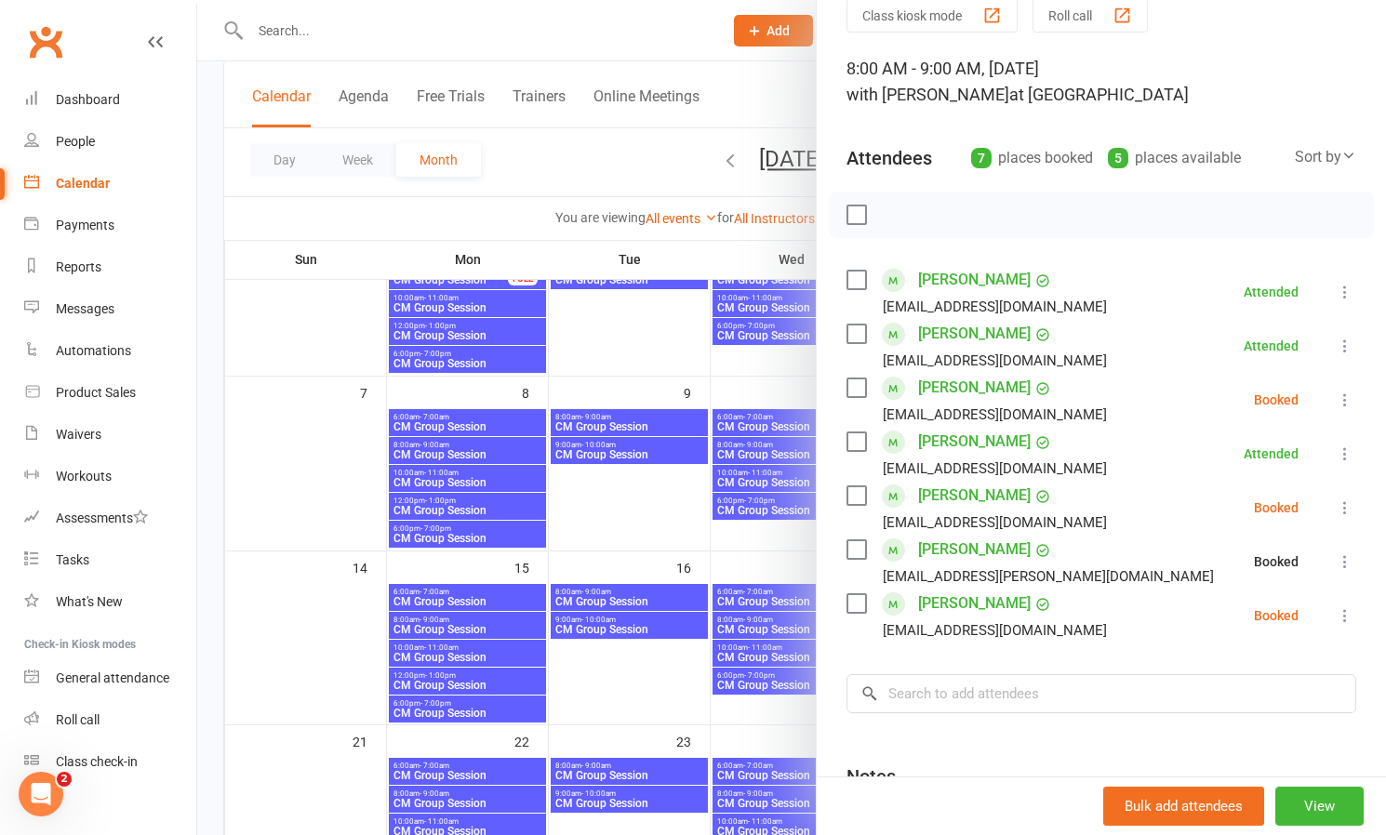
click at [1343, 618] on icon at bounding box center [1345, 615] width 19 height 19
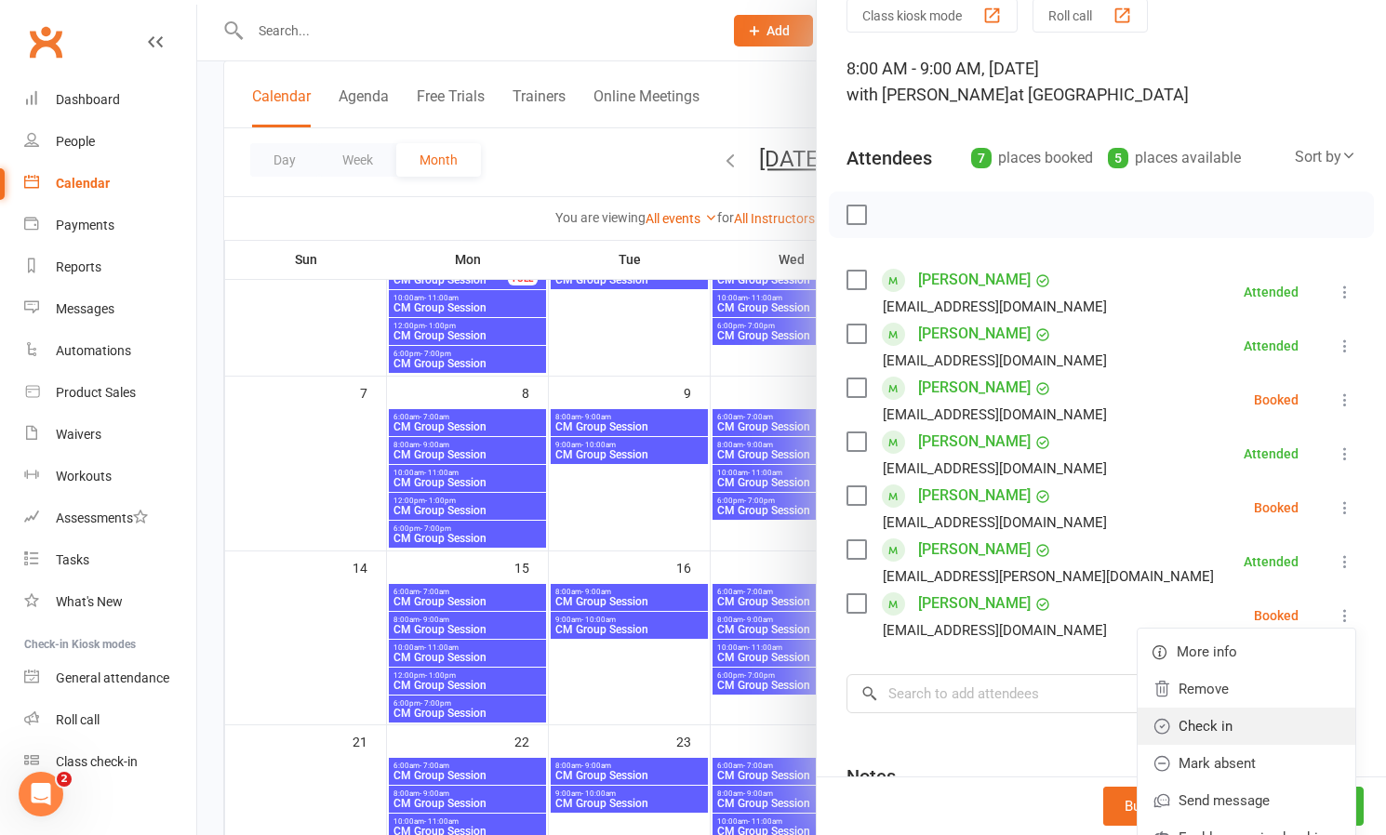
click at [1216, 724] on link "Check in" at bounding box center [1247, 726] width 218 height 37
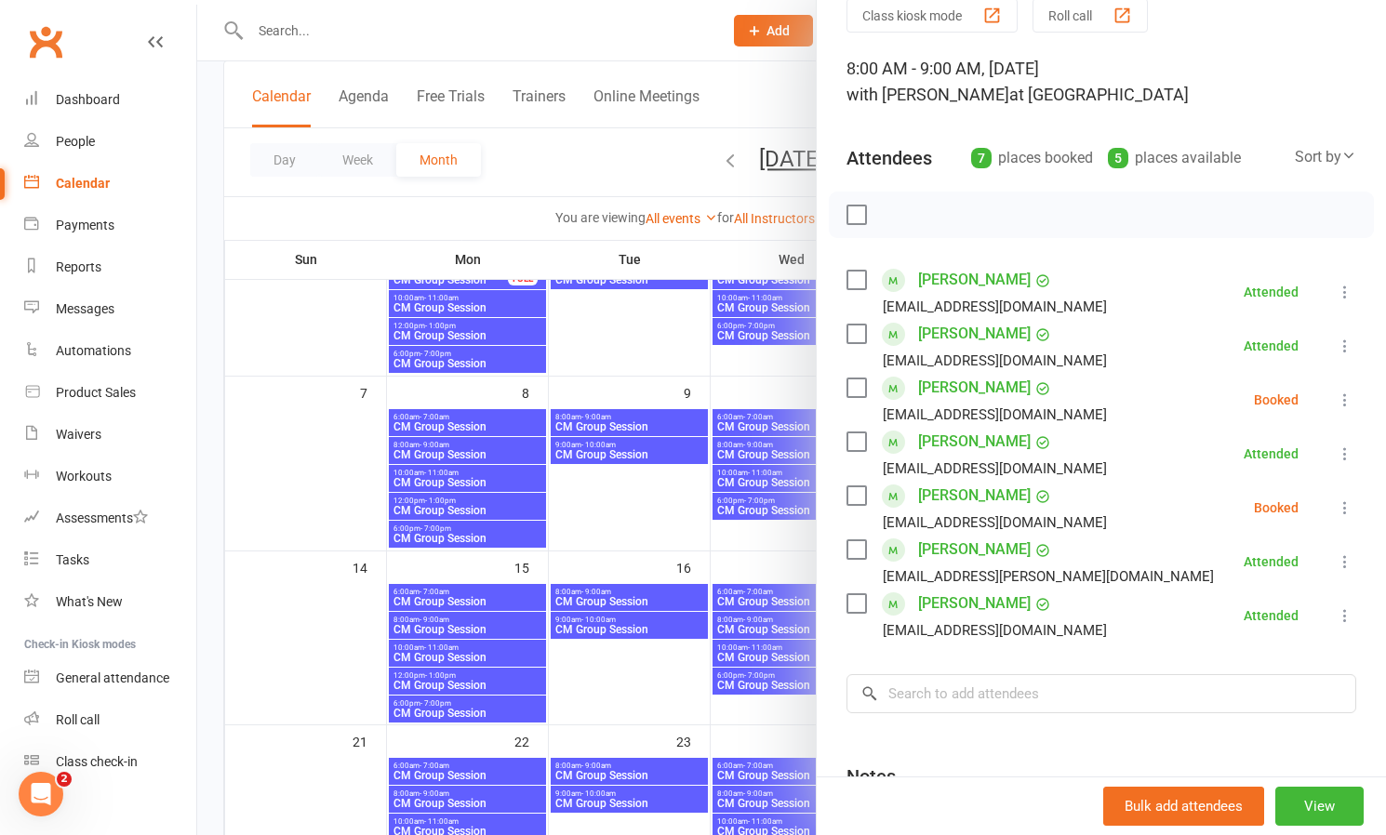
click at [1344, 508] on icon at bounding box center [1345, 508] width 19 height 19
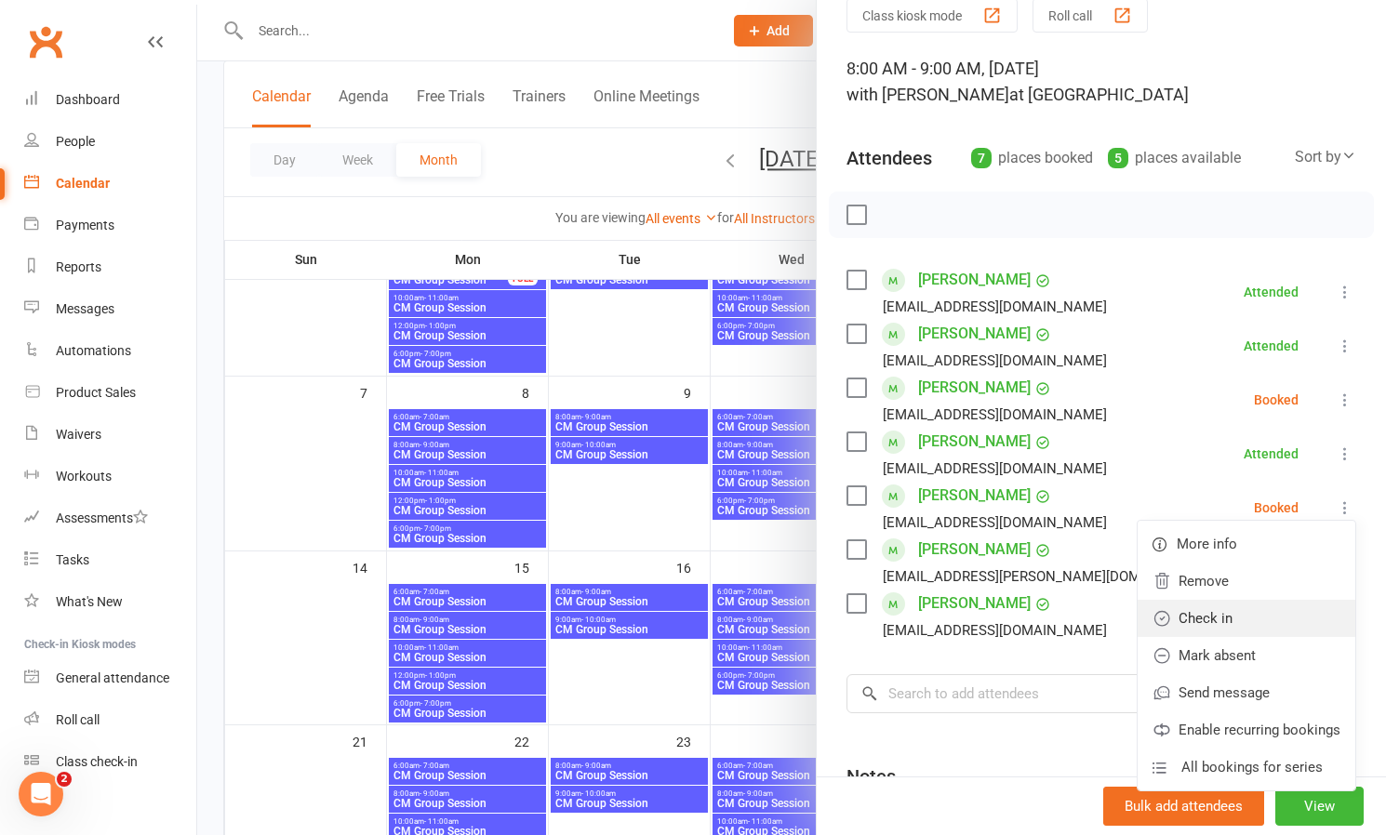
click at [1248, 612] on link "Check in" at bounding box center [1247, 618] width 218 height 37
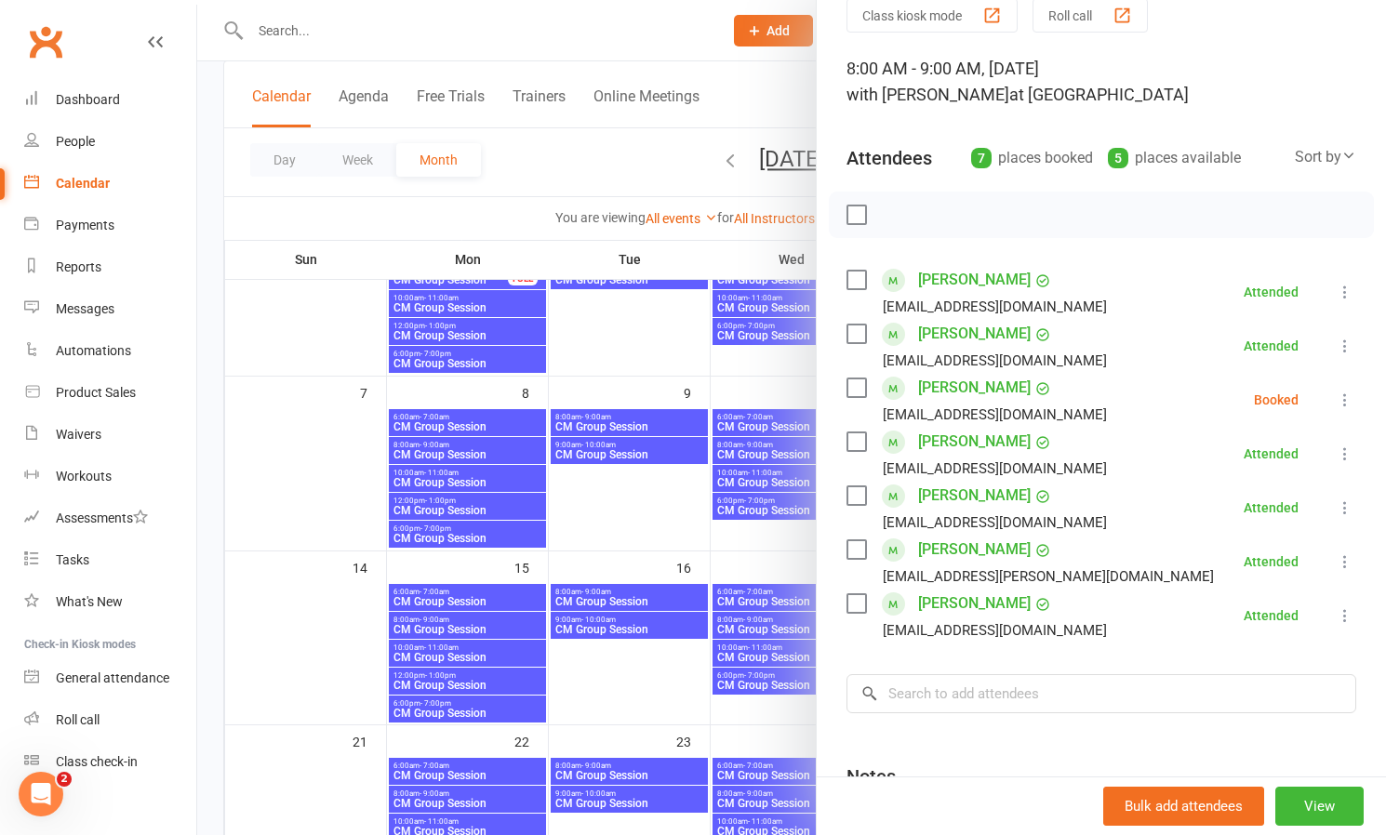
click at [1344, 394] on icon at bounding box center [1345, 400] width 19 height 19
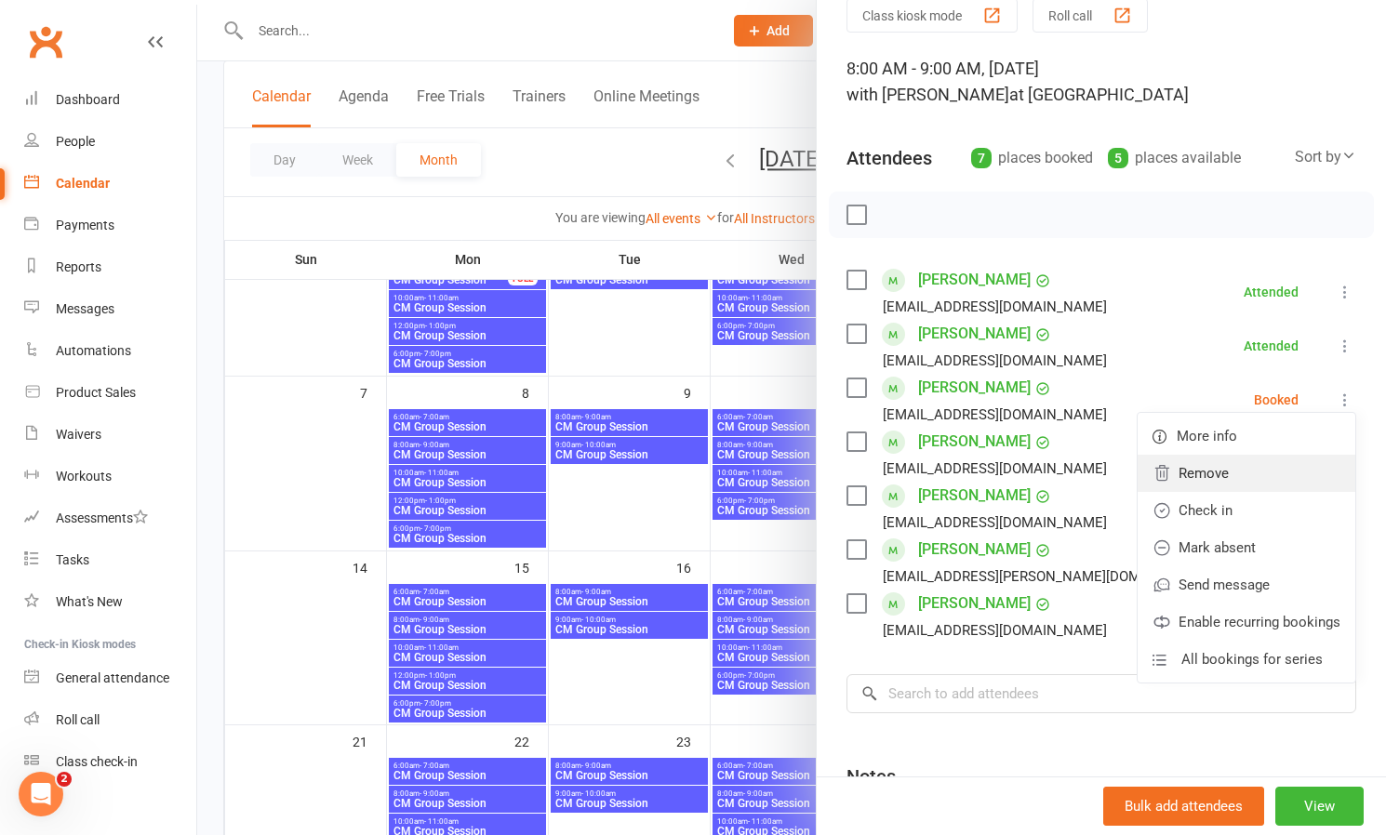
click at [1206, 473] on link "Remove" at bounding box center [1247, 473] width 218 height 37
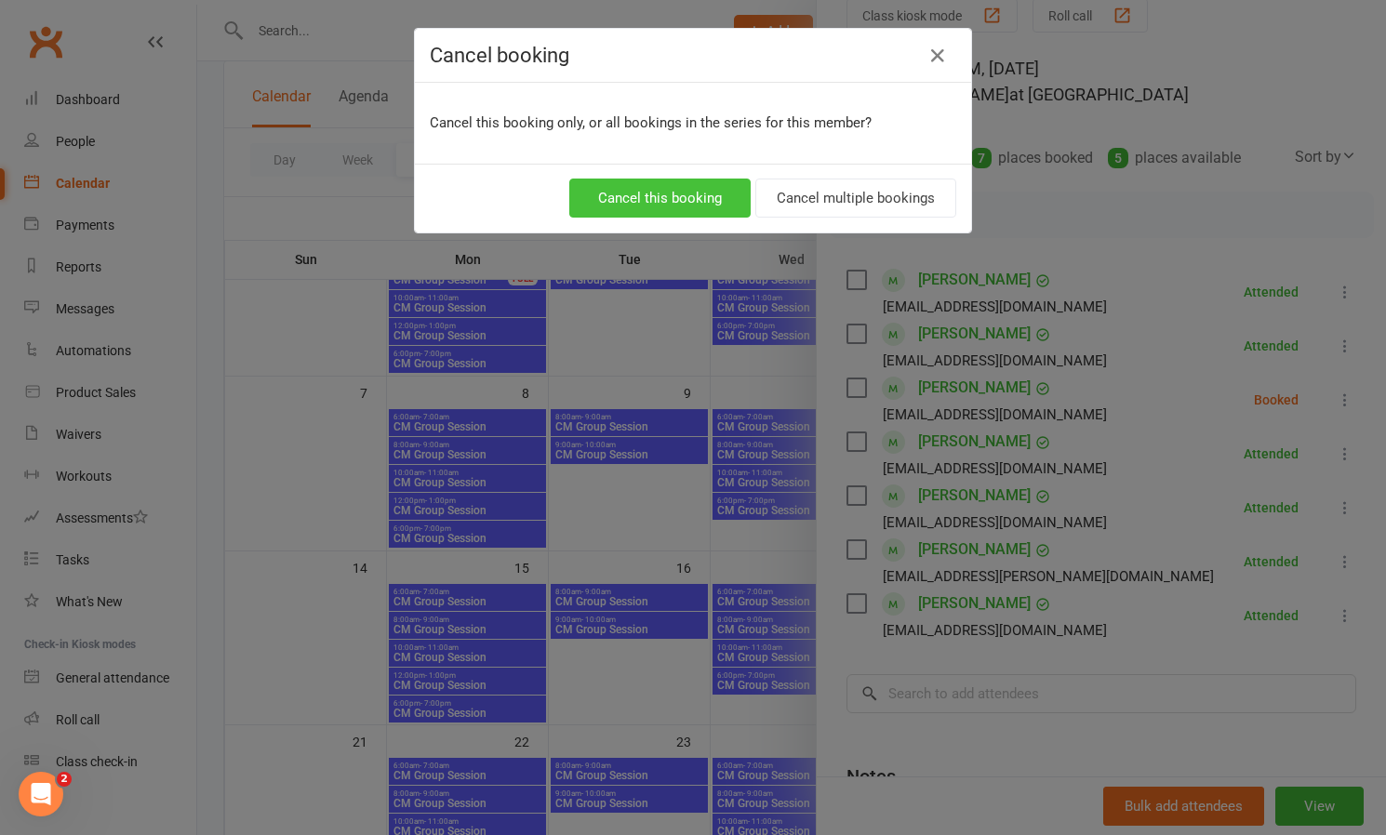
click at [622, 195] on button "Cancel this booking" at bounding box center [659, 198] width 181 height 39
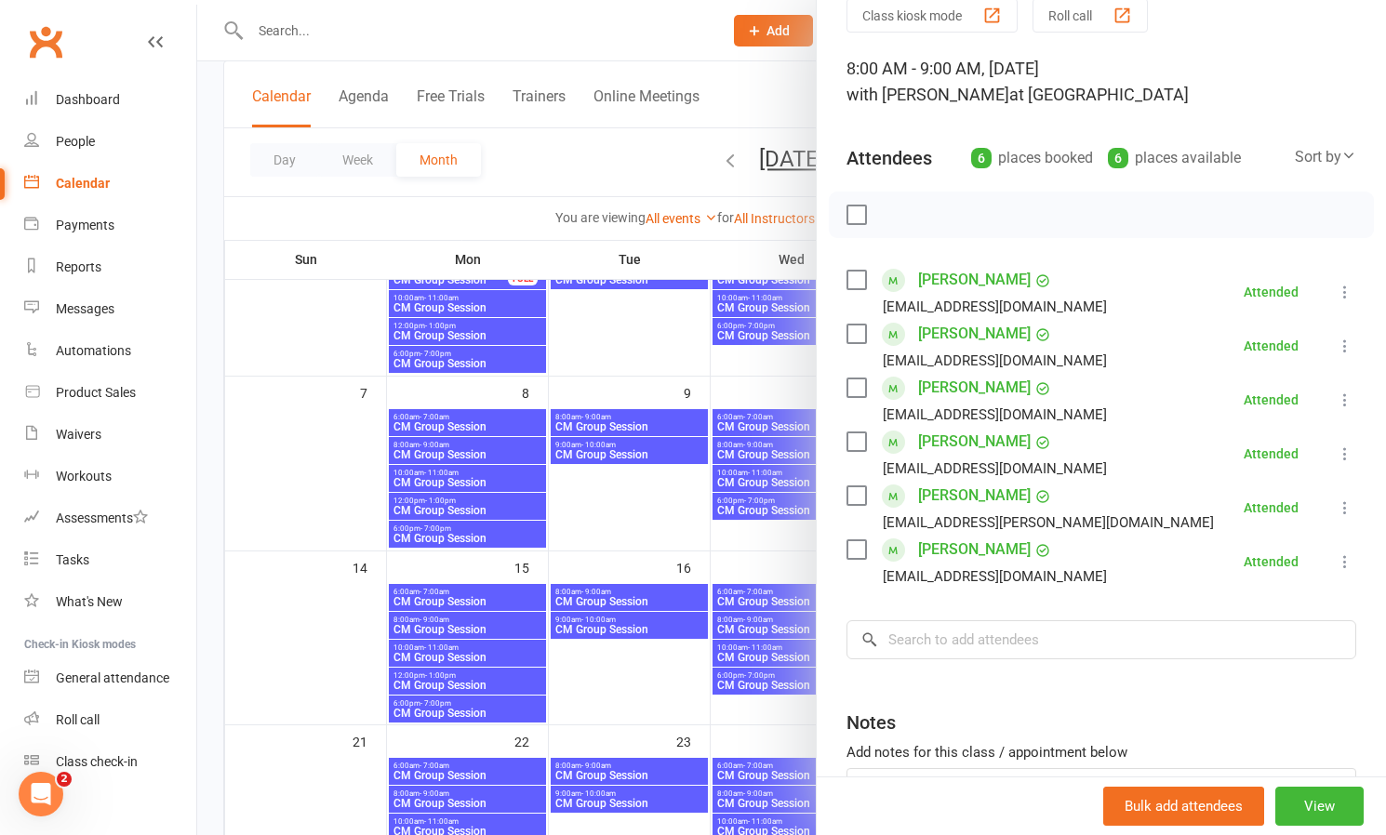
click at [581, 624] on div at bounding box center [791, 417] width 1189 height 835
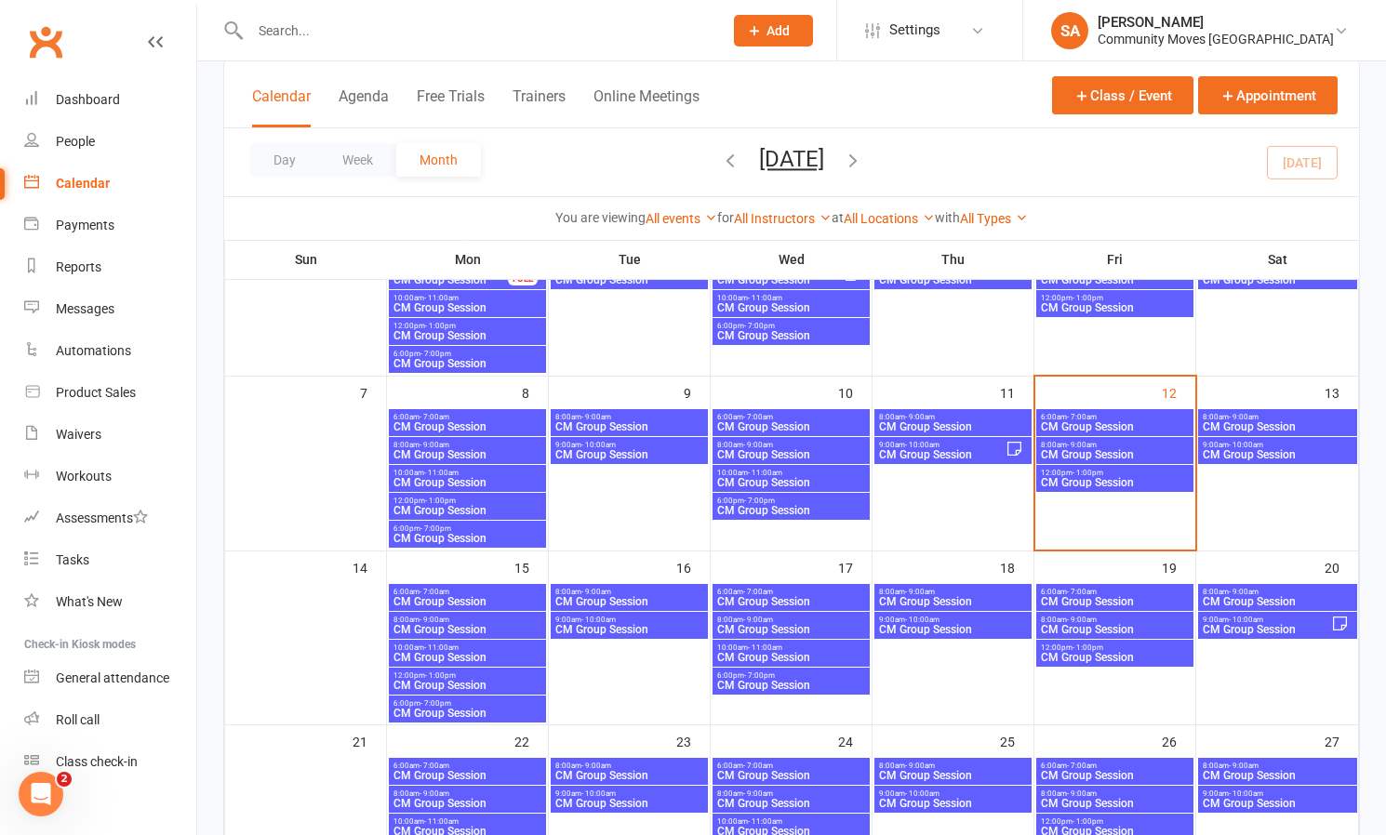
click at [581, 624] on span "CM Group Session" at bounding box center [629, 629] width 150 height 11
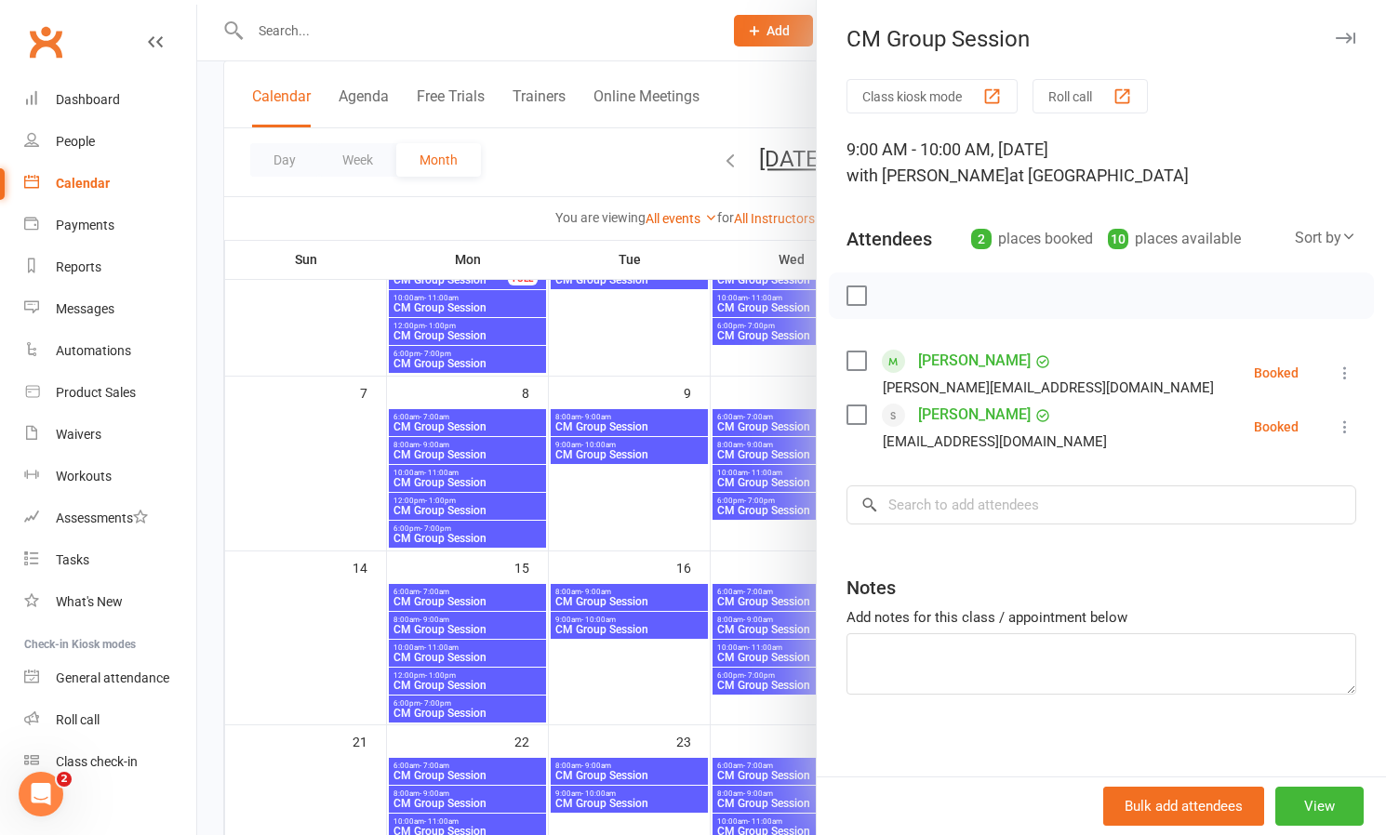
click at [636, 342] on div at bounding box center [791, 417] width 1189 height 835
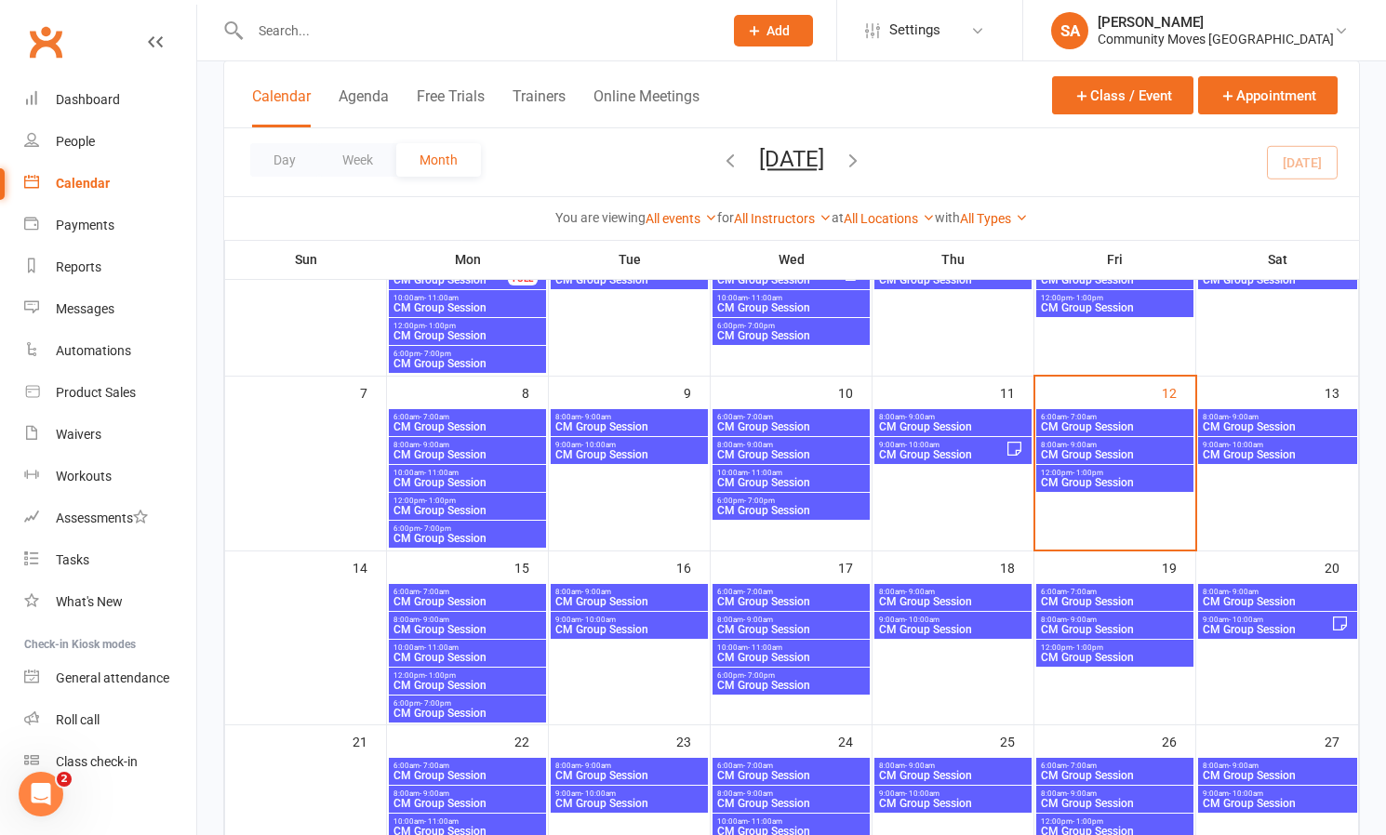
click at [1104, 446] on span "8:00am - 9:00am" at bounding box center [1115, 445] width 150 height 8
